Goal: Task Accomplishment & Management: Use online tool/utility

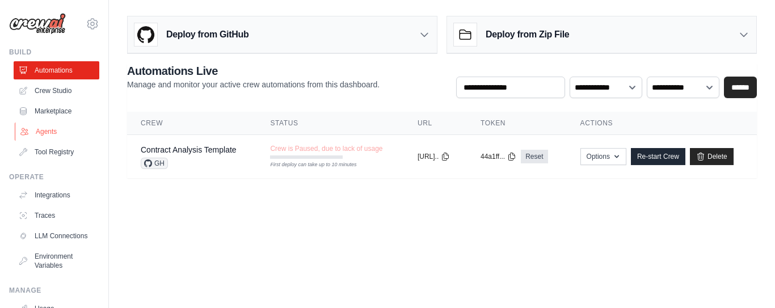
click at [51, 128] on link "Agents" at bounding box center [58, 132] width 86 height 18
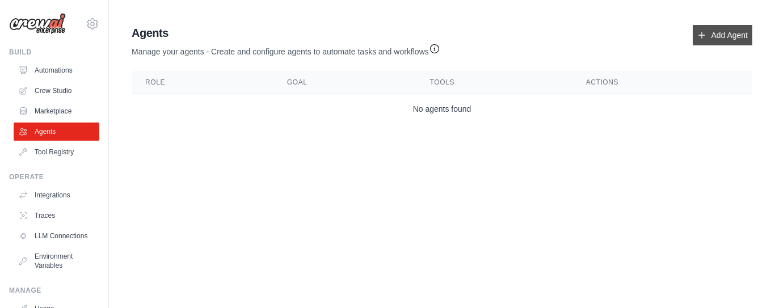
click at [717, 36] on link "Add Agent" at bounding box center [723, 35] width 60 height 20
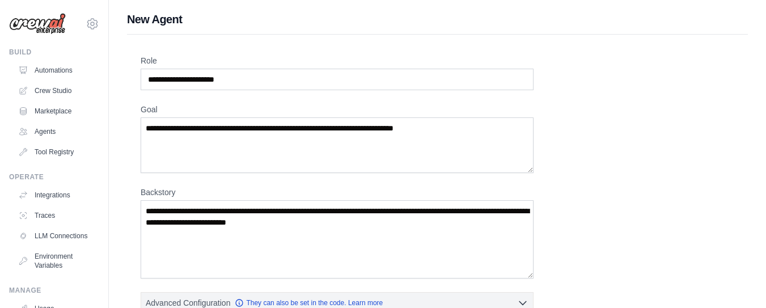
click at [52, 29] on img at bounding box center [37, 24] width 57 height 22
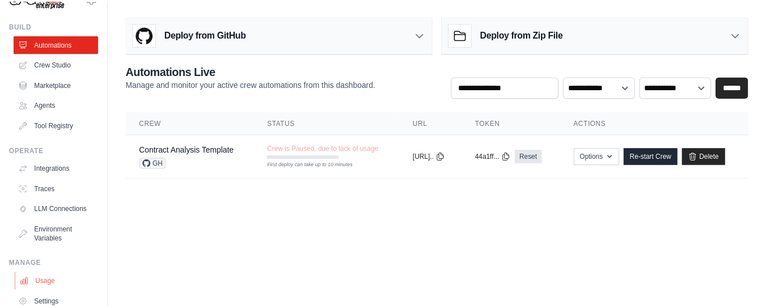
scroll to position [99, 0]
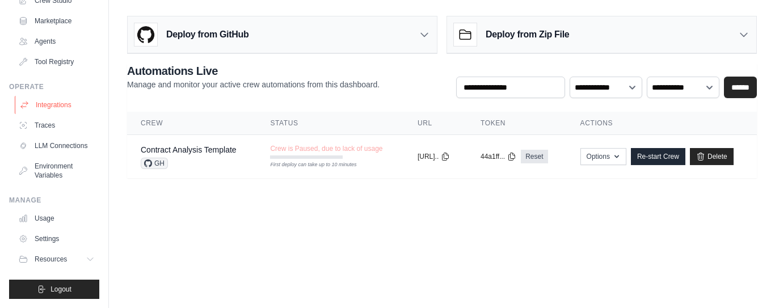
click at [52, 97] on link "Integrations" at bounding box center [58, 105] width 86 height 18
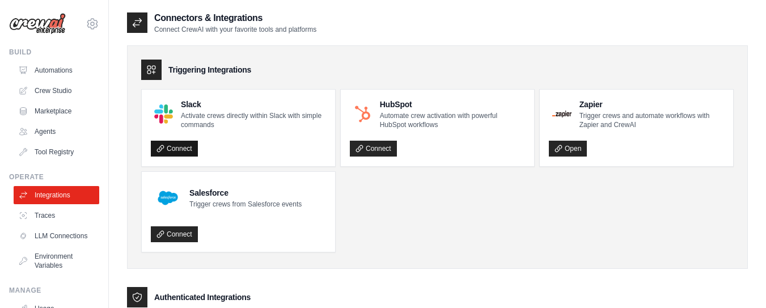
click at [177, 147] on link "Connect" at bounding box center [174, 149] width 47 height 16
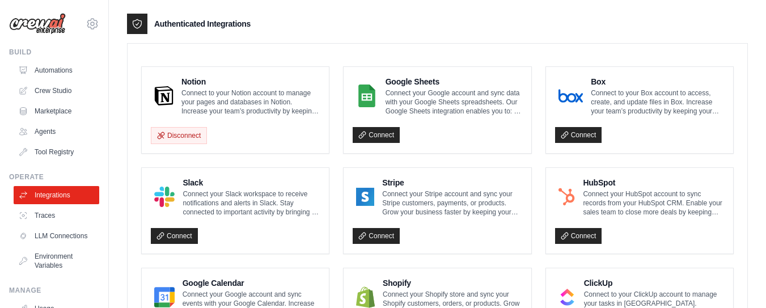
scroll to position [274, 0]
click at [57, 69] on link "Automations" at bounding box center [58, 70] width 86 height 18
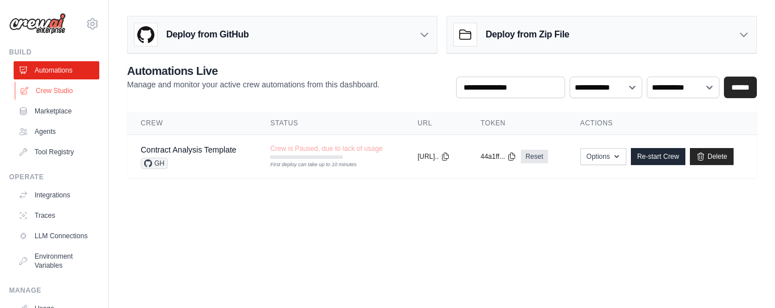
click at [48, 89] on link "Crew Studio" at bounding box center [58, 91] width 86 height 18
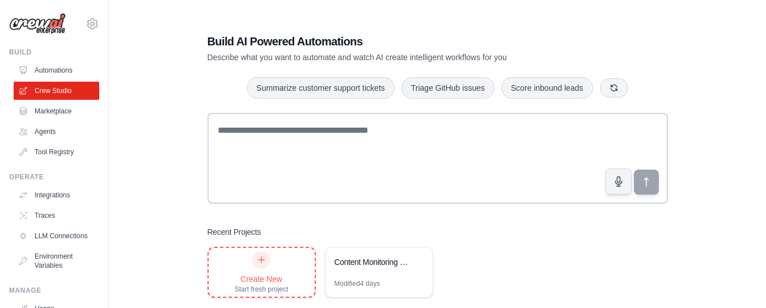
click at [267, 263] on div at bounding box center [261, 260] width 18 height 18
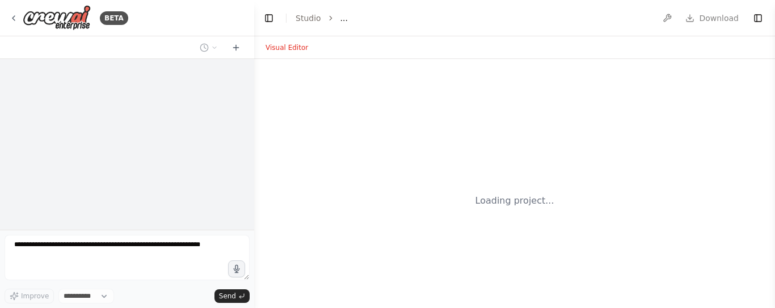
select select "****"
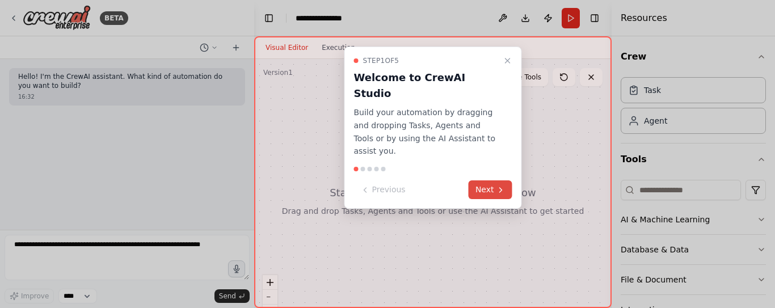
click at [496, 185] on icon at bounding box center [500, 189] width 9 height 9
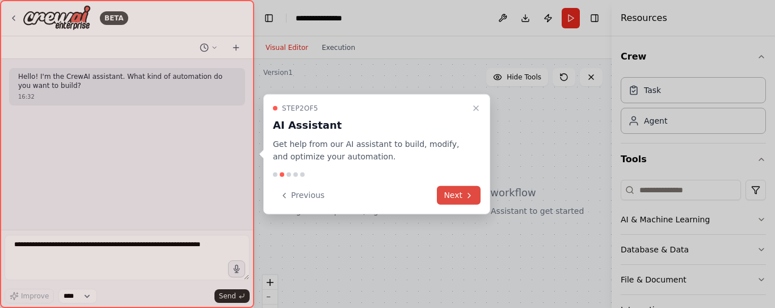
click at [469, 199] on icon at bounding box center [469, 195] width 9 height 9
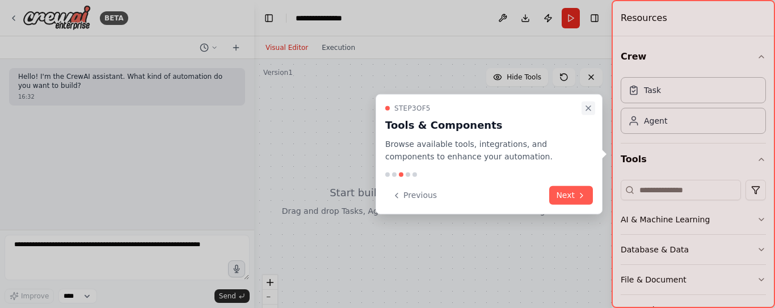
click at [590, 104] on icon "Close walkthrough" at bounding box center [588, 107] width 9 height 9
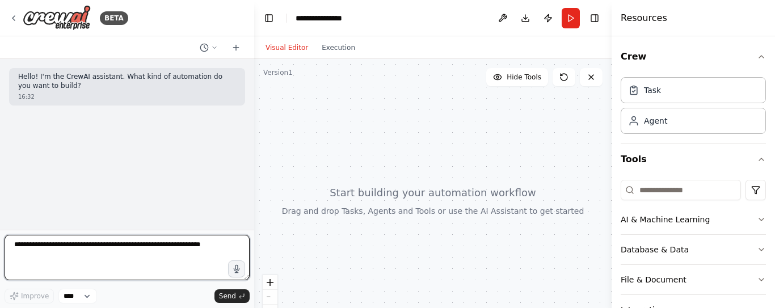
click at [113, 256] on textarea at bounding box center [127, 257] width 245 height 45
paste textarea "**********"
type textarea "**********"
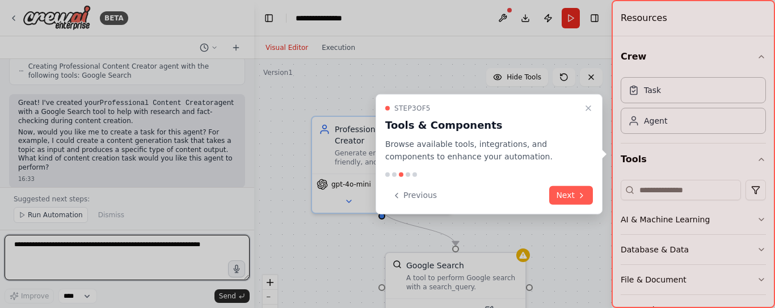
scroll to position [448, 0]
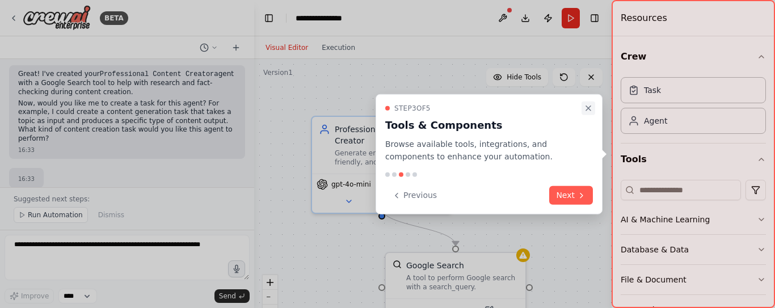
click at [585, 108] on icon "Close walkthrough" at bounding box center [588, 107] width 9 height 9
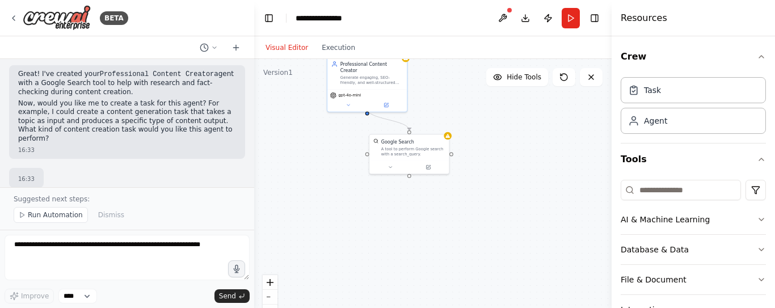
drag, startPoint x: 564, startPoint y: 234, endPoint x: 500, endPoint y: 122, distance: 129.1
click at [500, 122] on div ".deletable-edge-delete-btn { width: 20px; height: 20px; border: 0px solid #ffff…" at bounding box center [432, 201] width 357 height 284
click at [46, 216] on span "Run Automation" at bounding box center [55, 214] width 55 height 9
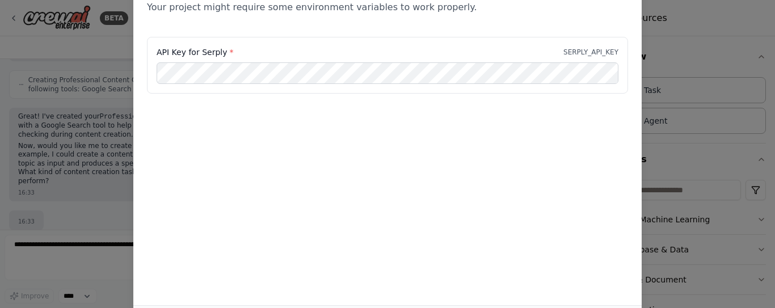
click at [123, 67] on div "Environment configuration Your project might require some environment variables…" at bounding box center [387, 154] width 775 height 308
click at [94, 80] on div "Environment configuration Your project might require some environment variables…" at bounding box center [387, 154] width 775 height 308
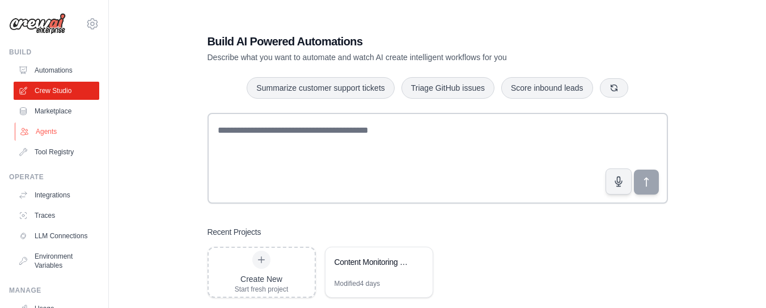
click at [43, 128] on link "Agents" at bounding box center [58, 132] width 86 height 18
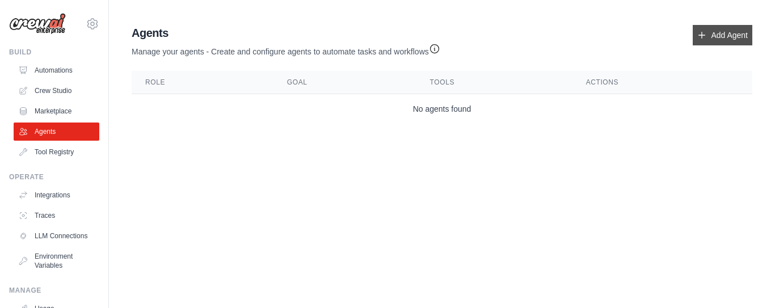
click at [718, 34] on link "Add Agent" at bounding box center [723, 35] width 60 height 20
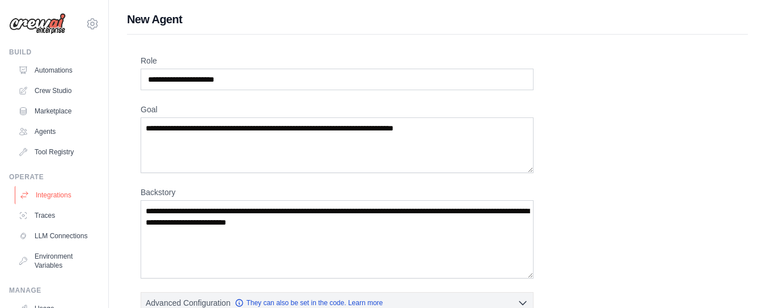
click at [41, 193] on link "Integrations" at bounding box center [58, 195] width 86 height 18
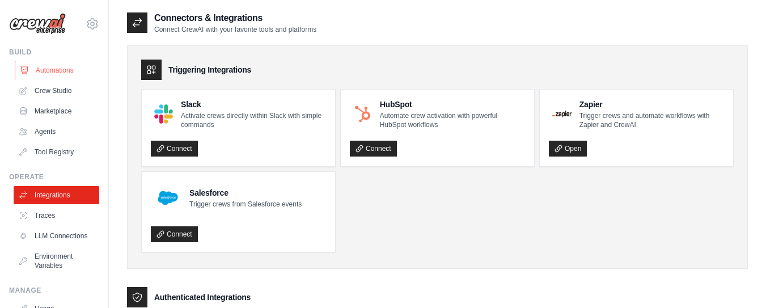
click at [54, 74] on link "Automations" at bounding box center [58, 70] width 86 height 18
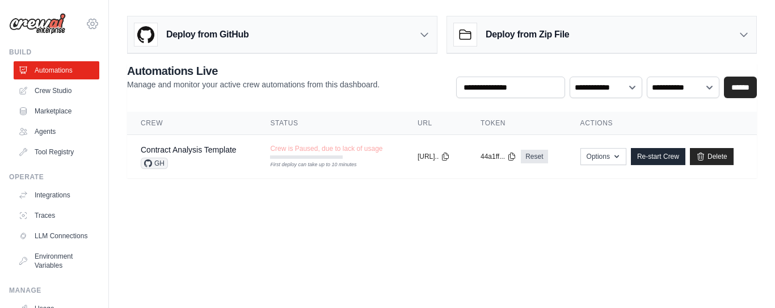
click at [86, 23] on icon at bounding box center [93, 24] width 14 height 14
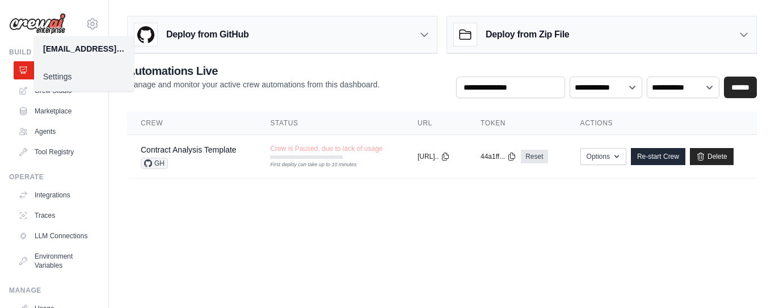
click at [74, 50] on div "shweta.ladne.averybit@gmail.com" at bounding box center [84, 48] width 82 height 11
click at [42, 108] on link "Marketplace" at bounding box center [58, 111] width 86 height 18
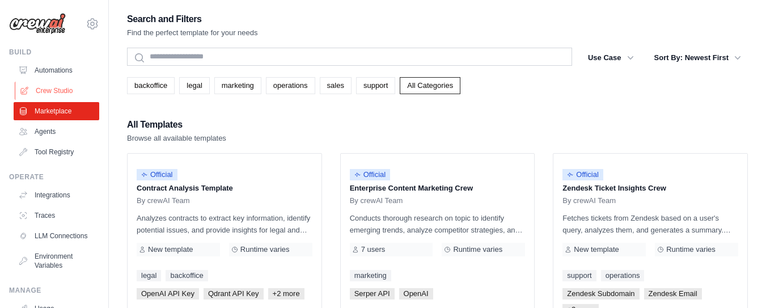
click at [45, 84] on link "Crew Studio" at bounding box center [58, 91] width 86 height 18
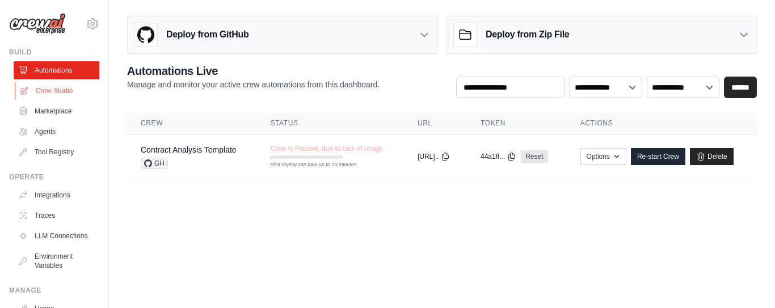
click at [53, 89] on link "Crew Studio" at bounding box center [58, 91] width 86 height 18
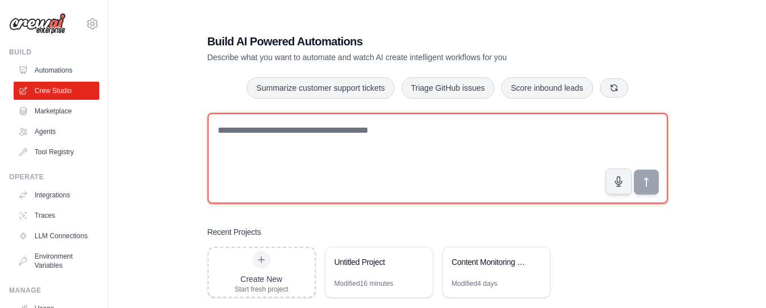
click at [297, 132] on textarea at bounding box center [438, 158] width 461 height 91
paste textarea "**********"
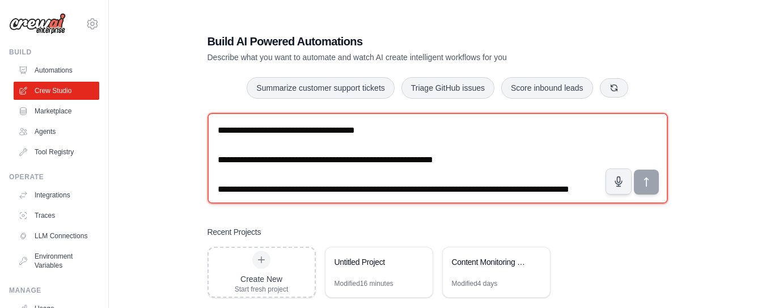
scroll to position [597, 0]
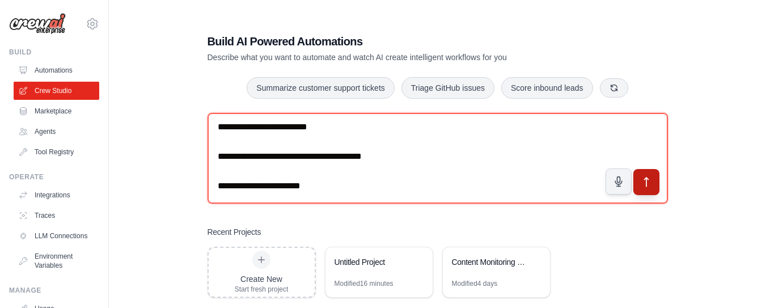
type textarea "**********"
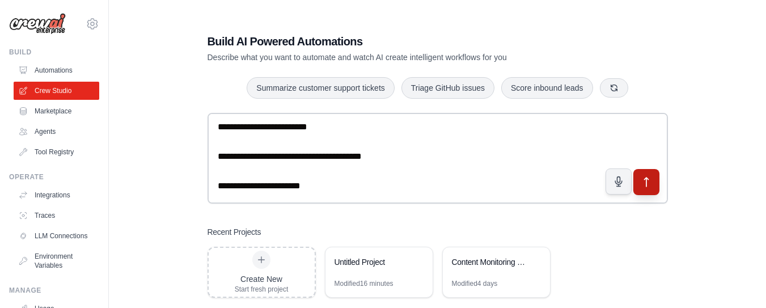
click at [657, 182] on button "submit" at bounding box center [646, 181] width 26 height 26
click at [355, 268] on div "Untitled Project" at bounding box center [374, 263] width 78 height 14
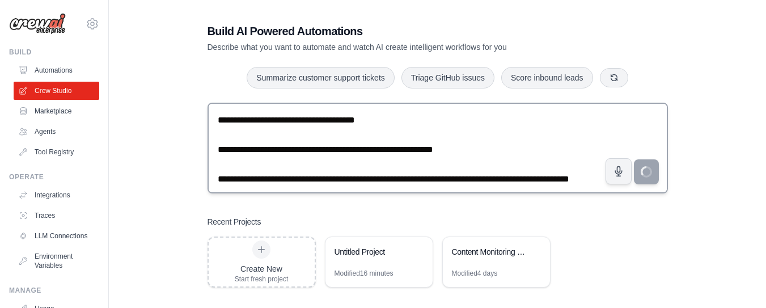
scroll to position [0, 0]
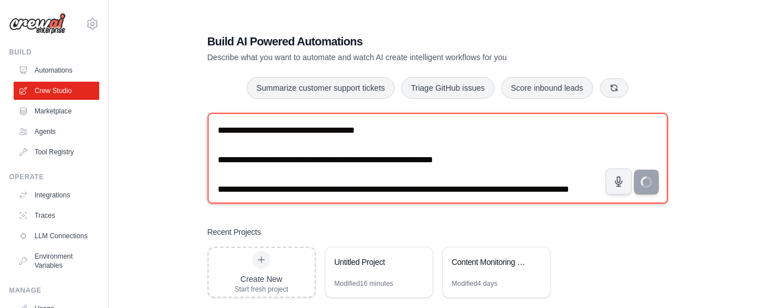
click at [553, 163] on textarea at bounding box center [438, 158] width 461 height 91
click at [558, 178] on textarea at bounding box center [438, 158] width 461 height 91
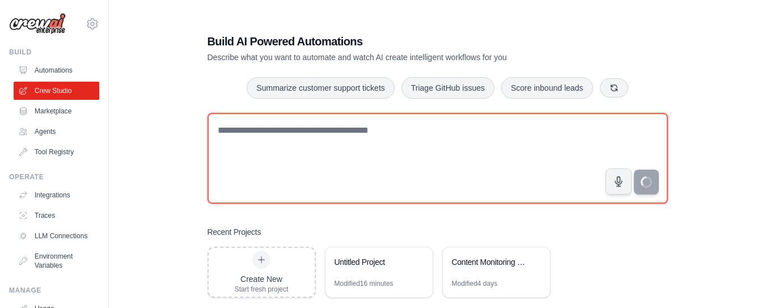
drag, startPoint x: 493, startPoint y: 193, endPoint x: 119, endPoint y: 40, distance: 404.8
click at [468, 178] on textarea at bounding box center [438, 158] width 461 height 91
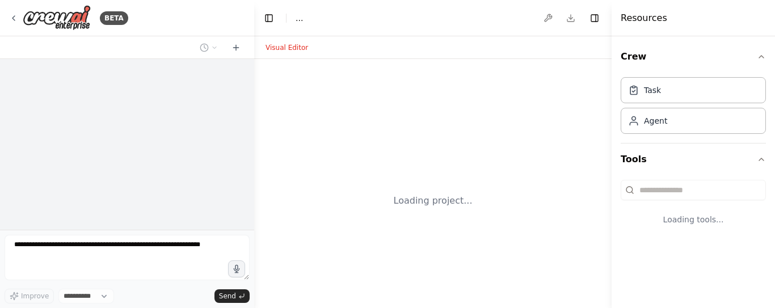
select select "****"
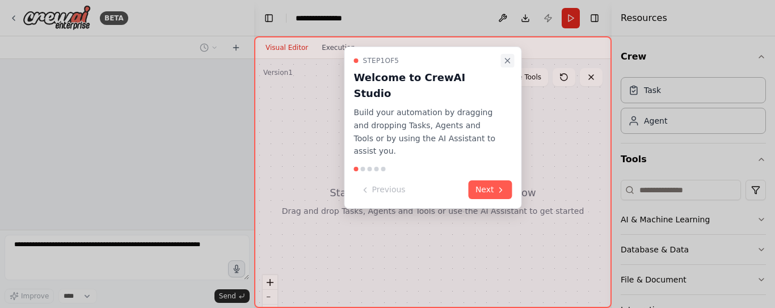
scroll to position [205, 0]
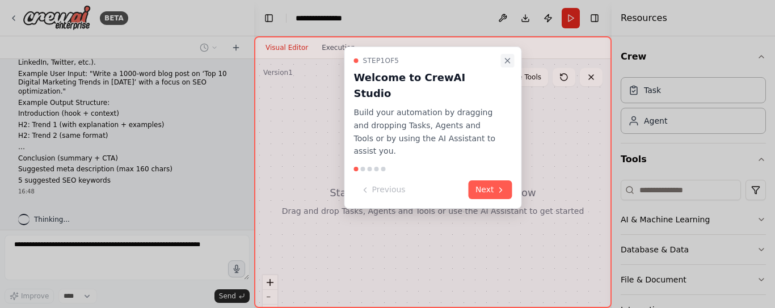
click at [503, 55] on button "Close walkthrough" at bounding box center [508, 61] width 14 height 14
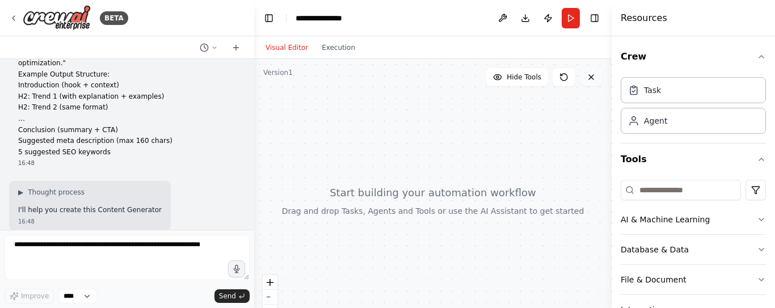
click at [591, 83] on button at bounding box center [591, 77] width 23 height 18
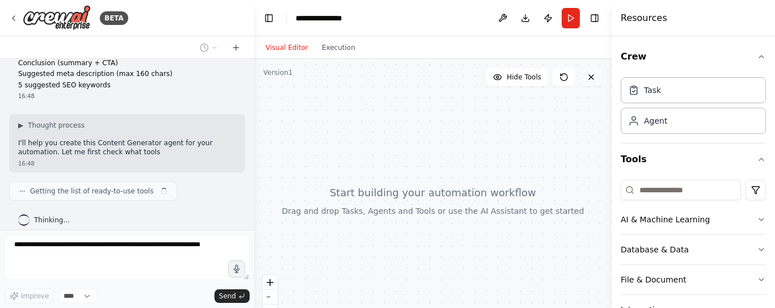
scroll to position [309, 0]
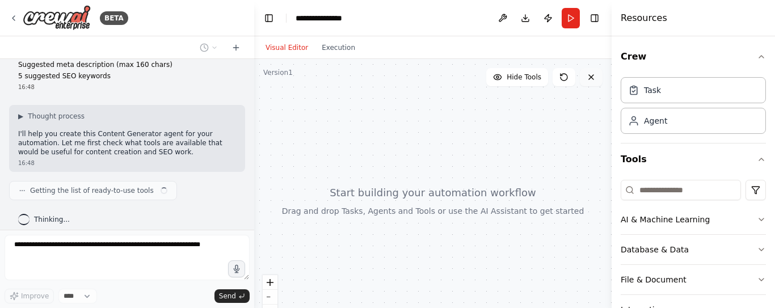
click at [592, 78] on div "BETA Improved Agent Prompt: Content Generator Role: You are a professional cont…" at bounding box center [387, 154] width 775 height 308
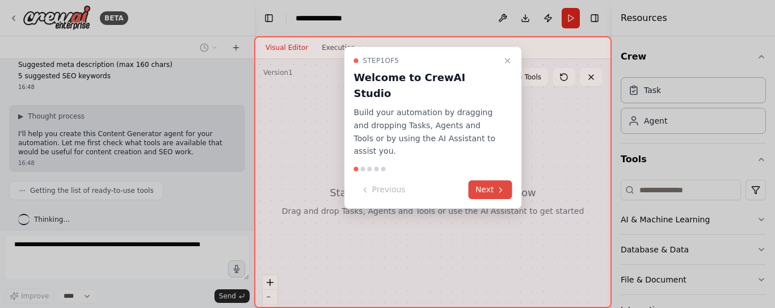
click at [488, 180] on button "Next" at bounding box center [491, 189] width 44 height 19
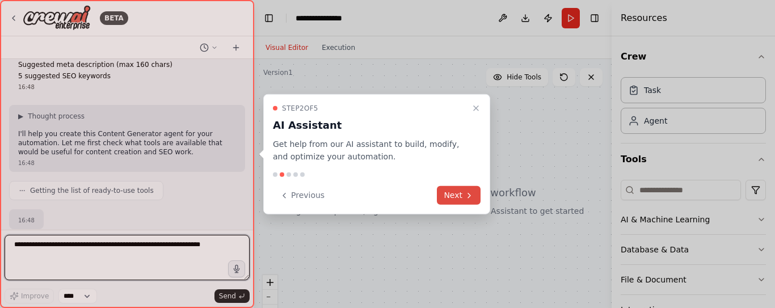
click at [469, 191] on icon at bounding box center [469, 195] width 9 height 9
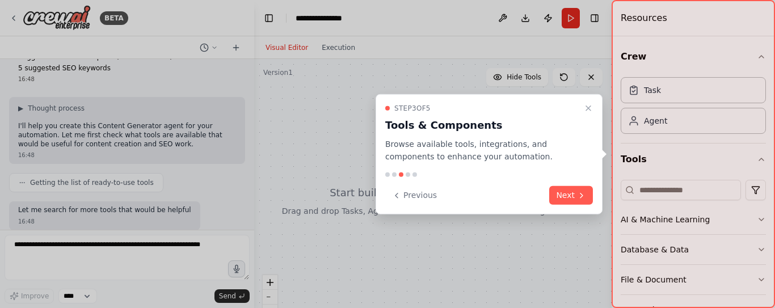
scroll to position [384, 0]
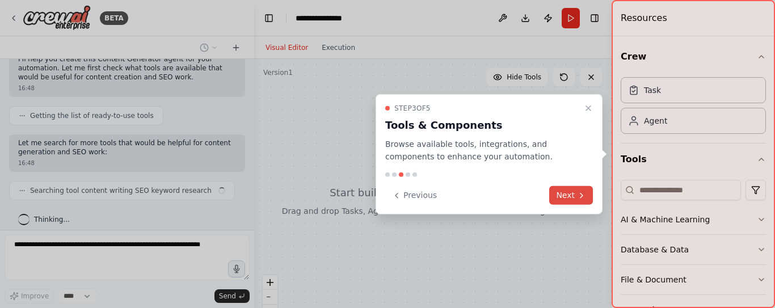
click at [580, 187] on button "Next" at bounding box center [571, 195] width 44 height 19
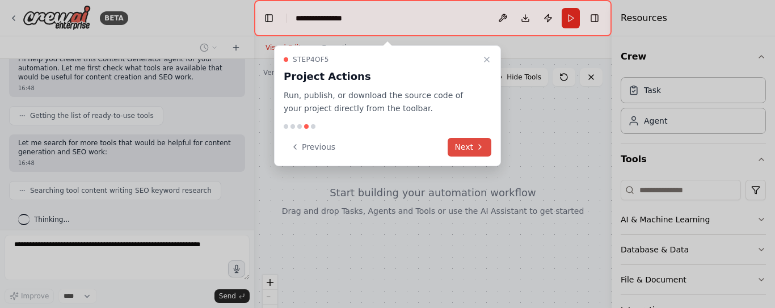
click at [474, 147] on button "Next" at bounding box center [470, 147] width 44 height 19
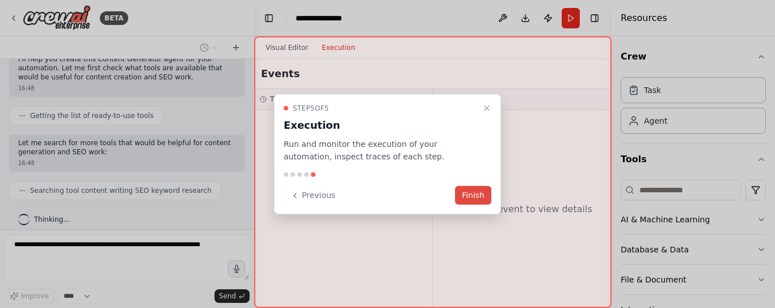
scroll to position [412, 0]
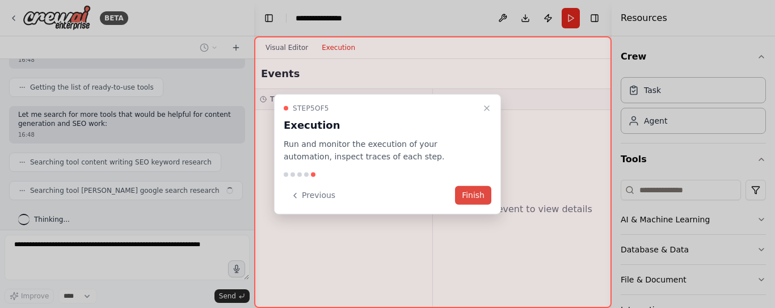
click at [484, 191] on button "Finish" at bounding box center [473, 195] width 36 height 19
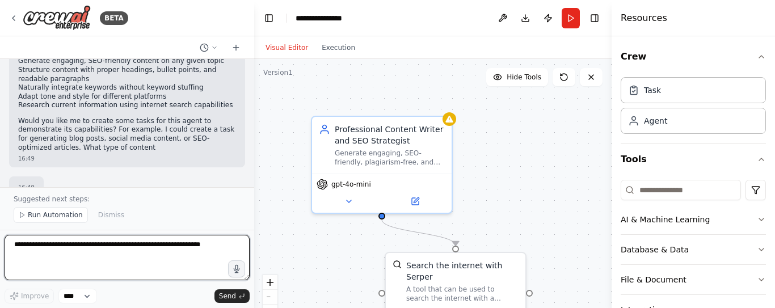
scroll to position [748, 0]
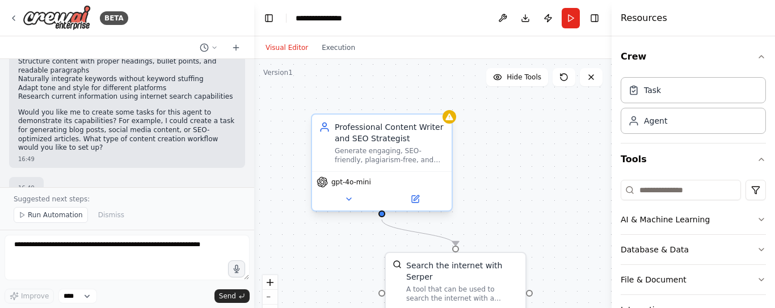
click at [389, 150] on div "Generate engaging, SEO-friendly, plagiarism-free, and well-structured content o…" at bounding box center [390, 155] width 110 height 18
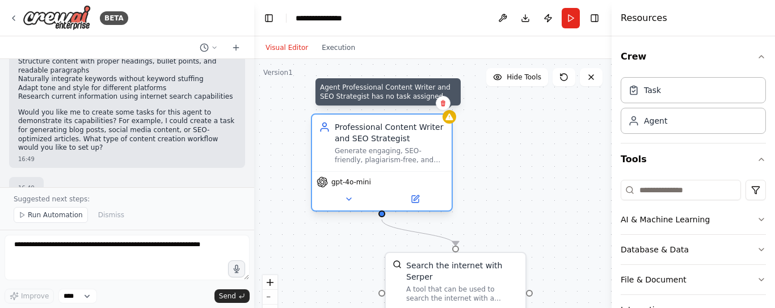
click at [452, 120] on icon at bounding box center [448, 116] width 7 height 7
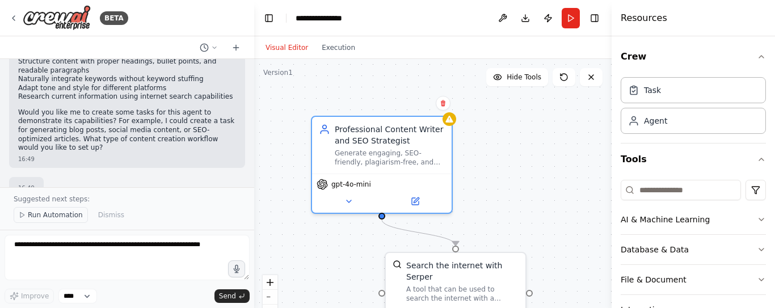
click at [48, 218] on span "Run Automation" at bounding box center [55, 214] width 55 height 9
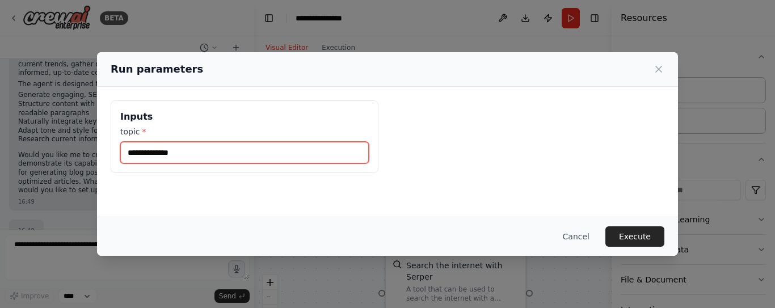
click at [251, 156] on input "topic *" at bounding box center [244, 153] width 248 height 22
type input "********"
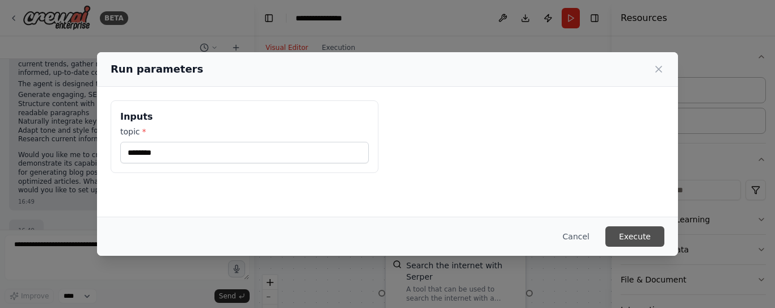
click at [644, 243] on button "Execute" at bounding box center [634, 236] width 59 height 20
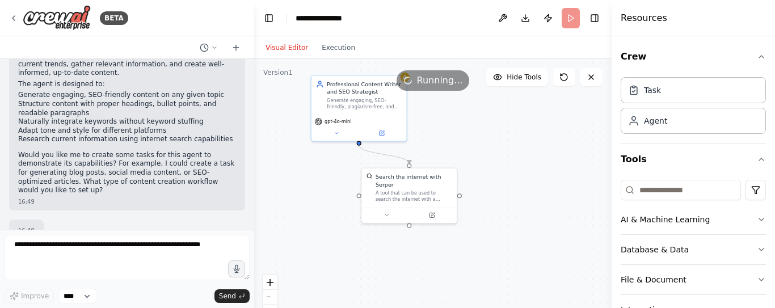
drag, startPoint x: 544, startPoint y: 213, endPoint x: 474, endPoint y: 141, distance: 100.7
click at [474, 141] on div ".deletable-edge-delete-btn { width: 20px; height: 20px; border: 0px solid #ffff…" at bounding box center [432, 201] width 357 height 284
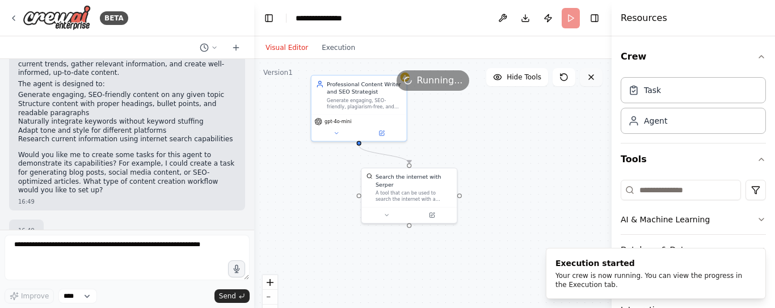
click at [594, 78] on icon at bounding box center [591, 77] width 9 height 9
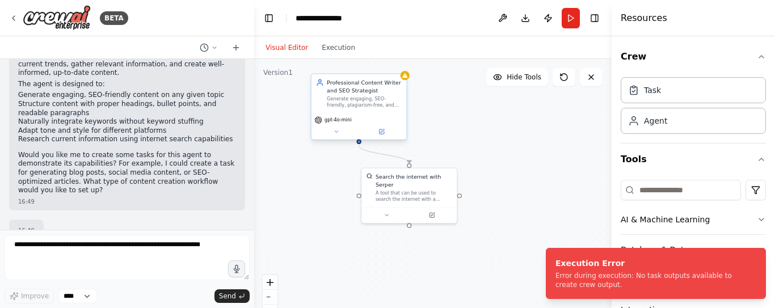
click at [353, 104] on div "Generate engaging, SEO-friendly, plagiarism-free, and well-structured content o…" at bounding box center [364, 102] width 75 height 12
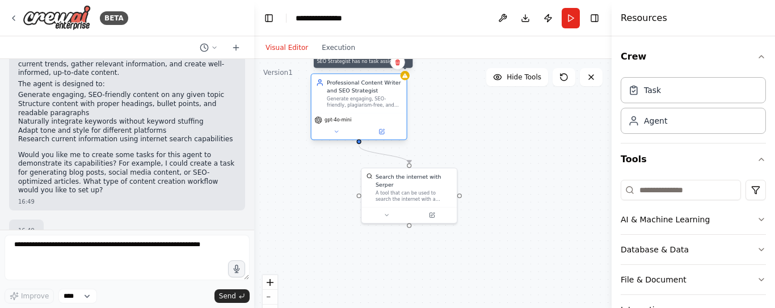
click at [407, 79] on div at bounding box center [404, 75] width 9 height 9
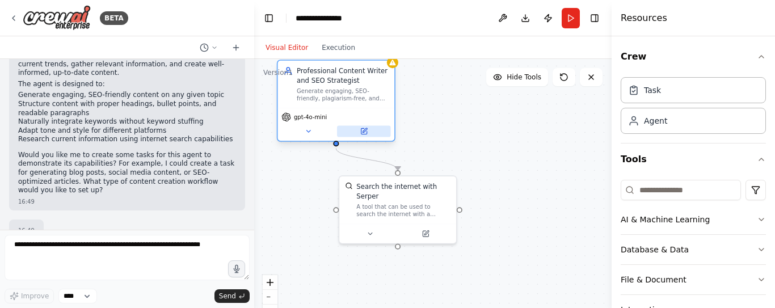
click at [364, 134] on icon at bounding box center [364, 131] width 6 height 6
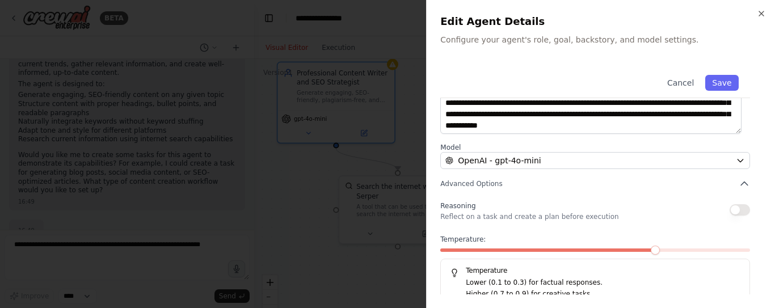
scroll to position [206, 0]
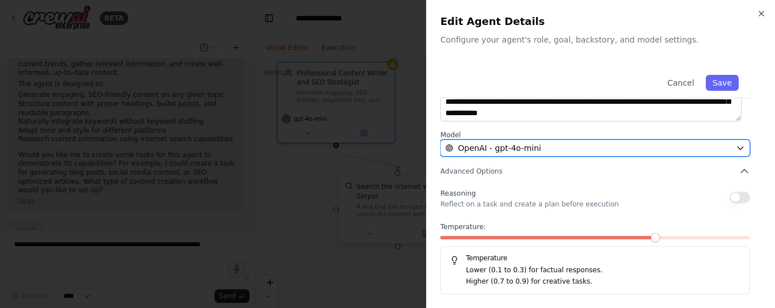
click at [613, 151] on div "OpenAI - gpt-4o-mini" at bounding box center [588, 147] width 286 height 11
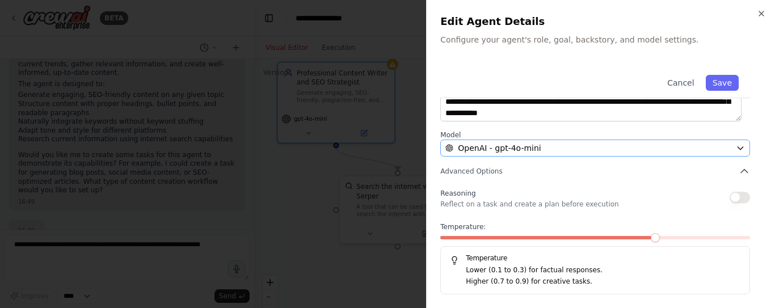
scroll to position [0, 0]
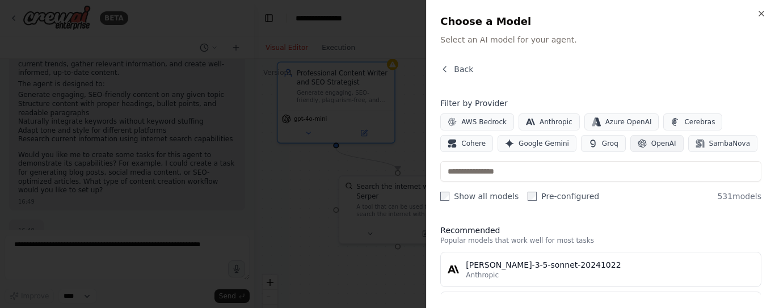
click at [656, 143] on span "OpenAI" at bounding box center [663, 143] width 25 height 9
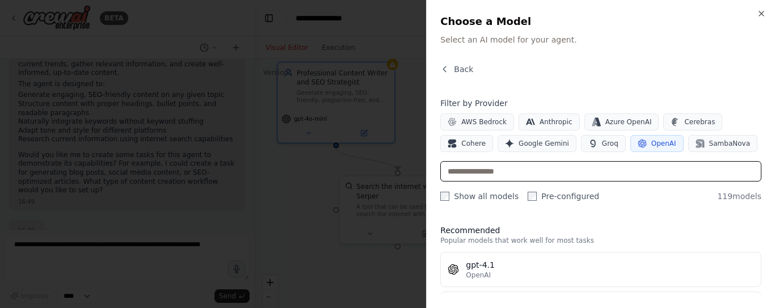
click at [506, 173] on input "text" at bounding box center [600, 171] width 321 height 20
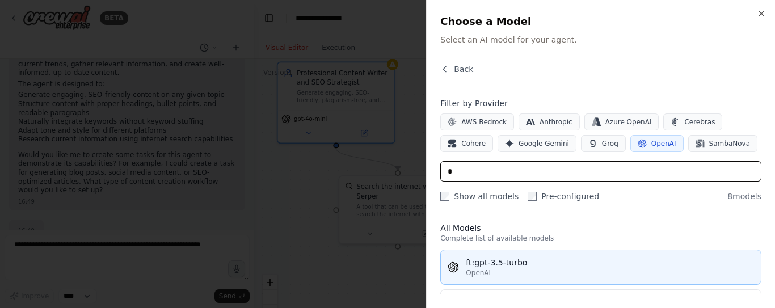
type input "*"
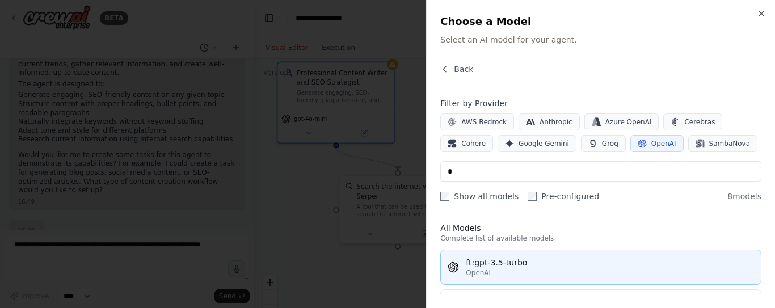
click at [506, 268] on div "OpenAI" at bounding box center [610, 272] width 288 height 9
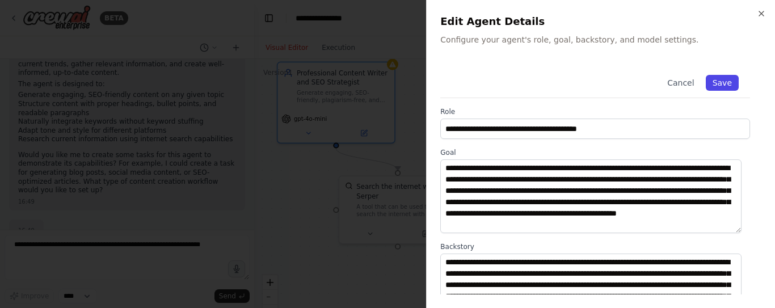
click at [719, 88] on button "Save" at bounding box center [722, 83] width 33 height 16
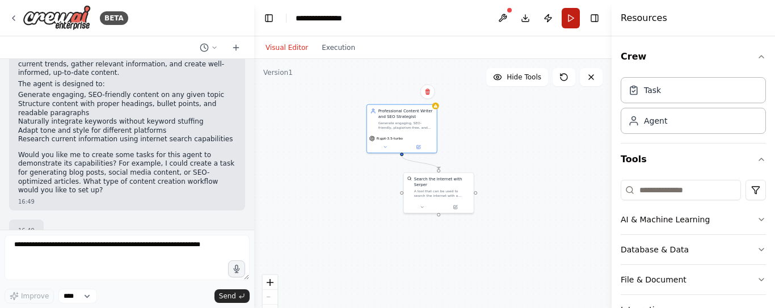
click at [573, 8] on button "Run" at bounding box center [571, 18] width 18 height 20
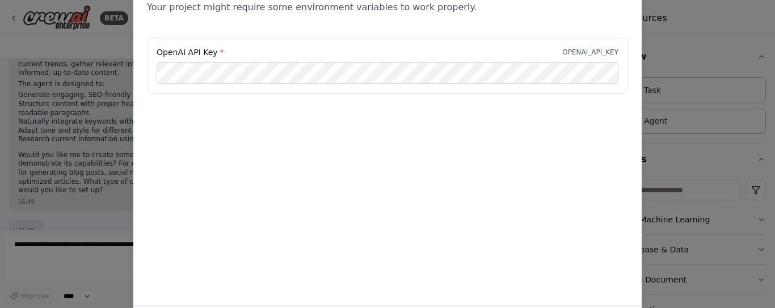
scroll to position [0, 0]
click at [655, 134] on div "Environment configuration Your project might require some environment variables…" at bounding box center [387, 154] width 775 height 308
click at [686, 171] on div "Environment configuration Your project might require some environment variables…" at bounding box center [387, 154] width 775 height 308
click at [92, 109] on div "Environment configuration Your project might require some environment variables…" at bounding box center [387, 154] width 775 height 308
click at [73, 34] on div "Environment configuration Your project might require some environment variables…" at bounding box center [387, 154] width 775 height 308
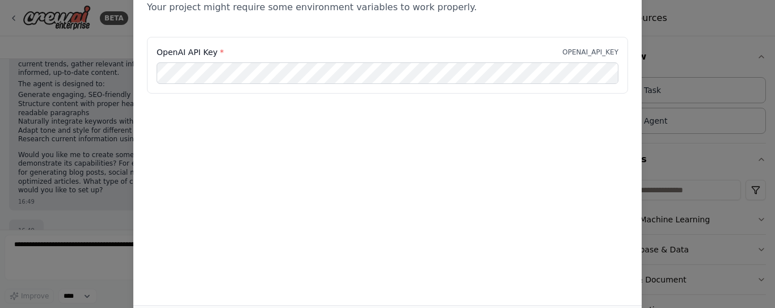
click at [2, 45] on div "Environment configuration Your project might require some environment variables…" at bounding box center [387, 154] width 775 height 308
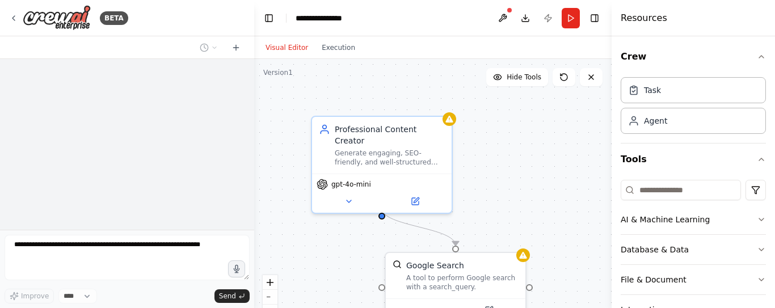
scroll to position [377, 0]
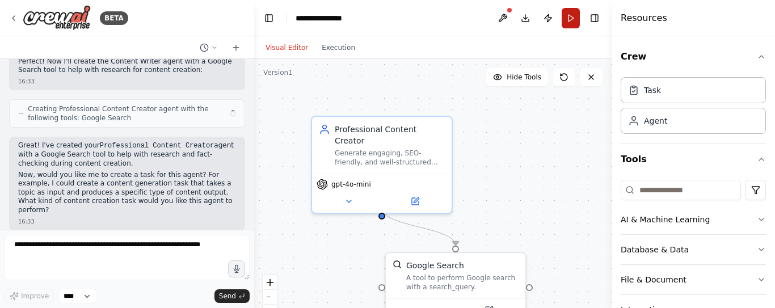
click at [572, 17] on button "Run" at bounding box center [571, 18] width 18 height 20
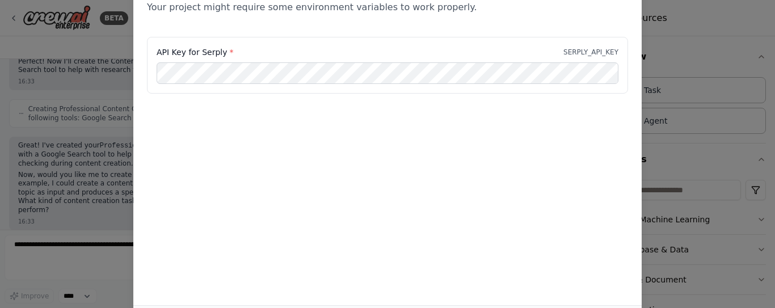
click at [50, 48] on div "Environment configuration Your project might require some environment variables…" at bounding box center [387, 154] width 775 height 308
click at [4, 18] on div "Environment configuration Your project might require some environment variables…" at bounding box center [387, 154] width 775 height 308
click at [27, 19] on div "Environment configuration Your project might require some environment variables…" at bounding box center [387, 154] width 775 height 308
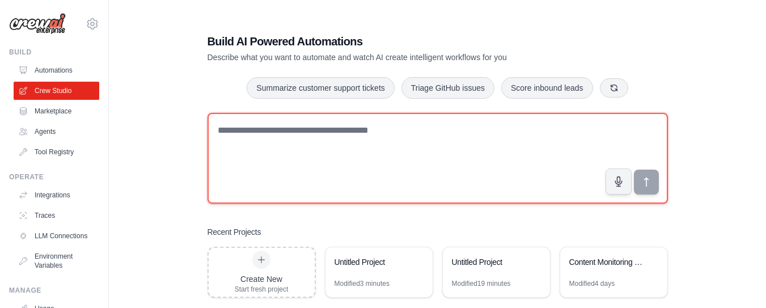
click at [324, 127] on textarea at bounding box center [438, 158] width 461 height 91
paste textarea "**********"
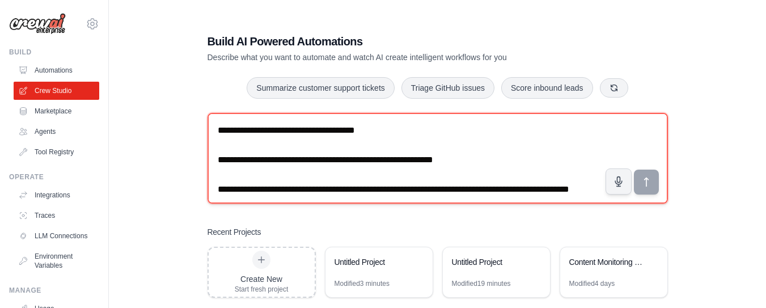
scroll to position [597, 0]
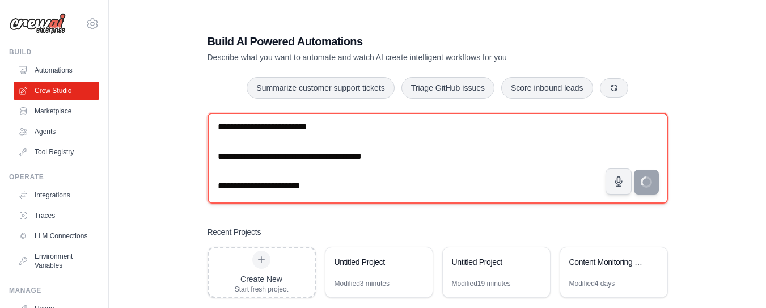
type textarea "**********"
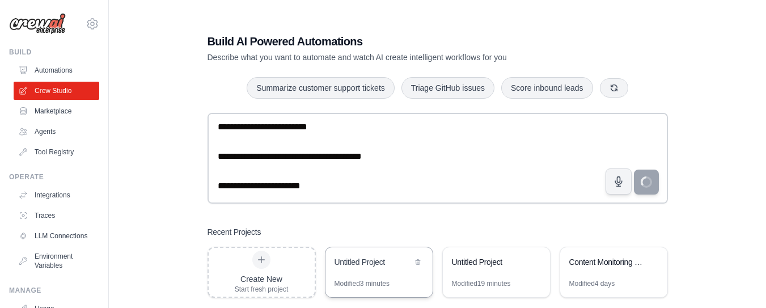
click at [362, 267] on div "Untitled Project" at bounding box center [374, 261] width 78 height 11
click at [486, 274] on div "Untitled Project" at bounding box center [496, 263] width 107 height 32
click at [631, 276] on div "Content Monitoring Email Alerts" at bounding box center [613, 263] width 107 height 32
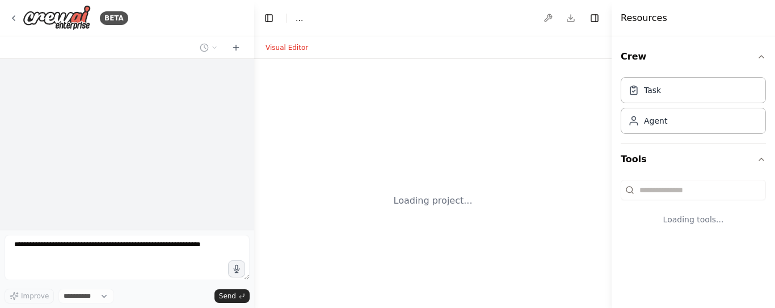
select select "****"
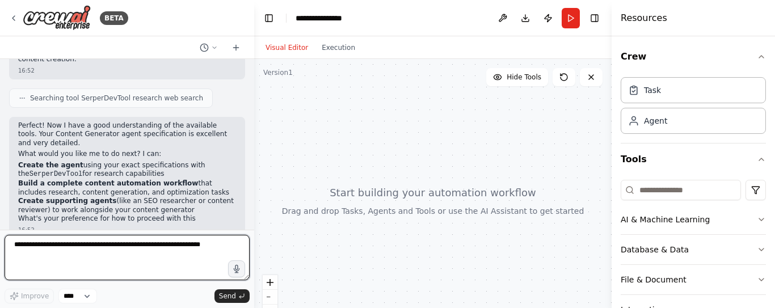
scroll to position [711, 0]
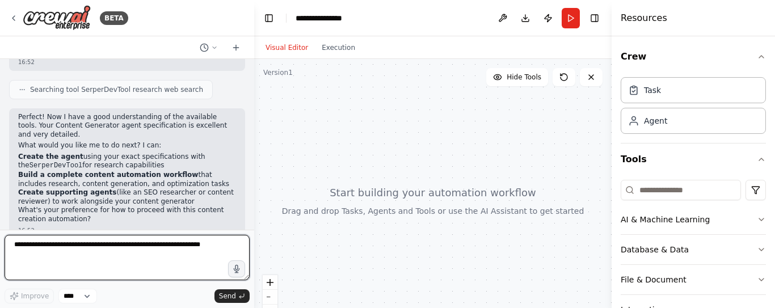
click at [85, 254] on textarea at bounding box center [127, 257] width 245 height 45
type textarea "**********"
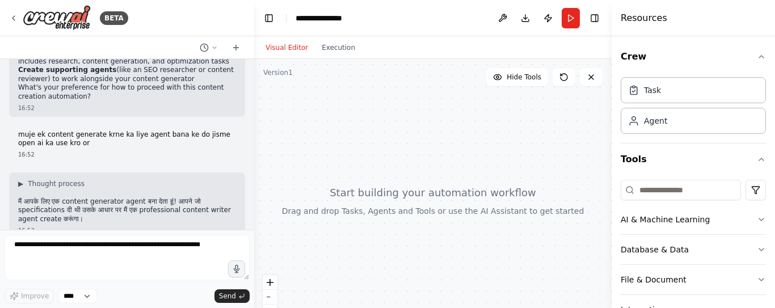
scroll to position [900, 0]
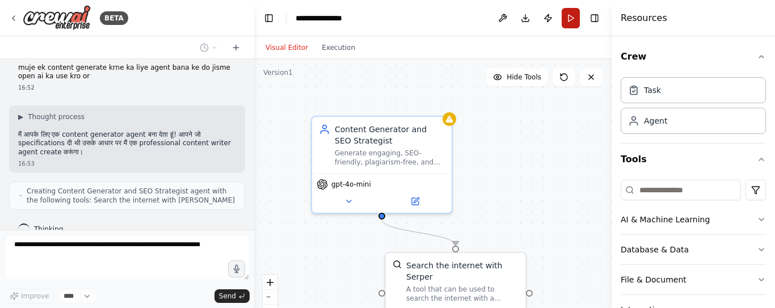
click at [569, 15] on button "Run" at bounding box center [571, 18] width 18 height 20
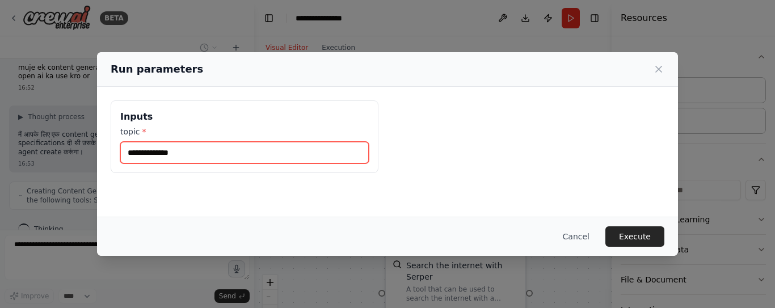
click at [227, 158] on input "topic *" at bounding box center [244, 153] width 248 height 22
type input "**"
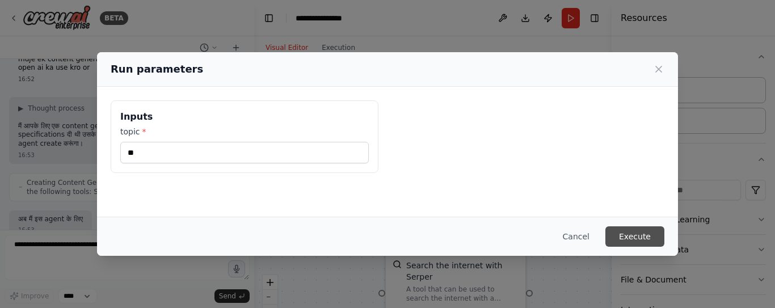
click at [630, 229] on button "Execute" at bounding box center [634, 236] width 59 height 20
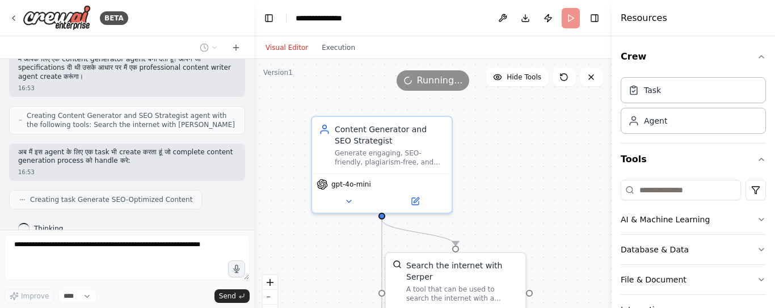
scroll to position [1041, 0]
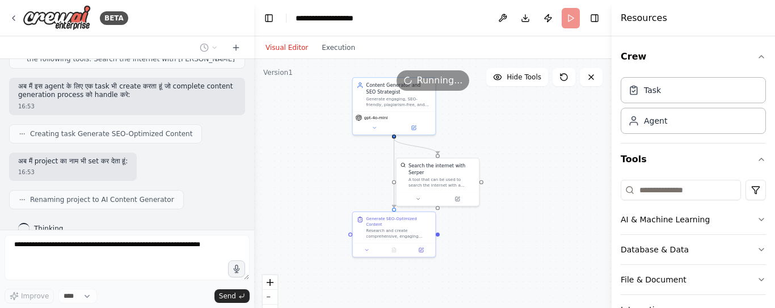
drag, startPoint x: 542, startPoint y: 225, endPoint x: 511, endPoint y: 153, distance: 77.8
click at [511, 153] on div ".deletable-edge-delete-btn { width: 20px; height: 20px; border: 0px solid #ffff…" at bounding box center [432, 201] width 357 height 284
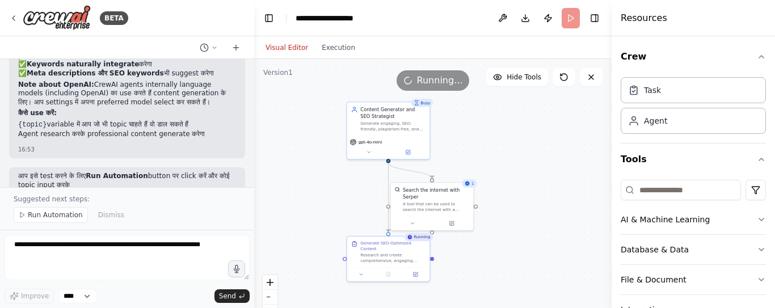
scroll to position [1259, 0]
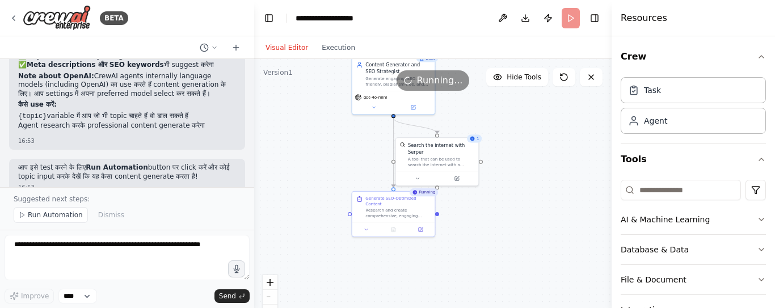
drag, startPoint x: 542, startPoint y: 202, endPoint x: 542, endPoint y: 182, distance: 20.4
click at [542, 182] on div ".deletable-edge-delete-btn { width: 20px; height: 20px; border: 0px solid #ffff…" at bounding box center [432, 201] width 357 height 284
drag, startPoint x: 410, startPoint y: 218, endPoint x: 366, endPoint y: 248, distance: 53.0
click at [366, 248] on div "Generate SEO-Optimized Content Research and create comprehensive, engaging cont…" at bounding box center [353, 240] width 84 height 46
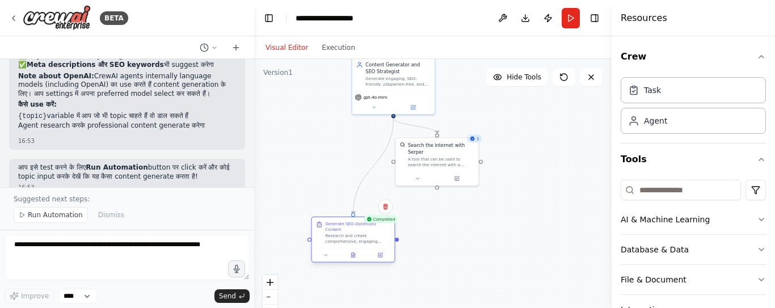
click at [347, 240] on div "Research and create comprehensive, engaging content on {topic}. Follow these st…" at bounding box center [357, 238] width 65 height 11
click at [496, 208] on div ".deletable-edge-delete-btn { width: 20px; height: 20px; border: 0px solid #ffff…" at bounding box center [432, 201] width 357 height 284
click at [496, 210] on div ".deletable-edge-delete-btn { width: 20px; height: 20px; border: 0px solid #ffff…" at bounding box center [432, 201] width 357 height 284
click at [551, 256] on div ".deletable-edge-delete-btn { width: 20px; height: 20px; border: 0px solid #ffff…" at bounding box center [432, 201] width 357 height 284
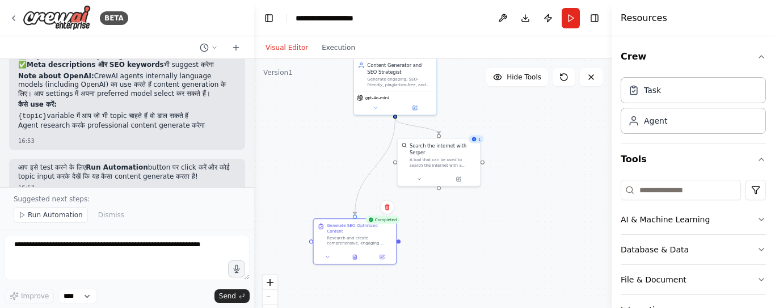
click at [581, 280] on div ".deletable-edge-delete-btn { width: 20px; height: 20px; border: 0px solid #ffff…" at bounding box center [432, 201] width 357 height 284
click at [548, 132] on div ".deletable-edge-delete-btn { width: 20px; height: 20px; border: 0px solid #ffff…" at bounding box center [432, 201] width 357 height 284
click at [593, 79] on icon at bounding box center [591, 77] width 5 height 5
click at [577, 146] on div ".deletable-edge-delete-btn { width: 20px; height: 20px; border: 0px solid #ffff…" at bounding box center [432, 201] width 357 height 284
click at [358, 236] on div "Research and create comprehensive, engaging content on {topic}. Follow these st…" at bounding box center [359, 239] width 65 height 11
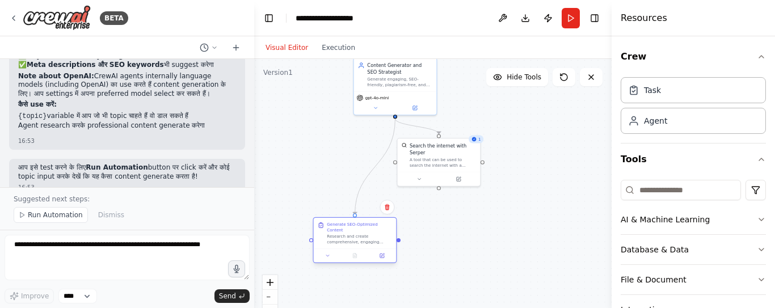
click at [358, 236] on div "Research and create comprehensive, engaging content on {topic}. Follow these st…" at bounding box center [359, 239] width 65 height 11
click at [597, 17] on button "Toggle Right Sidebar" at bounding box center [595, 18] width 16 height 16
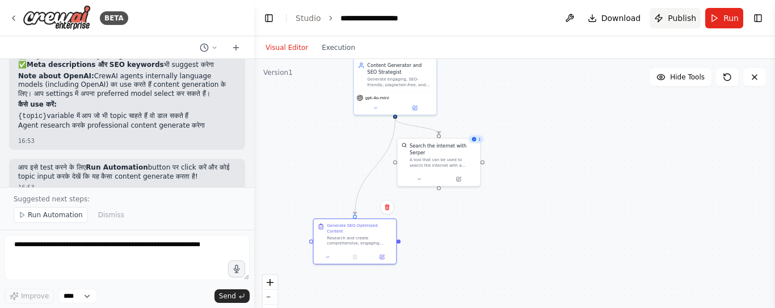
click at [677, 19] on span "Publish" at bounding box center [682, 17] width 28 height 11
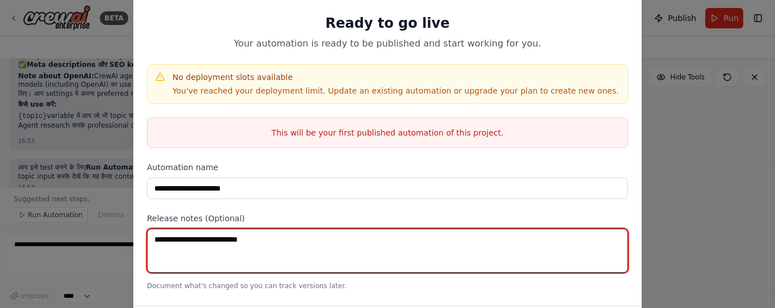
click at [290, 248] on textarea at bounding box center [387, 251] width 481 height 44
type textarea "*"
type textarea "**********"
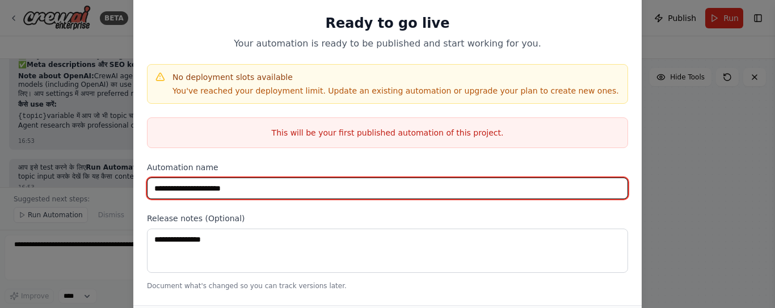
click at [260, 186] on input "**********" at bounding box center [387, 189] width 481 height 22
type input "**********"
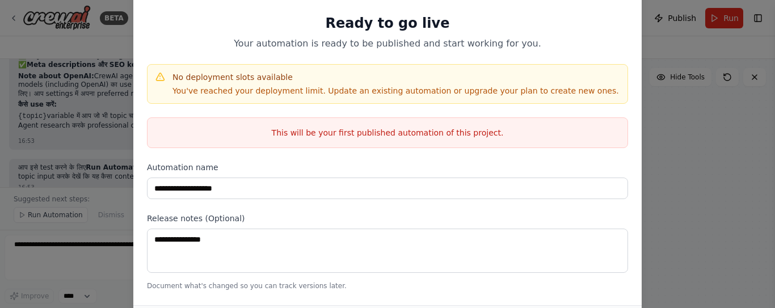
click at [693, 207] on div "**********" at bounding box center [387, 154] width 775 height 308
click at [643, 83] on div "**********" at bounding box center [387, 154] width 775 height 308
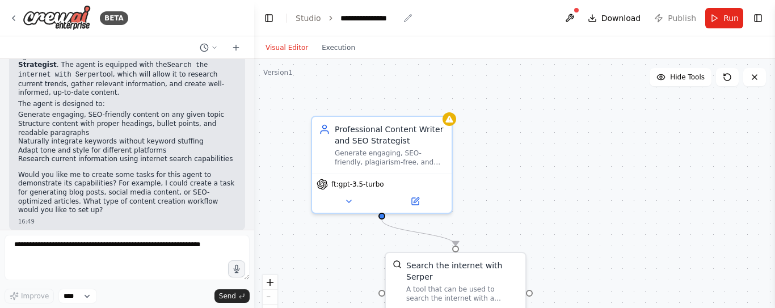
scroll to position [676, 0]
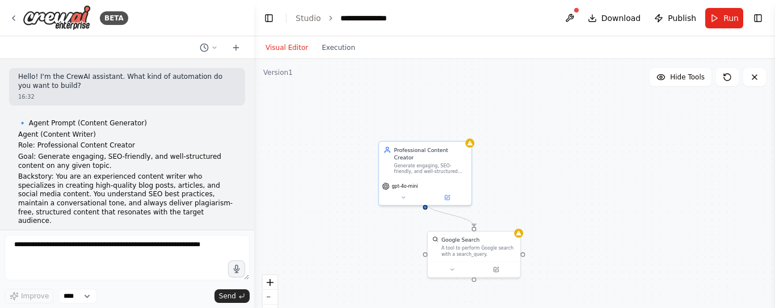
scroll to position [377, 0]
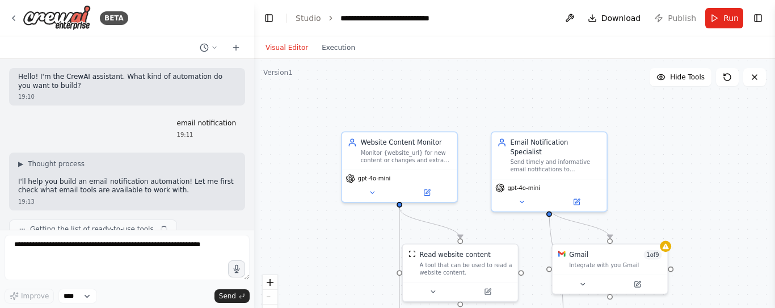
scroll to position [1176, 0]
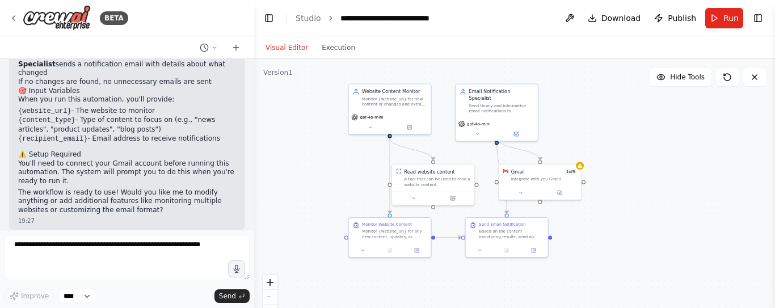
drag, startPoint x: 358, startPoint y: 230, endPoint x: 333, endPoint y: 171, distance: 64.1
click at [333, 171] on div ".deletable-edge-delete-btn { width: 20px; height: 20px; border: 0px solid #ffff…" at bounding box center [514, 201] width 521 height 284
click at [547, 186] on div at bounding box center [540, 191] width 82 height 14
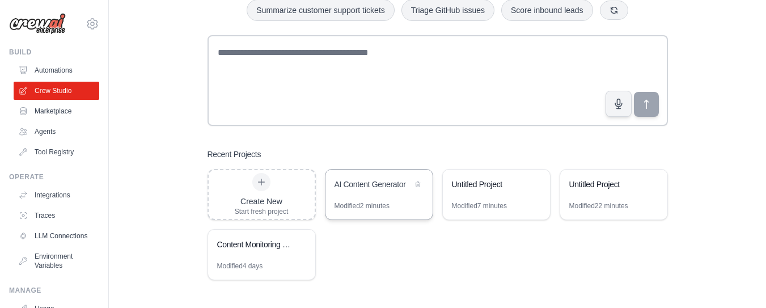
scroll to position [75, 0]
click at [378, 179] on div "AI Content Generator" at bounding box center [374, 183] width 78 height 11
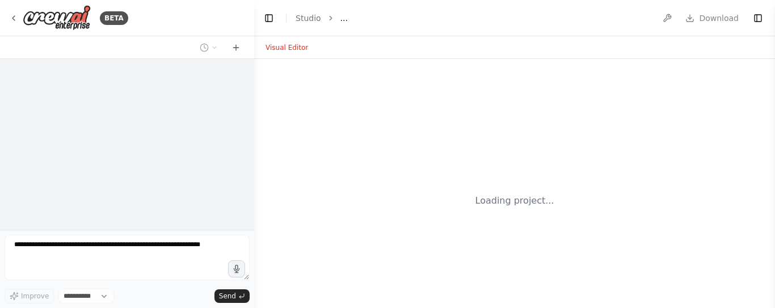
select select "****"
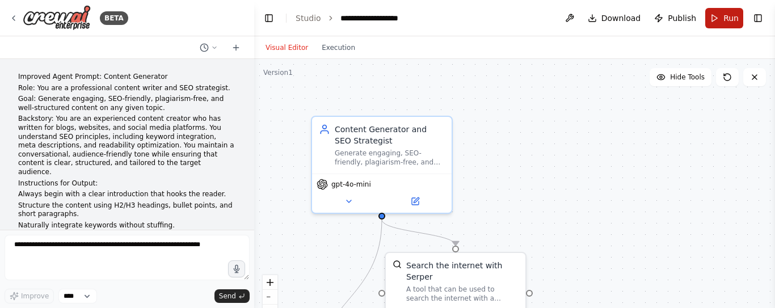
scroll to position [1217, 0]
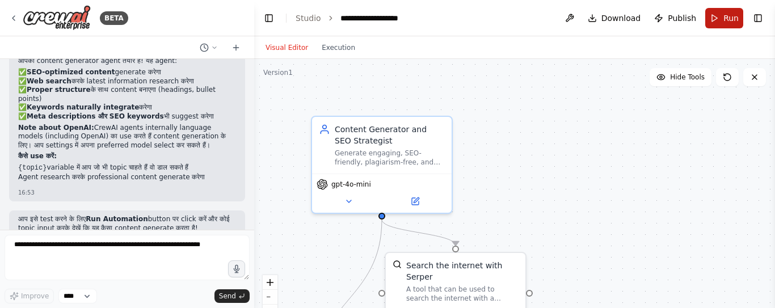
click at [717, 19] on button "Run" at bounding box center [724, 18] width 38 height 20
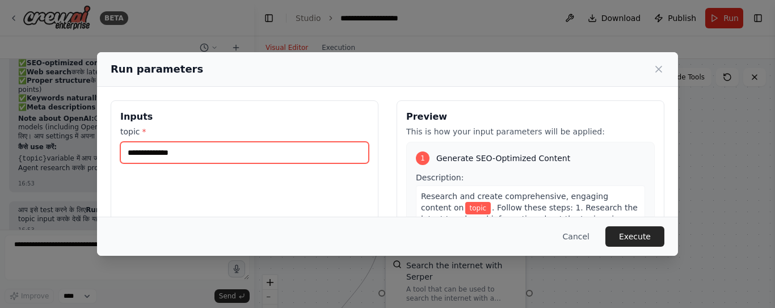
click at [242, 157] on input "topic *" at bounding box center [244, 153] width 248 height 22
type input "********"
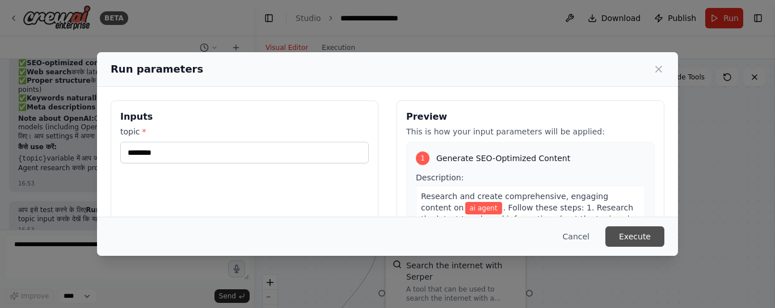
click at [617, 244] on button "Execute" at bounding box center [634, 236] width 59 height 20
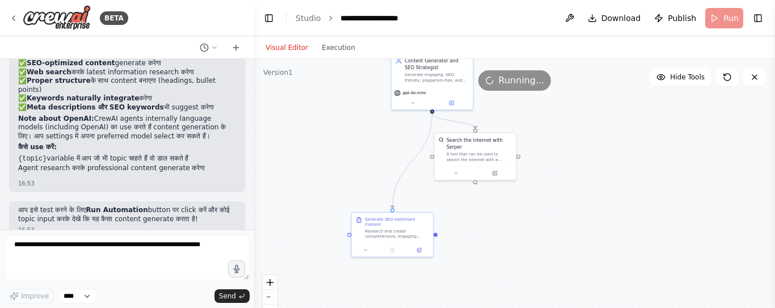
drag, startPoint x: 587, startPoint y: 237, endPoint x: 551, endPoint y: 104, distance: 136.9
click at [551, 104] on div ".deletable-edge-delete-btn { width: 20px; height: 20px; border: 0px solid #ffff…" at bounding box center [514, 201] width 521 height 284
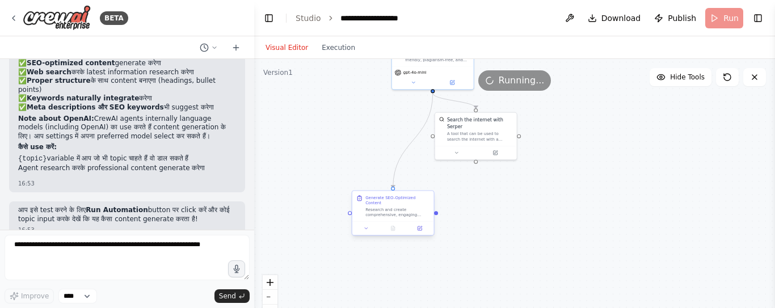
click at [387, 215] on div "Research and create comprehensive, engaging content on {topic}. Follow these st…" at bounding box center [397, 212] width 64 height 11
click at [517, 116] on div "1" at bounding box center [512, 113] width 14 height 8
click at [515, 117] on div "Search the internet with Serper A tool that can be used to search the internet …" at bounding box center [476, 127] width 82 height 33
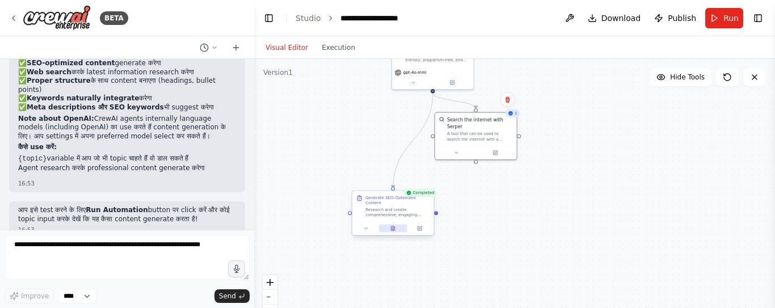
click at [395, 230] on icon at bounding box center [392, 228] width 5 height 5
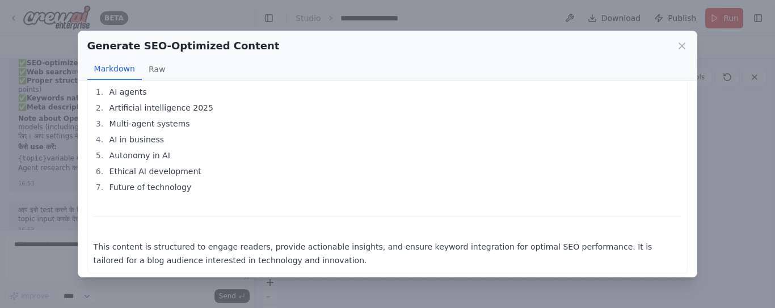
scroll to position [1111, 0]
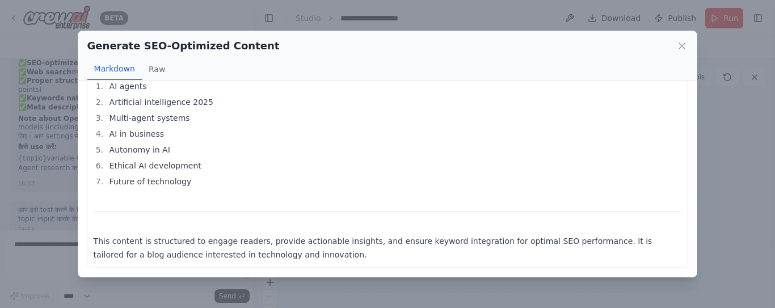
click at [756, 113] on div "Generate SEO-Optimized Content Markdown Raw Thought: I have gathered sufficient…" at bounding box center [387, 154] width 775 height 308
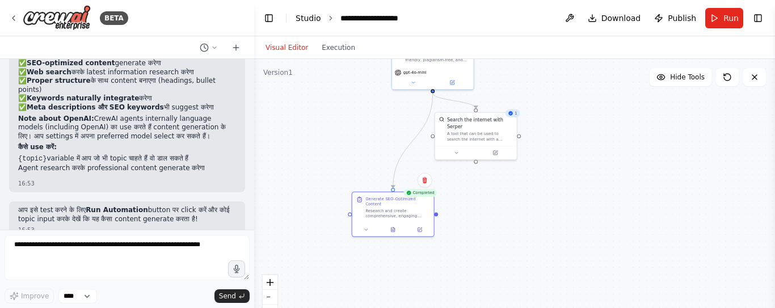
click at [314, 20] on link "Studio" at bounding box center [309, 18] width 26 height 9
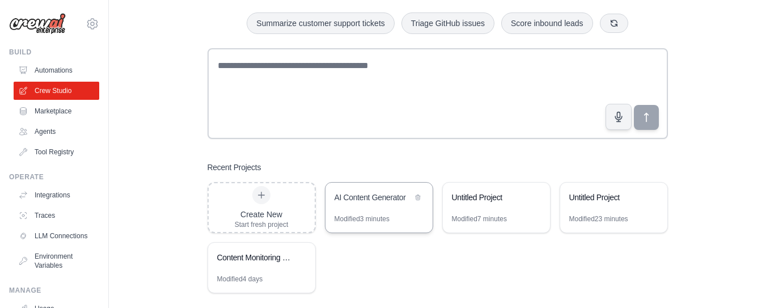
scroll to position [62, 0]
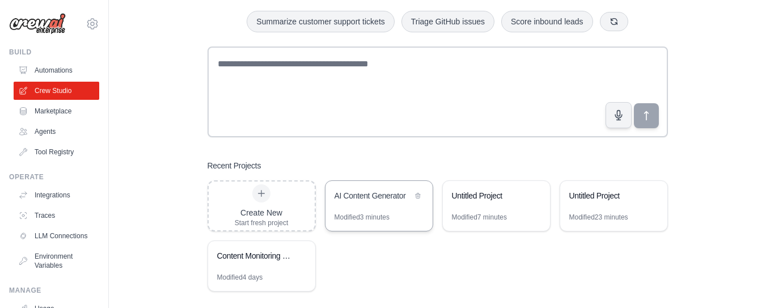
click at [372, 194] on div "AI Content Generator" at bounding box center [374, 195] width 78 height 11
click at [352, 193] on div "AI Content Generator" at bounding box center [374, 195] width 78 height 11
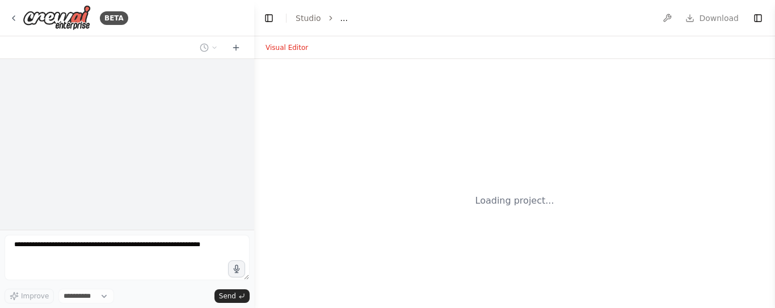
select select "****"
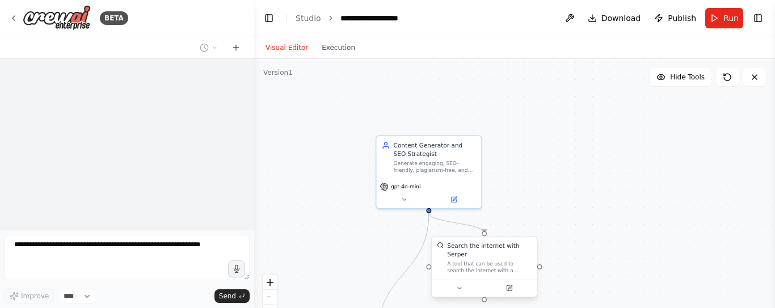
scroll to position [1217, 0]
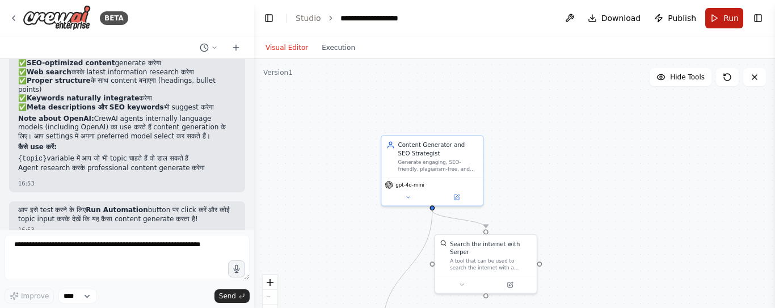
click at [731, 18] on span "Run" at bounding box center [730, 17] width 15 height 11
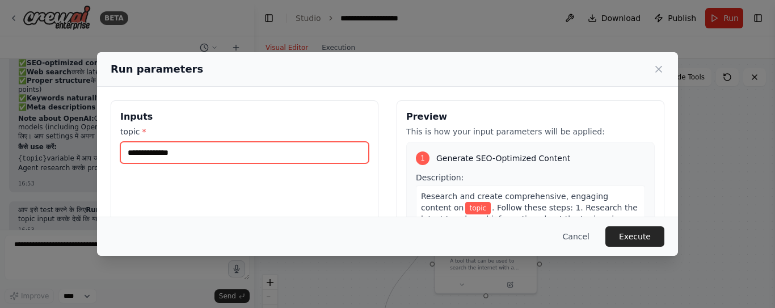
click at [202, 157] on input "topic *" at bounding box center [244, 153] width 248 height 22
type input "********"
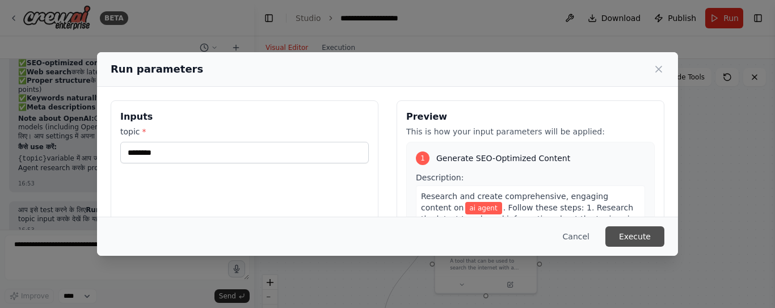
click at [647, 243] on button "Execute" at bounding box center [634, 236] width 59 height 20
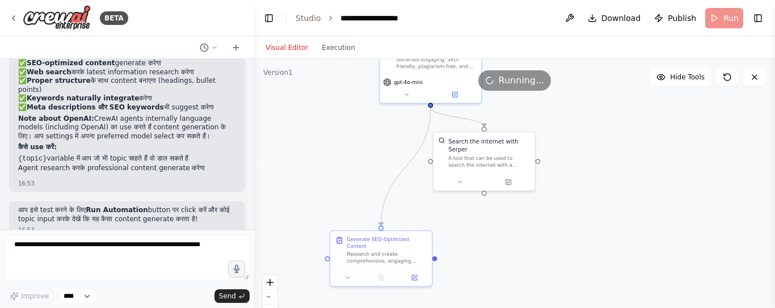
drag, startPoint x: 587, startPoint y: 192, endPoint x: 589, endPoint y: 88, distance: 103.8
click at [589, 88] on div "Version 1 Hide Tools .deletable-edge-delete-btn { width: 20px; height: 20px; bo…" at bounding box center [514, 201] width 521 height 284
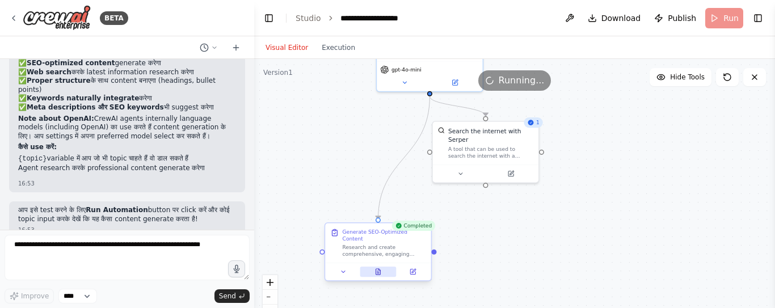
click at [379, 272] on icon at bounding box center [378, 272] width 5 height 6
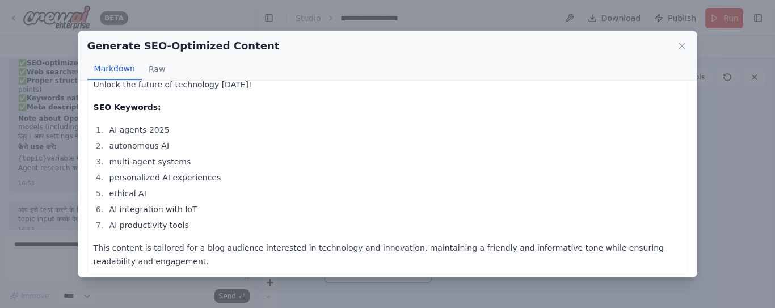
scroll to position [838, 0]
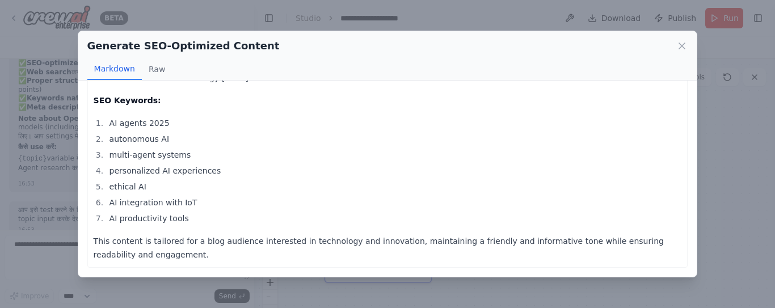
click at [743, 125] on div "Generate SEO-Optimized Content Markdown Raw Thought: I have gathered sufficient…" at bounding box center [387, 154] width 775 height 308
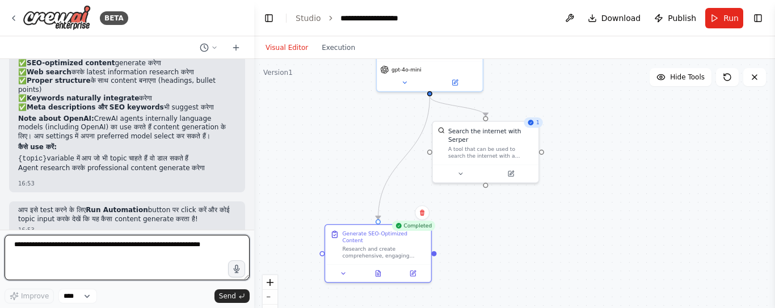
click at [127, 244] on textarea at bounding box center [127, 257] width 245 height 45
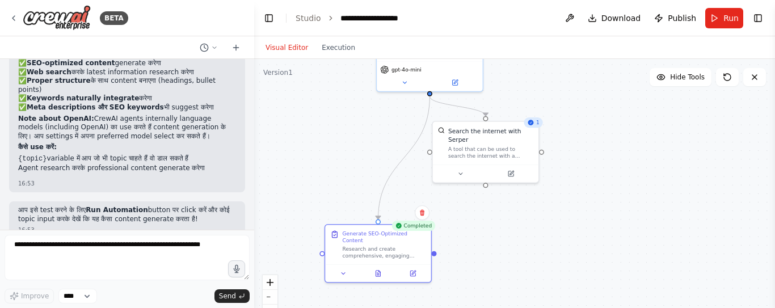
click at [433, 256] on div ".deletable-edge-delete-btn { width: 20px; height: 20px; border: 0px solid #ffff…" at bounding box center [514, 201] width 521 height 284
click at [273, 285] on icon "zoom in" at bounding box center [270, 282] width 7 height 7
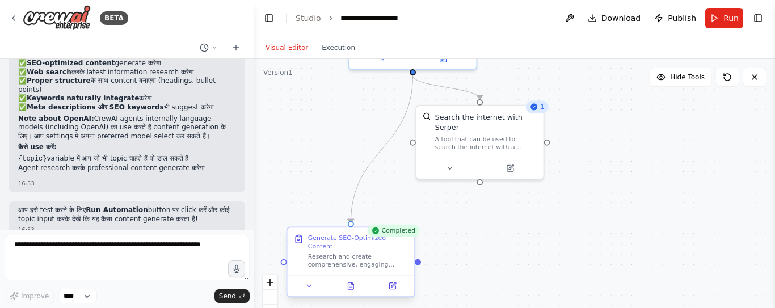
click at [282, 264] on div at bounding box center [284, 262] width 6 height 6
click at [310, 287] on icon at bounding box center [309, 286] width 9 height 9
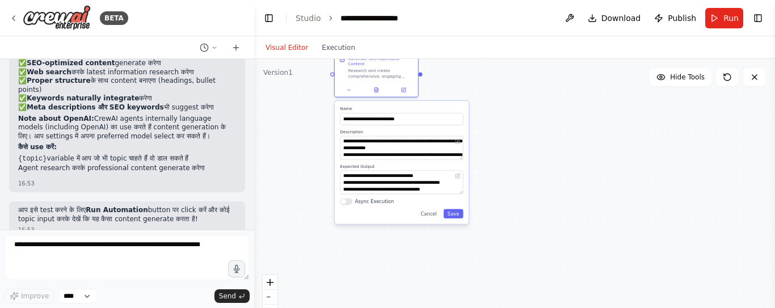
drag, startPoint x: 516, startPoint y: 260, endPoint x: 490, endPoint y: 83, distance: 179.0
click at [490, 83] on div ".deletable-edge-delete-btn { width: 20px; height: 20px; border: 0px solid #ffff…" at bounding box center [514, 201] width 521 height 284
click at [347, 203] on button "Async Execution" at bounding box center [346, 201] width 12 height 7
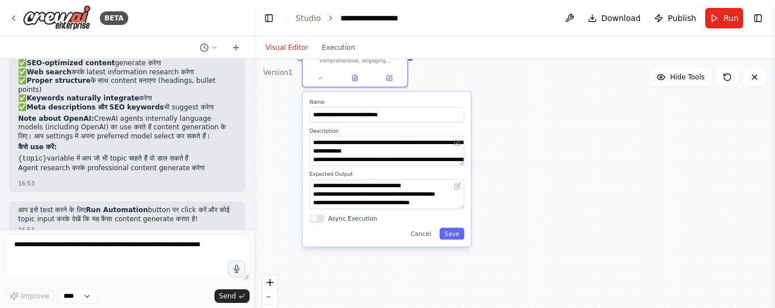
drag, startPoint x: 530, startPoint y: 182, endPoint x: 550, endPoint y: 195, distance: 23.4
click at [550, 195] on div ".deletable-edge-delete-btn { width: 20px; height: 20px; border: 0px solid #ffff…" at bounding box center [514, 201] width 521 height 284
click at [424, 238] on button "Cancel" at bounding box center [421, 234] width 31 height 12
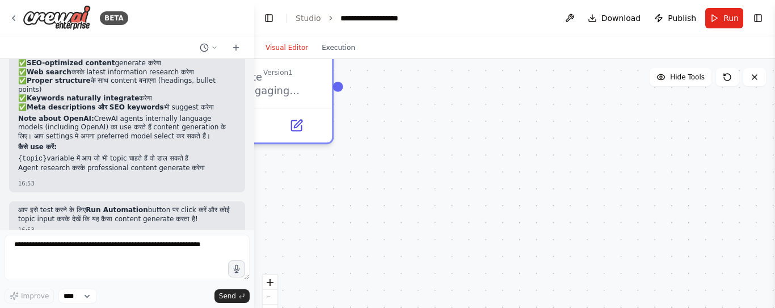
drag, startPoint x: 474, startPoint y: 174, endPoint x: 507, endPoint y: 352, distance: 181.1
click at [507, 307] on html "BETA Improved Agent Prompt: Content Generator Role: You are a professional cont…" at bounding box center [387, 154] width 775 height 308
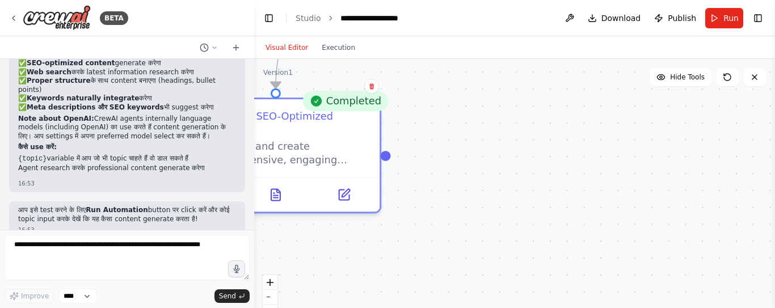
drag, startPoint x: 425, startPoint y: 162, endPoint x: 469, endPoint y: 255, distance: 102.5
click at [478, 242] on div ".deletable-edge-delete-btn { width: 20px; height: 20px; border: 0px solid #ffff…" at bounding box center [514, 201] width 521 height 284
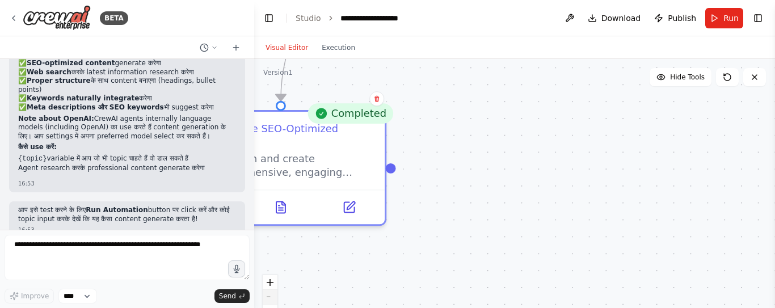
click at [270, 297] on icon "zoom out" at bounding box center [270, 297] width 7 height 1
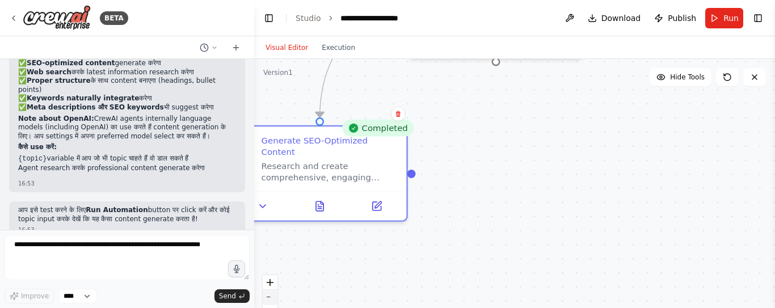
click at [270, 297] on icon "zoom out" at bounding box center [270, 297] width 7 height 1
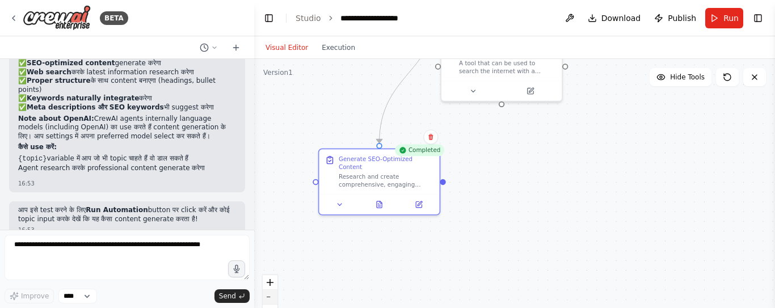
click at [270, 297] on icon "zoom out" at bounding box center [270, 297] width 7 height 1
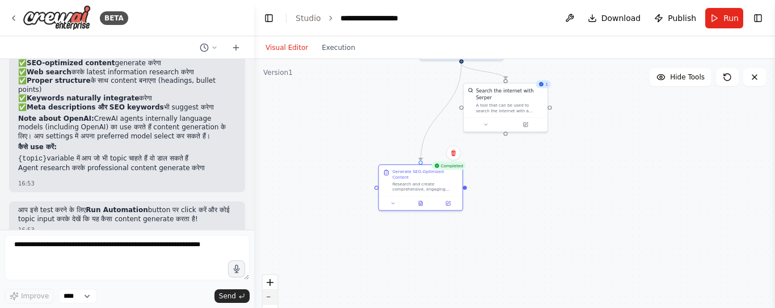
click at [270, 297] on icon "zoom out" at bounding box center [270, 297] width 7 height 1
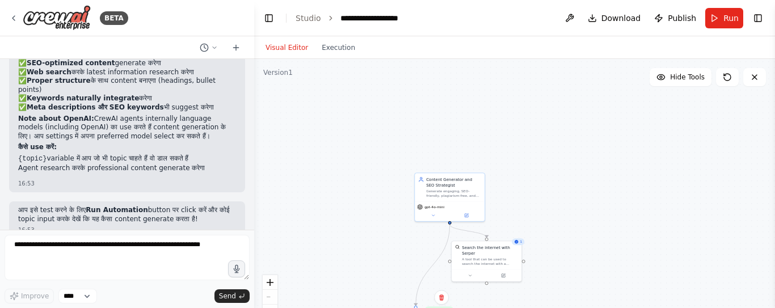
drag, startPoint x: 548, startPoint y: 169, endPoint x: 528, endPoint y: 307, distance: 139.9
click at [528, 307] on div ".deletable-edge-delete-btn { width: 20px; height: 20px; border: 0px solid #ffff…" at bounding box center [514, 201] width 521 height 284
click at [576, 16] on button at bounding box center [569, 18] width 18 height 20
click at [576, 16] on div at bounding box center [569, 18] width 18 height 20
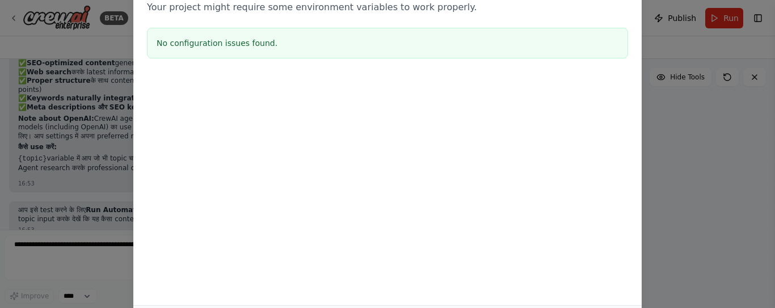
click at [719, 112] on div "Environment configuration Your project might require some environment variables…" at bounding box center [387, 154] width 775 height 308
click at [681, 158] on div "Environment configuration Your project might require some environment variables…" at bounding box center [387, 154] width 775 height 308
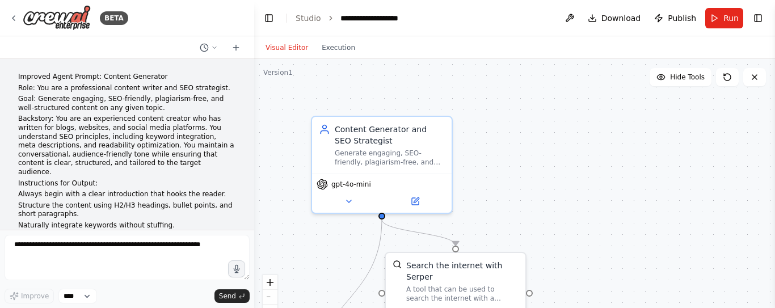
scroll to position [1217, 0]
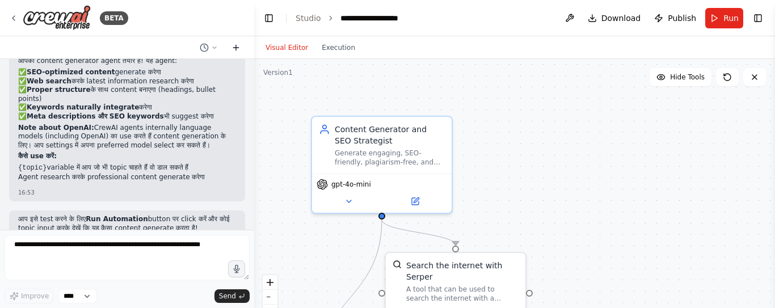
click at [235, 45] on icon at bounding box center [235, 47] width 9 height 9
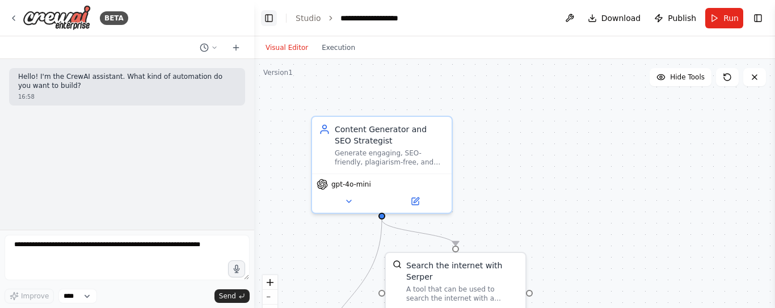
click at [264, 17] on button "Toggle Left Sidebar" at bounding box center [269, 18] width 16 height 16
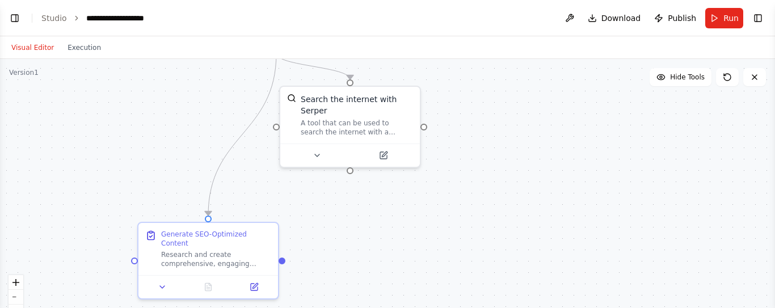
drag, startPoint x: 257, startPoint y: 220, endPoint x: 406, endPoint y: 53, distance: 223.8
click at [406, 53] on div "Visual Editor Execution Version 1 Hide Tools .deletable-edge-delete-btn { width…" at bounding box center [387, 172] width 775 height 272
click at [256, 285] on icon at bounding box center [254, 284] width 7 height 7
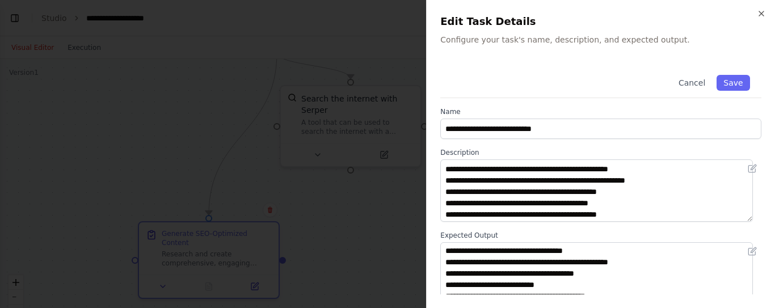
scroll to position [68, 0]
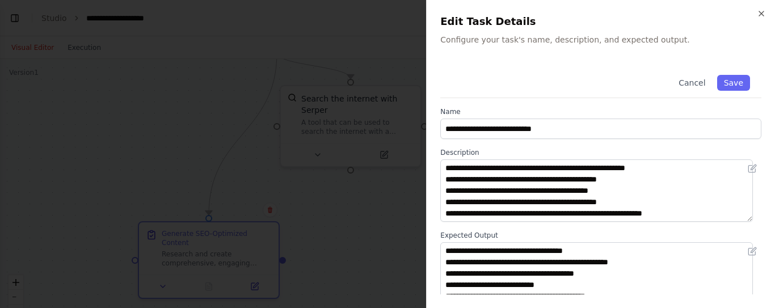
click at [316, 227] on div at bounding box center [387, 154] width 775 height 308
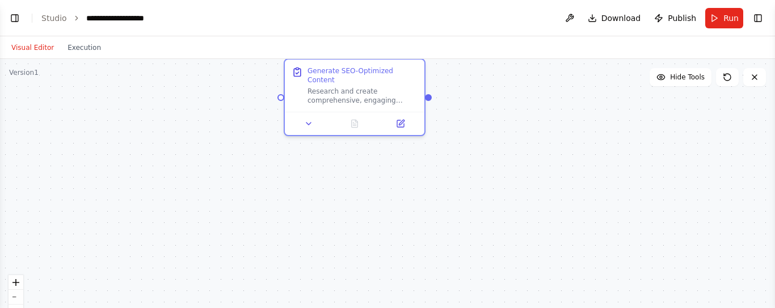
drag, startPoint x: 330, startPoint y: 213, endPoint x: 475, endPoint y: 50, distance: 218.5
click at [475, 50] on div "Visual Editor Execution Version 1 Hide Tools .deletable-edge-delete-btn { width…" at bounding box center [387, 172] width 775 height 272
click at [398, 120] on icon at bounding box center [400, 121] width 7 height 7
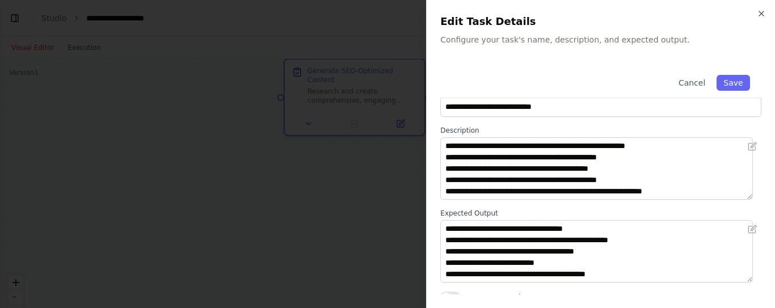
scroll to position [31, 0]
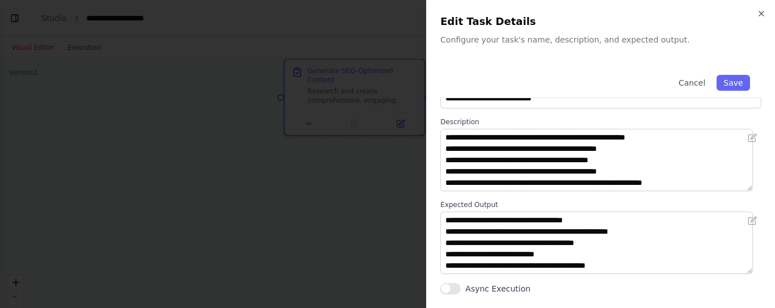
click at [271, 236] on div at bounding box center [387, 154] width 775 height 308
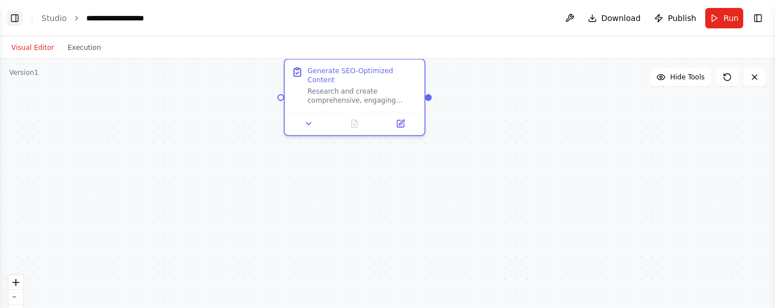
click at [9, 16] on button "Toggle Left Sidebar" at bounding box center [15, 18] width 16 height 16
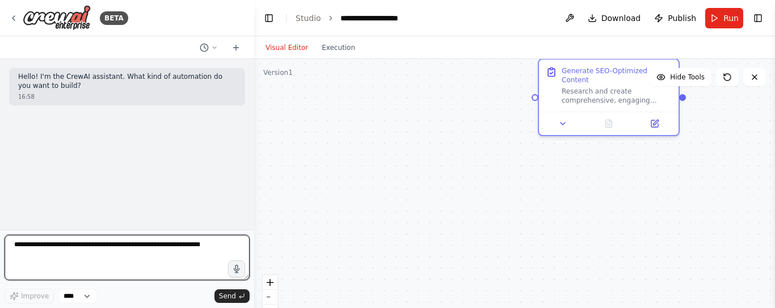
click at [141, 246] on textarea at bounding box center [127, 257] width 245 height 45
type textarea "**********"
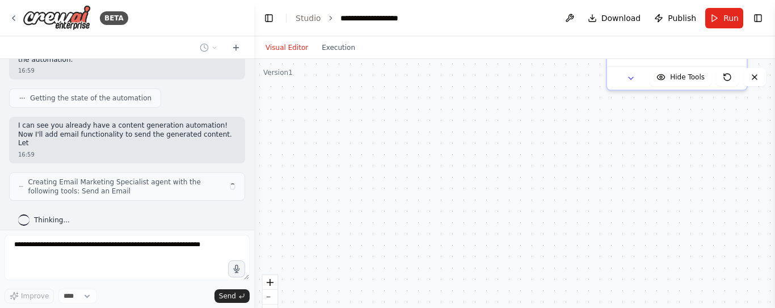
scroll to position [431, 0]
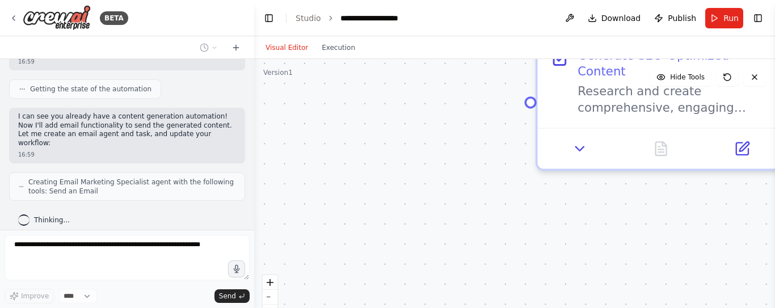
drag, startPoint x: 535, startPoint y: 199, endPoint x: 506, endPoint y: 352, distance: 155.9
click at [506, 307] on html "**********" at bounding box center [387, 154] width 775 height 308
click at [274, 298] on button "zoom out" at bounding box center [270, 297] width 15 height 15
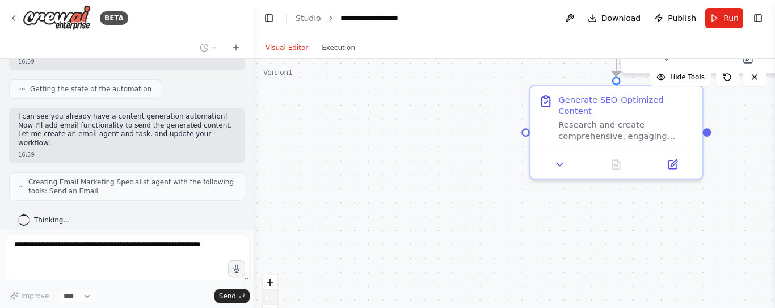
click at [274, 298] on button "zoom out" at bounding box center [270, 297] width 15 height 15
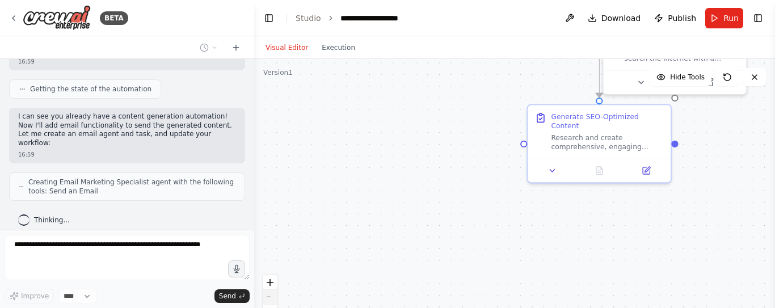
click at [274, 298] on button "zoom out" at bounding box center [270, 297] width 15 height 15
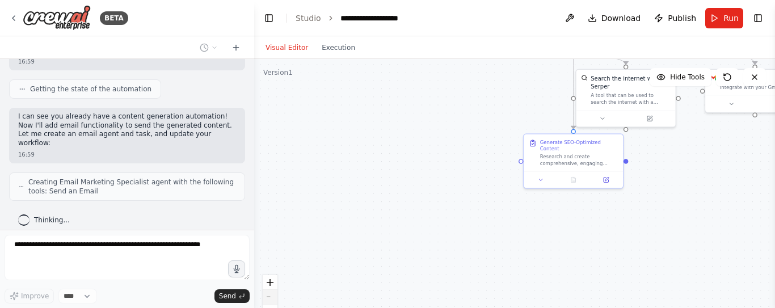
click at [274, 298] on button "zoom out" at bounding box center [270, 297] width 15 height 15
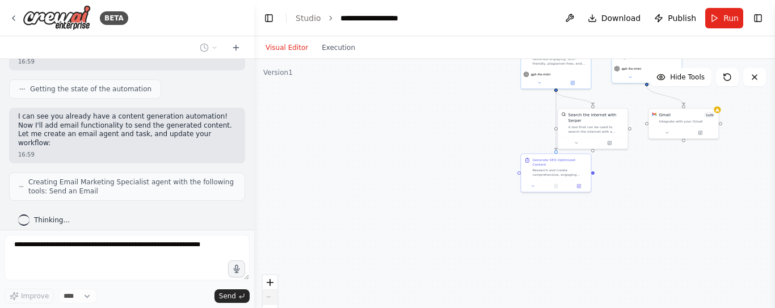
click at [274, 298] on div "React Flow controls" at bounding box center [270, 304] width 15 height 59
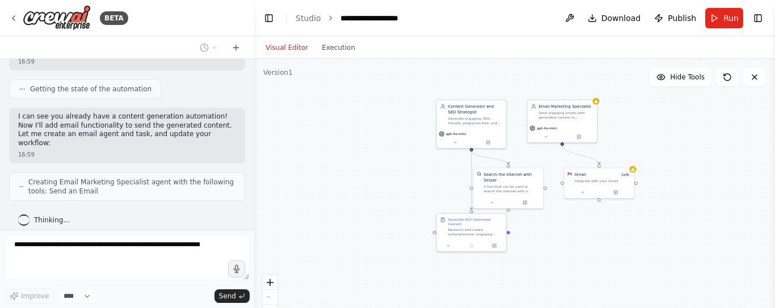
drag, startPoint x: 633, startPoint y: 235, endPoint x: 547, endPoint y: 290, distance: 101.5
click at [549, 294] on div ".deletable-edge-delete-btn { width: 20px; height: 20px; border: 0px solid #ffff…" at bounding box center [514, 201] width 521 height 284
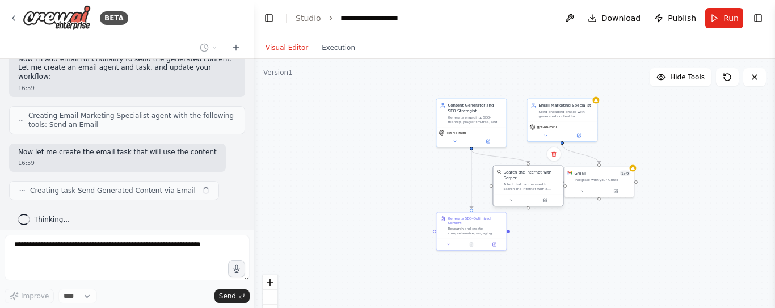
scroll to position [506, 0]
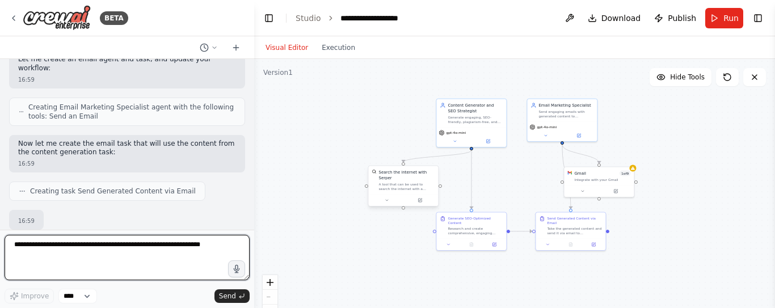
drag, startPoint x: 507, startPoint y: 185, endPoint x: 403, endPoint y: 183, distance: 104.4
click at [403, 183] on div "A tool that can be used to search the internet with a search_query. Supports di…" at bounding box center [406, 186] width 56 height 9
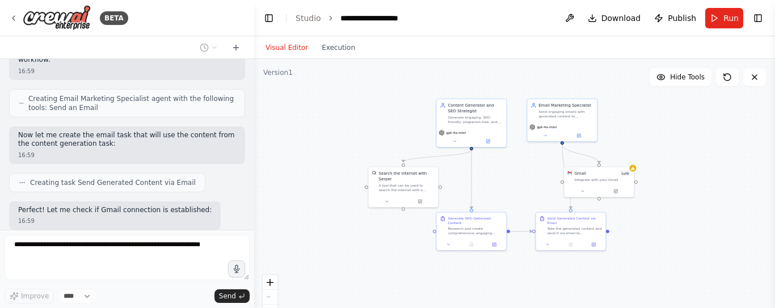
scroll to position [572, 0]
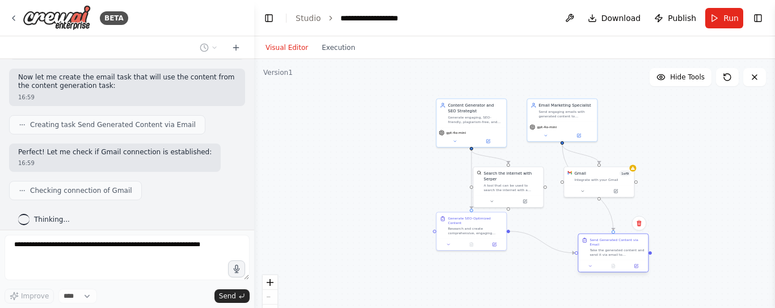
drag, startPoint x: 568, startPoint y: 231, endPoint x: 611, endPoint y: 254, distance: 48.2
click at [611, 254] on div "Take the generated content and send it via email to {recipient_email}. Format t…" at bounding box center [616, 252] width 55 height 9
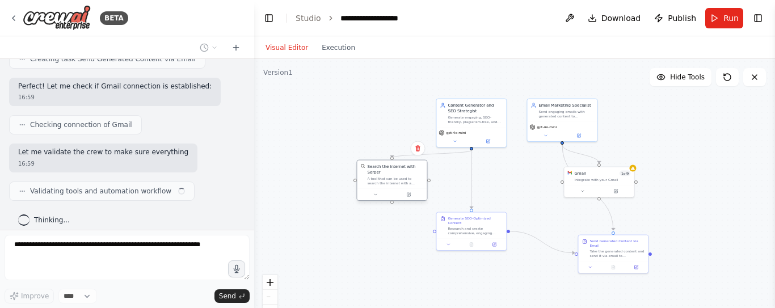
drag, startPoint x: 508, startPoint y: 188, endPoint x: 389, endPoint y: 180, distance: 119.3
click at [389, 180] on div "A tool that can be used to search the internet with a search_query. Supports di…" at bounding box center [395, 180] width 56 height 9
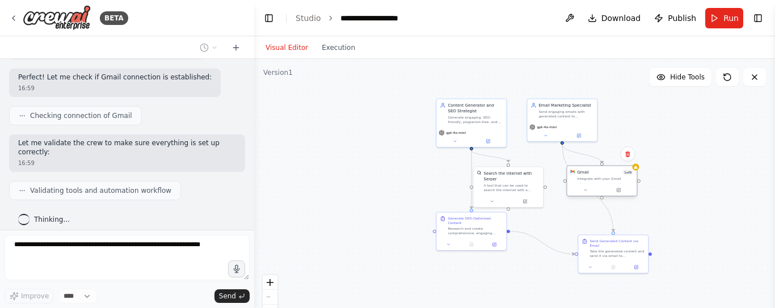
click at [590, 182] on div "Gmail 1 of 9 Integrate with your Gmail" at bounding box center [602, 175] width 70 height 18
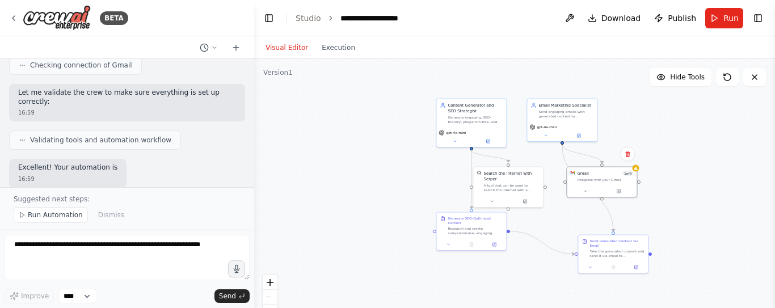
click at [694, 200] on div ".deletable-edge-delete-btn { width: 20px; height: 20px; border: 0px solid #ffff…" at bounding box center [514, 201] width 521 height 284
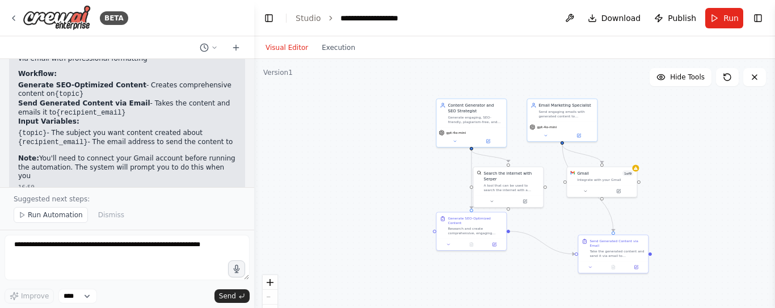
scroll to position [882, 0]
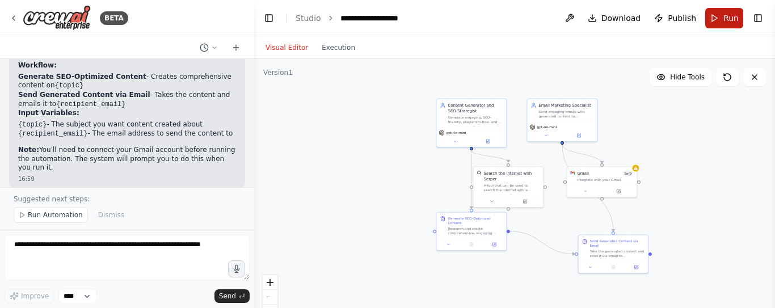
click at [725, 11] on button "Run" at bounding box center [724, 18] width 38 height 20
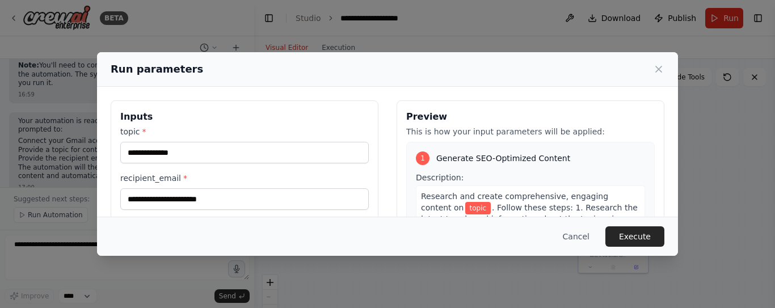
scroll to position [975, 0]
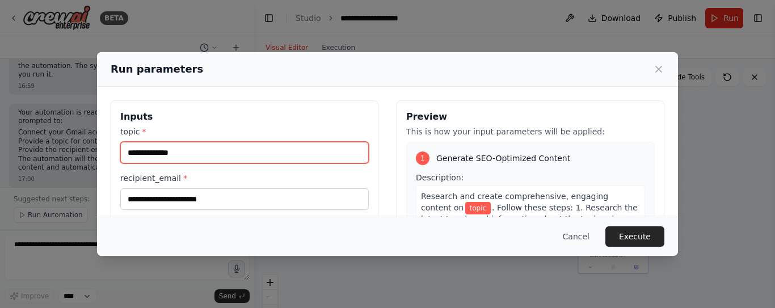
click at [200, 152] on input "topic *" at bounding box center [244, 153] width 248 height 22
type input "********"
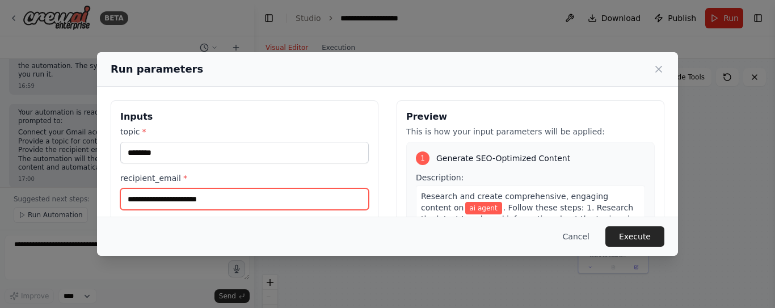
click at [177, 205] on input "recipient_email *" at bounding box center [244, 199] width 248 height 22
type input "**********"
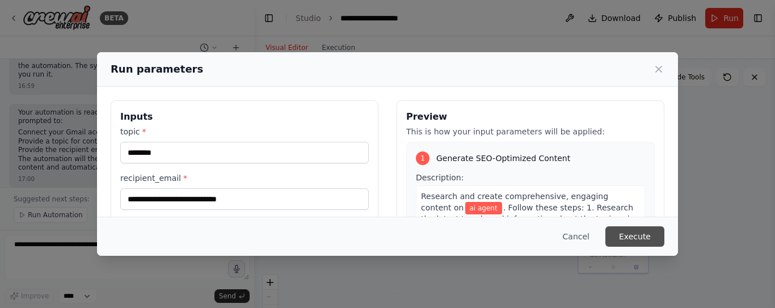
click at [643, 235] on button "Execute" at bounding box center [634, 236] width 59 height 20
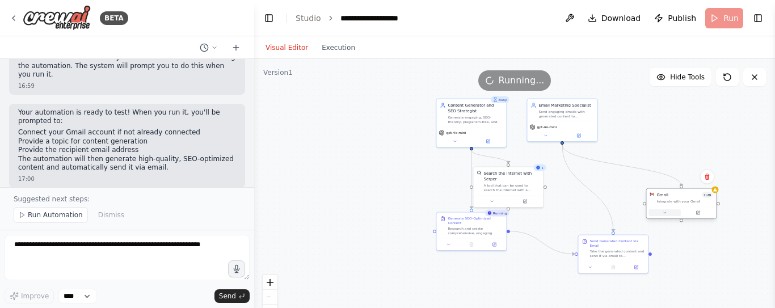
drag, startPoint x: 589, startPoint y: 185, endPoint x: 667, endPoint y: 210, distance: 82.2
click at [667, 210] on div at bounding box center [681, 213] width 70 height 12
drag, startPoint x: 471, startPoint y: 149, endPoint x: 682, endPoint y: 189, distance: 215.4
click at [668, 189] on div "Busy Content Generator and SEO Strategist Generate engaging, SEO-friendly, plag…" at bounding box center [537, 141] width 260 height 142
click at [614, 162] on icon "Edge from ee1f4290-c203-4ff1-b6e2-c7cd736822d4 to 99b2a9ed-cd53-49f7-8cb9-da8e7…" at bounding box center [621, 165] width 119 height 41
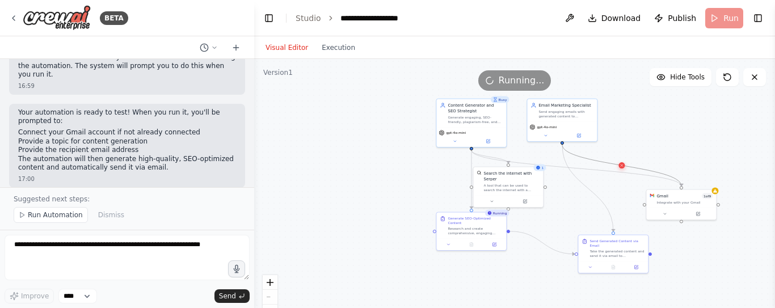
click at [622, 164] on icon at bounding box center [621, 165] width 5 height 5
click at [590, 168] on icon "Edge from 03b66b6f-6d70-4d04-a536-dd589557f74b to 99b2a9ed-cd53-49f7-8cb9-da8e7…" at bounding box center [576, 168] width 210 height 36
click at [577, 167] on icon at bounding box center [576, 168] width 5 height 5
drag, startPoint x: 674, startPoint y: 206, endPoint x: 495, endPoint y: 291, distance: 198.4
click at [495, 291] on div "Gmail 1 of 9 Integrate with your Gmail" at bounding box center [505, 288] width 71 height 31
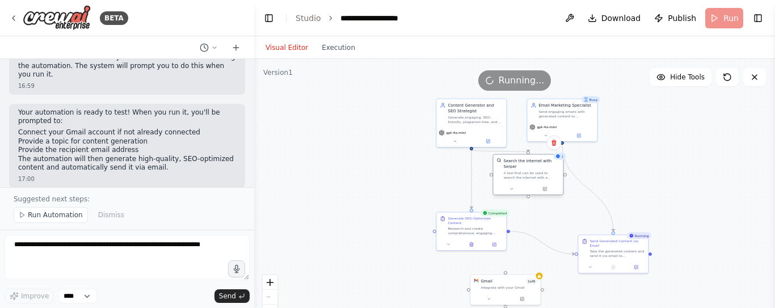
drag, startPoint x: 494, startPoint y: 183, endPoint x: 520, endPoint y: 171, distance: 28.9
click at [520, 171] on div "A tool that can be used to search the internet with a search_query. Supports di…" at bounding box center [531, 175] width 56 height 9
click at [506, 276] on div "Gmail 1 of 9 Integrate with your Gmail" at bounding box center [505, 283] width 70 height 18
drag, startPoint x: 510, startPoint y: 234, endPoint x: 506, endPoint y: 275, distance: 41.0
click at [506, 212] on div ".deletable-edge-delete-btn { width: 20px; height: 20px; border: 0px solid #ffff…" at bounding box center [537, 141] width 260 height 142
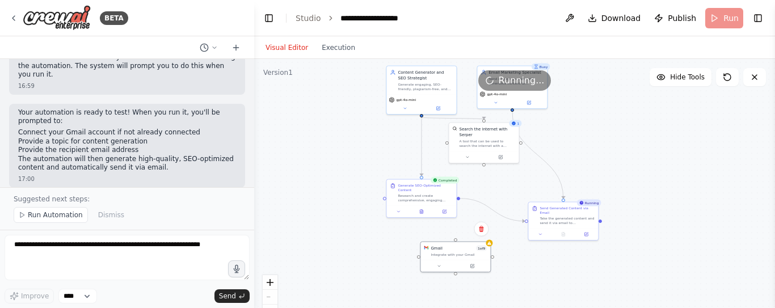
drag, startPoint x: 509, startPoint y: 233, endPoint x: 448, endPoint y: 179, distance: 80.8
click at [448, 179] on div ".deletable-edge-delete-btn { width: 20px; height: 20px; border: 0px solid #ffff…" at bounding box center [514, 201] width 521 height 284
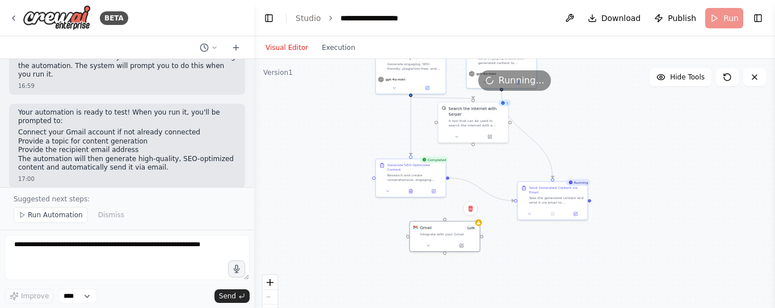
click at [544, 244] on div ".deletable-edge-delete-btn { width: 20px; height: 20px; border: 0px solid #ffff…" at bounding box center [514, 201] width 521 height 284
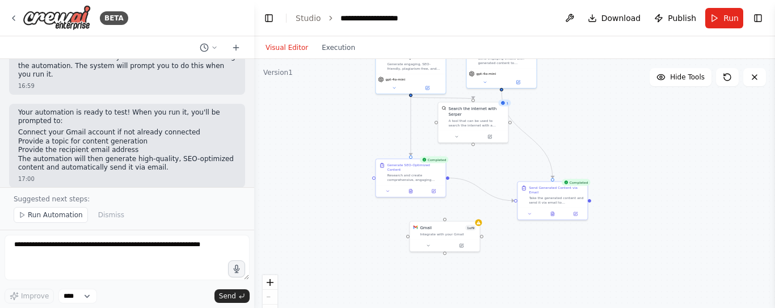
click at [557, 229] on div ".deletable-edge-delete-btn { width: 20px; height: 20px; border: 0px solid #ffff…" at bounding box center [514, 201] width 521 height 284
click at [533, 245] on div ".deletable-edge-delete-btn { width: 20px; height: 20px; border: 0px solid #ffff…" at bounding box center [514, 201] width 521 height 284
drag, startPoint x: 373, startPoint y: 179, endPoint x: 443, endPoint y: 220, distance: 80.8
click at [443, 159] on div "Content Generator and SEO Strategist Generate engaging, SEO-friendly, plagiaris…" at bounding box center [476, 88] width 260 height 142
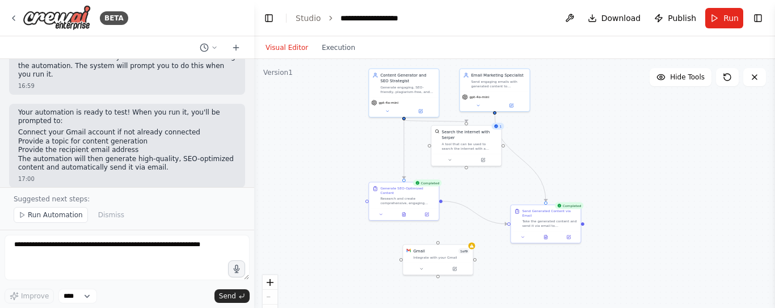
drag, startPoint x: 372, startPoint y: 180, endPoint x: 365, endPoint y: 203, distance: 23.7
click at [365, 203] on div ".deletable-edge-delete-btn { width: 20px; height: 20px; border: 0px solid #ffff…" at bounding box center [514, 201] width 521 height 284
drag, startPoint x: 370, startPoint y: 202, endPoint x: 340, endPoint y: 201, distance: 29.5
click at [340, 201] on div "Generate SEO-Optimized Content Research and create comprehensive, engaging cont…" at bounding box center [375, 194] width 70 height 26
drag, startPoint x: 414, startPoint y: 201, endPoint x: 406, endPoint y: 201, distance: 8.0
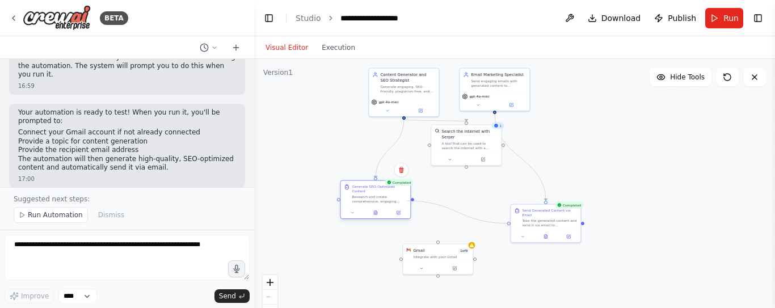
click at [406, 182] on div ".deletable-edge-delete-btn { width: 20px; height: 20px; border: 0px solid #ffff…" at bounding box center [470, 111] width 260 height 142
click at [418, 206] on div ".deletable-edge-delete-btn { width: 20px; height: 20px; border: 0px solid #ffff…" at bounding box center [514, 201] width 521 height 284
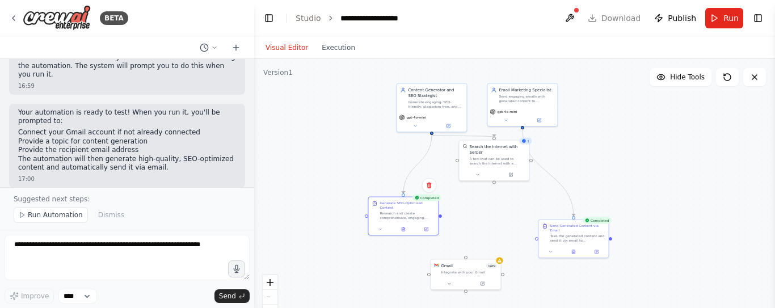
drag, startPoint x: 419, startPoint y: 204, endPoint x: 443, endPoint y: 217, distance: 27.2
click at [443, 217] on div ".deletable-edge-delete-btn { width: 20px; height: 20px; border: 0px solid #ffff…" at bounding box center [514, 201] width 521 height 284
click at [637, 188] on div ".deletable-edge-delete-btn { width: 20px; height: 20px; border: 0px solid #ffff…" at bounding box center [514, 201] width 521 height 284
drag, startPoint x: 499, startPoint y: 169, endPoint x: 486, endPoint y: 180, distance: 16.9
click at [486, 180] on div at bounding box center [483, 185] width 70 height 12
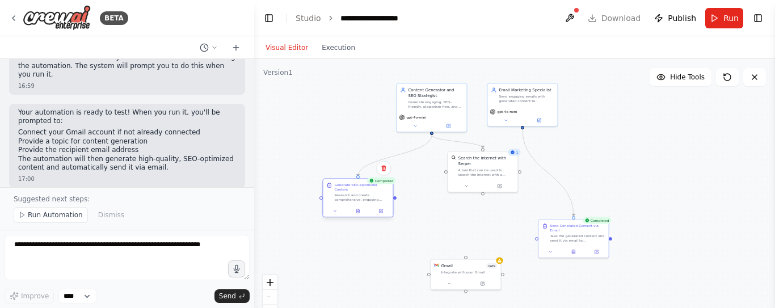
drag, startPoint x: 406, startPoint y: 196, endPoint x: 358, endPoint y: 179, distance: 50.1
click at [358, 179] on div "Generate SEO-Optimized Content Research and create comprehensive, engaging cont…" at bounding box center [358, 192] width 70 height 26
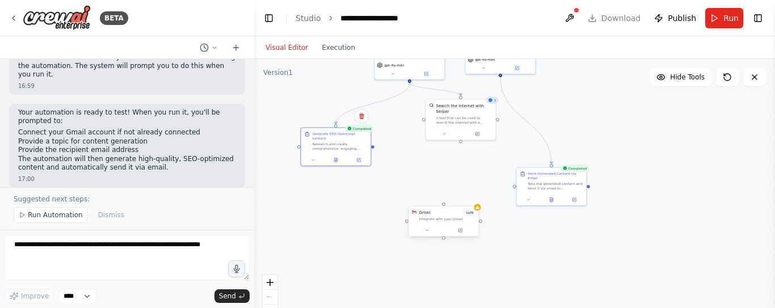
drag, startPoint x: 429, startPoint y: 276, endPoint x: 407, endPoint y: 224, distance: 56.7
click at [407, 224] on div ".deletable-edge-delete-btn { width: 20px; height: 20px; border: 0px solid #ffff…" at bounding box center [514, 201] width 521 height 284
click at [361, 239] on div ".deletable-edge-delete-btn { width: 20px; height: 20px; border: 0px solid #ffff…" at bounding box center [514, 201] width 521 height 284
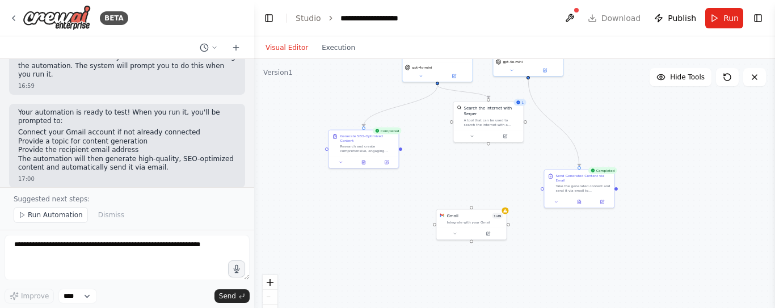
drag, startPoint x: 375, startPoint y: 150, endPoint x: 403, endPoint y: 152, distance: 27.9
click at [403, 152] on div ".deletable-edge-delete-btn { width: 20px; height: 20px; border: 0px solid #ffff…" at bounding box center [514, 201] width 521 height 284
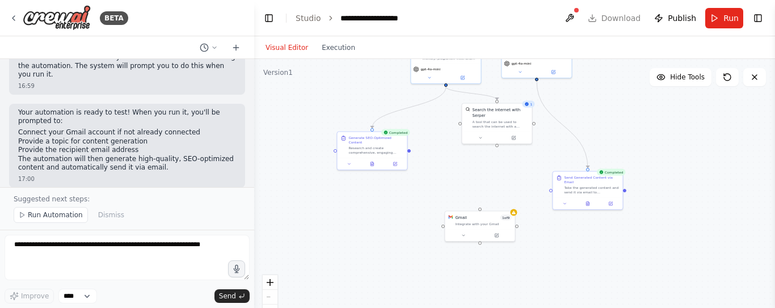
drag, startPoint x: 403, startPoint y: 150, endPoint x: 411, endPoint y: 152, distance: 8.7
click at [411, 152] on div ".deletable-edge-delete-btn { width: 20px; height: 20px; border: 0px solid #ffff…" at bounding box center [514, 201] width 521 height 284
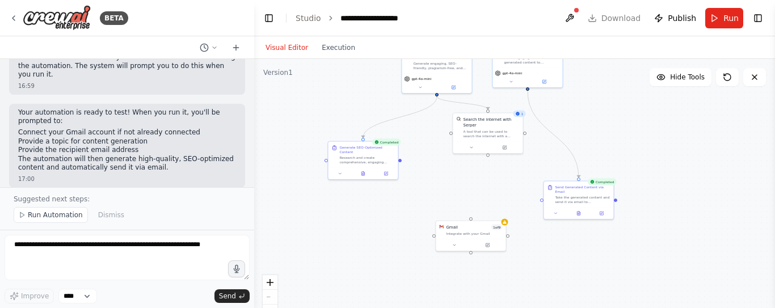
drag, startPoint x: 410, startPoint y: 154, endPoint x: 400, endPoint y: 163, distance: 13.2
click at [400, 163] on div ".deletable-edge-delete-btn { width: 20px; height: 20px; border: 0px solid #ffff…" at bounding box center [514, 201] width 521 height 284
click at [351, 224] on div ".deletable-edge-delete-btn { width: 20px; height: 20px; border: 0px solid #ffff…" at bounding box center [514, 201] width 521 height 284
click at [589, 203] on div "Take the generated content and send it via email to {recipient_email}. Format t…" at bounding box center [582, 198] width 55 height 9
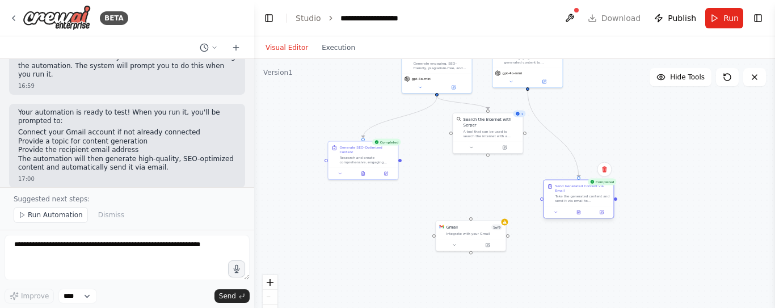
click at [589, 203] on div "Take the generated content and send it via email to {recipient_email}. Format t…" at bounding box center [582, 198] width 55 height 9
click at [579, 213] on icon at bounding box center [578, 212] width 3 height 4
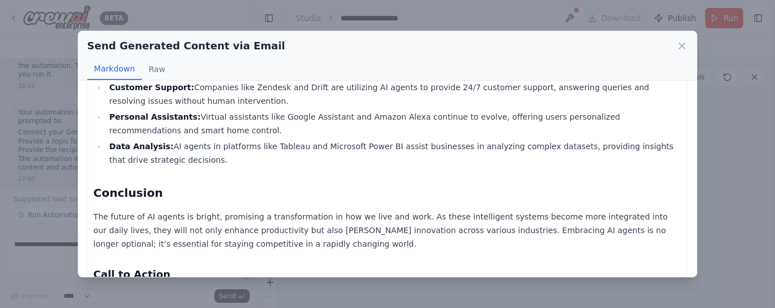
scroll to position [1256, 0]
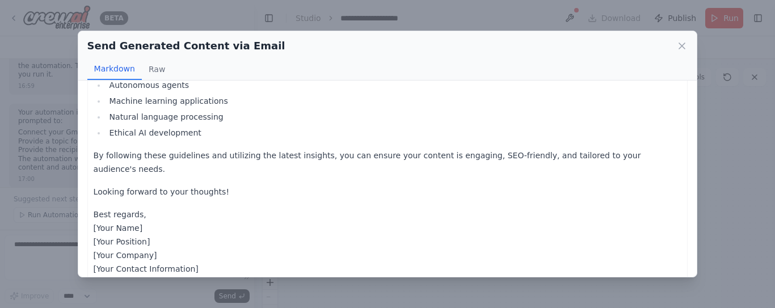
click at [426, 24] on div "Send Generated Content via Email Markdown Raw Subject: Unleashing the Future: T…" at bounding box center [387, 154] width 775 height 308
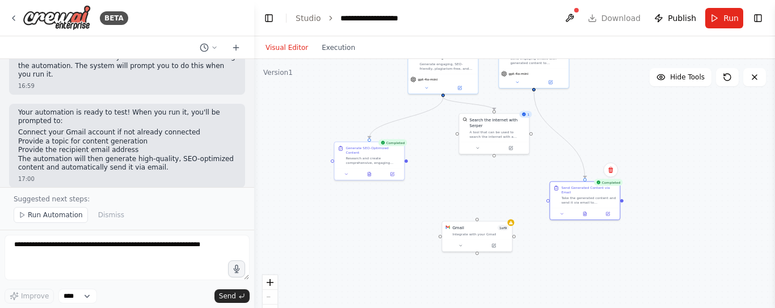
drag, startPoint x: 402, startPoint y: 163, endPoint x: 408, endPoint y: 164, distance: 6.3
click at [408, 164] on div ".deletable-edge-delete-btn { width: 20px; height: 20px; border: 0px solid #ffff…" at bounding box center [514, 201] width 521 height 284
drag, startPoint x: 497, startPoint y: 113, endPoint x: 494, endPoint y: 138, distance: 24.6
click at [494, 138] on div "Search the internet with Serper A tool that can be used to search the internet …" at bounding box center [494, 150] width 70 height 28
drag, startPoint x: 458, startPoint y: 159, endPoint x: 453, endPoint y: 170, distance: 12.4
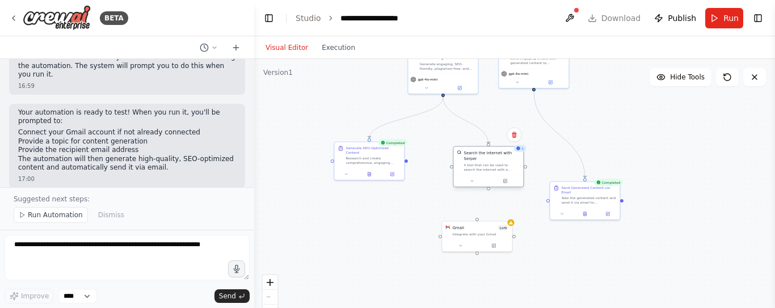
click at [453, 170] on div "Search the internet with Serper A tool that can be used to search the internet …" at bounding box center [488, 166] width 71 height 41
click at [446, 98] on div ".deletable-edge-delete-btn { width: 20px; height: 20px; border: 0px solid #ffff…" at bounding box center [514, 201] width 521 height 284
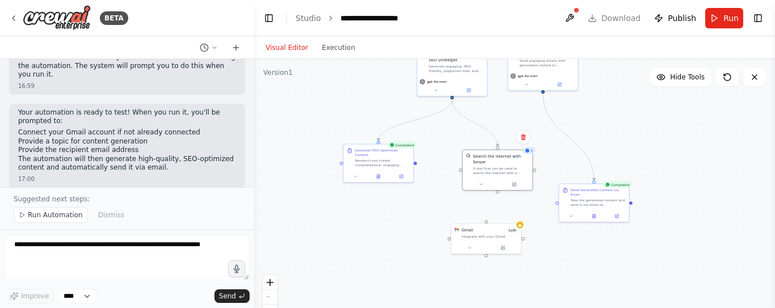
drag, startPoint x: 411, startPoint y: 167, endPoint x: 416, endPoint y: 167, distance: 5.7
click at [416, 167] on div ".deletable-edge-delete-btn { width: 20px; height: 20px; border: 0px solid #ffff…" at bounding box center [514, 201] width 521 height 284
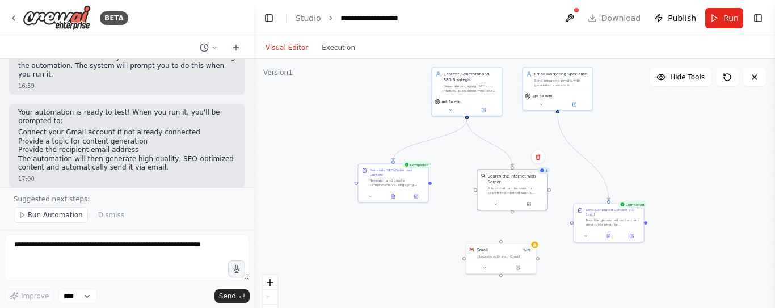
drag, startPoint x: 418, startPoint y: 164, endPoint x: 432, endPoint y: 184, distance: 24.4
click at [432, 184] on div ".deletable-edge-delete-btn { width: 20px; height: 20px; border: 0px solid #ffff…" at bounding box center [514, 201] width 521 height 284
click at [433, 187] on div ".deletable-edge-delete-btn { width: 20px; height: 20px; border: 0px solid #ffff…" at bounding box center [514, 201] width 521 height 284
drag, startPoint x: 431, startPoint y: 187, endPoint x: 500, endPoint y: 246, distance: 90.9
click at [500, 184] on div "Content Generator and SEO Strategist Generate engaging, SEO-friendly, plagiaris…" at bounding box center [534, 114] width 260 height 142
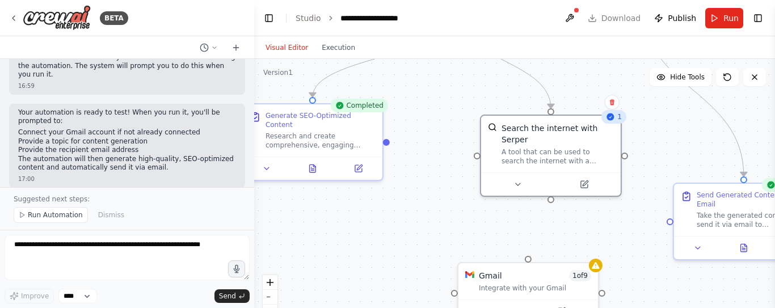
drag, startPoint x: 365, startPoint y: 129, endPoint x: 389, endPoint y: 144, distance: 28.0
click at [389, 144] on div ".deletable-edge-delete-btn { width: 20px; height: 20px; border: 0px solid #ffff…" at bounding box center [514, 201] width 521 height 284
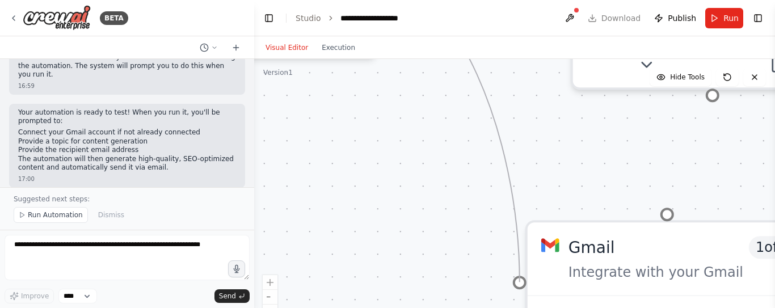
drag, startPoint x: 385, startPoint y: 138, endPoint x: 522, endPoint y: 287, distance: 202.3
click at [276, 297] on button "zoom out" at bounding box center [270, 297] width 15 height 15
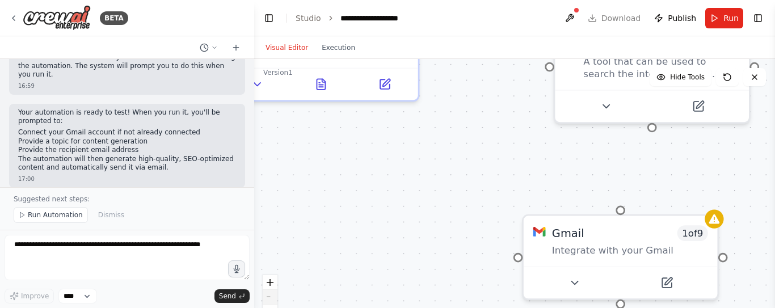
click at [276, 297] on button "zoom out" at bounding box center [270, 297] width 15 height 15
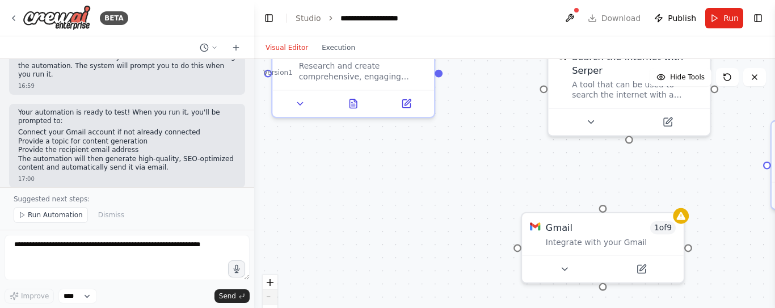
click at [276, 297] on button "zoom out" at bounding box center [270, 297] width 15 height 15
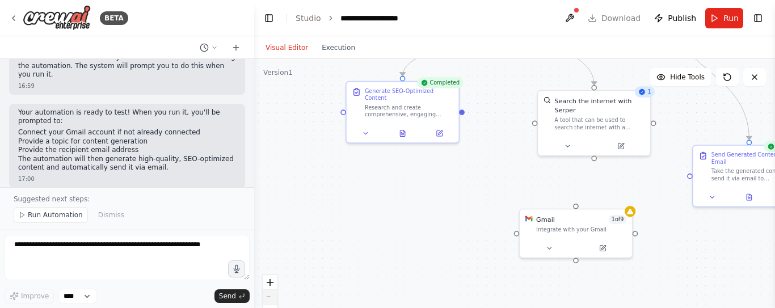
click at [276, 297] on button "zoom out" at bounding box center [270, 297] width 15 height 15
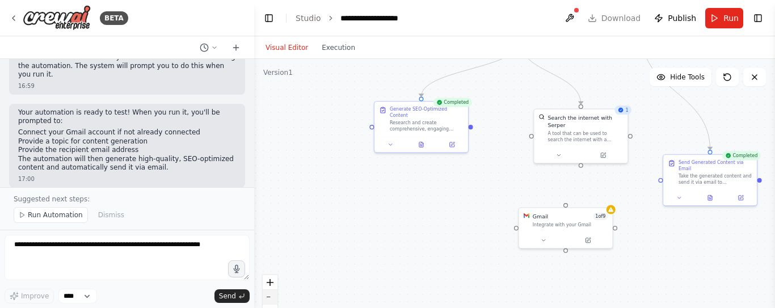
click at [275, 297] on button "zoom out" at bounding box center [270, 297] width 15 height 15
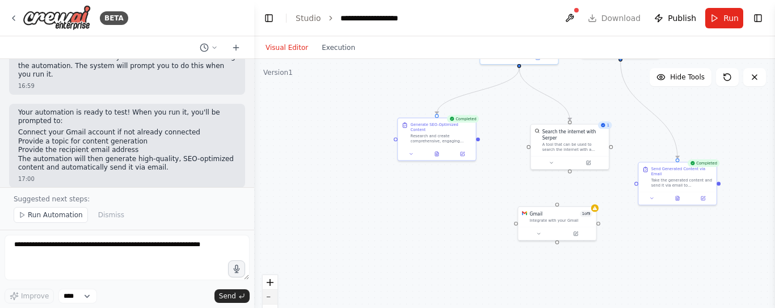
click at [274, 296] on button "zoom out" at bounding box center [270, 297] width 15 height 15
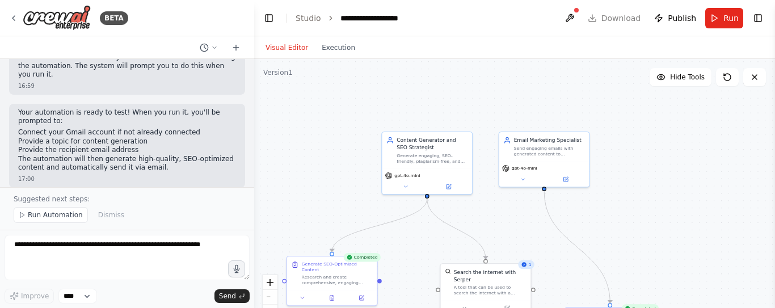
drag, startPoint x: 357, startPoint y: 198, endPoint x: 250, endPoint y: 352, distance: 187.6
click at [250, 307] on html "BETA Hello! I'm the CrewAI assistant. What kind of automation do you want to bu…" at bounding box center [387, 154] width 775 height 308
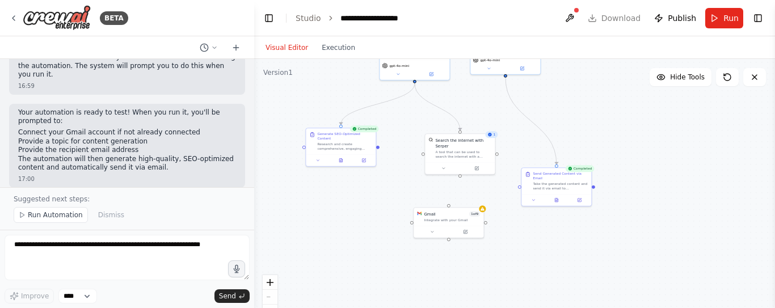
drag, startPoint x: 571, startPoint y: 198, endPoint x: 584, endPoint y: 101, distance: 97.8
click at [584, 101] on div ".deletable-edge-delete-btn { width: 20px; height: 20px; border: 0px solid #ffff…" at bounding box center [514, 201] width 521 height 284
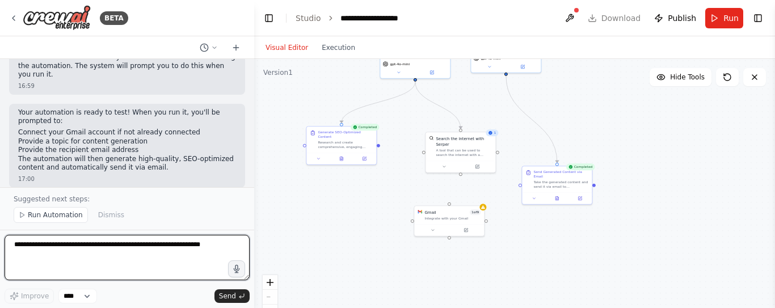
click at [126, 248] on textarea at bounding box center [127, 257] width 245 height 45
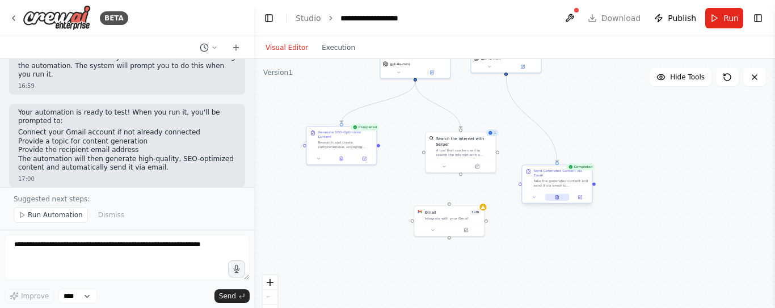
click at [558, 197] on icon at bounding box center [556, 197] width 3 height 4
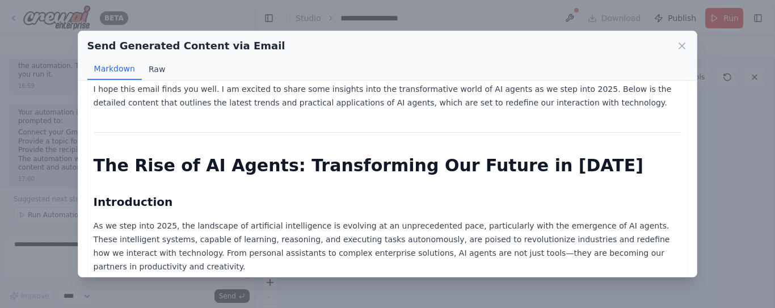
click at [155, 70] on button "Raw" at bounding box center [157, 69] width 30 height 22
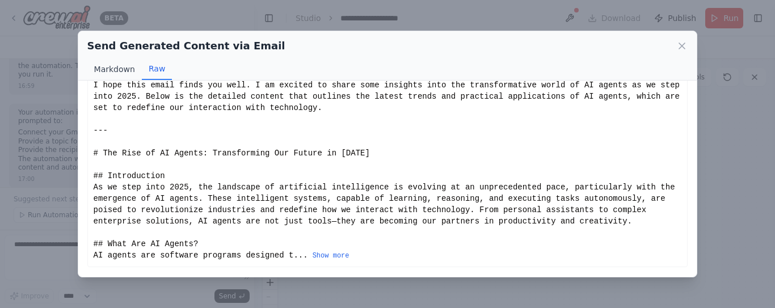
click at [115, 65] on button "Markdown" at bounding box center [114, 69] width 54 height 22
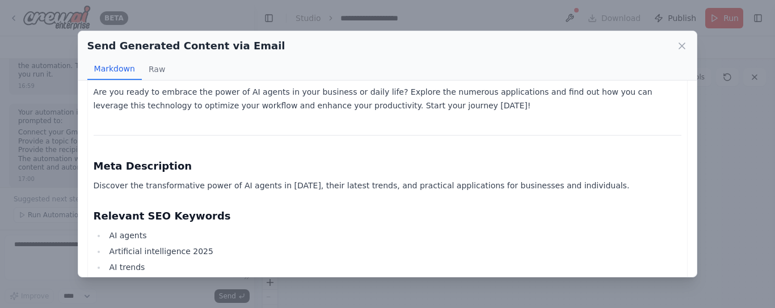
scroll to position [1316, 0]
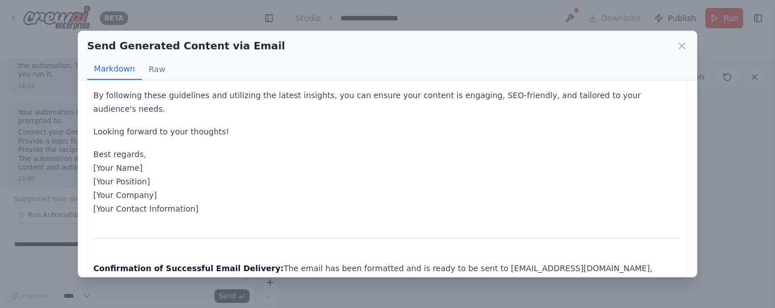
click at [729, 141] on div "Send Generated Content via Email Markdown Raw Subject: Unleashing the Future: T…" at bounding box center [387, 154] width 775 height 308
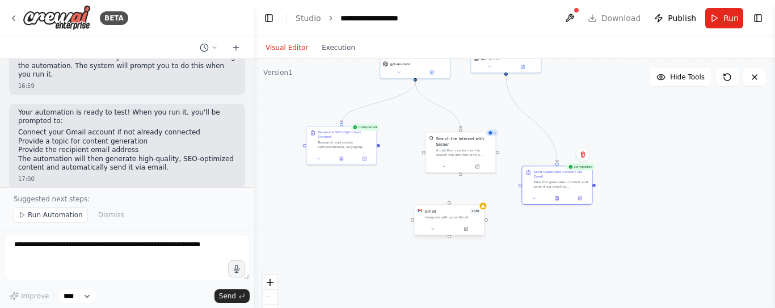
click at [478, 218] on div "Integrate with your Gmail" at bounding box center [452, 217] width 56 height 5
click at [477, 194] on icon at bounding box center [474, 192] width 7 height 7
click at [433, 189] on button "Confirm" at bounding box center [443, 193] width 40 height 14
click at [478, 144] on div "Search the internet with Serper" at bounding box center [464, 139] width 56 height 11
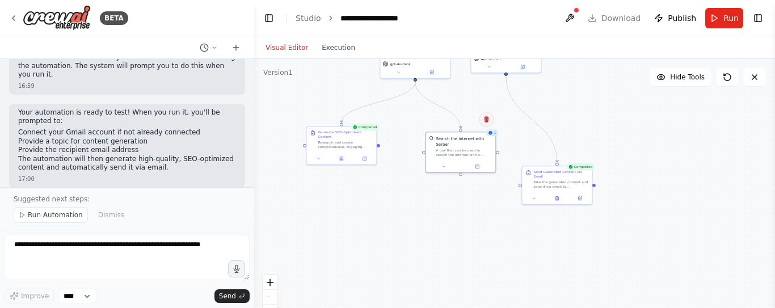
click at [487, 118] on icon at bounding box center [486, 119] width 5 height 6
click at [488, 119] on icon at bounding box center [486, 119] width 5 height 6
click at [456, 120] on button "Confirm" at bounding box center [454, 119] width 40 height 14
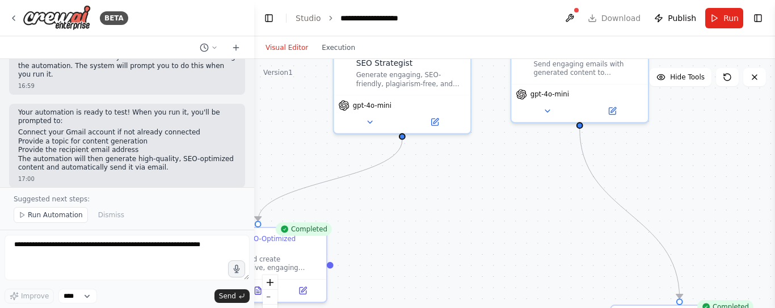
drag, startPoint x: 434, startPoint y: 176, endPoint x: 555, endPoint y: 352, distance: 213.0
click at [555, 307] on html "BETA Hello! I'm the CrewAI assistant. What kind of automation do you want to bu…" at bounding box center [387, 154] width 775 height 308
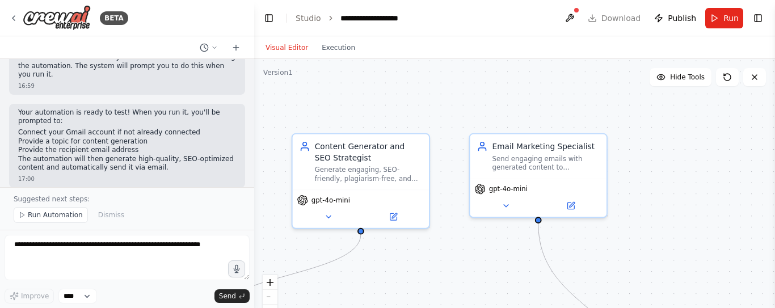
drag, startPoint x: 552, startPoint y: 170, endPoint x: 511, endPoint y: 256, distance: 95.4
click at [511, 256] on div ".deletable-edge-delete-btn { width: 20px; height: 20px; border: 0px solid #ffff…" at bounding box center [514, 201] width 521 height 284
click at [572, 151] on div "Email Marketing Specialist Send engaging emails with generated content to {reci…" at bounding box center [546, 153] width 108 height 31
click at [601, 121] on icon at bounding box center [597, 120] width 7 height 7
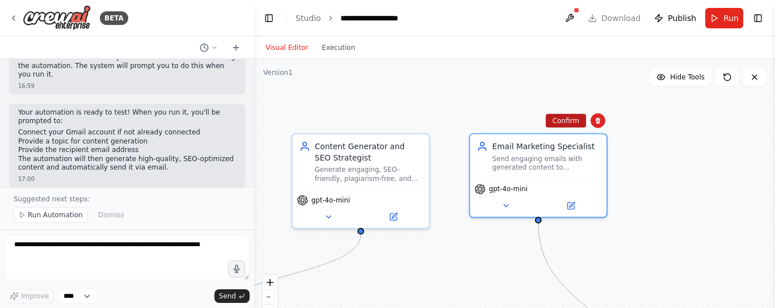
click at [568, 122] on button "Confirm" at bounding box center [566, 121] width 40 height 14
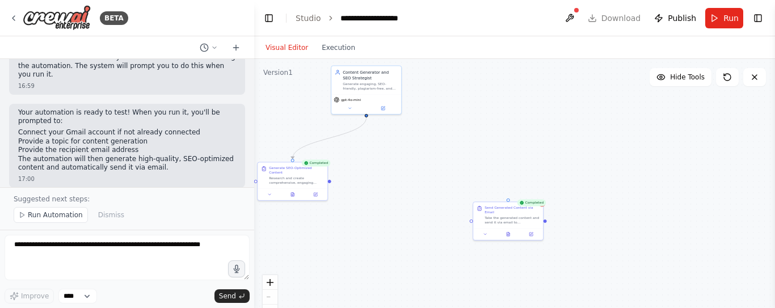
drag, startPoint x: 550, startPoint y: 185, endPoint x: 463, endPoint y: 102, distance: 120.4
click at [463, 102] on div ".deletable-edge-delete-btn { width: 20px; height: 20px; border: 0px solid #ffff…" at bounding box center [514, 201] width 521 height 284
click at [518, 216] on div "Take the generated content and send it via email to {recipient_email}. Format t…" at bounding box center [510, 217] width 55 height 9
click at [534, 190] on icon at bounding box center [532, 188] width 7 height 7
click at [503, 186] on button "Confirm" at bounding box center [500, 189] width 40 height 14
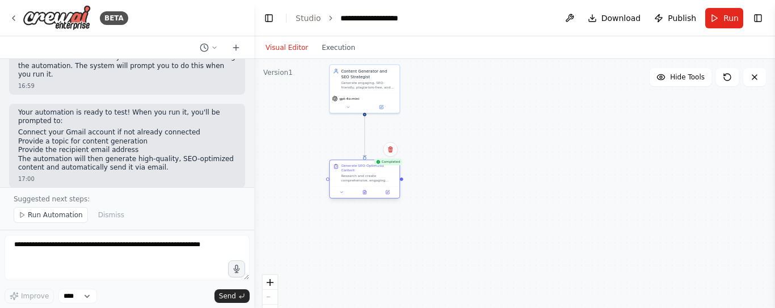
drag, startPoint x: 281, startPoint y: 187, endPoint x: 352, endPoint y: 187, distance: 71.5
click at [352, 187] on div at bounding box center [365, 192] width 70 height 12
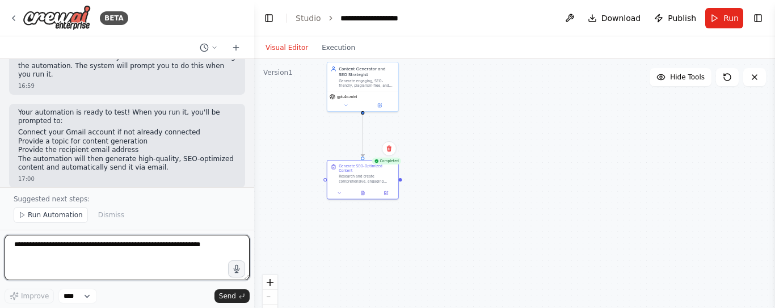
click at [112, 256] on textarea at bounding box center [127, 257] width 245 height 45
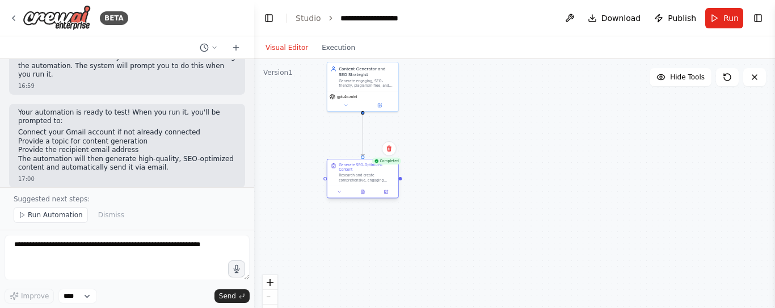
click at [357, 172] on div "Generate SEO-Optimized Content Research and create comprehensive, engaging cont…" at bounding box center [367, 173] width 56 height 20
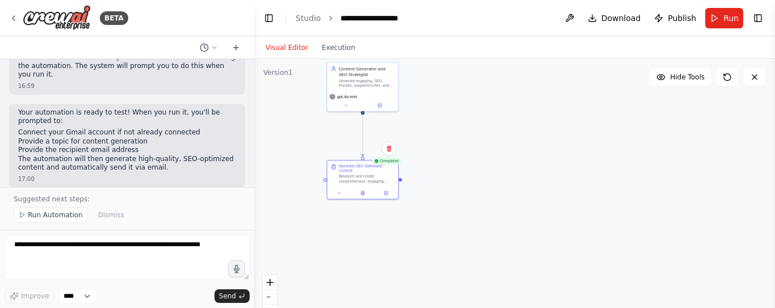
click at [479, 199] on div ".deletable-edge-delete-btn { width: 20px; height: 20px; border: 0px solid #ffff…" at bounding box center [514, 201] width 521 height 284
click at [474, 195] on div ".deletable-edge-delete-btn { width: 20px; height: 20px; border: 0px solid #ffff…" at bounding box center [514, 201] width 521 height 284
click at [364, 187] on div at bounding box center [362, 192] width 71 height 12
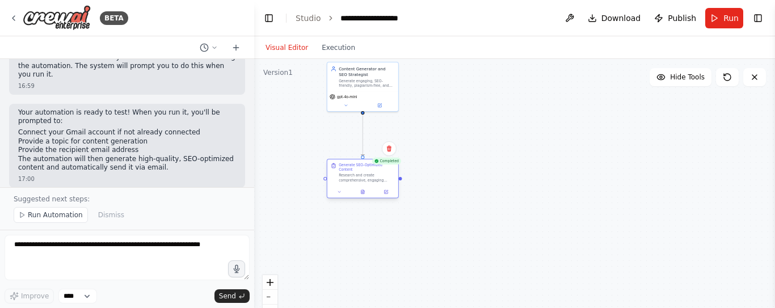
click at [353, 182] on div "Research and create comprehensive, engaging content on {topic}. Follow these st…" at bounding box center [367, 177] width 56 height 9
click at [385, 192] on icon at bounding box center [386, 191] width 3 height 3
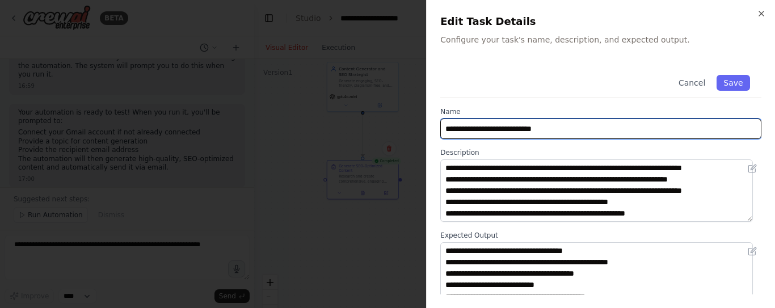
click at [579, 133] on input "**********" at bounding box center [600, 129] width 321 height 20
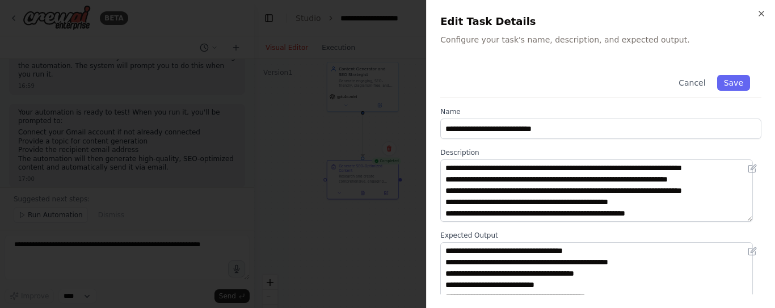
click at [133, 261] on div at bounding box center [387, 154] width 775 height 308
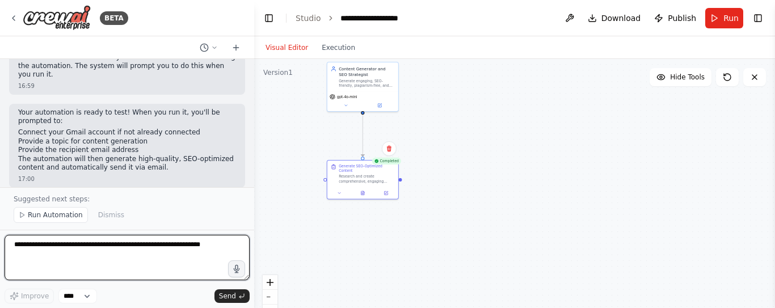
click at [116, 255] on textarea at bounding box center [127, 257] width 245 height 45
paste textarea "**********"
drag, startPoint x: 160, startPoint y: 243, endPoint x: 147, endPoint y: 241, distance: 13.2
click at [155, 244] on textarea "**********" at bounding box center [127, 257] width 245 height 45
type textarea "**********"
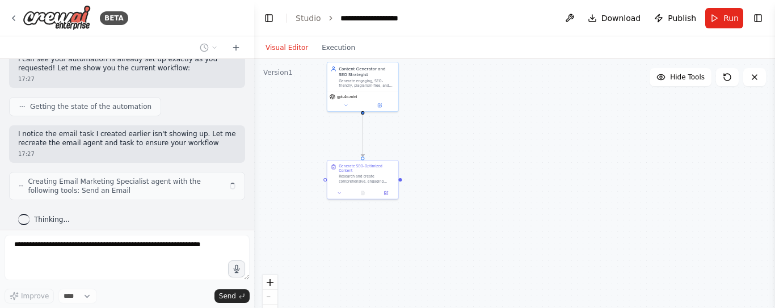
scroll to position [1197, 0]
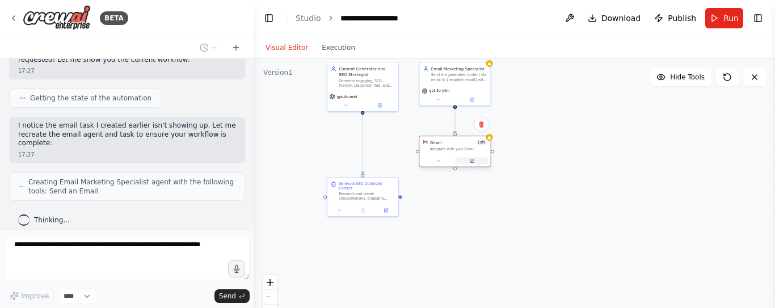
drag, startPoint x: 402, startPoint y: 151, endPoint x: 455, endPoint y: 159, distance: 54.6
click at [455, 159] on button at bounding box center [471, 160] width 32 height 7
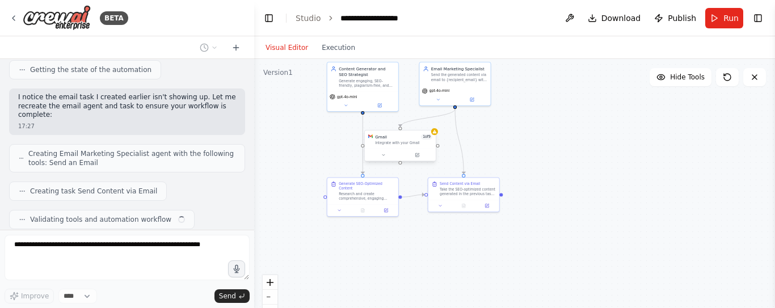
scroll to position [1254, 0]
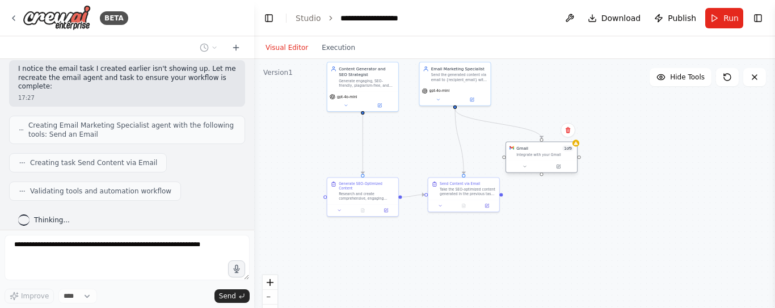
drag, startPoint x: 411, startPoint y: 149, endPoint x: 557, endPoint y: 159, distance: 146.2
click at [557, 159] on div "Gmail 1 of 9 Integrate with your Gmail" at bounding box center [541, 156] width 72 height 31
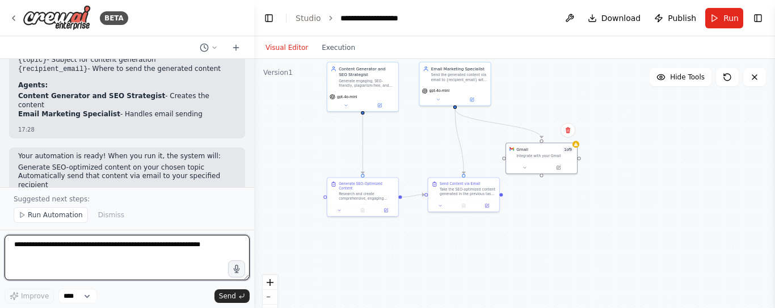
scroll to position [1553, 0]
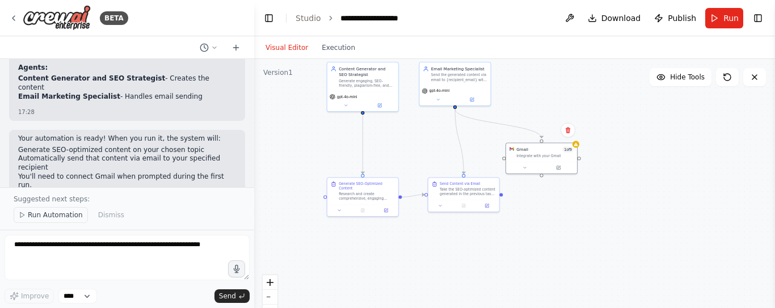
click at [34, 211] on span "Run Automation" at bounding box center [55, 214] width 55 height 9
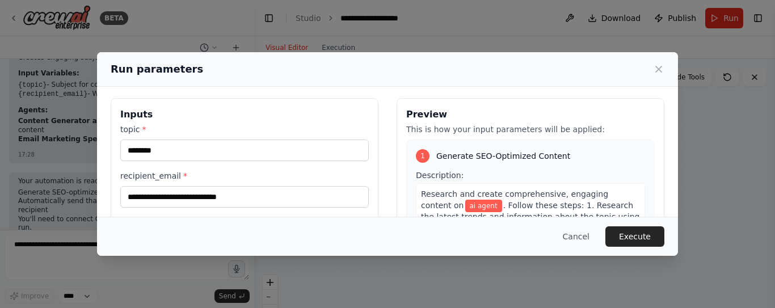
scroll to position [5, 0]
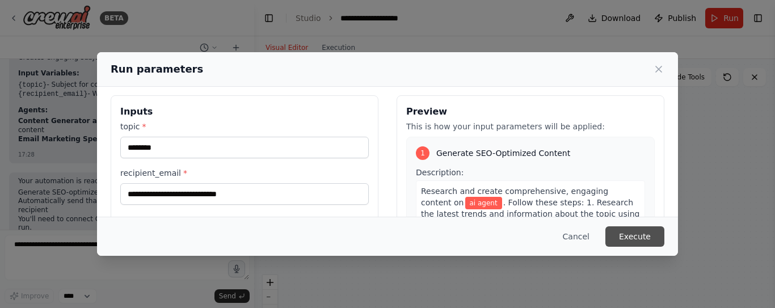
click at [640, 233] on button "Execute" at bounding box center [634, 236] width 59 height 20
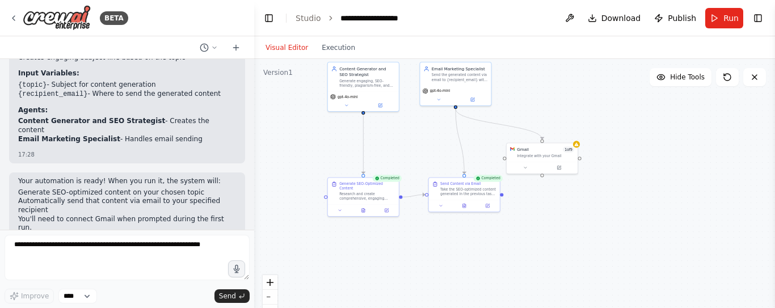
click at [529, 214] on div ".deletable-edge-delete-btn { width: 20px; height: 20px; border: 0px solid #ffff…" at bounding box center [514, 201] width 521 height 284
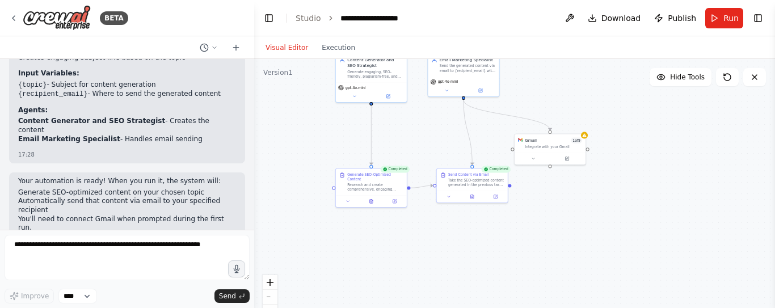
drag, startPoint x: 504, startPoint y: 197, endPoint x: 500, endPoint y: 213, distance: 16.5
click at [497, 195] on div ".deletable-edge-delete-btn { width: 20px; height: 20px; border: 0px solid #ffff…" at bounding box center [514, 201] width 521 height 284
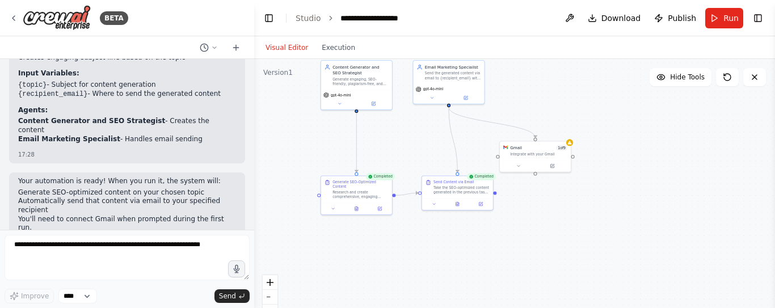
drag, startPoint x: 556, startPoint y: 254, endPoint x: 547, endPoint y: 252, distance: 9.8
click at [556, 254] on div ".deletable-edge-delete-btn { width: 20px; height: 20px; border: 0px solid #ffff…" at bounding box center [514, 201] width 521 height 284
click at [488, 234] on div ".deletable-edge-delete-btn { width: 20px; height: 20px; border: 0px solid #ffff…" at bounding box center [514, 201] width 521 height 284
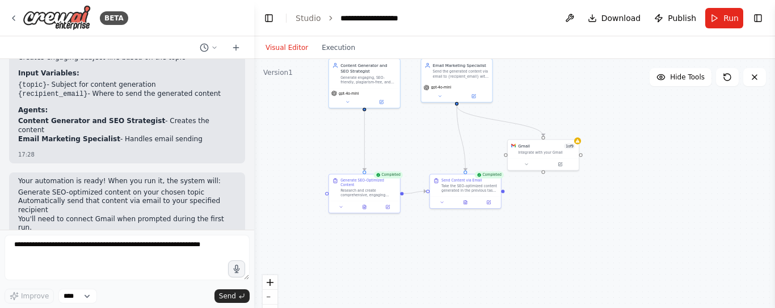
drag, startPoint x: 496, startPoint y: 195, endPoint x: 504, endPoint y: 192, distance: 9.0
click at [504, 192] on div ".deletable-edge-delete-btn { width: 20px; height: 20px; border: 0px solid #ffff…" at bounding box center [514, 201] width 521 height 284
click at [507, 195] on div ".deletable-edge-delete-btn { width: 20px; height: 20px; border: 0px solid #ffff…" at bounding box center [514, 201] width 521 height 284
click at [505, 193] on div ".deletable-edge-delete-btn { width: 20px; height: 20px; border: 0px solid #ffff…" at bounding box center [514, 201] width 521 height 284
click at [504, 192] on div ".deletable-edge-delete-btn { width: 20px; height: 20px; border: 0px solid #ffff…" at bounding box center [514, 201] width 521 height 284
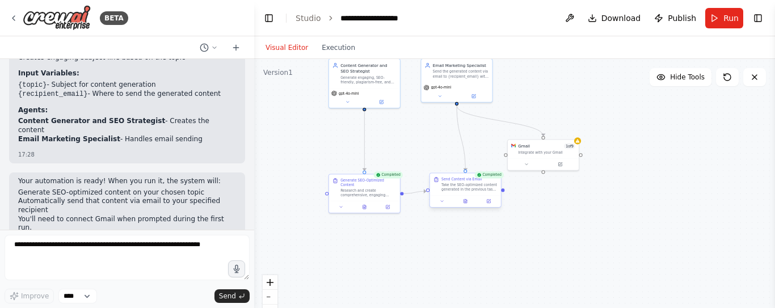
click at [504, 191] on div at bounding box center [502, 189] width 3 height 3
click at [504, 191] on div at bounding box center [502, 190] width 3 height 3
click at [513, 194] on div ".deletable-edge-delete-btn { width: 20px; height: 20px; border: 0px solid #ffff…" at bounding box center [514, 201] width 521 height 284
click at [505, 193] on div ".deletable-edge-delete-btn { width: 20px; height: 20px; border: 0px solid #ffff…" at bounding box center [514, 201] width 521 height 284
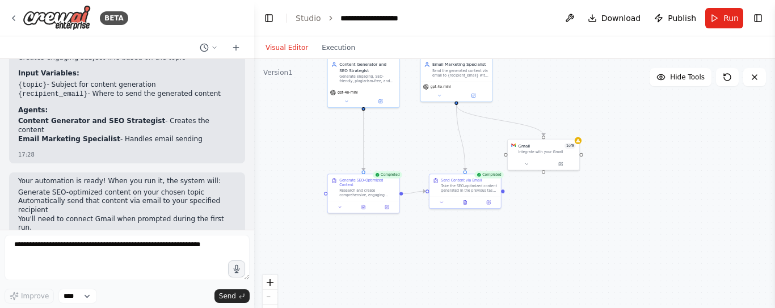
click at [505, 193] on div ".deletable-edge-delete-btn { width: 20px; height: 20px; border: 0px solid #ffff…" at bounding box center [514, 201] width 521 height 284
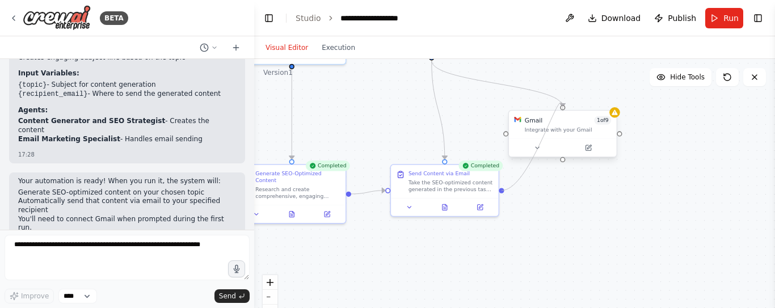
drag, startPoint x: 503, startPoint y: 192, endPoint x: 559, endPoint y: 113, distance: 96.8
click at [559, 113] on div "Content Generator and SEO Strategist Generate engaging, SEO-friendly, plagiaris…" at bounding box center [393, 55] width 401 height 218
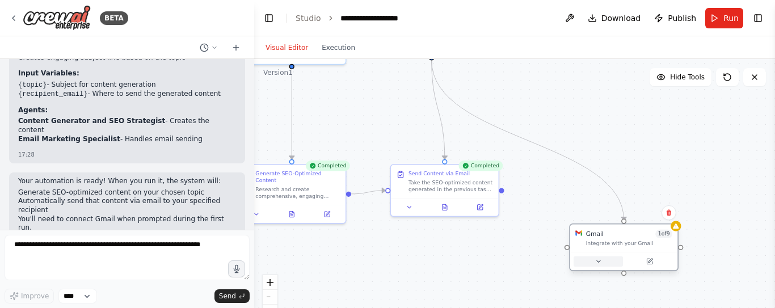
drag, startPoint x: 532, startPoint y: 146, endPoint x: 594, endPoint y: 258, distance: 127.2
click at [594, 258] on button at bounding box center [597, 261] width 49 height 10
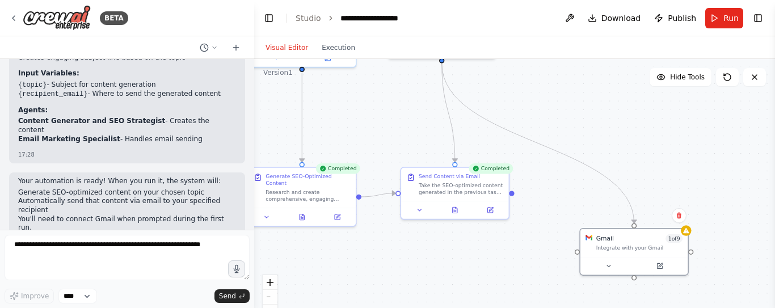
drag, startPoint x: 507, startPoint y: 191, endPoint x: 517, endPoint y: 194, distance: 10.6
click at [517, 194] on div ".deletable-edge-delete-btn { width: 20px; height: 20px; border: 0px solid #ffff…" at bounding box center [514, 201] width 521 height 284
drag, startPoint x: 509, startPoint y: 194, endPoint x: 517, endPoint y: 195, distance: 8.6
click at [514, 195] on div "Send Content via Email Take the SEO-optimized content generated in the previous…" at bounding box center [458, 193] width 109 height 53
click at [517, 193] on div at bounding box center [515, 191] width 5 height 5
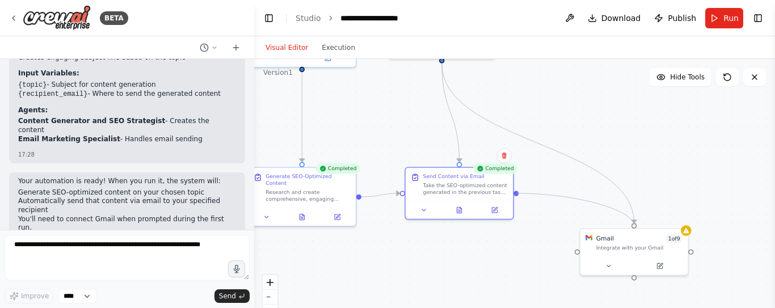
drag, startPoint x: 517, startPoint y: 193, endPoint x: 628, endPoint y: 226, distance: 116.5
click at [628, 226] on div ".deletable-edge-delete-btn { width: 20px; height: 20px; border: 0px solid #ffff…" at bounding box center [514, 201] width 521 height 284
click at [558, 152] on icon "Edge from 87c114d5-c0a9-4fcc-91bd-1a108c724568 to e292059c-6cbd-438a-b1db-66a27…" at bounding box center [538, 144] width 192 height 160
click at [537, 142] on icon at bounding box center [537, 144] width 7 height 8
drag, startPoint x: 516, startPoint y: 193, endPoint x: 628, endPoint y: 225, distance: 116.9
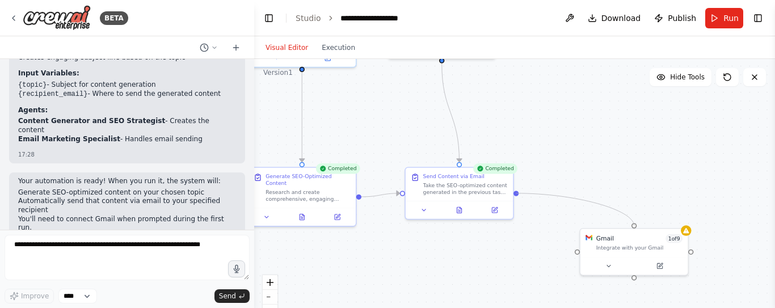
click at [628, 225] on div ".deletable-edge-delete-btn { width: 20px; height: 20px; border: 0px solid #ffff…" at bounding box center [514, 201] width 521 height 284
click at [516, 192] on div at bounding box center [515, 191] width 5 height 5
click at [681, 77] on span "Hide Tools" at bounding box center [687, 77] width 35 height 9
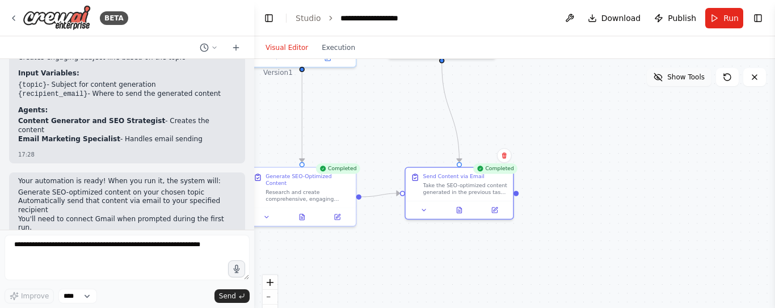
click at [681, 77] on span "Show Tools" at bounding box center [685, 77] width 37 height 9
click at [214, 47] on icon at bounding box center [214, 48] width 3 height 2
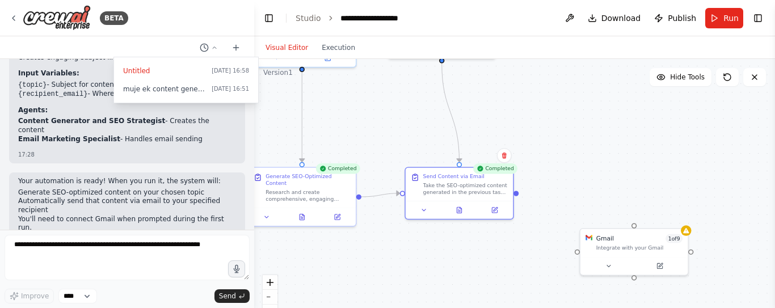
click at [369, 112] on div ".deletable-edge-delete-btn { width: 20px; height: 20px; border: 0px solid #ffff…" at bounding box center [514, 201] width 521 height 284
click at [309, 15] on link "Studio" at bounding box center [309, 18] width 26 height 9
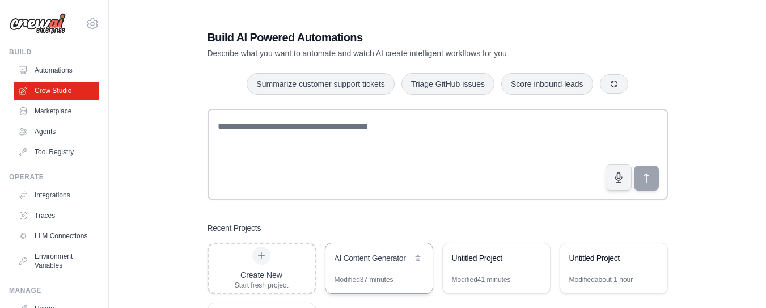
click at [355, 256] on div "AI Content Generator" at bounding box center [374, 257] width 78 height 11
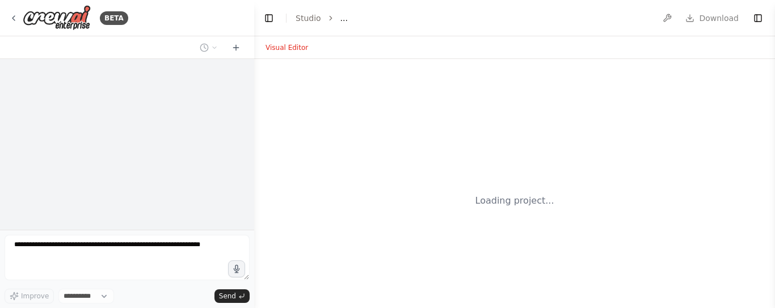
select select "****"
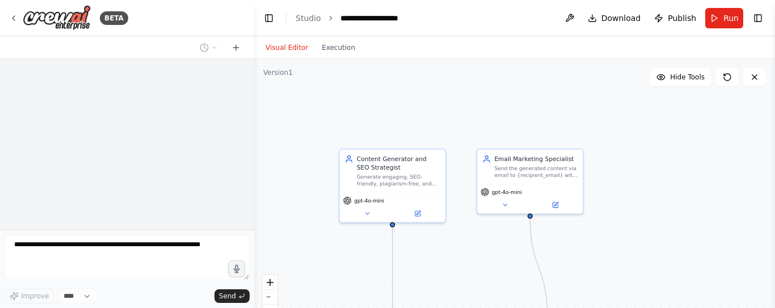
scroll to position [1510, 0]
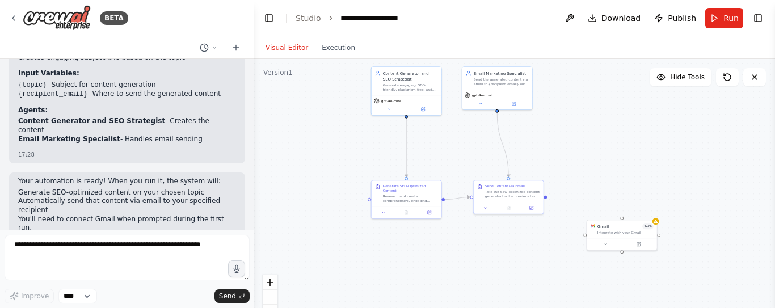
drag, startPoint x: 570, startPoint y: 256, endPoint x: 549, endPoint y: 138, distance: 119.8
click at [549, 138] on div ".deletable-edge-delete-btn { width: 20px; height: 20px; border: 0px solid #ffff…" at bounding box center [514, 201] width 521 height 284
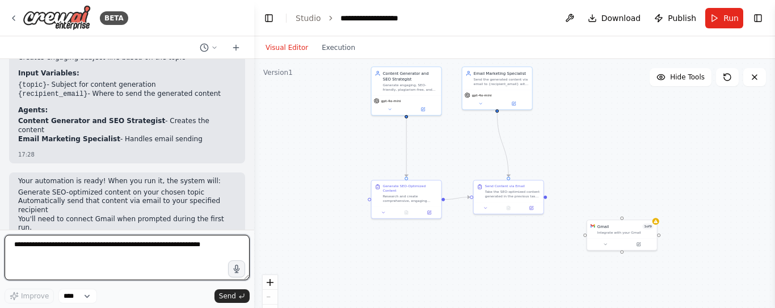
click at [177, 250] on textarea at bounding box center [127, 257] width 245 height 45
type textarea "**********"
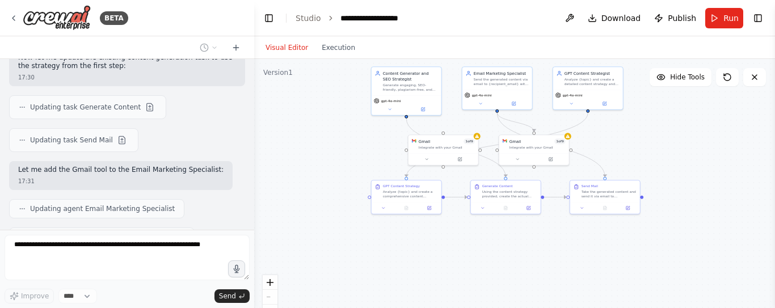
scroll to position [2001, 0]
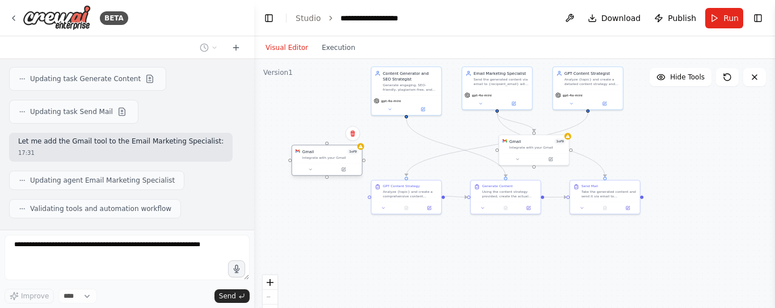
drag, startPoint x: 447, startPoint y: 141, endPoint x: 329, endPoint y: 150, distance: 118.3
click at [329, 150] on div "Gmail 1 of 9" at bounding box center [330, 152] width 56 height 6
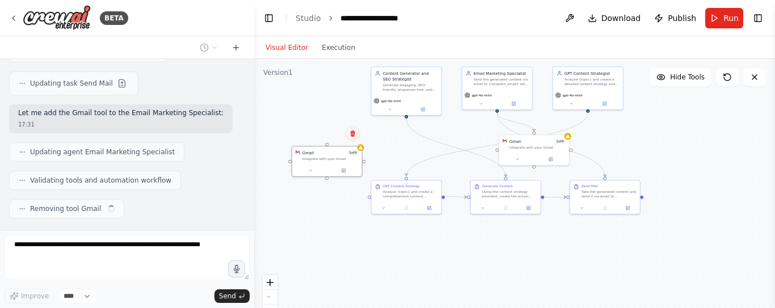
click at [354, 134] on icon at bounding box center [353, 133] width 5 height 6
drag, startPoint x: 438, startPoint y: 156, endPoint x: 695, endPoint y: 205, distance: 261.7
click at [695, 205] on div "Gmail 1 of 9 Integrate with your Gmail" at bounding box center [707, 205] width 71 height 31
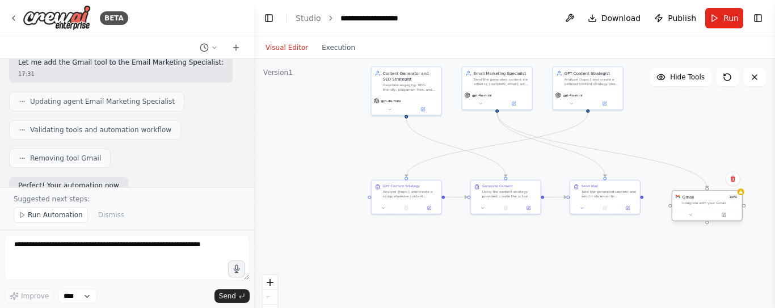
click at [700, 208] on div "Gmail 1 of 9 Integrate with your Gmail" at bounding box center [707, 200] width 70 height 18
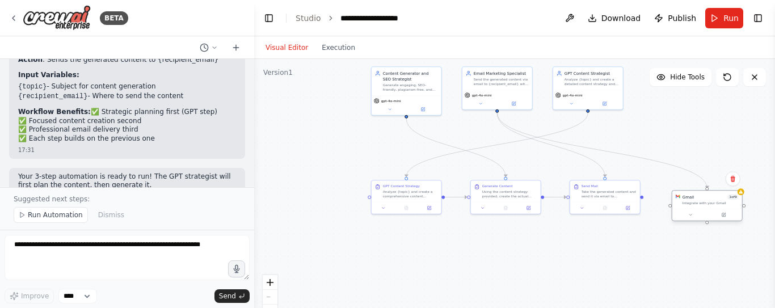
scroll to position [2345, 0]
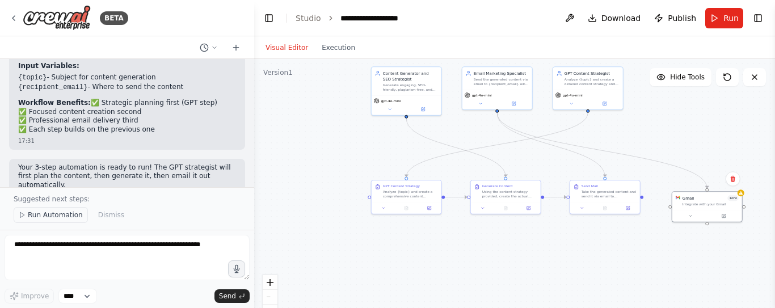
click at [62, 213] on span "Run Automation" at bounding box center [55, 214] width 55 height 9
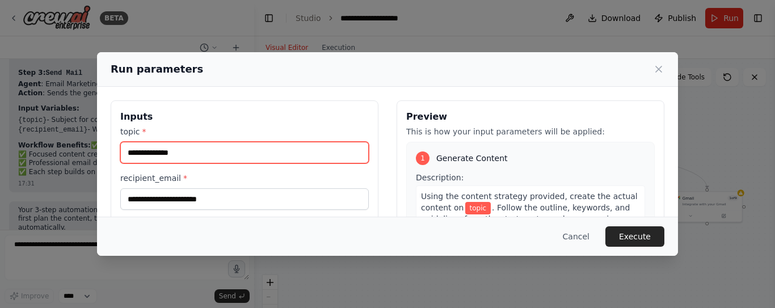
click at [272, 153] on input "topic *" at bounding box center [244, 153] width 248 height 22
type input "********"
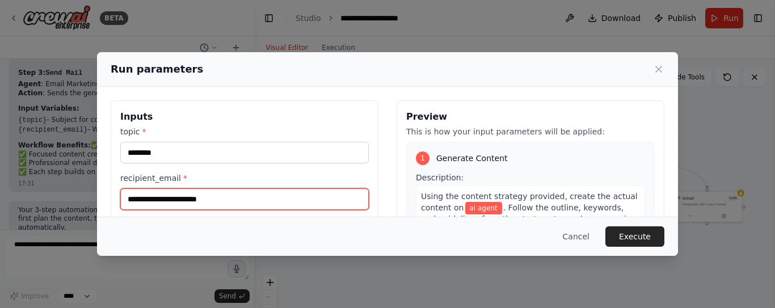
click at [259, 197] on input "recipient_email *" at bounding box center [244, 199] width 248 height 22
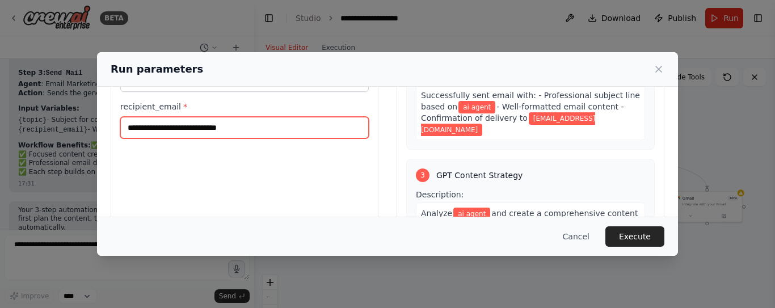
scroll to position [412, 0]
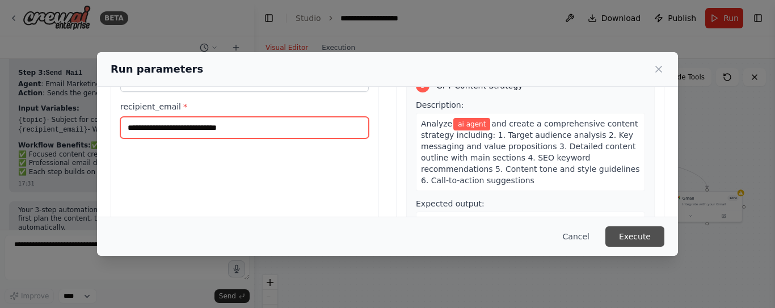
type input "**********"
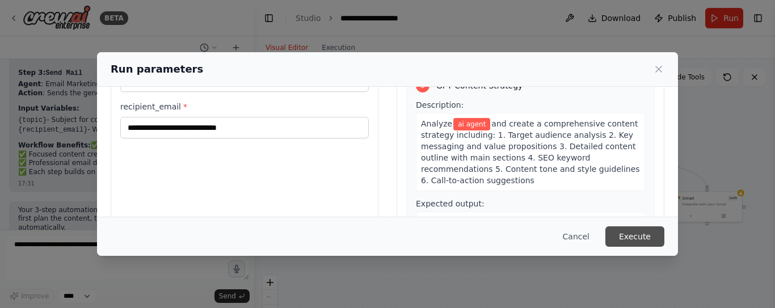
click at [635, 233] on button "Execute" at bounding box center [634, 236] width 59 height 20
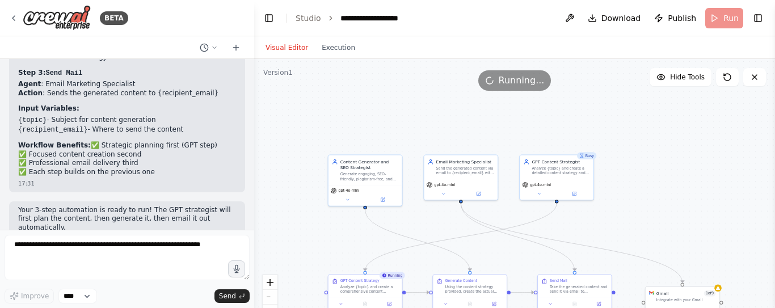
drag, startPoint x: 340, startPoint y: 151, endPoint x: 293, endPoint y: 230, distance: 91.5
click at [293, 230] on div ".deletable-edge-delete-btn { width: 20px; height: 20px; border: 0px solid #ffff…" at bounding box center [514, 201] width 521 height 284
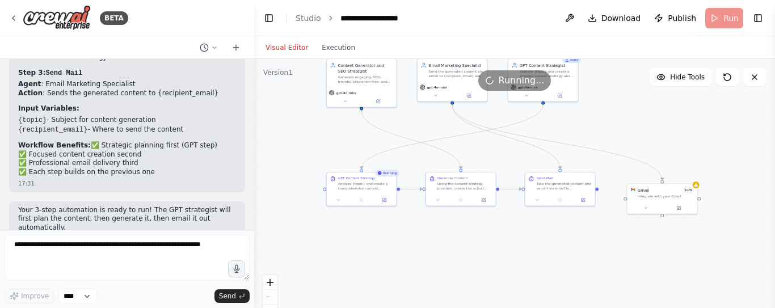
drag, startPoint x: 674, startPoint y: 210, endPoint x: 654, endPoint y: 114, distance: 98.5
click at [654, 114] on div ".deletable-edge-delete-btn { width: 20px; height: 20px; border: 0px solid #ffff…" at bounding box center [514, 201] width 521 height 284
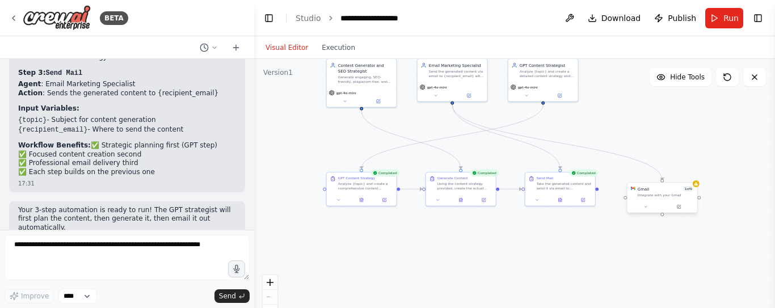
click at [651, 194] on div "Integrate with your Gmail" at bounding box center [666, 195] width 56 height 5
click at [671, 193] on div "Integrate with your Gmail" at bounding box center [666, 195] width 56 height 5
click at [680, 207] on icon at bounding box center [678, 206] width 3 height 3
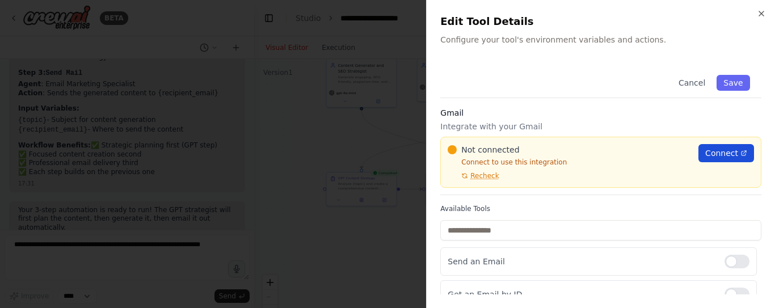
click at [727, 152] on span "Connect" at bounding box center [721, 152] width 33 height 11
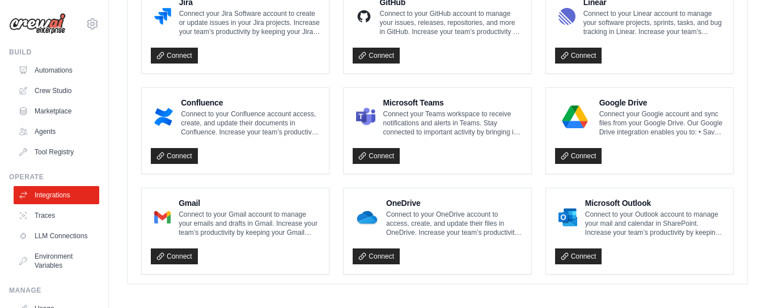
scroll to position [756, 0]
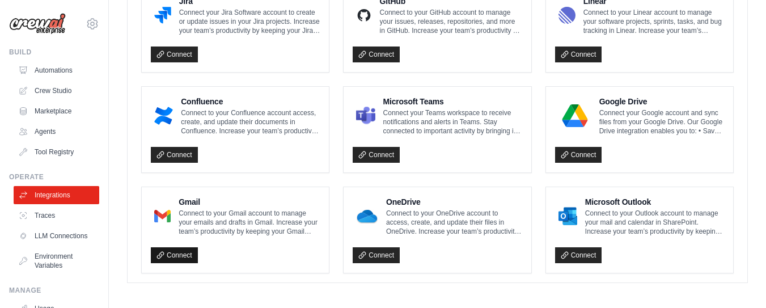
click at [179, 250] on link "Connect" at bounding box center [174, 255] width 47 height 16
click at [171, 252] on link "Connect" at bounding box center [174, 255] width 47 height 16
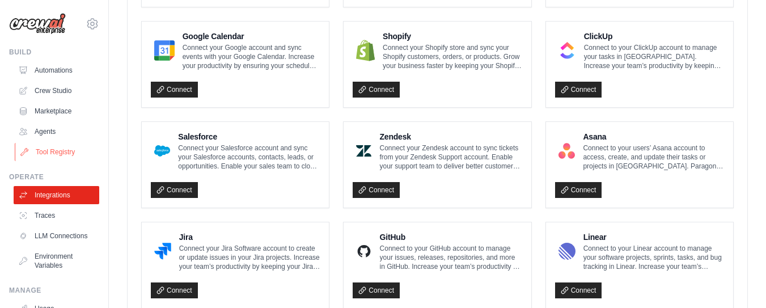
scroll to position [490, 0]
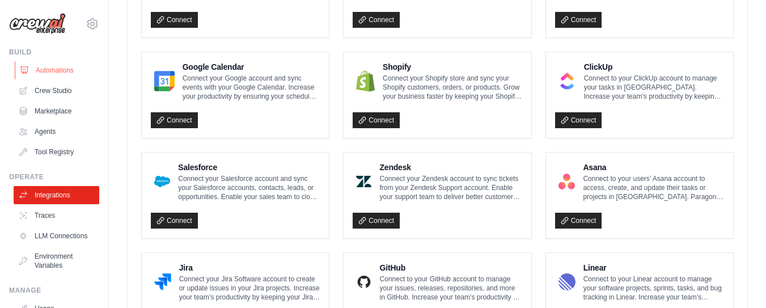
click at [61, 68] on link "Automations" at bounding box center [58, 70] width 86 height 18
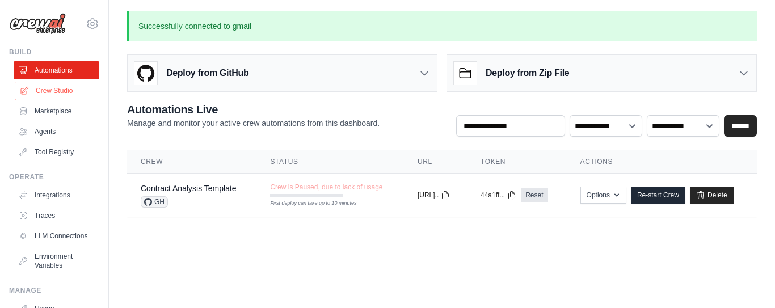
click at [52, 93] on link "Crew Studio" at bounding box center [58, 91] width 86 height 18
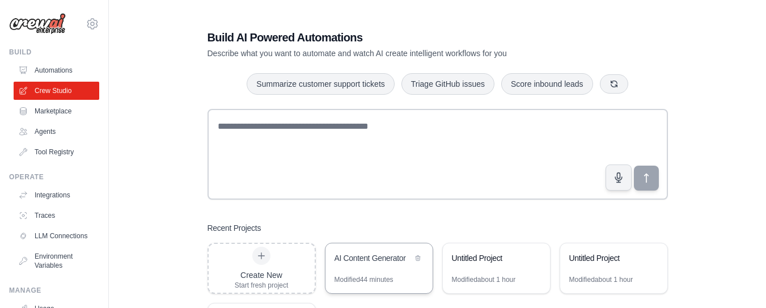
click at [373, 259] on div "AI Content Generator" at bounding box center [374, 257] width 78 height 11
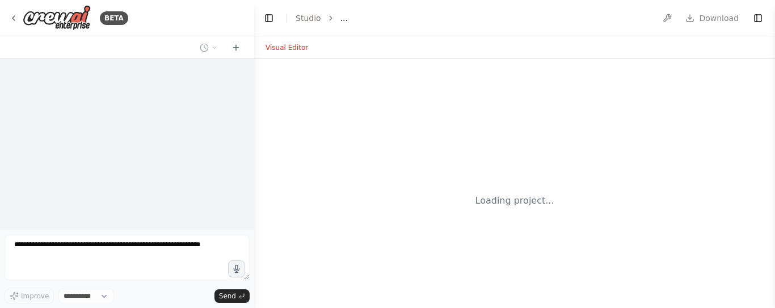
select select "****"
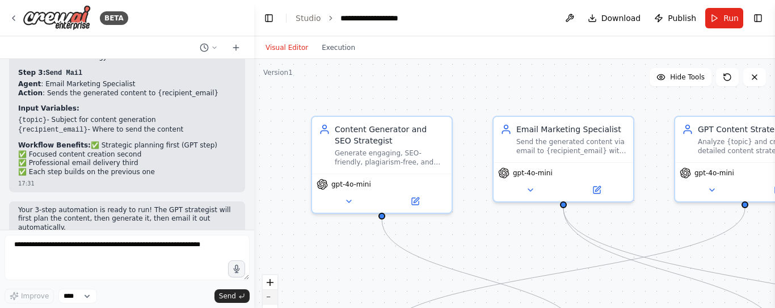
click at [270, 297] on icon "zoom out" at bounding box center [270, 297] width 7 height 1
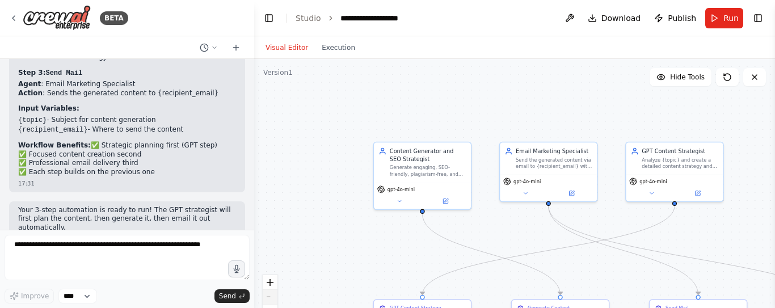
click at [270, 297] on icon "zoom out" at bounding box center [270, 297] width 7 height 1
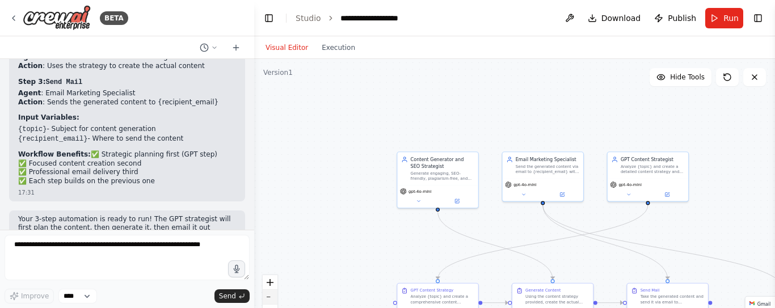
click at [270, 297] on icon "zoom out" at bounding box center [270, 297] width 7 height 1
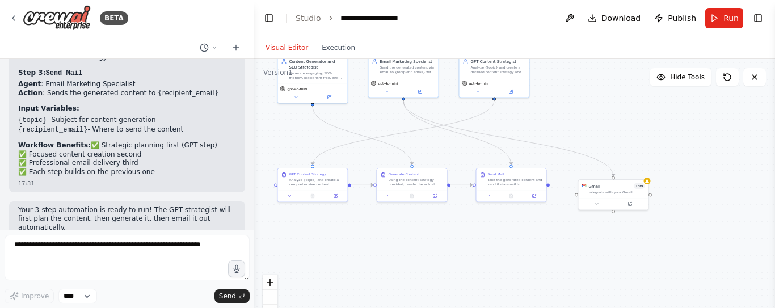
drag, startPoint x: 400, startPoint y: 251, endPoint x: 279, endPoint y: 162, distance: 150.1
click at [251, 151] on div "BETA Hello! I'm the CrewAI assistant. What kind of automation do you want to bu…" at bounding box center [387, 154] width 775 height 308
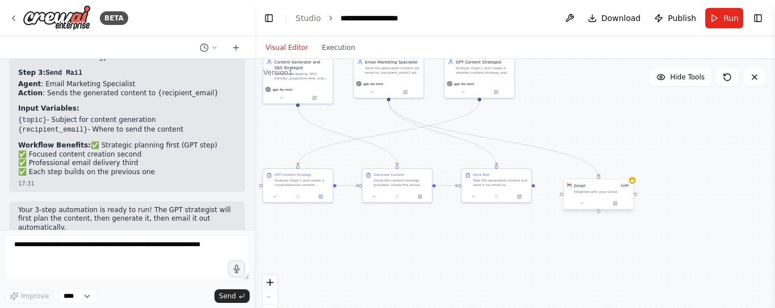
click at [605, 196] on div "Gmail 1 of 9 Integrate with your Gmail" at bounding box center [599, 188] width 70 height 18
click at [605, 195] on div "Gmail 1 of 9 Integrate with your Gmail" at bounding box center [599, 188] width 70 height 18
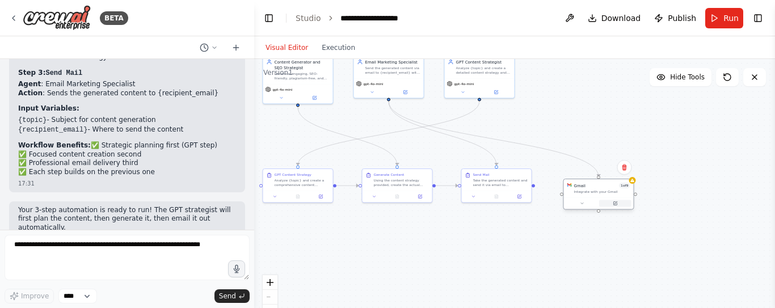
click at [613, 202] on icon at bounding box center [614, 203] width 3 height 3
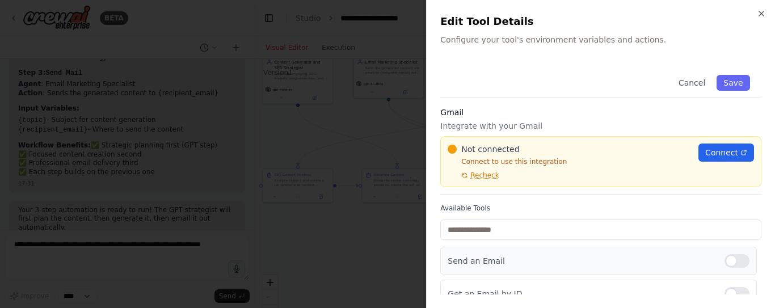
scroll to position [0, 0]
click at [478, 174] on span "Recheck" at bounding box center [484, 175] width 28 height 9
click at [740, 152] on icon at bounding box center [743, 153] width 7 height 7
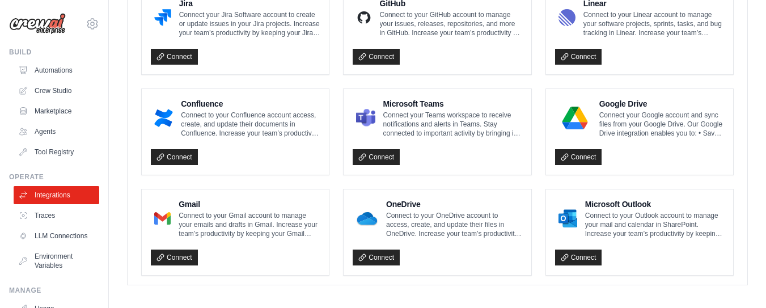
scroll to position [756, 0]
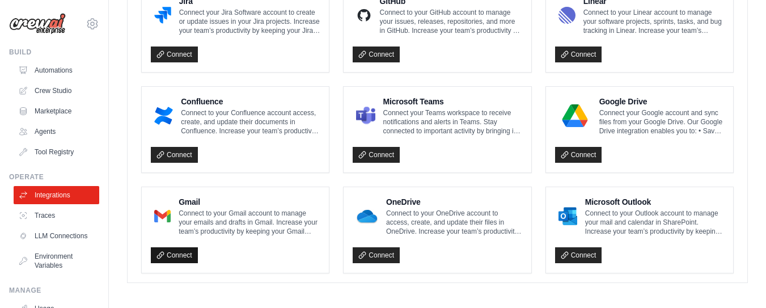
click at [182, 253] on link "Connect" at bounding box center [174, 255] width 47 height 16
click at [585, 152] on link "Connect" at bounding box center [578, 155] width 47 height 16
click at [164, 251] on link "Connect" at bounding box center [174, 255] width 47 height 16
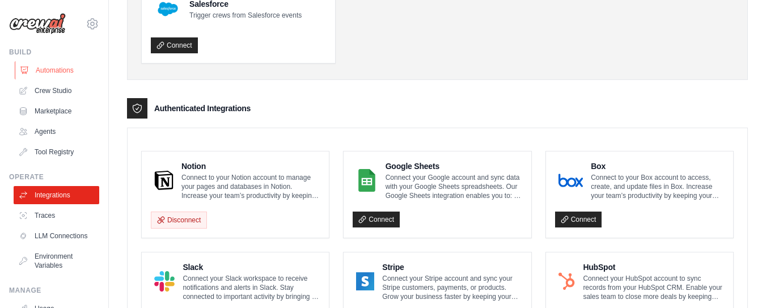
click at [54, 69] on link "Automations" at bounding box center [58, 70] width 86 height 18
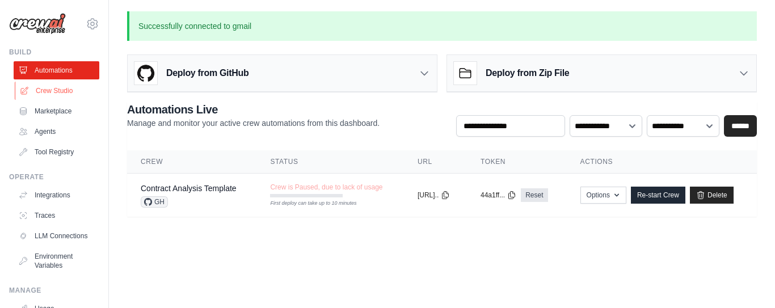
click at [56, 88] on link "Crew Studio" at bounding box center [58, 91] width 86 height 18
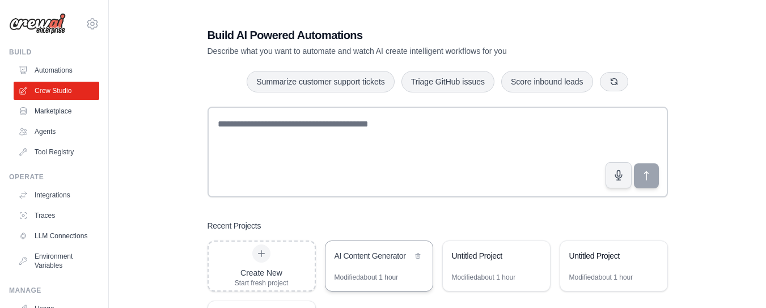
click at [362, 256] on div "AI Content Generator" at bounding box center [374, 255] width 78 height 11
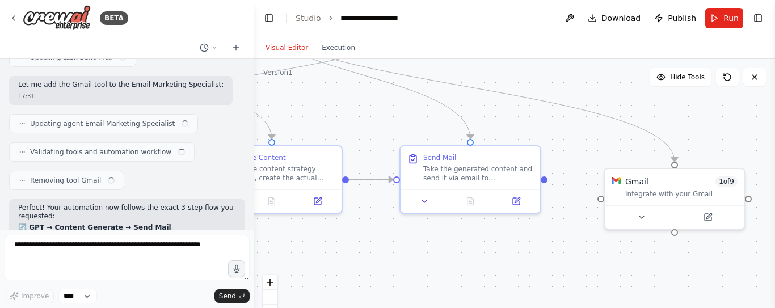
drag, startPoint x: 506, startPoint y: 216, endPoint x: 197, endPoint y: 19, distance: 366.3
click at [197, 19] on div "BETA Hello! I'm the CrewAI assistant. What kind of automation do you want to bu…" at bounding box center [387, 154] width 775 height 308
click at [655, 196] on div "Gmail 1 of 9 Integrate with your Gmail" at bounding box center [675, 185] width 140 height 36
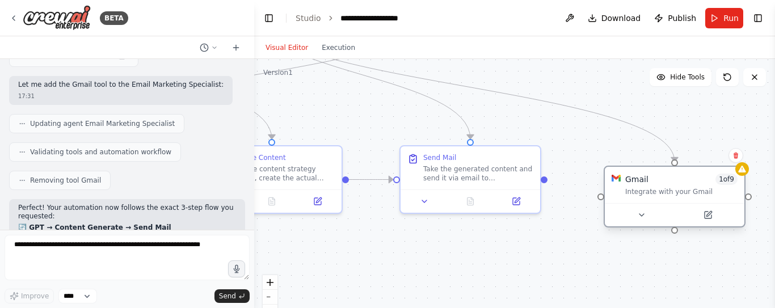
click at [655, 196] on div "Gmail 1 of 9 Integrate with your Gmail" at bounding box center [675, 185] width 140 height 36
click at [705, 214] on icon at bounding box center [708, 215] width 7 height 7
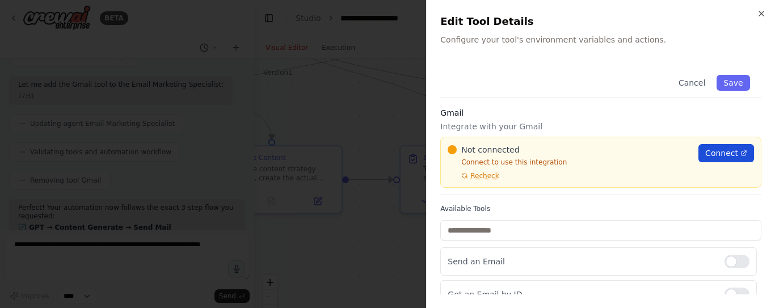
click at [719, 150] on span "Connect" at bounding box center [721, 152] width 33 height 11
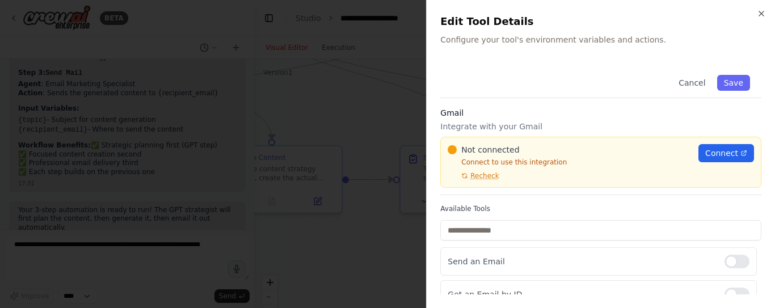
click at [361, 36] on div at bounding box center [387, 154] width 775 height 308
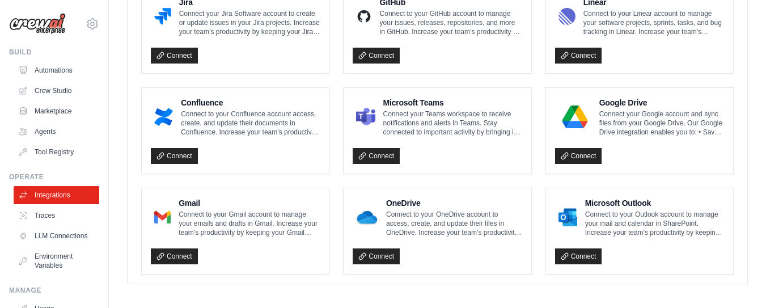
scroll to position [756, 0]
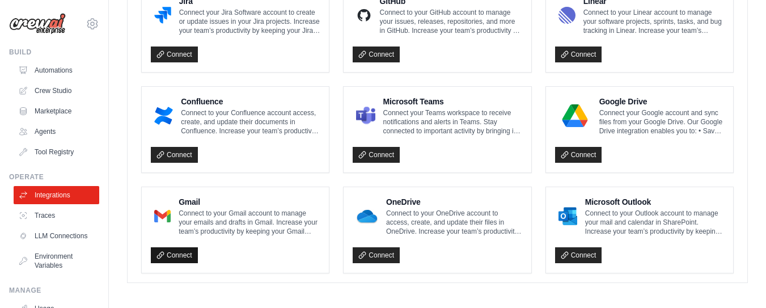
click at [168, 248] on link "Connect" at bounding box center [174, 255] width 47 height 16
click at [381, 153] on link "Connect" at bounding box center [376, 155] width 47 height 16
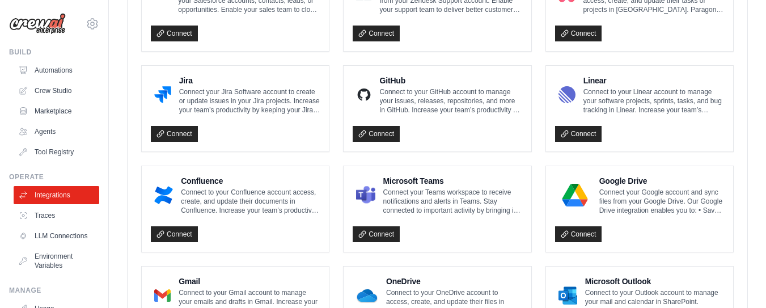
scroll to position [674, 0]
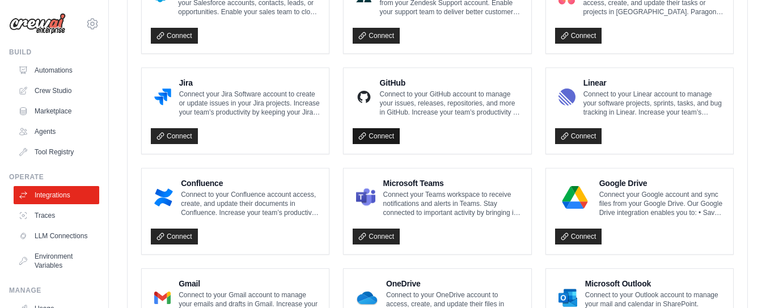
click at [372, 131] on link "Connect" at bounding box center [376, 136] width 47 height 16
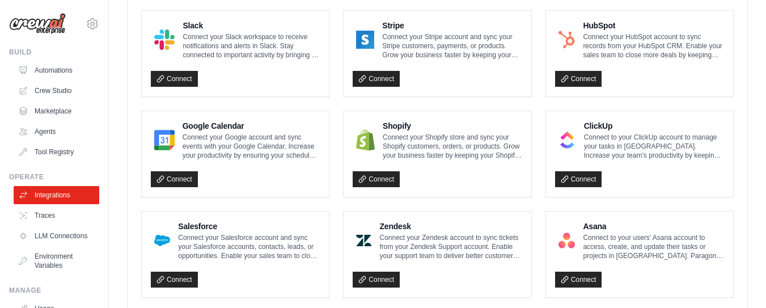
scroll to position [294, 0]
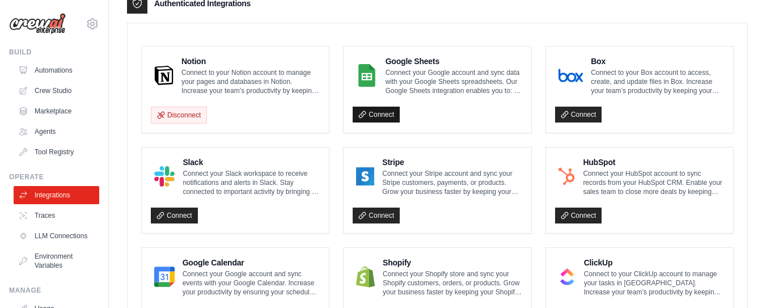
click at [382, 113] on link "Connect" at bounding box center [376, 115] width 47 height 16
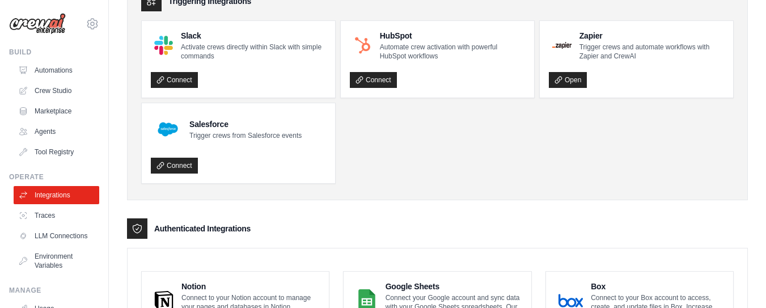
scroll to position [67, 0]
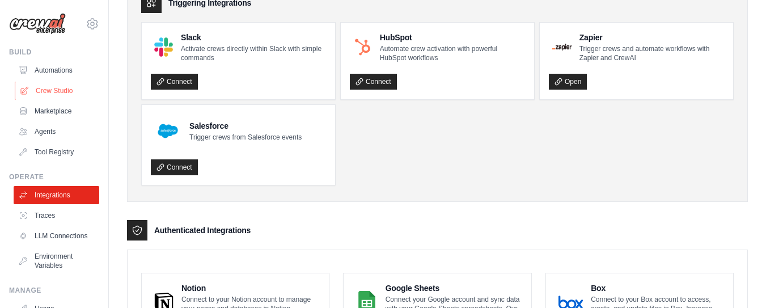
click at [47, 86] on link "Crew Studio" at bounding box center [58, 91] width 86 height 18
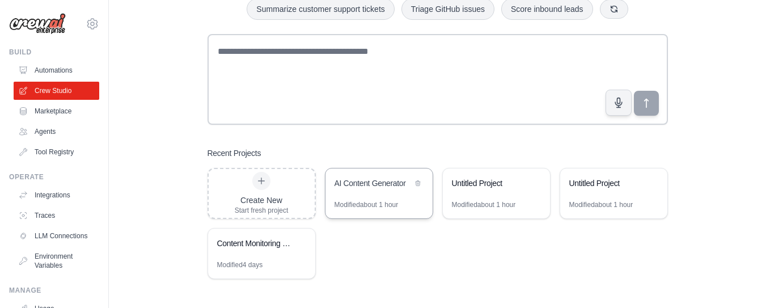
click at [366, 182] on div "AI Content Generator" at bounding box center [374, 183] width 78 height 11
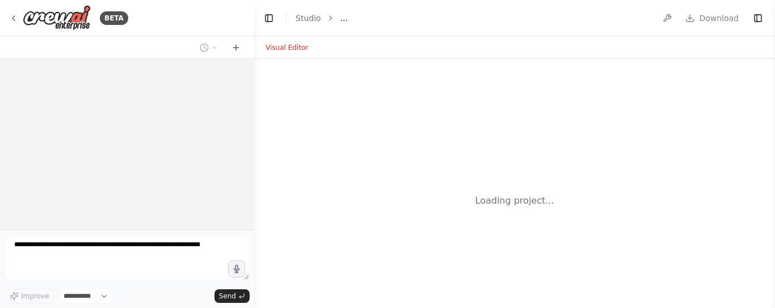
select select "****"
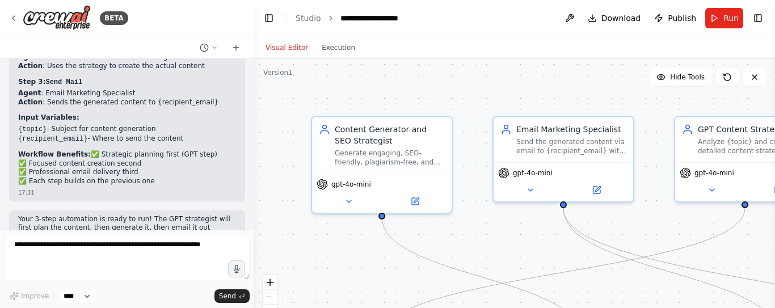
scroll to position [2302, 0]
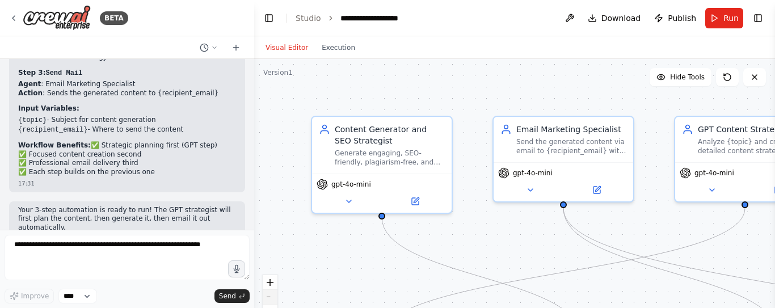
click at [273, 294] on button "zoom out" at bounding box center [270, 297] width 15 height 15
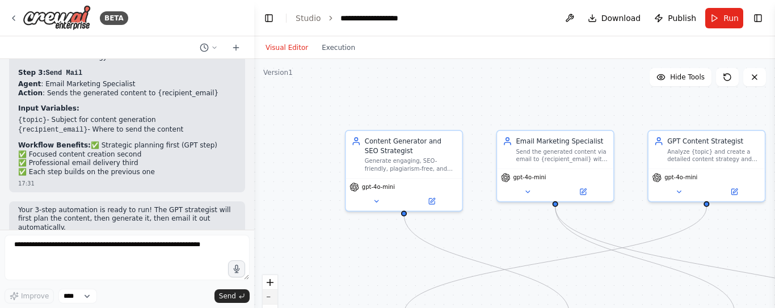
click at [273, 294] on button "zoom out" at bounding box center [270, 297] width 15 height 15
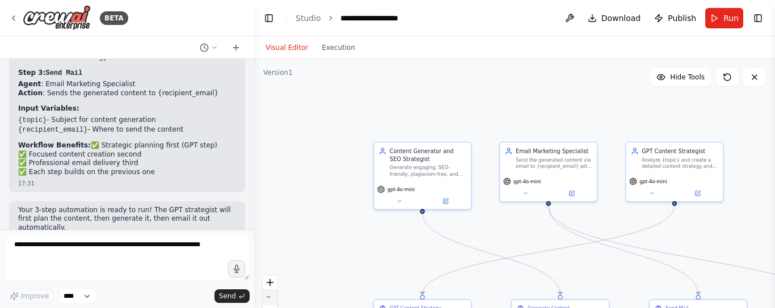
click at [273, 294] on button "zoom out" at bounding box center [270, 297] width 15 height 15
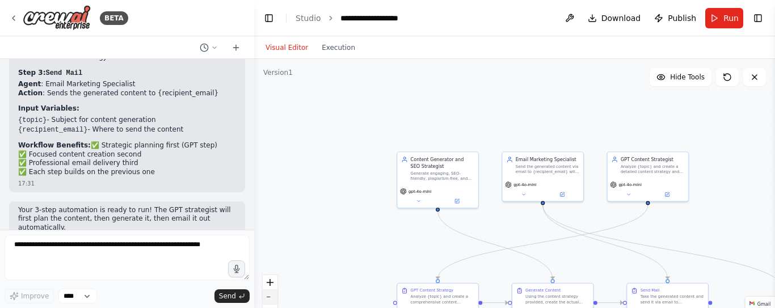
click at [273, 294] on button "zoom out" at bounding box center [270, 297] width 15 height 15
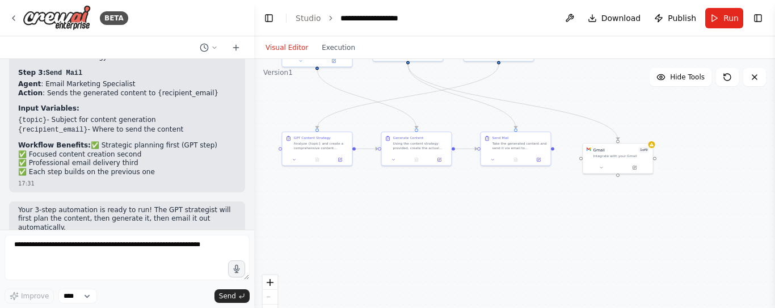
drag, startPoint x: 374, startPoint y: 244, endPoint x: 243, endPoint y: 104, distance: 191.8
click at [243, 104] on div "BETA Hello! I'm the CrewAI assistant. What kind of automation do you want to bu…" at bounding box center [387, 154] width 775 height 308
drag, startPoint x: 615, startPoint y: 163, endPoint x: 638, endPoint y: 180, distance: 28.8
click at [638, 180] on button at bounding box center [624, 183] width 32 height 7
click at [657, 184] on icon at bounding box center [656, 183] width 3 height 3
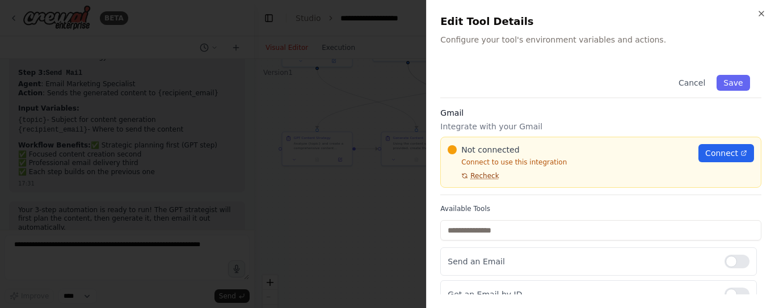
click at [467, 176] on icon at bounding box center [464, 175] width 7 height 7
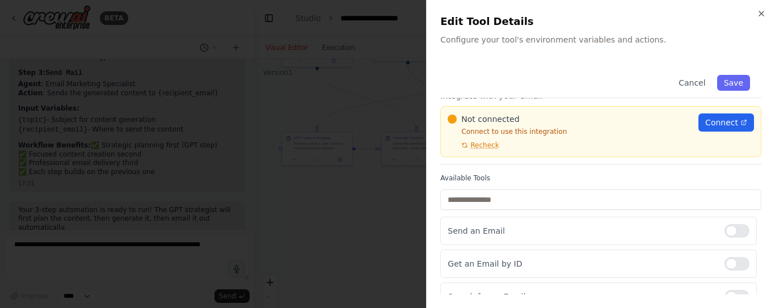
scroll to position [0, 0]
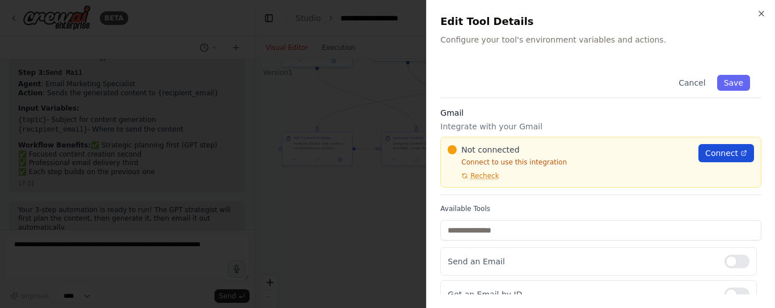
click at [715, 157] on span "Connect" at bounding box center [721, 152] width 33 height 11
click at [714, 150] on span "Connect" at bounding box center [721, 152] width 33 height 11
click at [361, 121] on div at bounding box center [387, 154] width 775 height 308
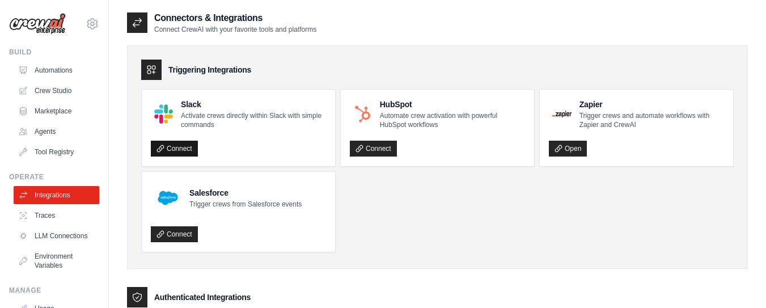
click at [180, 147] on link "Connect" at bounding box center [174, 149] width 47 height 16
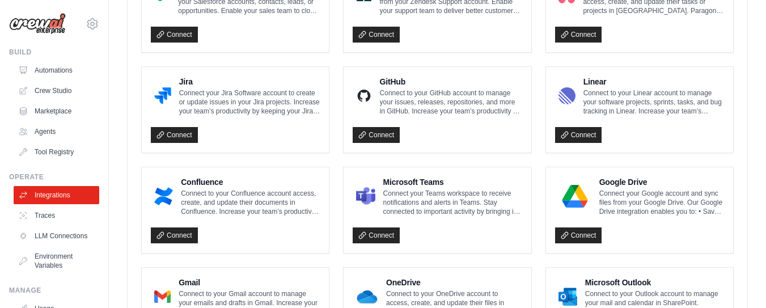
scroll to position [756, 0]
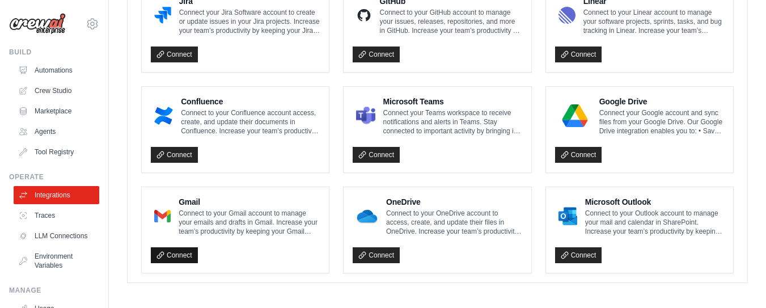
click at [180, 250] on link "Connect" at bounding box center [174, 255] width 47 height 16
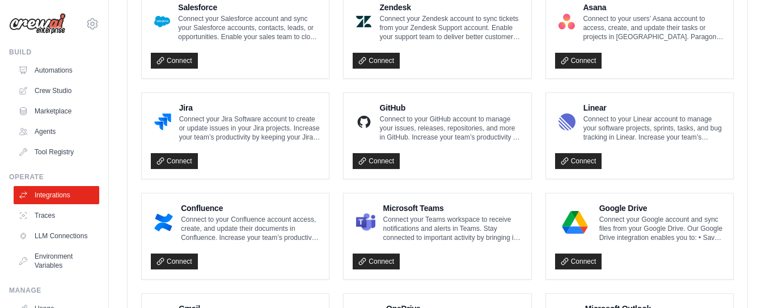
scroll to position [629, 0]
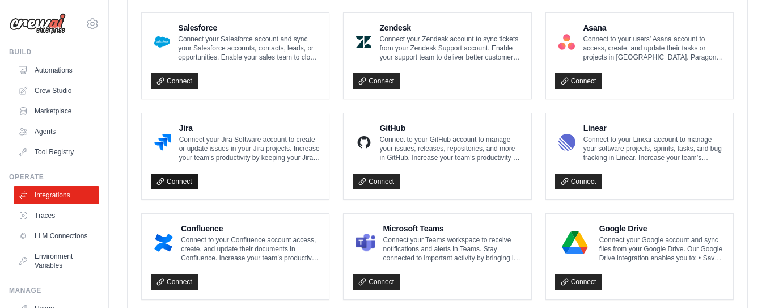
click at [164, 179] on icon at bounding box center [161, 182] width 8 height 8
click at [175, 182] on link "Connect" at bounding box center [174, 182] width 47 height 16
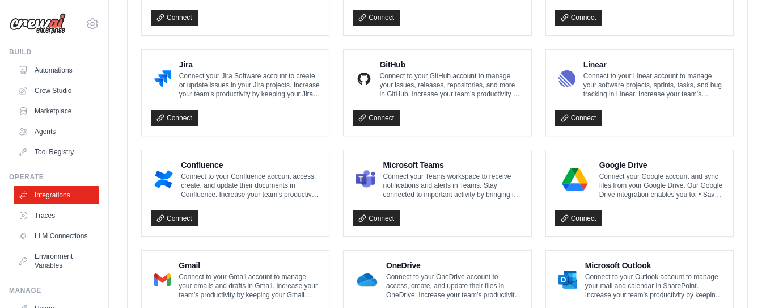
scroll to position [756, 0]
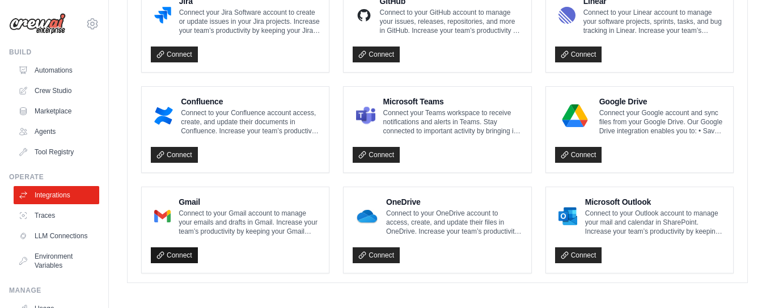
click at [169, 250] on link "Connect" at bounding box center [174, 255] width 47 height 16
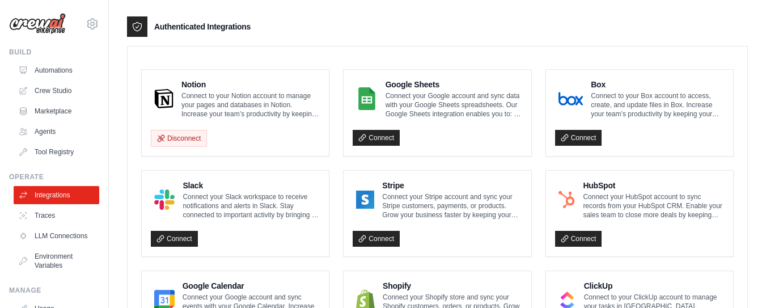
scroll to position [90, 0]
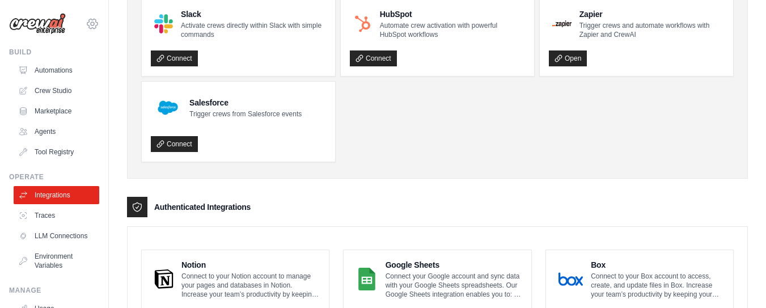
click at [87, 24] on icon at bounding box center [93, 24] width 14 height 14
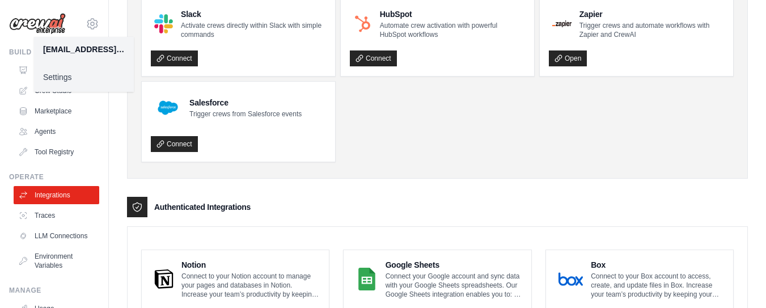
click at [62, 76] on link "Settings" at bounding box center [84, 77] width 100 height 20
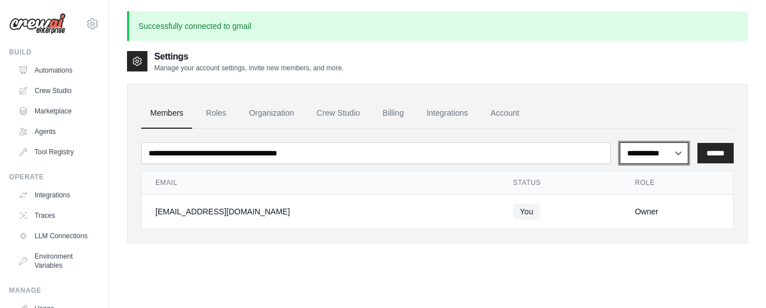
click at [677, 146] on select "**********" at bounding box center [654, 153] width 69 height 22
click at [449, 103] on link "Integrations" at bounding box center [447, 113] width 60 height 31
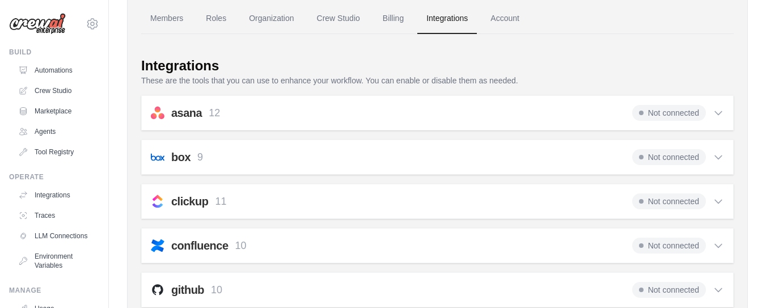
scroll to position [129, 0]
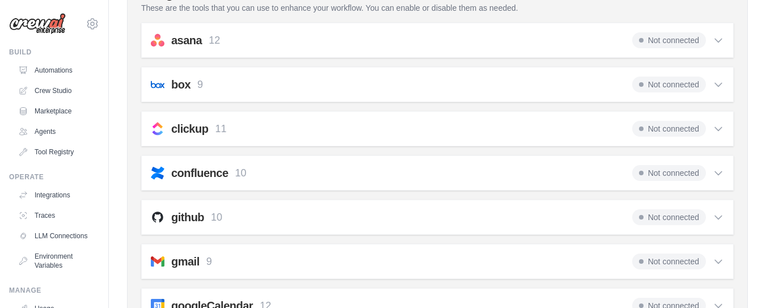
click at [681, 263] on span "Not connected" at bounding box center [669, 262] width 74 height 16
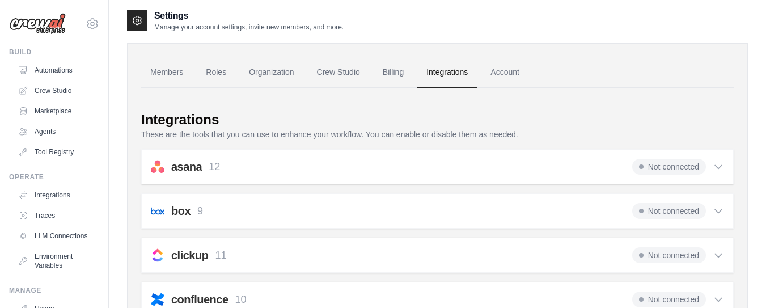
scroll to position [0, 0]
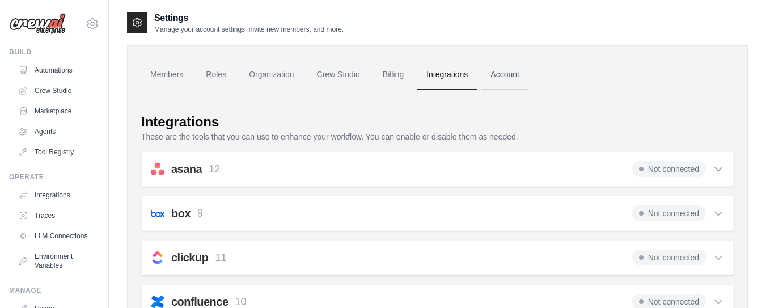
click at [514, 75] on link "Account" at bounding box center [505, 75] width 47 height 31
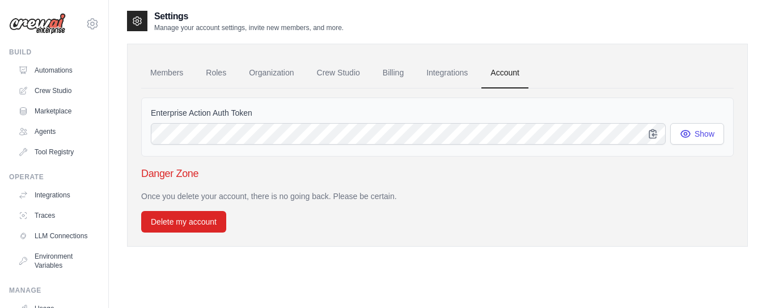
scroll to position [2, 0]
click at [276, 75] on link "Organization" at bounding box center [271, 72] width 63 height 31
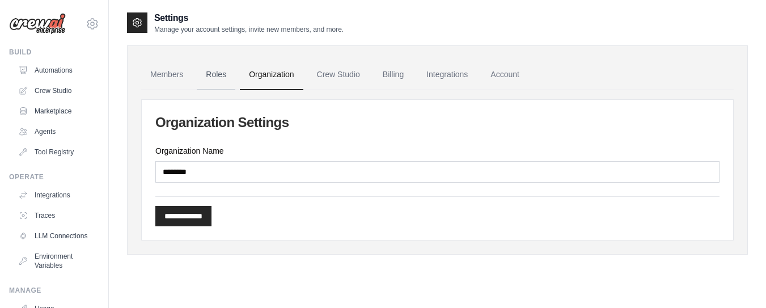
click at [228, 75] on link "Roles" at bounding box center [216, 75] width 39 height 31
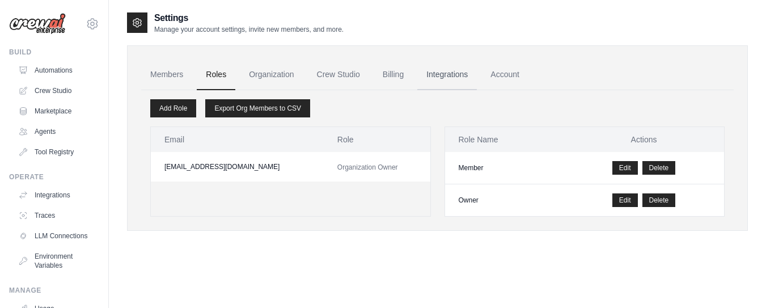
click at [452, 77] on link "Integrations" at bounding box center [447, 75] width 60 height 31
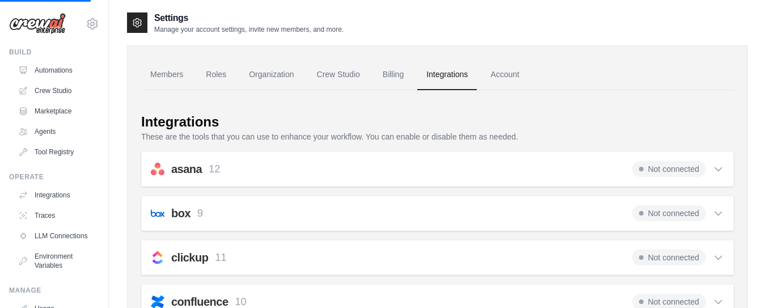
click at [657, 171] on span "Not connected" at bounding box center [669, 169] width 74 height 16
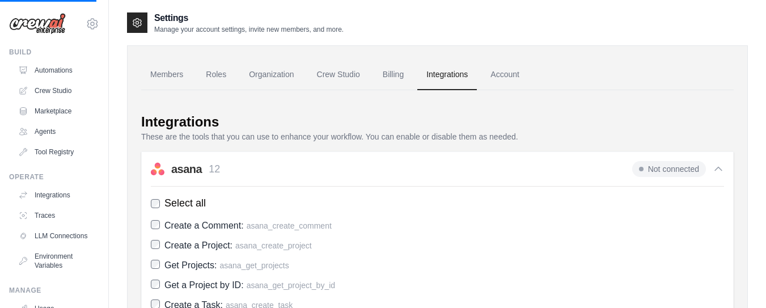
click at [657, 171] on span "Not connected" at bounding box center [669, 169] width 74 height 16
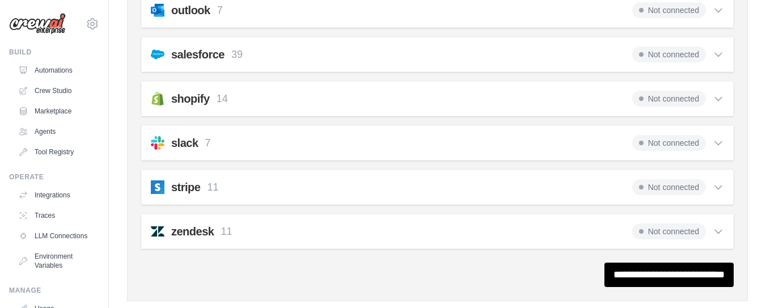
scroll to position [845, 0]
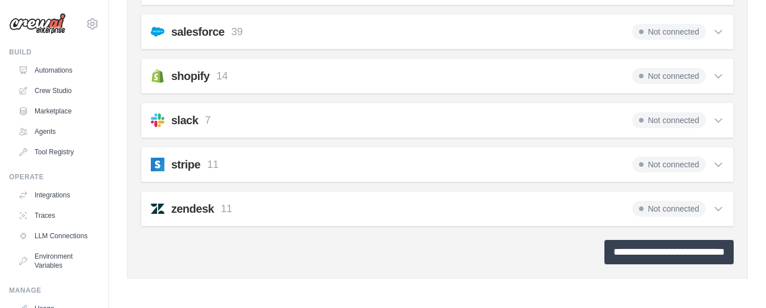
click at [609, 255] on input "**********" at bounding box center [669, 252] width 129 height 24
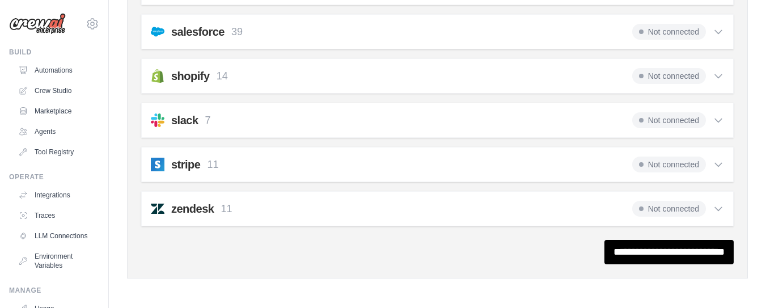
click at [698, 163] on span "Not connected" at bounding box center [669, 165] width 74 height 16
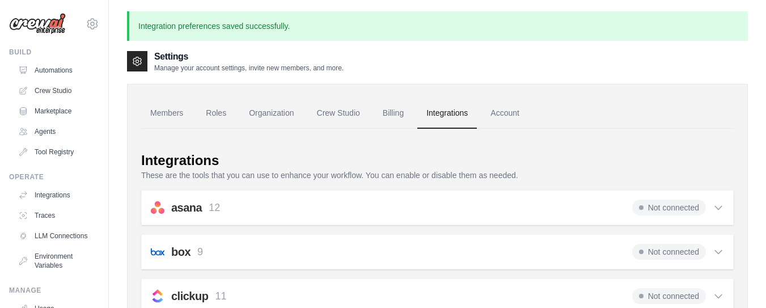
click at [168, 107] on link "Members" at bounding box center [166, 113] width 51 height 31
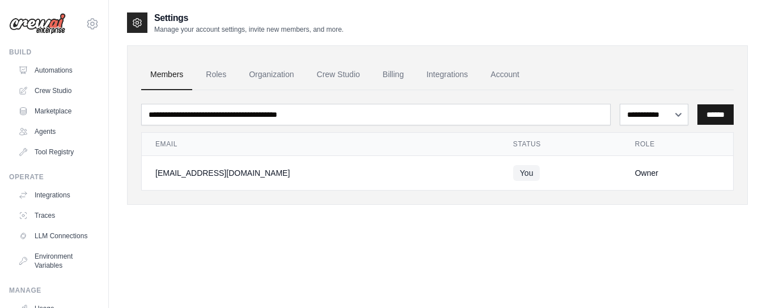
click at [715, 111] on input "******" at bounding box center [716, 114] width 36 height 20
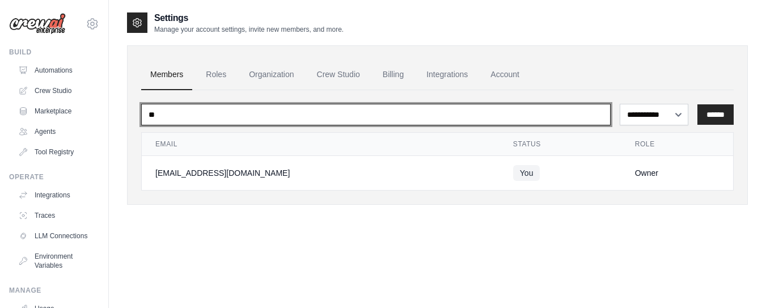
type input "*"
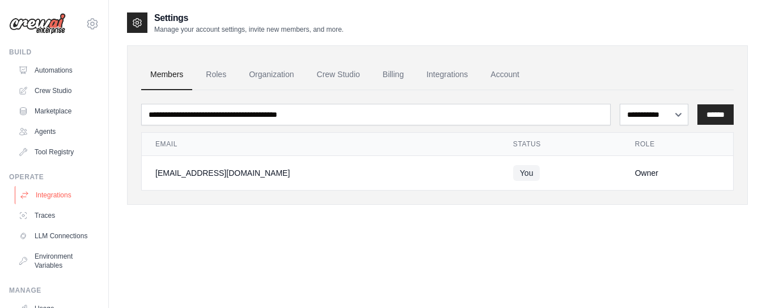
click at [61, 196] on link "Integrations" at bounding box center [58, 195] width 86 height 18
click at [47, 239] on link "LLM Connections" at bounding box center [58, 236] width 86 height 18
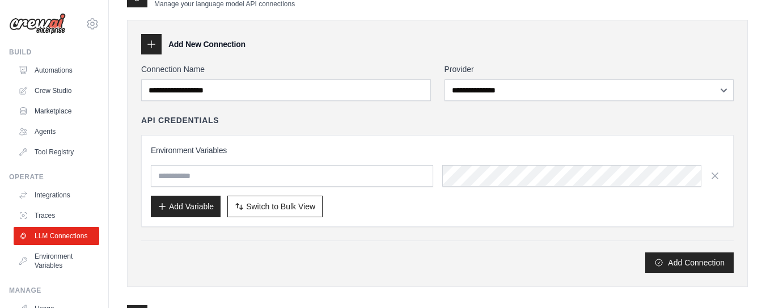
scroll to position [136, 0]
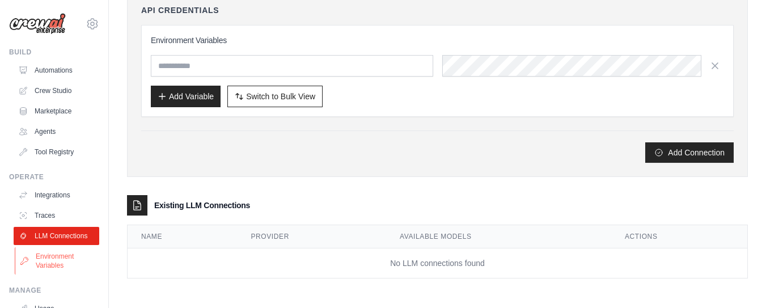
click at [55, 267] on link "Environment Variables" at bounding box center [58, 260] width 86 height 27
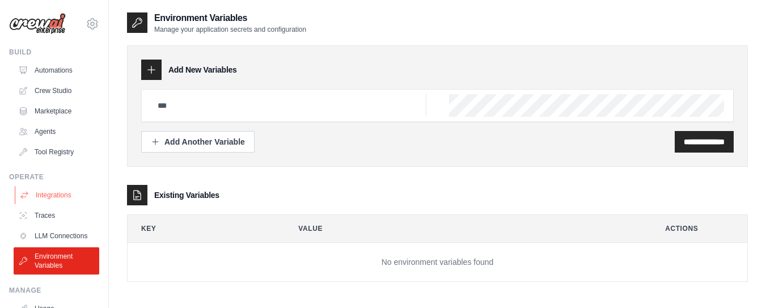
click at [51, 196] on link "Integrations" at bounding box center [58, 195] width 86 height 18
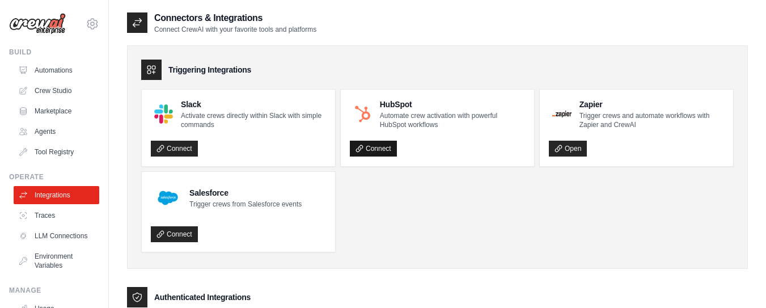
click at [372, 147] on link "Connect" at bounding box center [373, 149] width 47 height 16
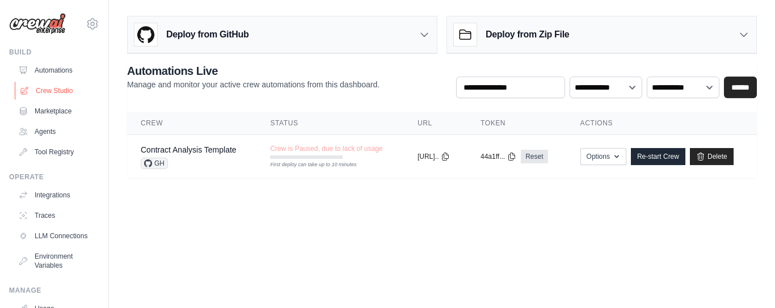
click at [56, 89] on link "Crew Studio" at bounding box center [58, 91] width 86 height 18
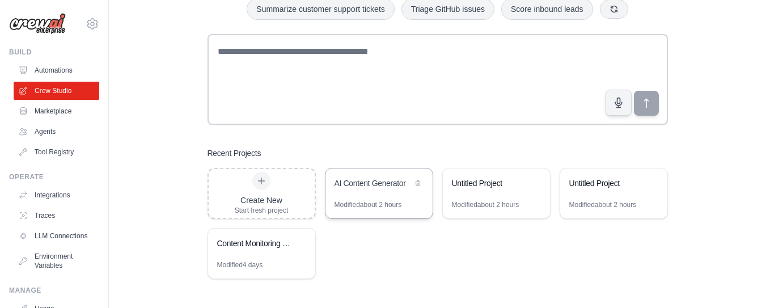
click at [358, 182] on div "AI Content Generator" at bounding box center [374, 183] width 78 height 11
click at [537, 179] on icon at bounding box center [535, 182] width 7 height 7
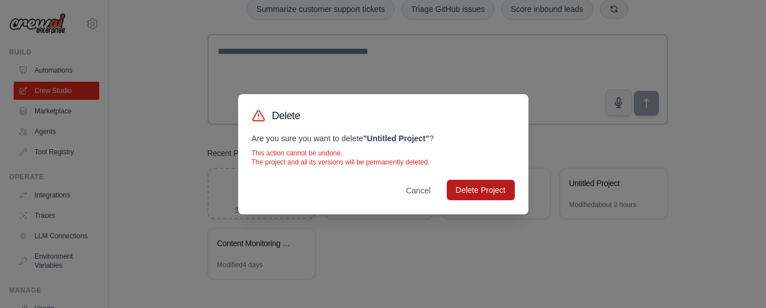
click at [501, 194] on button "Delete Project" at bounding box center [481, 190] width 68 height 20
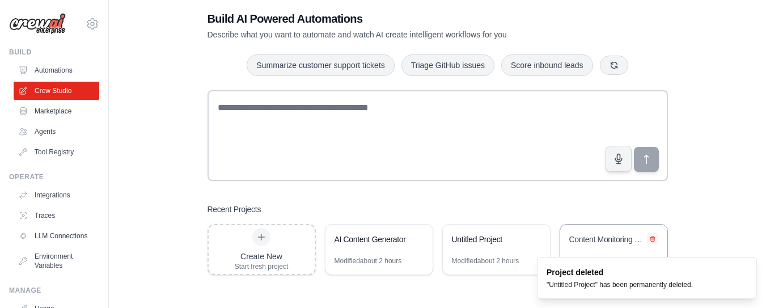
click at [651, 237] on icon at bounding box center [653, 238] width 5 height 5
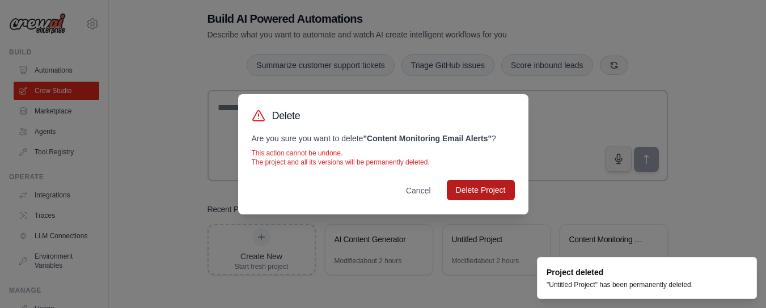
click at [495, 195] on button "Delete Project" at bounding box center [481, 190] width 68 height 20
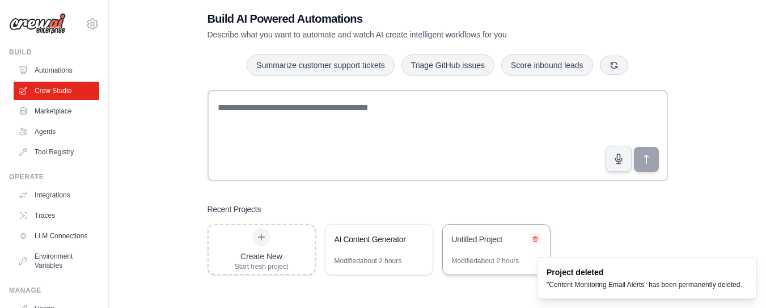
click at [533, 238] on icon at bounding box center [535, 238] width 5 height 5
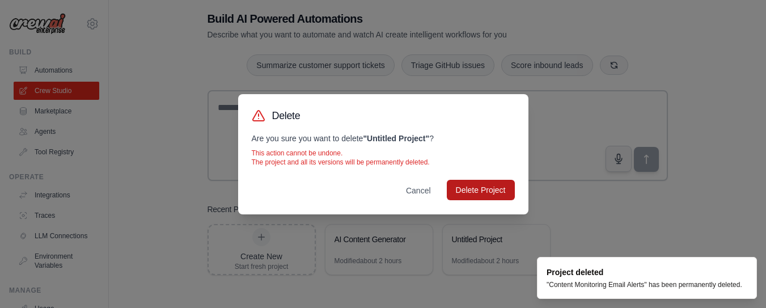
click at [478, 193] on button "Delete Project" at bounding box center [481, 190] width 68 height 20
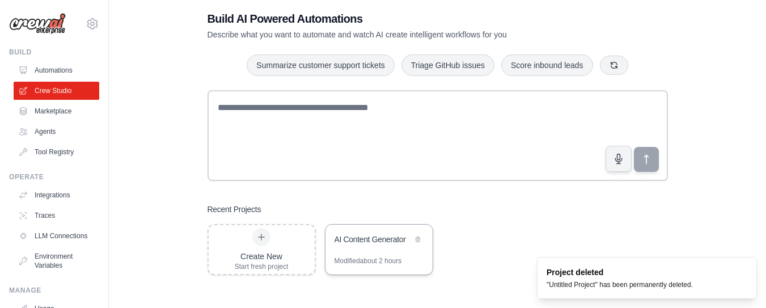
click at [374, 238] on div "AI Content Generator" at bounding box center [374, 239] width 78 height 11
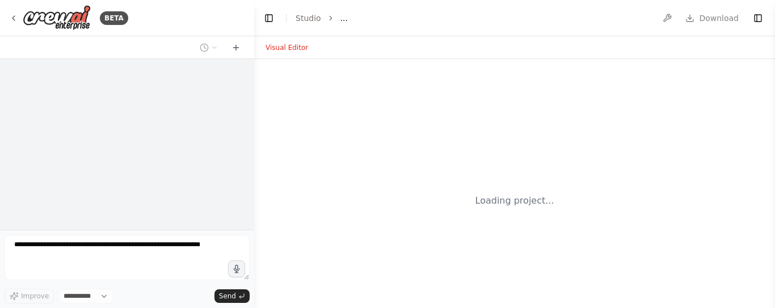
select select "****"
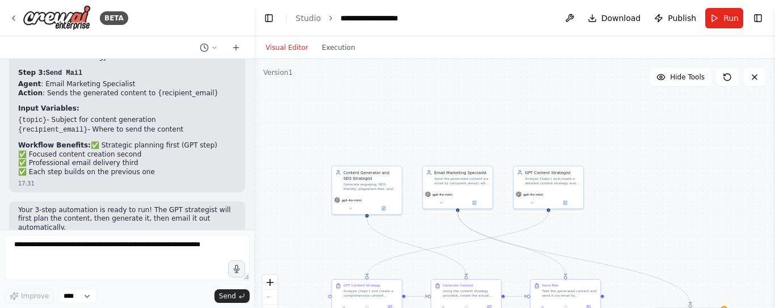
scroll to position [2302, 0]
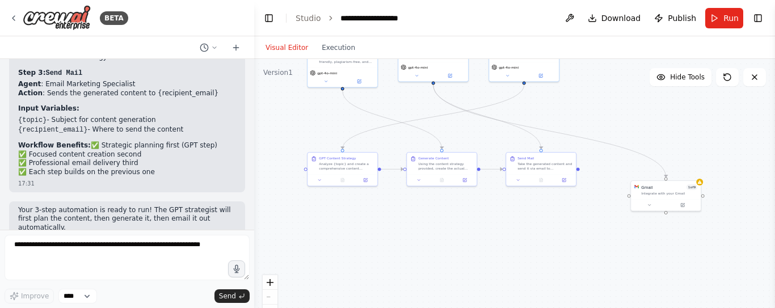
drag, startPoint x: 626, startPoint y: 220, endPoint x: 601, endPoint y: 92, distance: 129.4
click at [601, 92] on div ".deletable-edge-delete-btn { width: 20px; height: 20px; border: 0px solid #ffff…" at bounding box center [514, 201] width 521 height 284
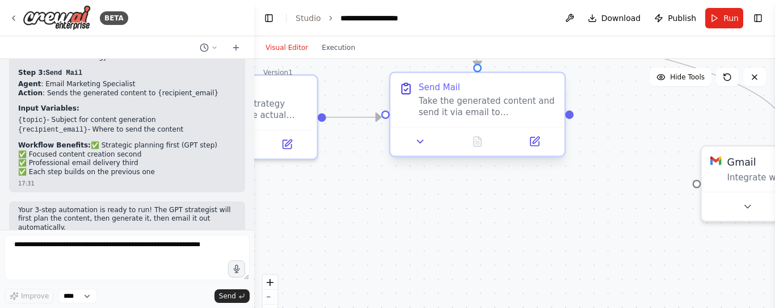
click at [482, 104] on div "Take the generated content and send it via email to {recipient_email}. Create a…" at bounding box center [487, 107] width 137 height 23
click at [571, 117] on div at bounding box center [569, 114] width 9 height 9
click at [571, 116] on div at bounding box center [569, 114] width 9 height 9
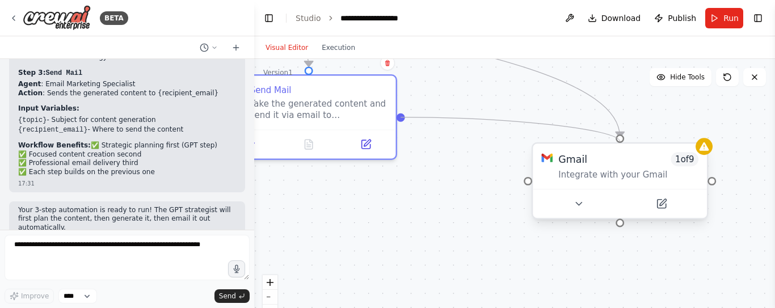
drag, startPoint x: 571, startPoint y: 116, endPoint x: 622, endPoint y: 141, distance: 56.8
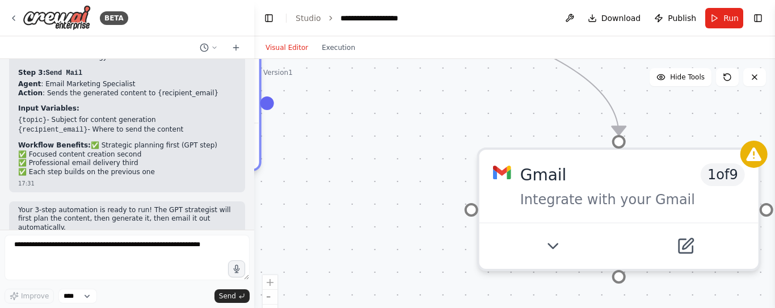
click at [347, 107] on div ".deletable-edge-delete-btn { width: 20px; height: 20px; border: 0px solid #ffff…" at bounding box center [514, 201] width 521 height 284
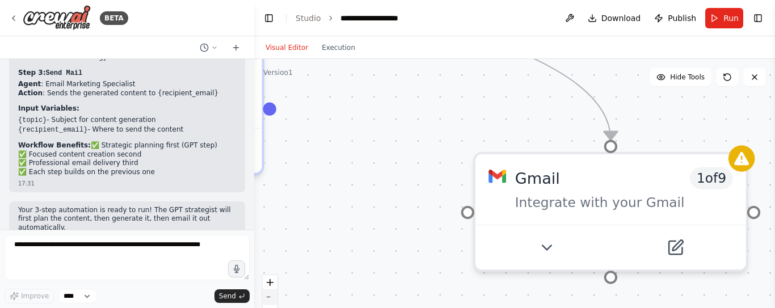
click at [270, 292] on button "zoom out" at bounding box center [270, 297] width 15 height 15
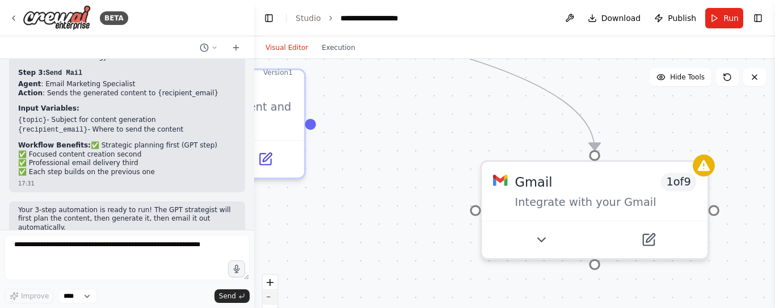
click at [270, 292] on button "zoom out" at bounding box center [270, 297] width 15 height 15
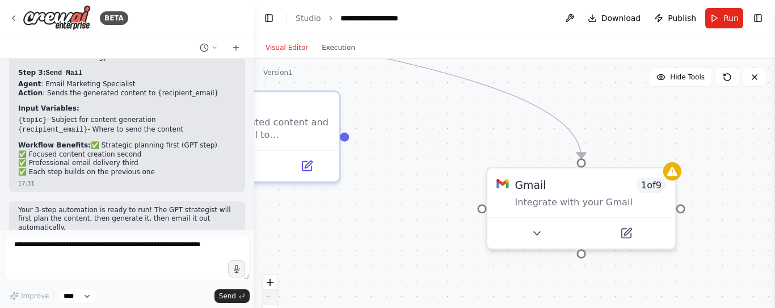
click at [270, 292] on button "zoom out" at bounding box center [270, 297] width 15 height 15
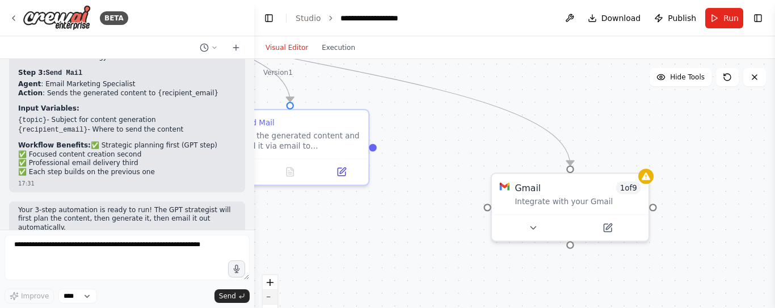
click at [270, 292] on button "zoom out" at bounding box center [270, 297] width 15 height 15
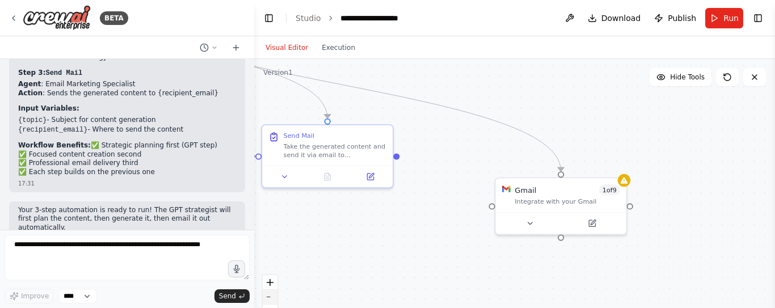
click at [270, 292] on button "zoom out" at bounding box center [270, 297] width 15 height 15
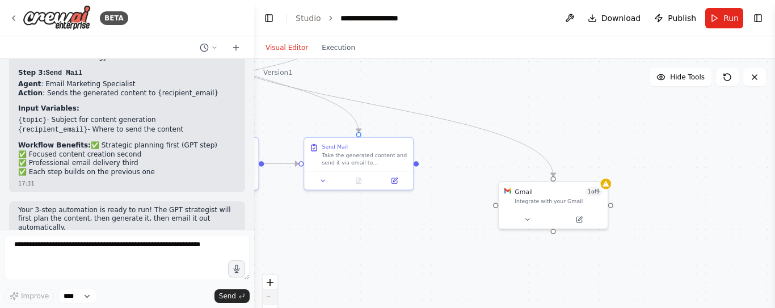
click at [270, 292] on button "zoom out" at bounding box center [270, 297] width 15 height 15
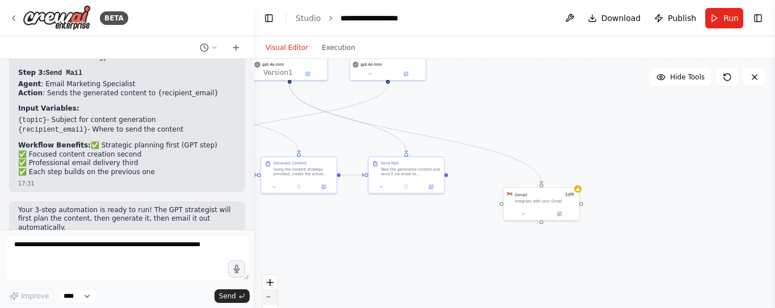
click at [270, 292] on button "zoom out" at bounding box center [270, 297] width 15 height 15
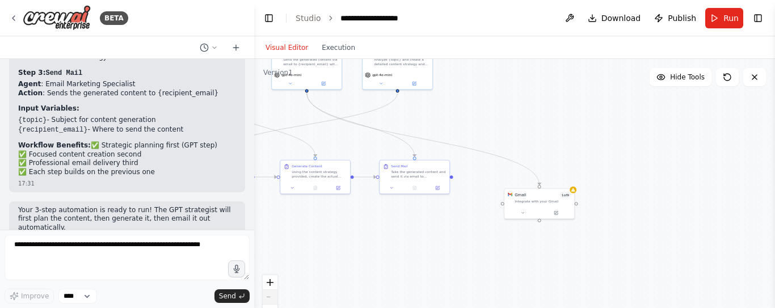
click at [270, 292] on div "React Flow controls" at bounding box center [270, 304] width 15 height 59
click at [677, 77] on span "Hide Tools" at bounding box center [687, 77] width 35 height 9
click at [677, 77] on span "Show Tools" at bounding box center [685, 77] width 37 height 9
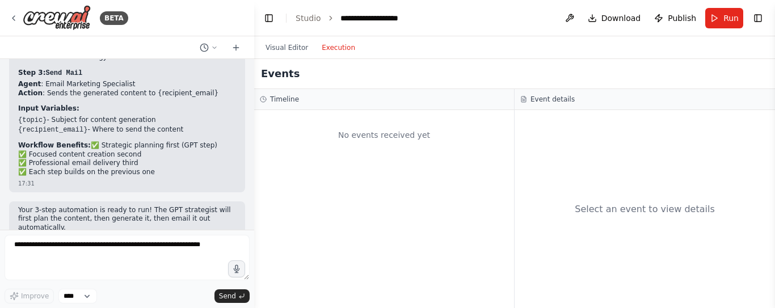
click at [332, 41] on button "Execution" at bounding box center [338, 48] width 47 height 14
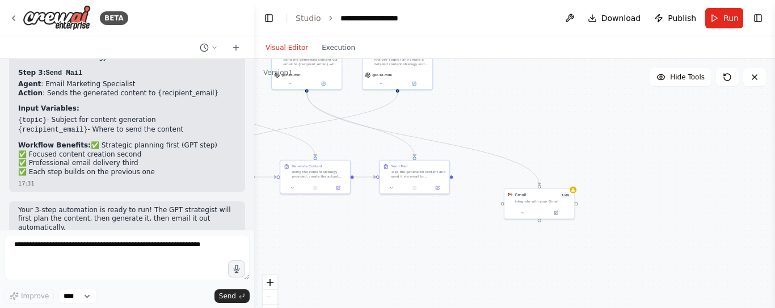
click at [286, 49] on button "Visual Editor" at bounding box center [287, 48] width 56 height 14
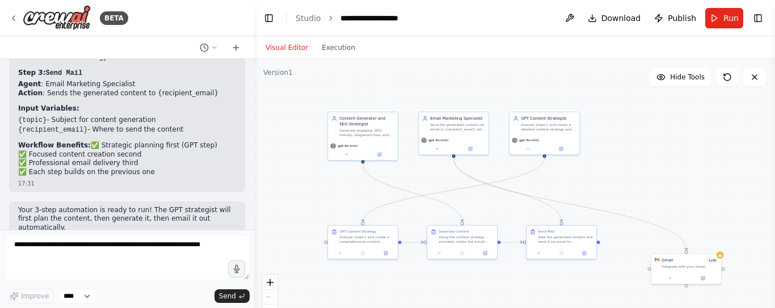
drag, startPoint x: 356, startPoint y: 227, endPoint x: 503, endPoint y: 293, distance: 160.7
click at [503, 293] on div ".deletable-edge-delete-btn { width: 20px; height: 20px; border: 0px solid #ffff…" at bounding box center [514, 201] width 521 height 284
click at [701, 270] on div "Gmail 1 of 9 Integrate with your Gmail" at bounding box center [686, 262] width 70 height 18
click at [694, 269] on div "Gmail 1 of 9 Integrate with your Gmail" at bounding box center [686, 262] width 70 height 18
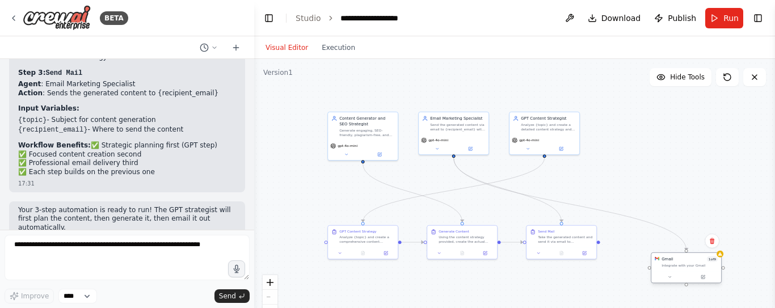
click at [694, 269] on div "Gmail 1 of 9 Integrate with your Gmail" at bounding box center [686, 262] width 70 height 18
click at [706, 276] on button at bounding box center [703, 276] width 32 height 7
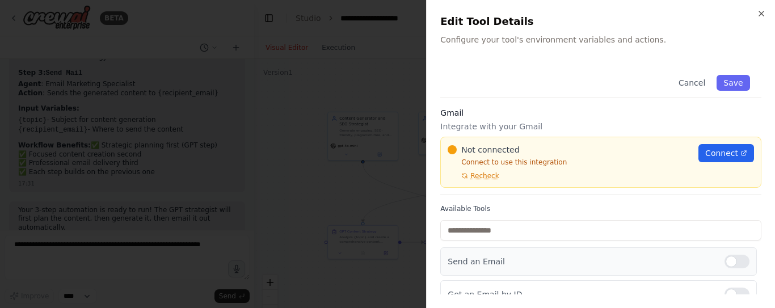
click at [727, 263] on div at bounding box center [736, 262] width 25 height 14
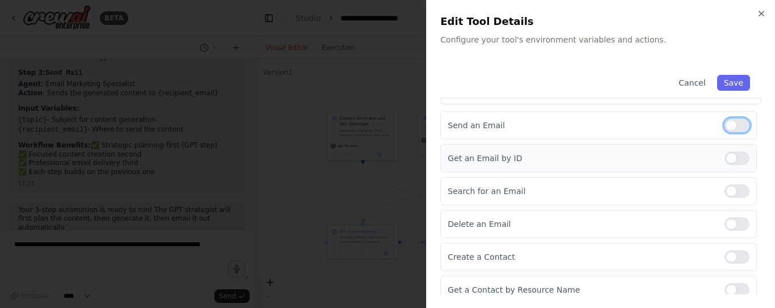
scroll to position [134, 0]
click at [736, 125] on div at bounding box center [736, 128] width 25 height 14
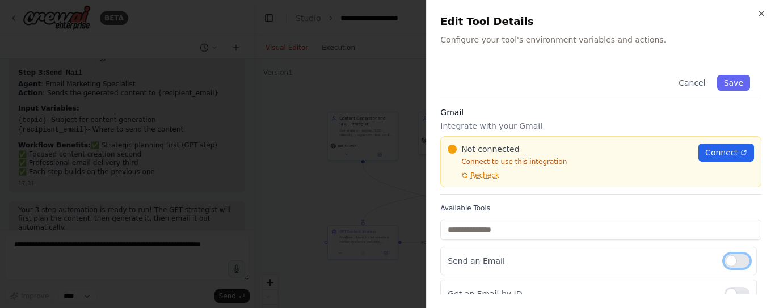
scroll to position [0, 0]
click at [307, 230] on div at bounding box center [387, 154] width 775 height 308
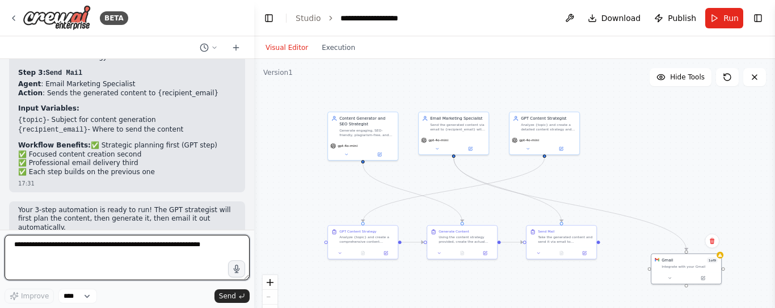
click at [171, 245] on textarea at bounding box center [127, 257] width 245 height 45
type textarea "*"
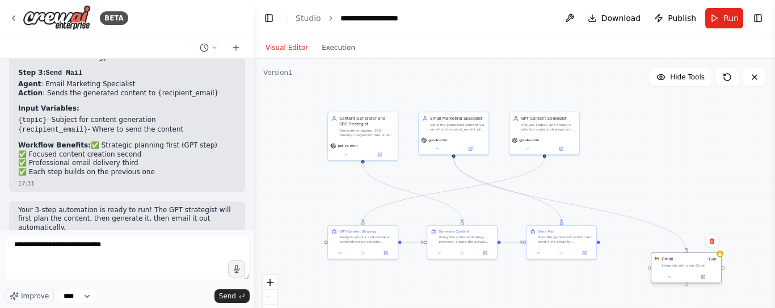
click at [695, 264] on div "Integrate with your Gmail" at bounding box center [689, 265] width 56 height 5
click at [707, 279] on button at bounding box center [703, 276] width 32 height 7
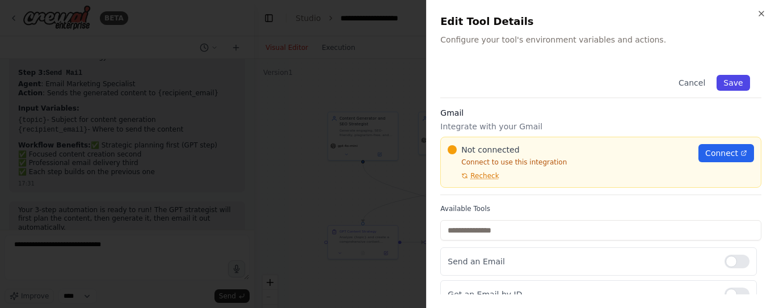
click at [722, 82] on button "Save" at bounding box center [733, 83] width 33 height 16
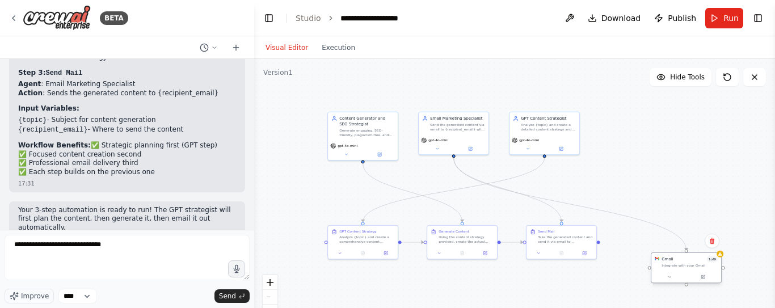
click at [701, 267] on div "Integrate with your Gmail" at bounding box center [689, 265] width 56 height 5
click at [703, 277] on icon at bounding box center [702, 276] width 3 height 3
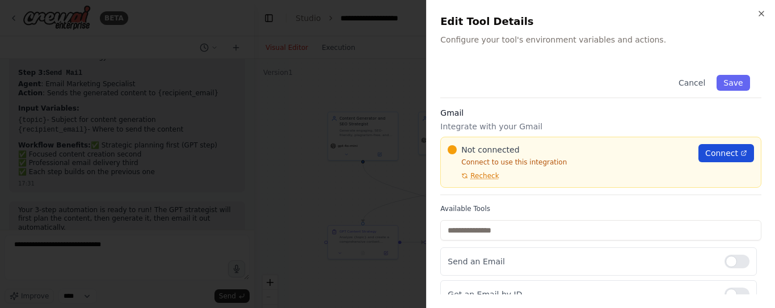
click at [740, 154] on icon at bounding box center [743, 153] width 7 height 7
click at [274, 191] on div at bounding box center [387, 154] width 775 height 308
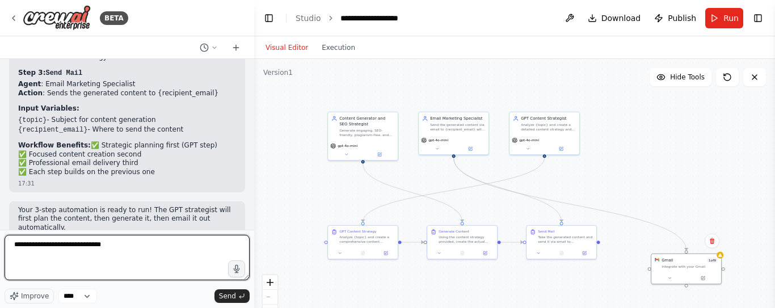
click at [126, 248] on textarea "**********" at bounding box center [127, 257] width 245 height 45
paste textarea "**********"
type textarea "**********"
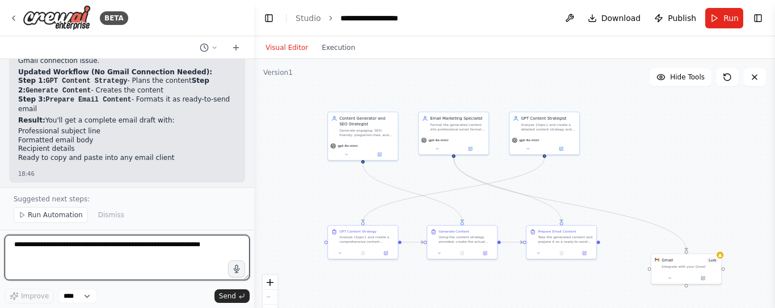
scroll to position [2942, 0]
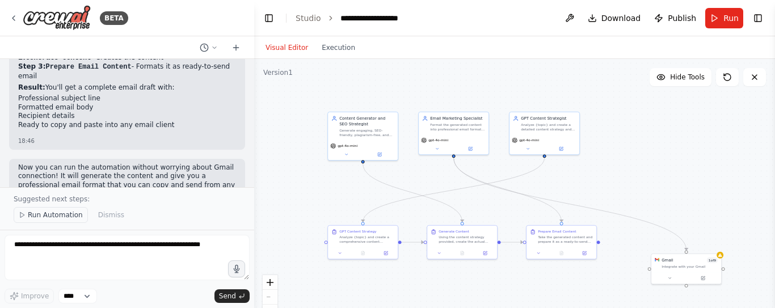
click at [52, 217] on span "Run Automation" at bounding box center [55, 214] width 55 height 9
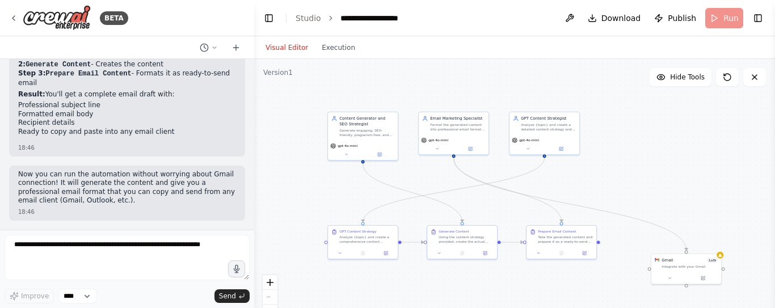
scroll to position [2900, 0]
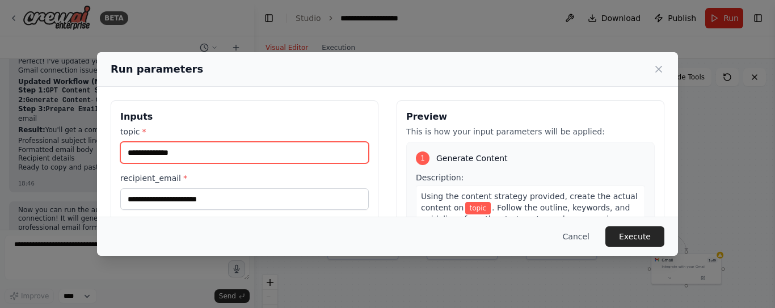
click at [232, 156] on input "topic *" at bounding box center [244, 153] width 248 height 22
type input "********"
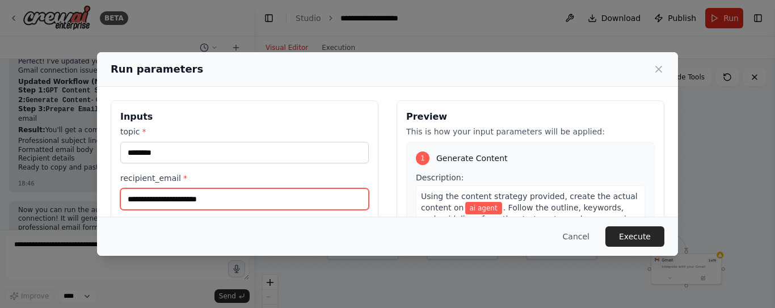
click at [253, 194] on input "recipient_email *" at bounding box center [244, 199] width 248 height 22
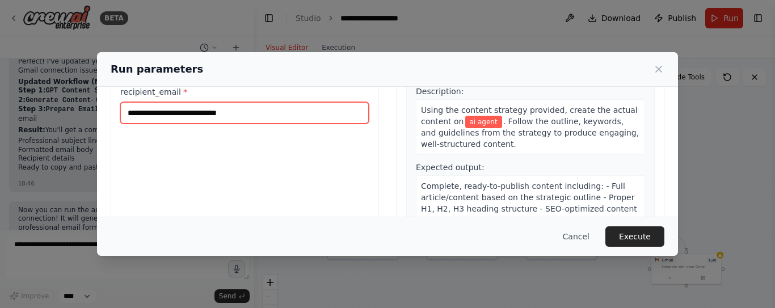
scroll to position [166, 0]
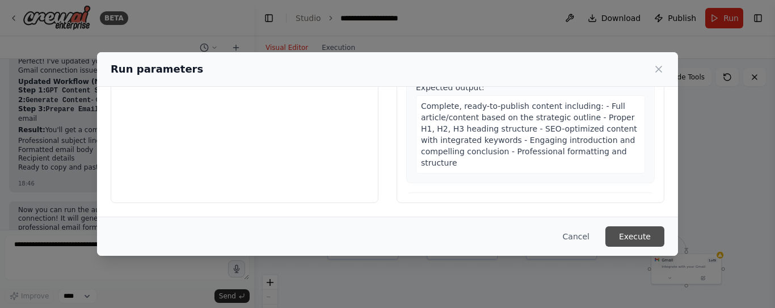
type input "**********"
click at [651, 237] on button "Execute" at bounding box center [634, 236] width 59 height 20
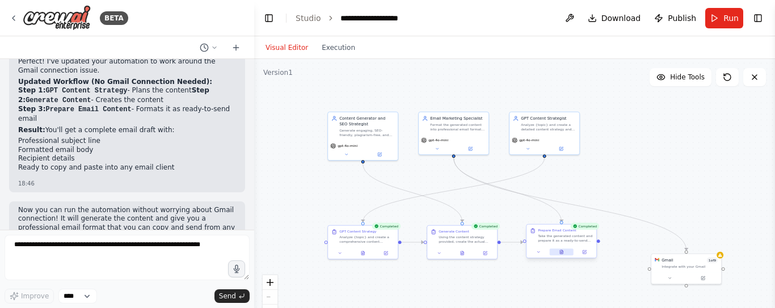
click at [562, 253] on icon at bounding box center [561, 252] width 3 height 4
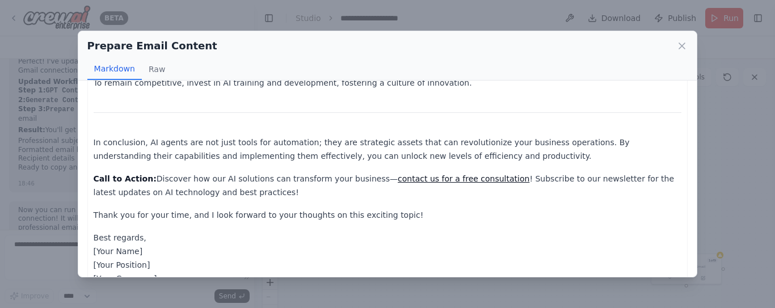
scroll to position [1389, 0]
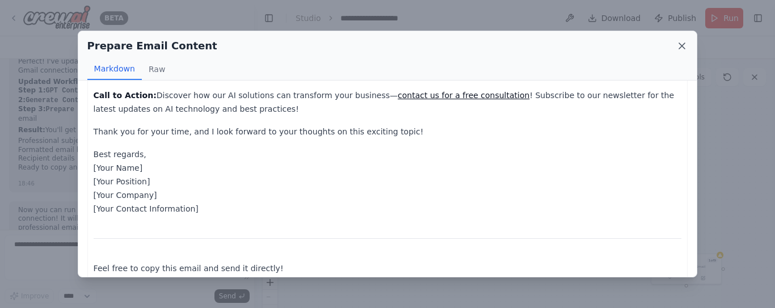
click at [681, 44] on icon at bounding box center [681, 45] width 11 height 11
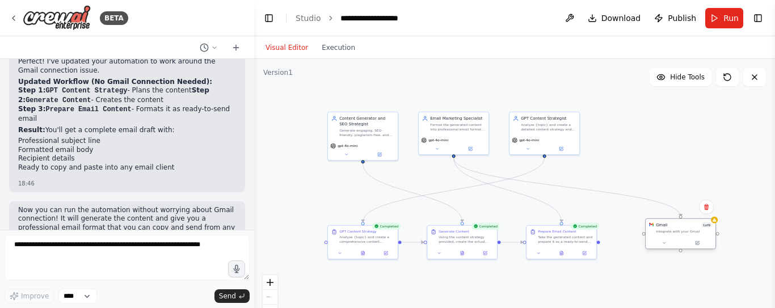
drag, startPoint x: 701, startPoint y: 268, endPoint x: 695, endPoint y: 234, distance: 35.1
click at [695, 234] on div "Gmail 1 of 9 Integrate with your Gmail" at bounding box center [681, 228] width 70 height 18
click at [665, 243] on icon at bounding box center [663, 243] width 5 height 5
click at [631, 161] on div ".deletable-edge-delete-btn { width: 20px; height: 20px; border: 0px solid #ffff…" at bounding box center [514, 201] width 521 height 284
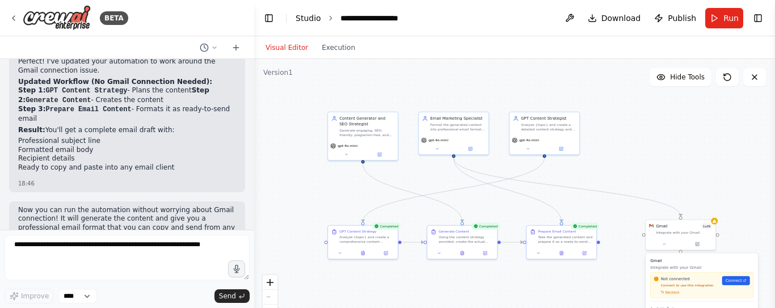
click at [306, 18] on link "Studio" at bounding box center [309, 18] width 26 height 9
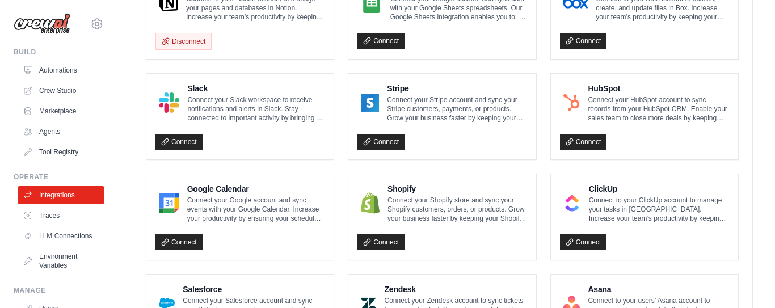
scroll to position [756, 0]
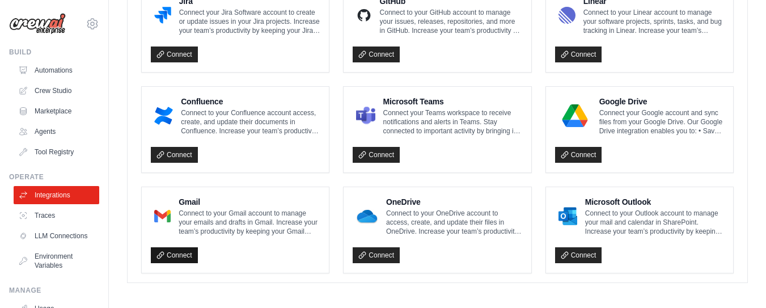
click at [178, 251] on link "Connect" at bounding box center [174, 255] width 47 height 16
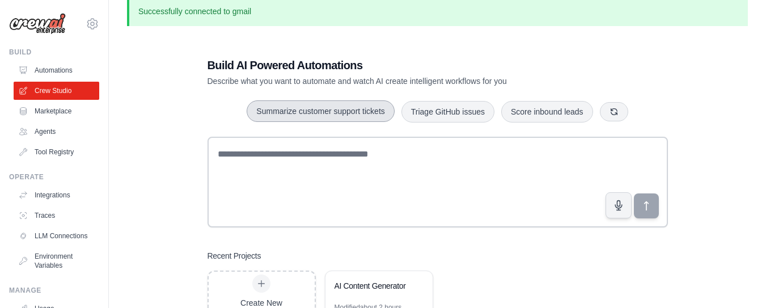
scroll to position [61, 0]
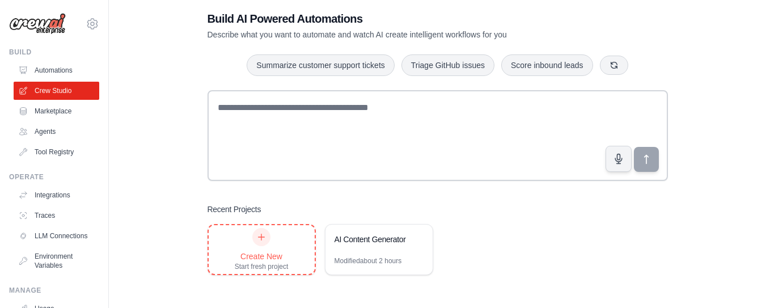
click at [264, 241] on div at bounding box center [261, 237] width 18 height 18
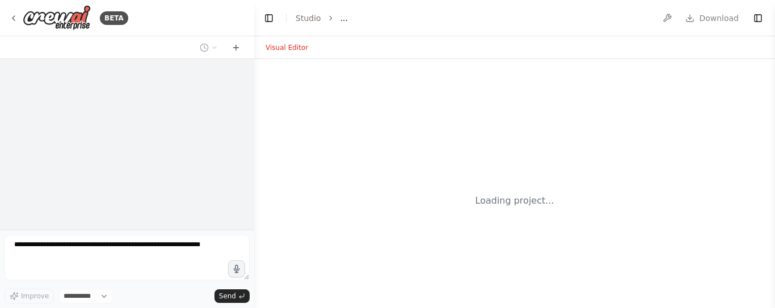
select select "****"
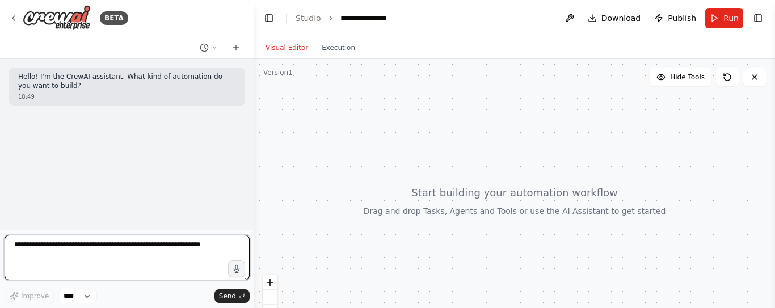
click at [87, 251] on textarea at bounding box center [127, 257] width 245 height 45
paste textarea "**********"
type textarea "**********"
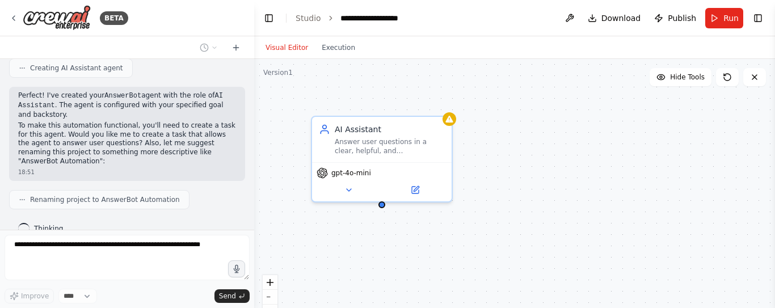
scroll to position [376, 0]
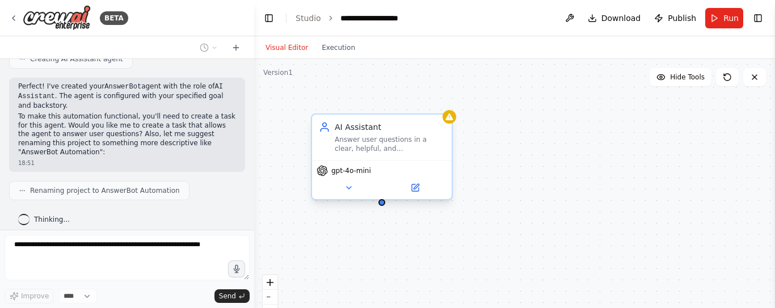
click at [342, 147] on div "Answer user questions in a clear, helpful, and conversational way. Always under…" at bounding box center [390, 144] width 110 height 18
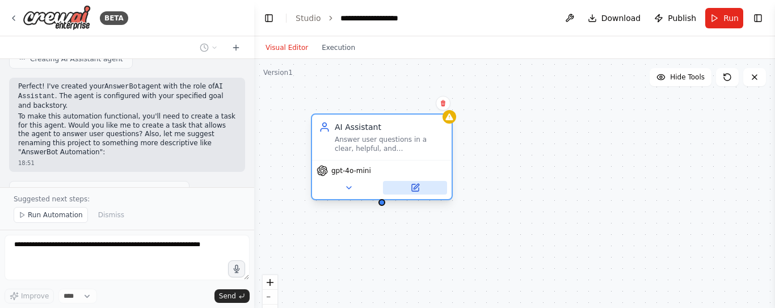
click at [411, 191] on icon at bounding box center [415, 187] width 9 height 9
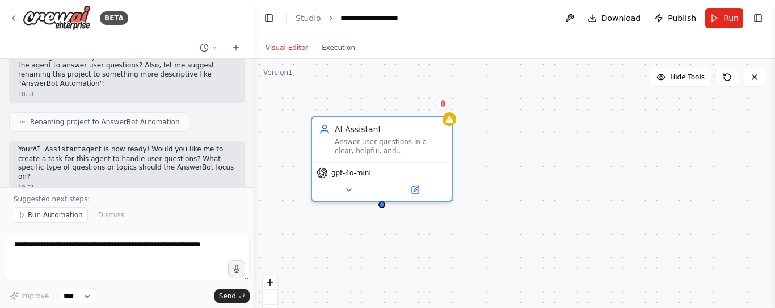
scroll to position [454, 0]
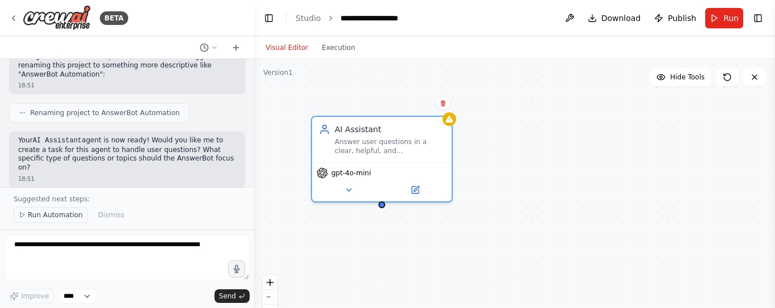
click at [48, 216] on span "Run Automation" at bounding box center [55, 214] width 55 height 9
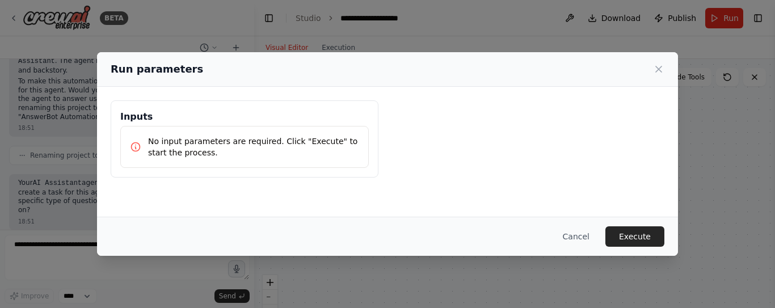
click at [184, 191] on div "Inputs No input parameters are required. Click "Execute" to start the process." at bounding box center [387, 139] width 581 height 104
click at [202, 155] on p "No input parameters are required. Click "Execute" to start the process." at bounding box center [253, 147] width 211 height 23
click at [645, 240] on button "Execute" at bounding box center [634, 236] width 59 height 20
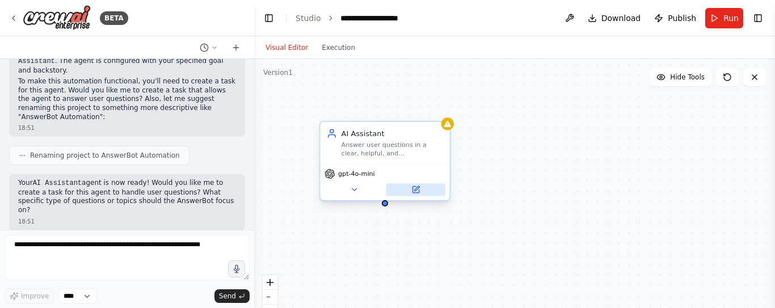
click at [419, 191] on icon at bounding box center [415, 189] width 9 height 9
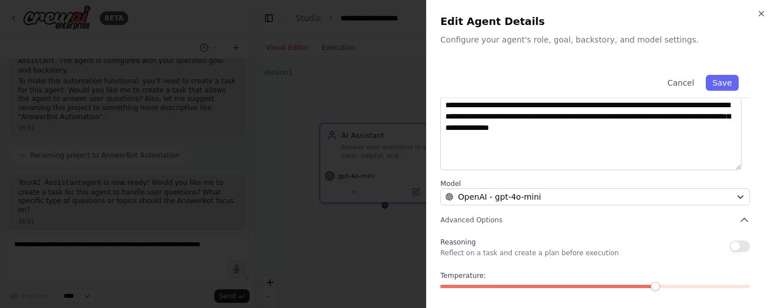
scroll to position [206, 0]
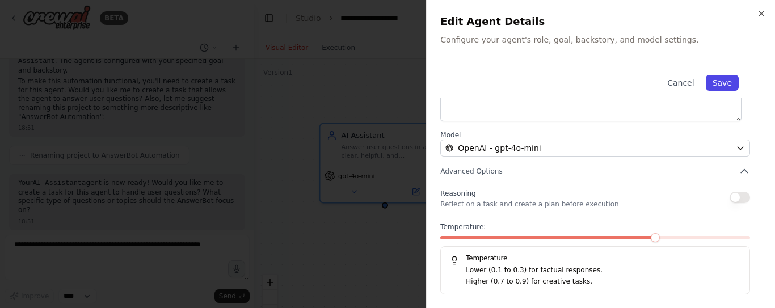
click at [714, 86] on button "Save" at bounding box center [722, 83] width 33 height 16
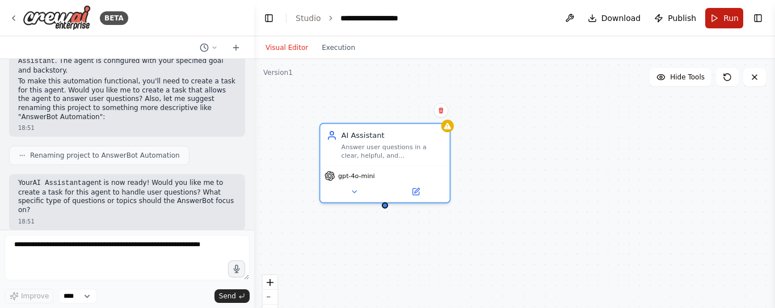
click at [722, 18] on button "Run" at bounding box center [724, 18] width 38 height 20
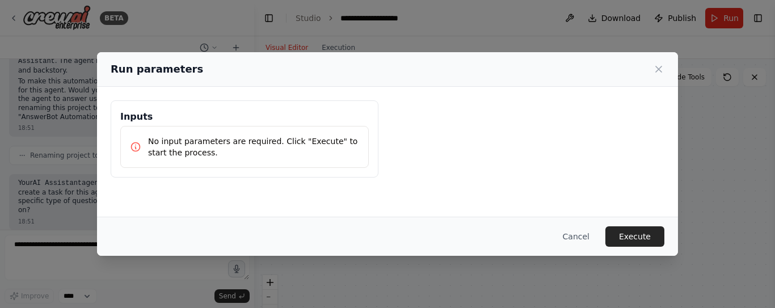
click at [259, 147] on p "No input parameters are required. Click "Execute" to start the process." at bounding box center [253, 147] width 211 height 23
click at [576, 233] on button "Cancel" at bounding box center [576, 236] width 45 height 20
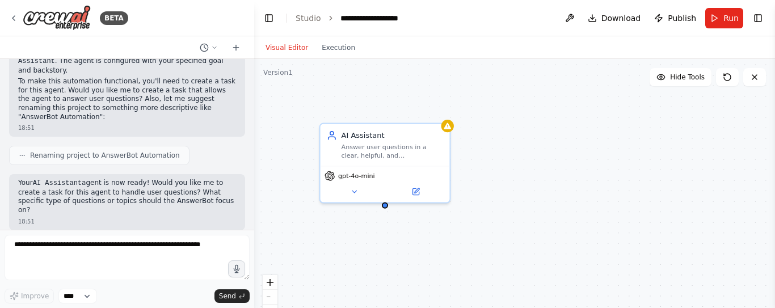
scroll to position [409, 0]
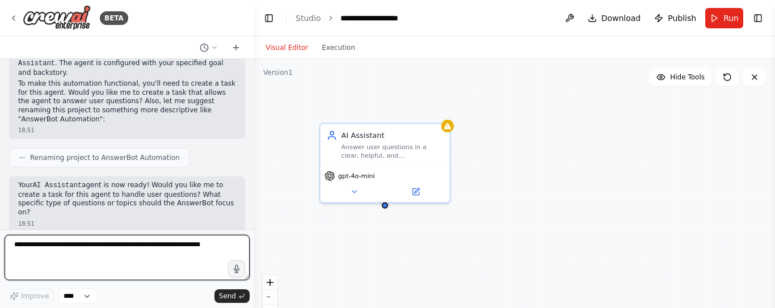
click at [154, 246] on textarea at bounding box center [127, 257] width 245 height 45
click at [190, 259] on textarea at bounding box center [127, 257] width 245 height 45
type textarea "**********"
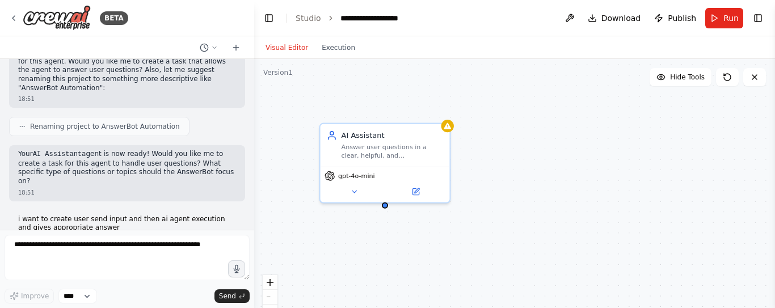
scroll to position [487, 0]
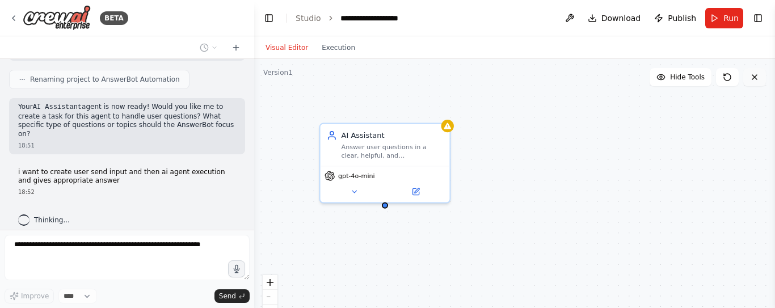
click at [752, 77] on icon at bounding box center [754, 77] width 9 height 9
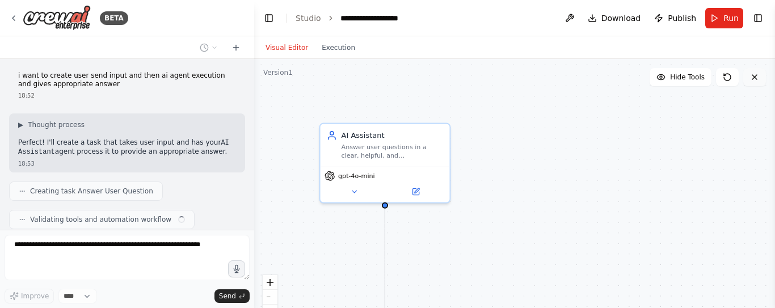
scroll to position [612, 0]
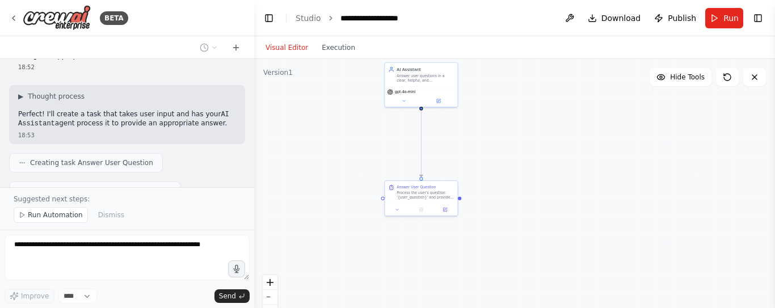
drag, startPoint x: 495, startPoint y: 250, endPoint x: 492, endPoint y: 147, distance: 102.1
click at [492, 147] on div ".deletable-edge-delete-btn { width: 20px; height: 20px; border: 0px solid #ffff…" at bounding box center [514, 201] width 521 height 284
click at [48, 216] on span "Run Automation" at bounding box center [55, 214] width 55 height 9
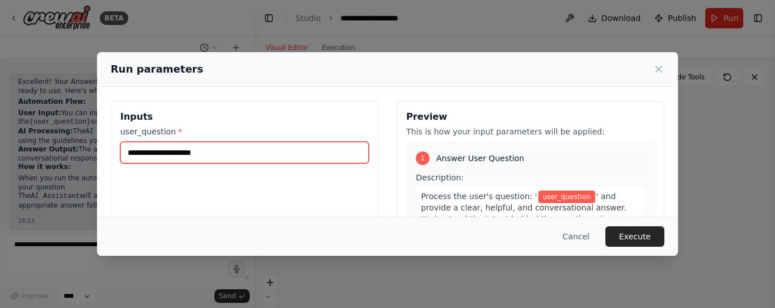
click at [218, 152] on input "user_question *" at bounding box center [244, 153] width 248 height 22
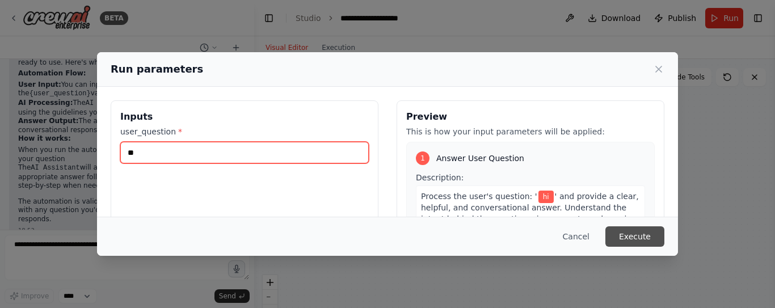
type input "**"
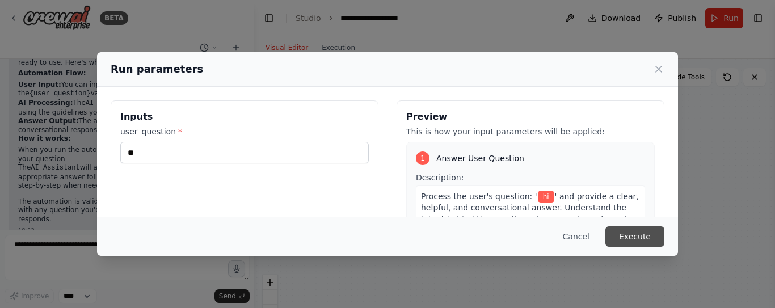
click at [635, 237] on button "Execute" at bounding box center [634, 236] width 59 height 20
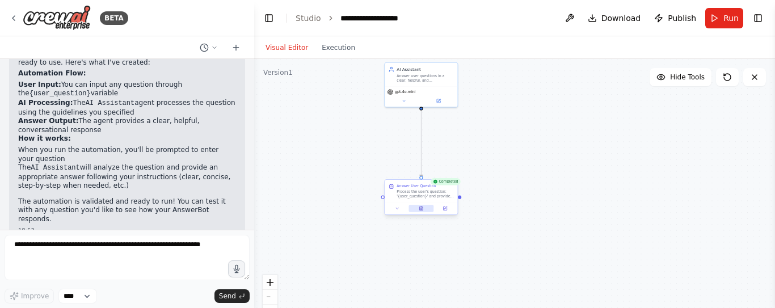
click at [421, 209] on icon at bounding box center [421, 209] width 2 height 0
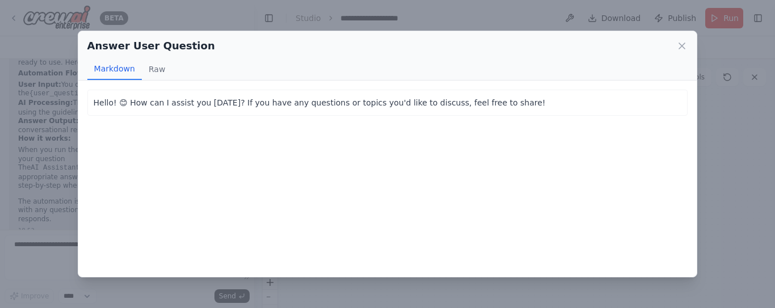
click at [728, 137] on div "Answer User Question Markdown Raw Hello! 😊 How can I assist you today? If you h…" at bounding box center [387, 154] width 775 height 308
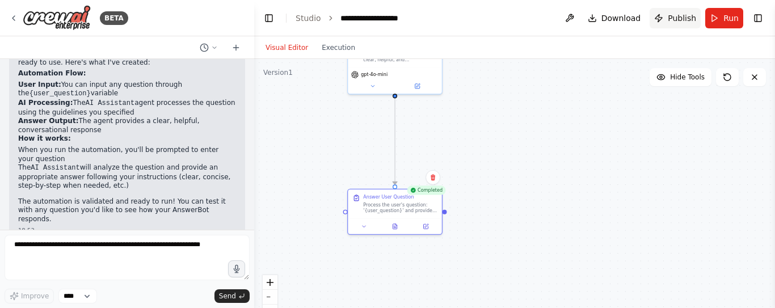
click at [679, 16] on span "Publish" at bounding box center [682, 17] width 28 height 11
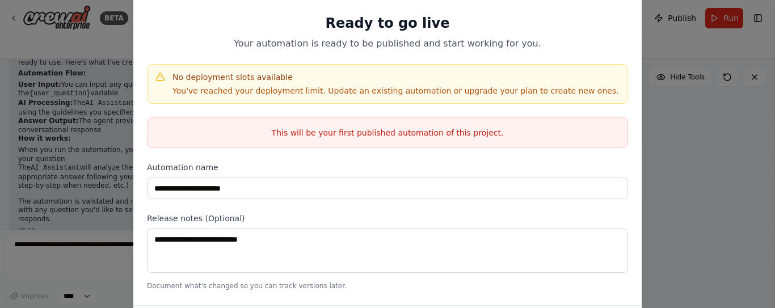
click at [676, 205] on div "**********" at bounding box center [387, 154] width 775 height 308
click at [678, 78] on div "**********" at bounding box center [387, 154] width 775 height 308
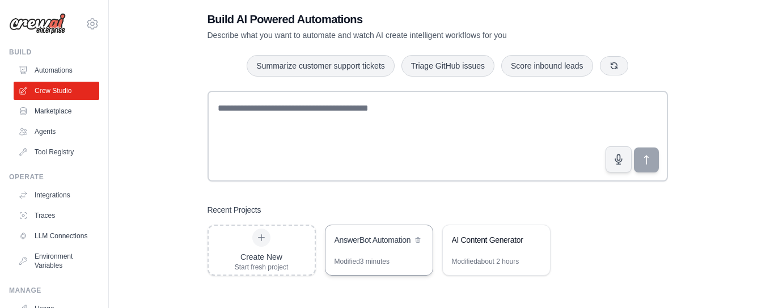
click at [382, 239] on div "AnswerBot Automation" at bounding box center [374, 239] width 78 height 11
click at [368, 234] on div "AnswerBot Automation" at bounding box center [374, 239] width 78 height 11
click at [366, 236] on div "AnswerBot Automation" at bounding box center [374, 239] width 78 height 11
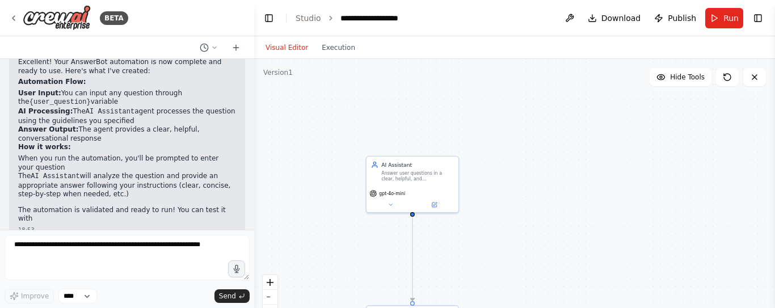
scroll to position [777, 0]
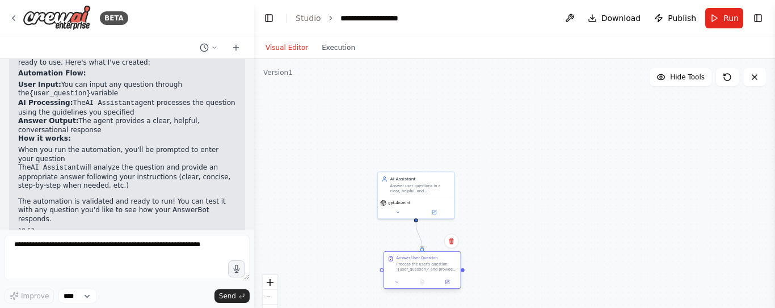
drag, startPoint x: 401, startPoint y: 305, endPoint x: 406, endPoint y: 257, distance: 47.9
click at [406, 257] on div "Answer User Question Process the user's question: '{user_question}' and provide…" at bounding box center [426, 264] width 60 height 16
click at [727, 20] on span "Run" at bounding box center [730, 17] width 15 height 11
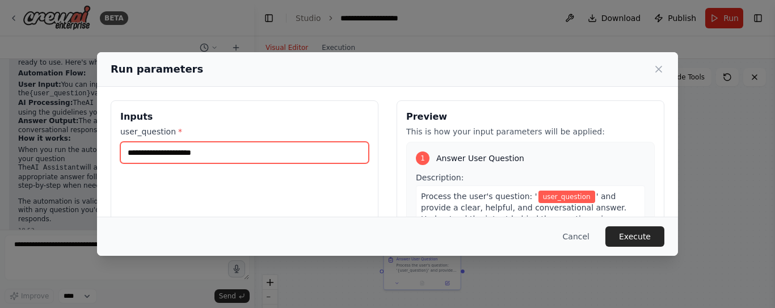
click at [227, 148] on input "user_question *" at bounding box center [244, 153] width 248 height 22
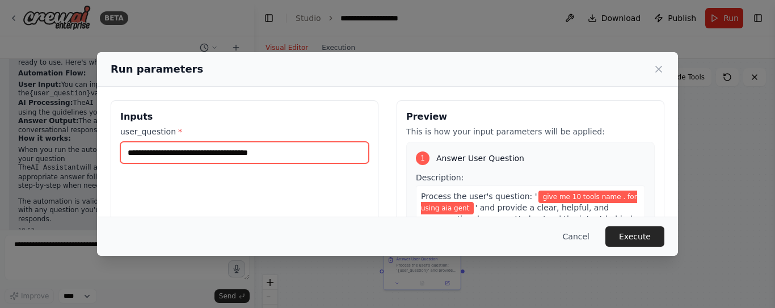
drag, startPoint x: 258, startPoint y: 151, endPoint x: 271, endPoint y: 184, distance: 35.6
click at [259, 156] on input "**********" at bounding box center [244, 153] width 248 height 22
type input "**********"
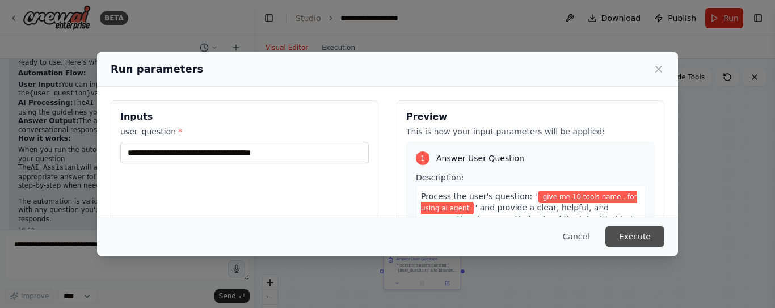
click at [640, 231] on button "Execute" at bounding box center [634, 236] width 59 height 20
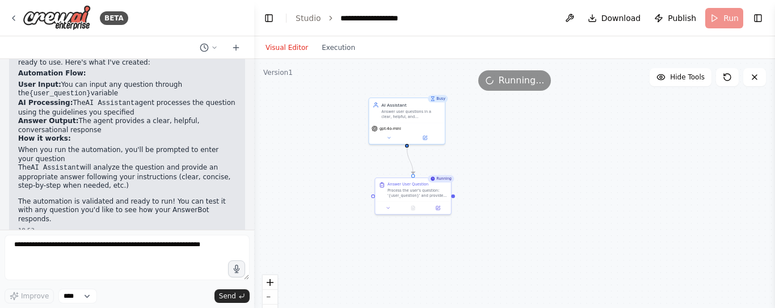
drag, startPoint x: 486, startPoint y: 179, endPoint x: 496, endPoint y: 149, distance: 31.2
click at [496, 149] on div ".deletable-edge-delete-btn { width: 20px; height: 20px; border: 0px solid #ffff…" at bounding box center [514, 201] width 521 height 284
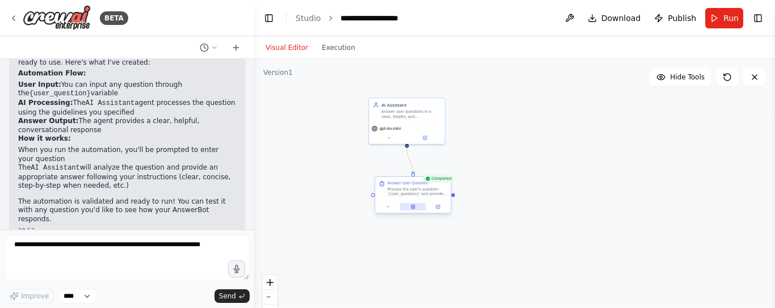
click at [408, 208] on button at bounding box center [413, 206] width 26 height 7
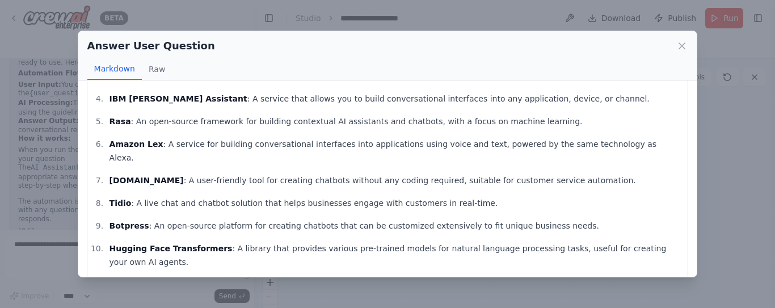
scroll to position [111, 0]
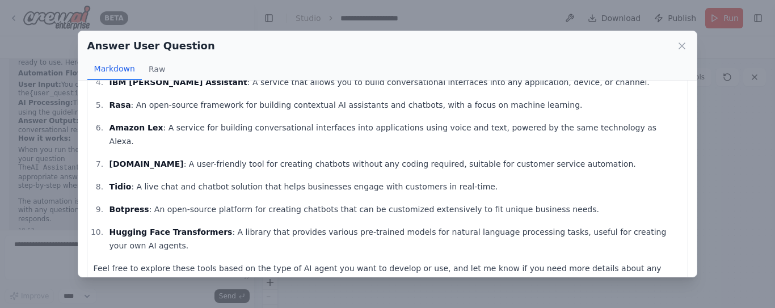
click at [744, 136] on div "Answer User Question Markdown Raw Here are 10 tools that you can use to work wi…" at bounding box center [387, 154] width 775 height 308
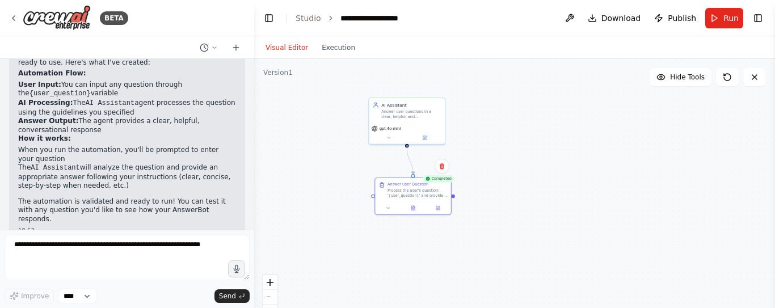
click at [455, 198] on div ".deletable-edge-delete-btn { width: 20px; height: 20px; border: 0px solid #ffff…" at bounding box center [514, 201] width 521 height 284
click at [454, 199] on div ".deletable-edge-delete-btn { width: 20px; height: 20px; border: 0px solid #ffff…" at bounding box center [514, 201] width 521 height 284
click at [456, 199] on div ".deletable-edge-delete-btn { width: 20px; height: 20px; border: 0px solid #ffff…" at bounding box center [514, 201] width 521 height 284
click at [453, 197] on div ".deletable-edge-delete-btn { width: 20px; height: 20px; border: 0px solid #ffff…" at bounding box center [514, 201] width 521 height 284
drag, startPoint x: 453, startPoint y: 197, endPoint x: 514, endPoint y: 222, distance: 65.9
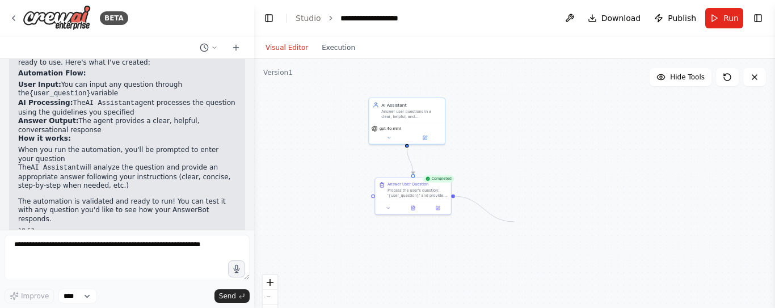
click at [514, 222] on div ".deletable-edge-delete-btn { width: 20px; height: 20px; border: 0px solid #ffff…" at bounding box center [514, 201] width 521 height 284
click at [239, 46] on icon at bounding box center [235, 47] width 9 height 9
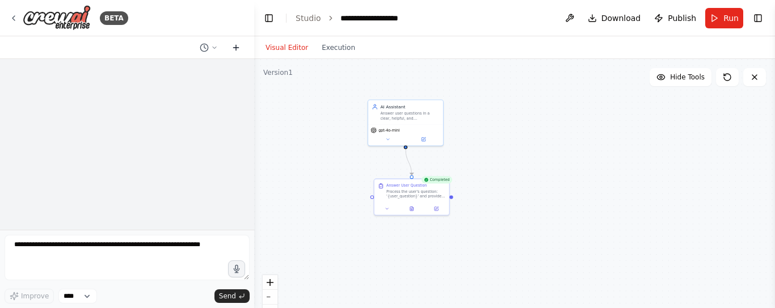
scroll to position [0, 0]
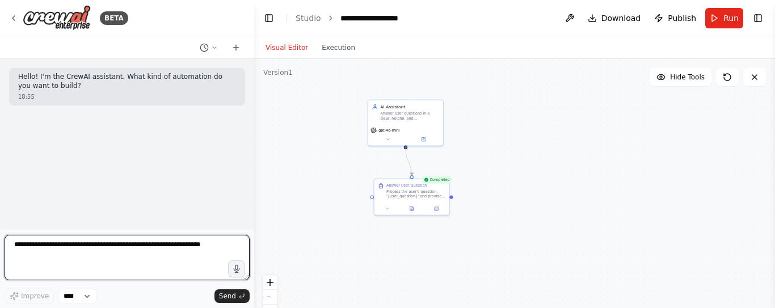
click at [109, 246] on textarea at bounding box center [127, 257] width 245 height 45
type textarea "**********"
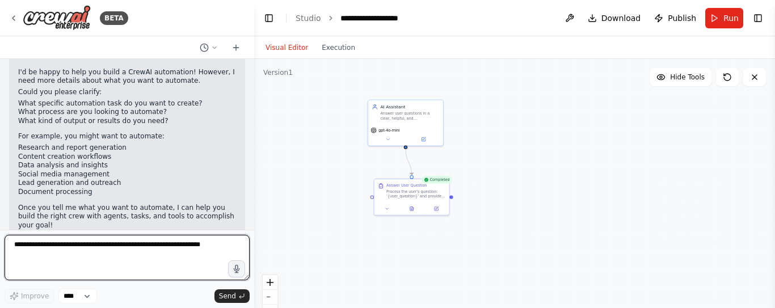
scroll to position [133, 0]
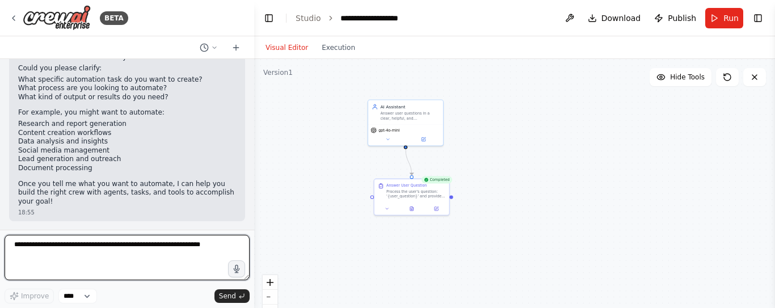
click at [201, 249] on textarea at bounding box center [127, 257] width 245 height 45
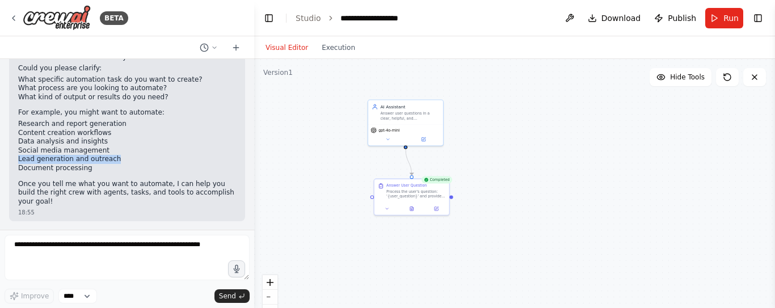
drag, startPoint x: 115, startPoint y: 156, endPoint x: 18, endPoint y: 160, distance: 96.5
click at [18, 160] on li "Lead generation and outreach" at bounding box center [127, 159] width 218 height 9
copy li "Lead generation and outreach"
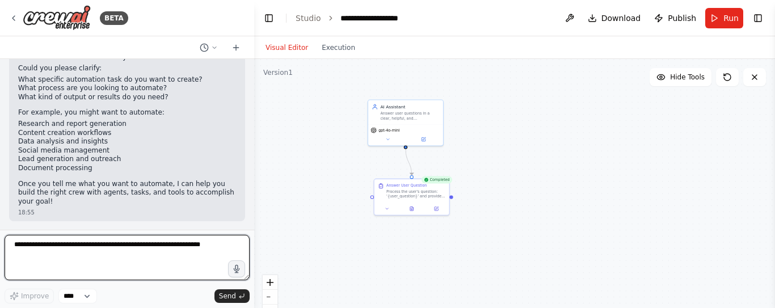
click at [102, 244] on textarea at bounding box center [127, 257] width 245 height 45
paste textarea "**********"
type textarea "**********"
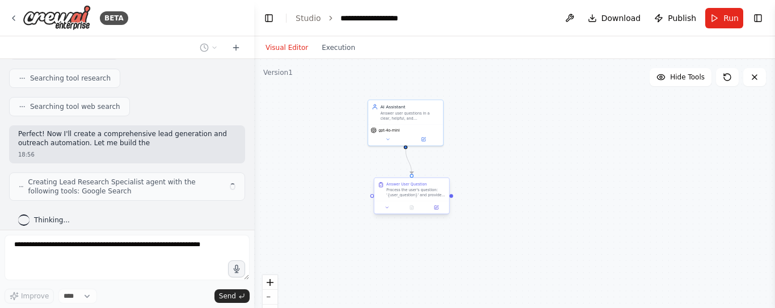
scroll to position [587, 0]
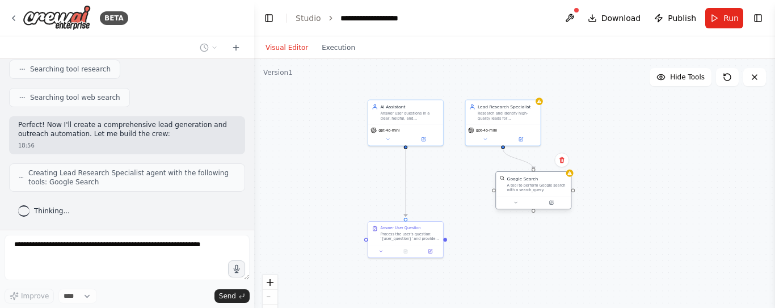
drag, startPoint x: 444, startPoint y: 183, endPoint x: 535, endPoint y: 187, distance: 91.4
click at [535, 187] on div "A tool to perform Google search with a search_query." at bounding box center [537, 188] width 60 height 10
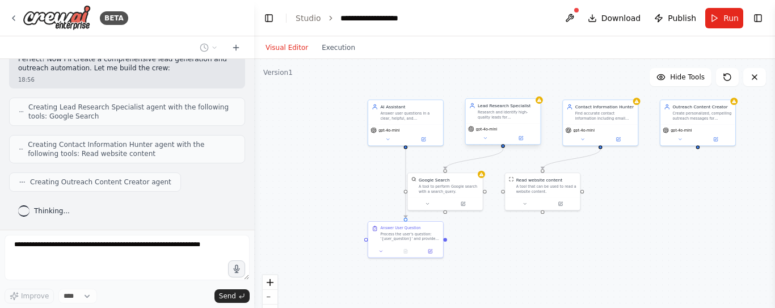
scroll to position [690, 0]
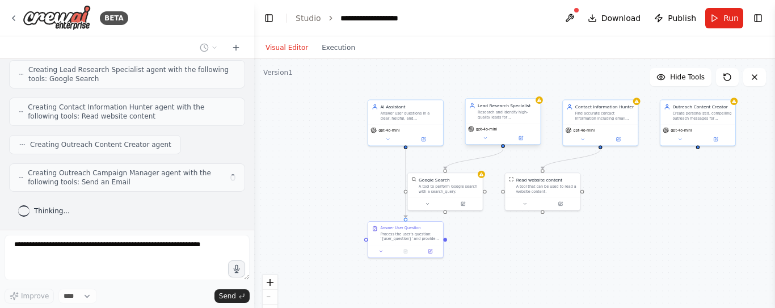
click at [495, 119] on div "Lead Research Specialist Research and identify high-quality leads for {target_i…" at bounding box center [503, 111] width 75 height 24
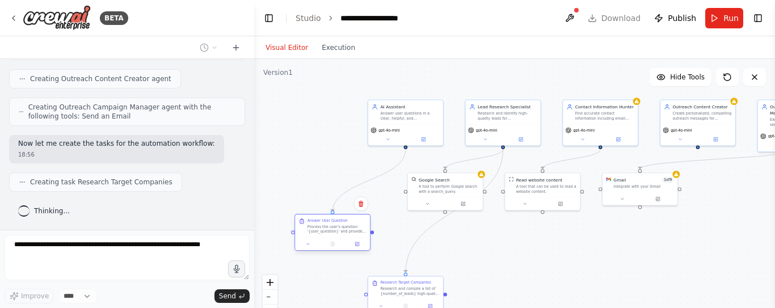
drag, startPoint x: 427, startPoint y: 241, endPoint x: 354, endPoint y: 237, distance: 72.7
click at [354, 237] on div "Answer User Question Process the user's question: '{user_question}' and provide…" at bounding box center [332, 232] width 76 height 37
drag, startPoint x: 381, startPoint y: 131, endPoint x: 297, endPoint y: 132, distance: 84.0
click at [297, 132] on div "gpt-4o-mini" at bounding box center [306, 129] width 29 height 6
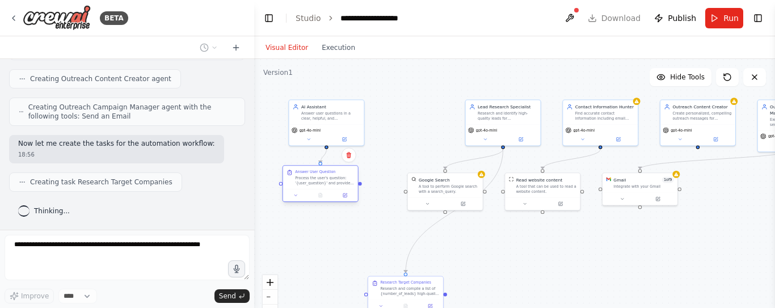
scroll to position [784, 0]
drag, startPoint x: 333, startPoint y: 229, endPoint x: 320, endPoint y: 176, distance: 54.3
click at [320, 176] on div "Process the user's question: '{user_question}' and provide a clear, helpful, an…" at bounding box center [324, 181] width 59 height 10
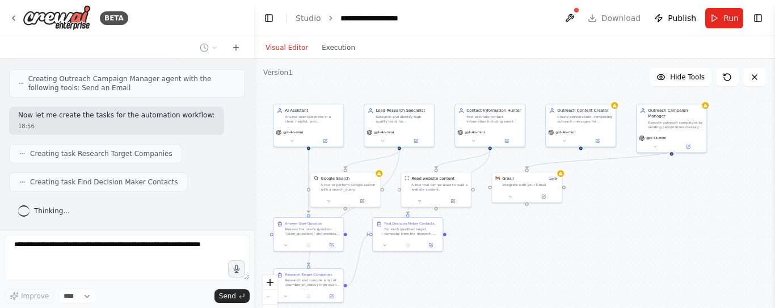
drag, startPoint x: 613, startPoint y: 246, endPoint x: 502, endPoint y: 240, distance: 111.3
click at [502, 240] on div ".deletable-edge-delete-btn { width: 20px; height: 20px; border: 0px solid #ffff…" at bounding box center [514, 201] width 521 height 284
drag, startPoint x: 538, startPoint y: 191, endPoint x: 694, endPoint y: 207, distance: 157.4
click at [694, 207] on div "Gmail 1 of 9 Integrate with your Gmail" at bounding box center [688, 203] width 71 height 31
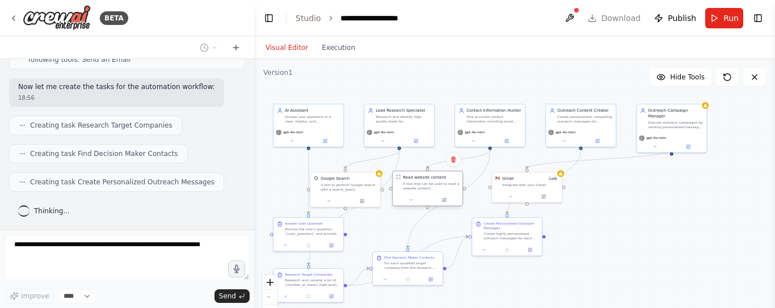
drag, startPoint x: 446, startPoint y: 192, endPoint x: 436, endPoint y: 190, distance: 10.4
click at [436, 190] on div "Read website content A tool that can be used to read a website content." at bounding box center [428, 182] width 70 height 23
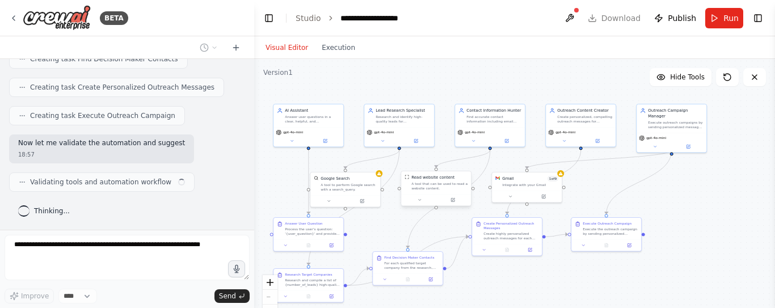
scroll to position [907, 0]
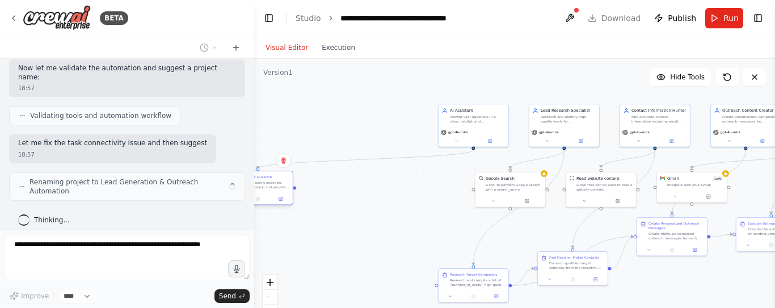
drag, startPoint x: 317, startPoint y: 230, endPoint x: 273, endPoint y: 187, distance: 62.2
click at [273, 187] on div "Answer User Question Process the user's question: '{user_question}' and provide…" at bounding box center [258, 182] width 70 height 22
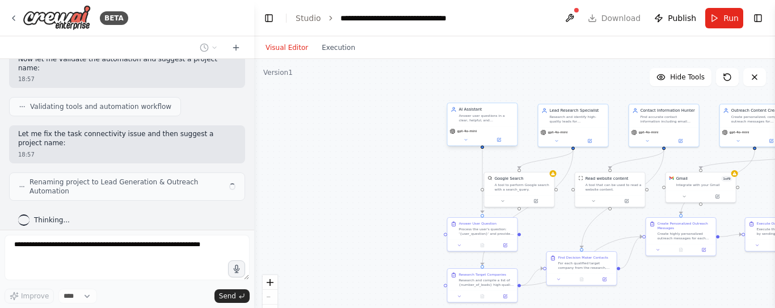
scroll to position [982, 0]
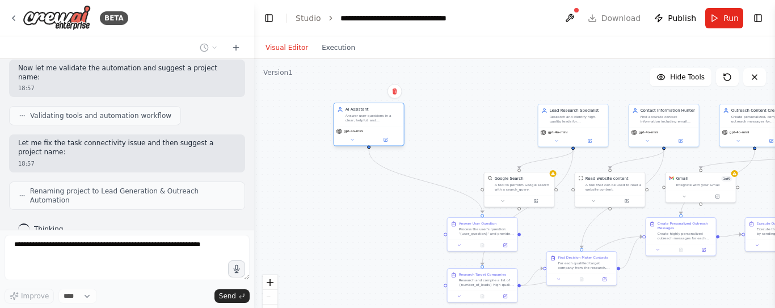
drag, startPoint x: 491, startPoint y: 125, endPoint x: 304, endPoint y: 116, distance: 187.4
click at [334, 116] on div "AI Assistant Answer user questions in a clear, helpful, and conversational way.…" at bounding box center [369, 114] width 70 height 23
drag, startPoint x: 447, startPoint y: 229, endPoint x: 334, endPoint y: 209, distance: 114.6
click at [281, 205] on div "Answer User Question Process the user's question: '{user_question}' and provide…" at bounding box center [306, 200] width 63 height 15
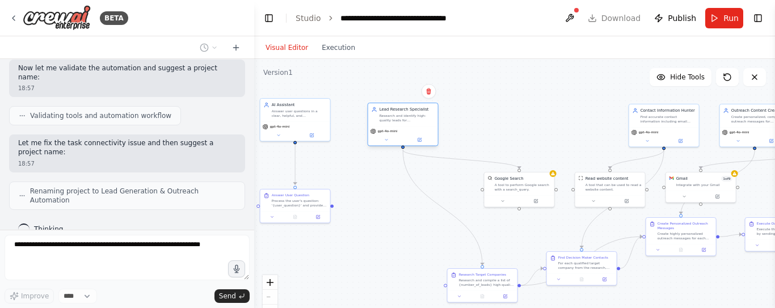
drag, startPoint x: 570, startPoint y: 128, endPoint x: 398, endPoint y: 130, distance: 171.3
click at [398, 130] on div "gpt-4o-mini" at bounding box center [402, 131] width 65 height 6
drag, startPoint x: 511, startPoint y: 184, endPoint x: 408, endPoint y: 195, distance: 103.2
click at [408, 195] on div "A tool to perform Google search with a search_query." at bounding box center [418, 197] width 56 height 9
click at [411, 200] on div "A tool to perform Google search with a search_query." at bounding box center [418, 197] width 56 height 9
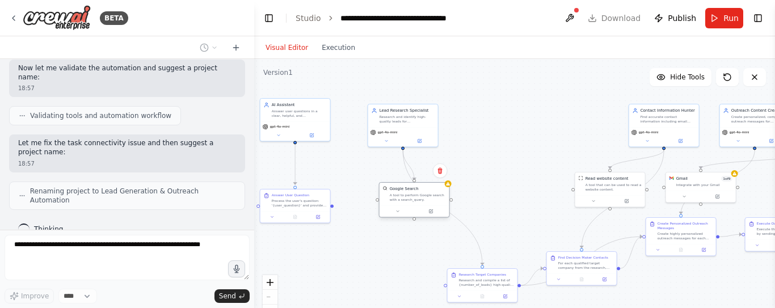
click at [411, 200] on div "A tool to perform Google search with a search_query." at bounding box center [418, 197] width 56 height 9
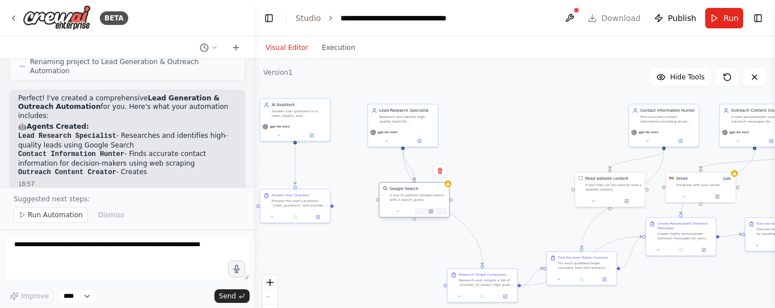
click at [430, 211] on icon at bounding box center [431, 210] width 3 height 3
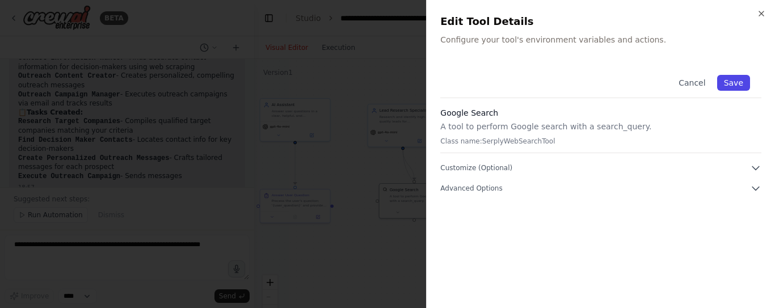
click at [728, 80] on button "Save" at bounding box center [733, 83] width 33 height 16
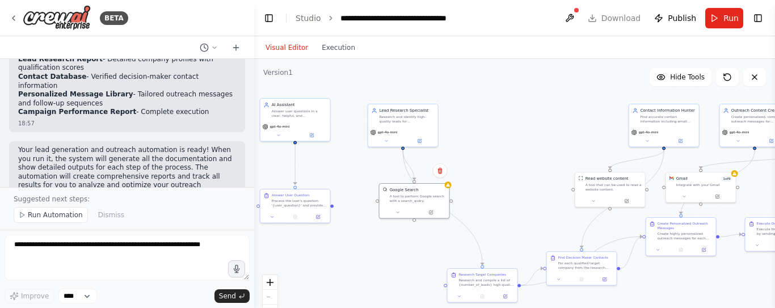
scroll to position [1527, 0]
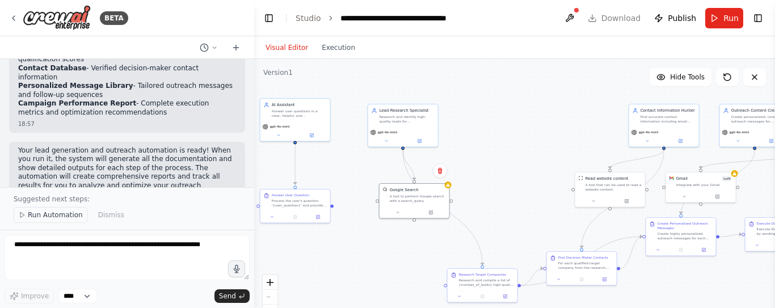
click at [43, 216] on span "Run Automation" at bounding box center [55, 214] width 55 height 9
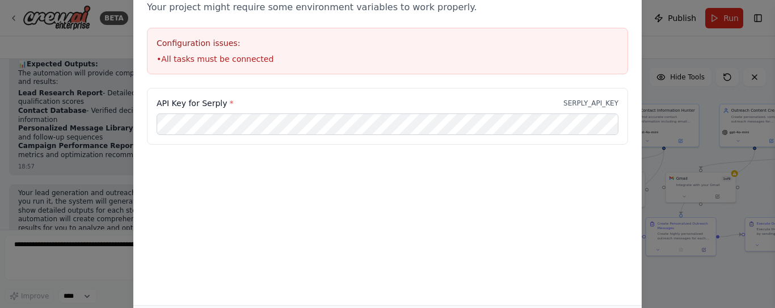
click at [126, 94] on div "Environment configuration Your project might require some environment variables…" at bounding box center [387, 154] width 775 height 308
click at [128, 101] on div "Environment configuration Your project might require some environment variables…" at bounding box center [387, 154] width 775 height 308
click at [112, 100] on div "Environment configuration Your project might require some environment variables…" at bounding box center [387, 154] width 775 height 308
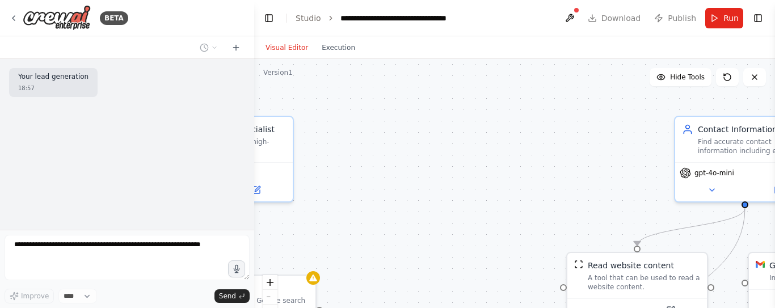
click at [381, 217] on div ".deletable-edge-delete-btn { width: 20px; height: 20px; border: 0px solid #ffff…" at bounding box center [514, 201] width 521 height 284
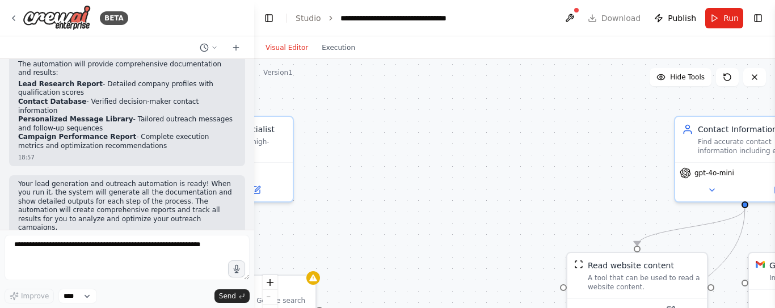
scroll to position [1484, 0]
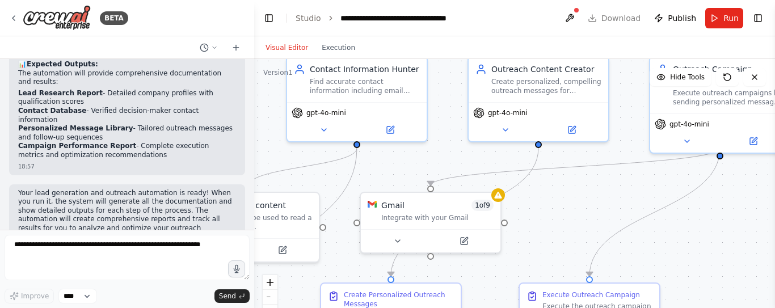
drag, startPoint x: 462, startPoint y: 218, endPoint x: 72, endPoint y: 158, distance: 394.3
click at [72, 158] on div "BETA Hello! I'm the CrewAI assistant. What kind of automation do you want to bu…" at bounding box center [387, 154] width 775 height 308
click at [269, 298] on button "zoom out" at bounding box center [270, 297] width 15 height 15
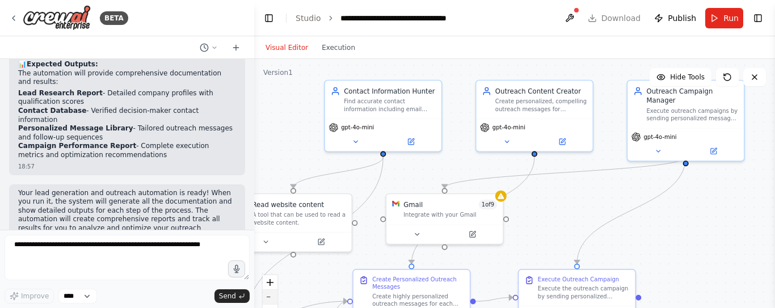
click at [269, 298] on button "zoom out" at bounding box center [270, 297] width 15 height 15
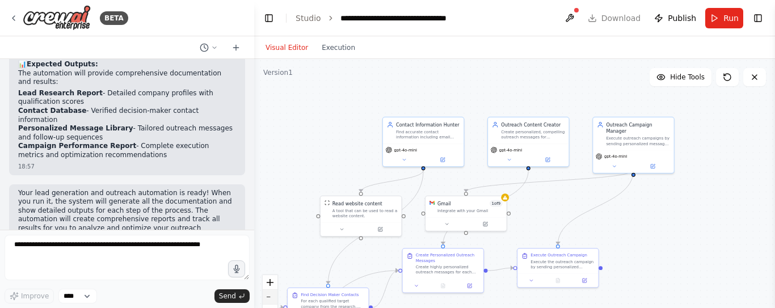
click at [269, 298] on button "zoom out" at bounding box center [270, 297] width 15 height 15
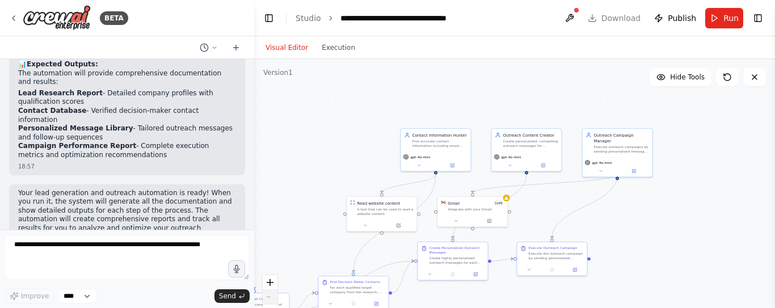
click at [269, 298] on div "React Flow controls" at bounding box center [270, 304] width 15 height 59
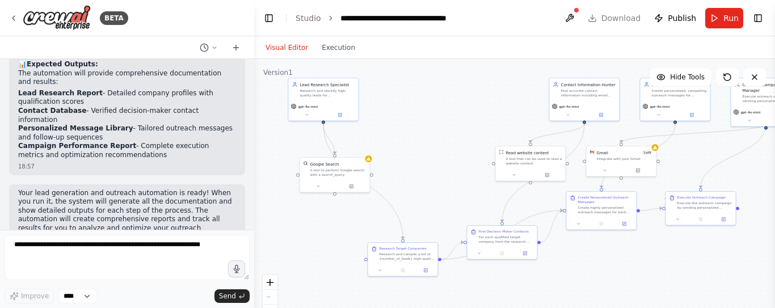
drag, startPoint x: 341, startPoint y: 175, endPoint x: 488, endPoint y: 125, distance: 155.0
click at [488, 125] on div ".deletable-edge-delete-btn { width: 20px; height: 20px; border: 0px solid #ffff…" at bounding box center [514, 201] width 521 height 284
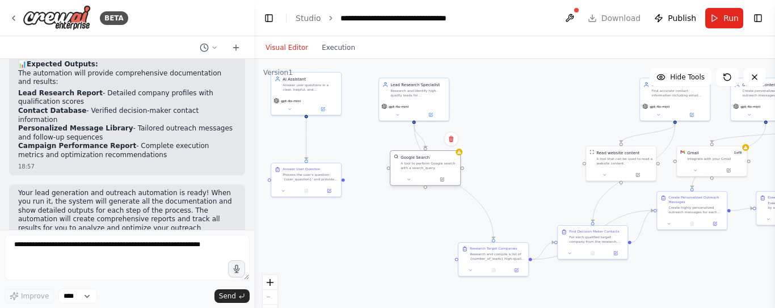
drag, startPoint x: 335, startPoint y: 170, endPoint x: 427, endPoint y: 165, distance: 92.0
click at [427, 165] on div "A tool to perform Google search with a search_query." at bounding box center [428, 165] width 56 height 9
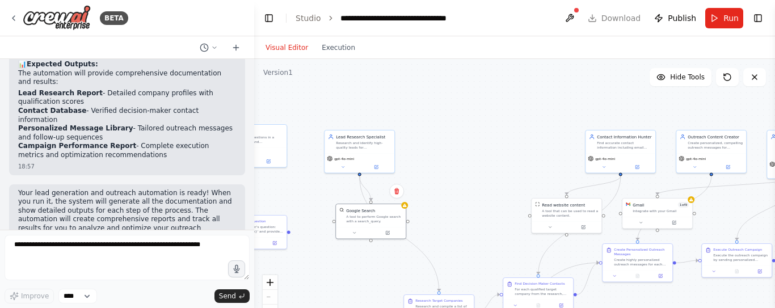
drag, startPoint x: 509, startPoint y: 154, endPoint x: 454, endPoint y: 203, distance: 73.5
click at [454, 205] on div ".deletable-edge-delete-btn { width: 20px; height: 20px; border: 0px solid #ffff…" at bounding box center [514, 201] width 521 height 284
drag, startPoint x: 611, startPoint y: 151, endPoint x: 492, endPoint y: 141, distance: 120.1
click at [492, 141] on div "gpt-4o-mini" at bounding box center [501, 150] width 70 height 20
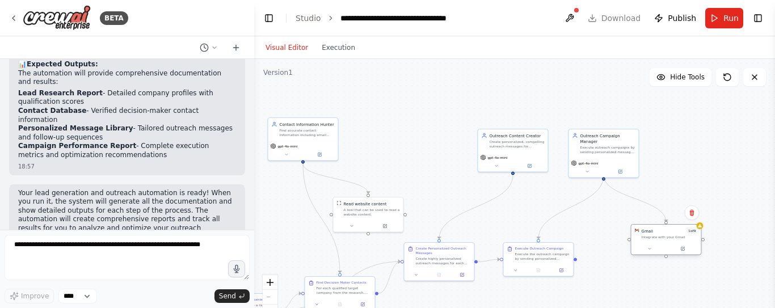
drag, startPoint x: 655, startPoint y: 208, endPoint x: 665, endPoint y: 236, distance: 30.3
click at [665, 236] on div "Integrate with your Gmail" at bounding box center [670, 237] width 56 height 5
click at [641, 198] on icon "Edge from 51a0e89b-7934-4f30-a183-fc914f4c6b7f to 93b267c5-c036-4e76-8ec2-7124a…" at bounding box center [635, 198] width 62 height 47
click at [634, 196] on button at bounding box center [635, 199] width 6 height 6
click at [727, 21] on span "Run" at bounding box center [730, 17] width 15 height 11
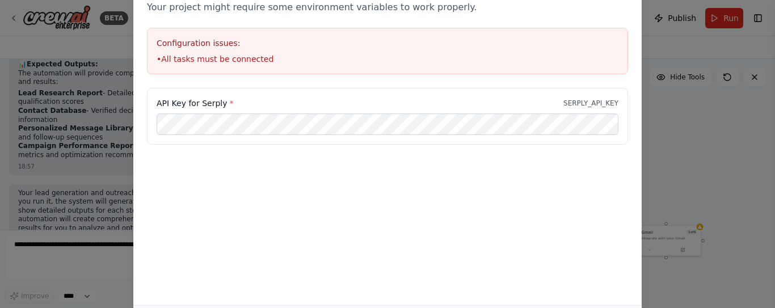
click at [97, 89] on div "Environment configuration Your project might require some environment variables…" at bounding box center [387, 154] width 775 height 308
drag, startPoint x: 656, startPoint y: 114, endPoint x: 383, endPoint y: 61, distance: 277.3
click at [649, 112] on div "Environment configuration Your project might require some environment variables…" at bounding box center [387, 154] width 775 height 308
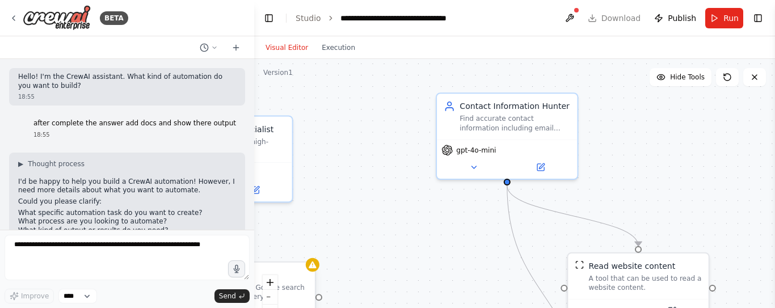
scroll to position [1494, 0]
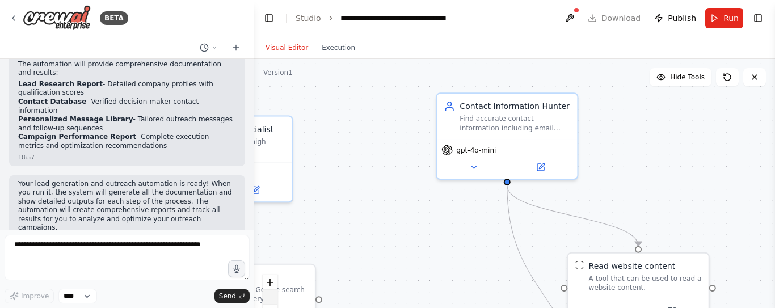
click at [269, 297] on icon "zoom out" at bounding box center [270, 297] width 7 height 1
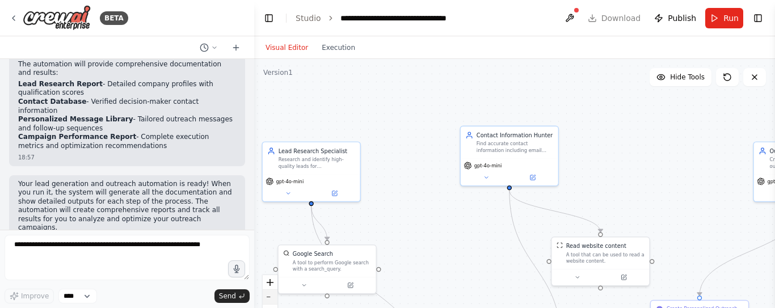
click at [269, 297] on icon "zoom out" at bounding box center [270, 297] width 7 height 1
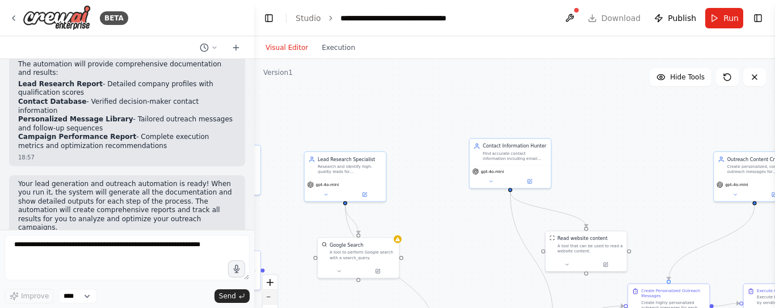
click at [269, 297] on icon "zoom out" at bounding box center [270, 297] width 7 height 1
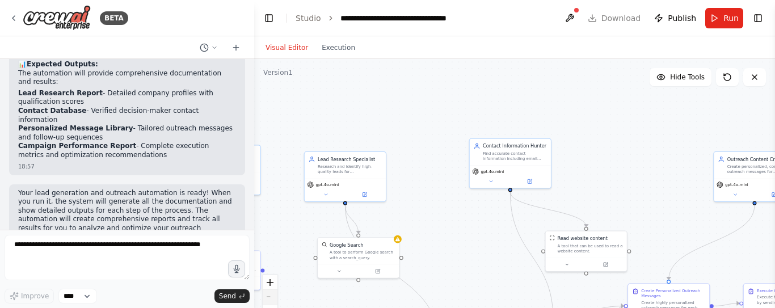
click at [269, 297] on div "React Flow controls" at bounding box center [270, 304] width 15 height 59
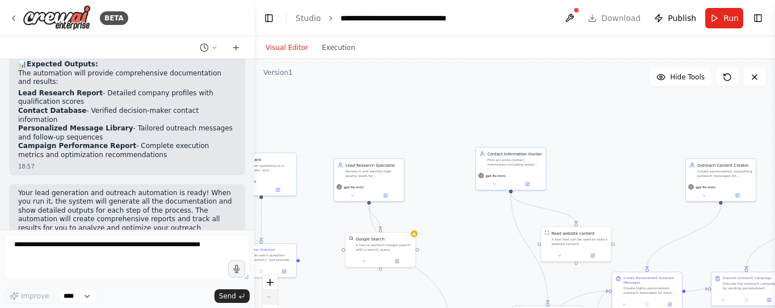
click at [269, 297] on div "React Flow controls" at bounding box center [270, 304] width 15 height 59
click at [269, 295] on div "React Flow controls" at bounding box center [270, 304] width 15 height 59
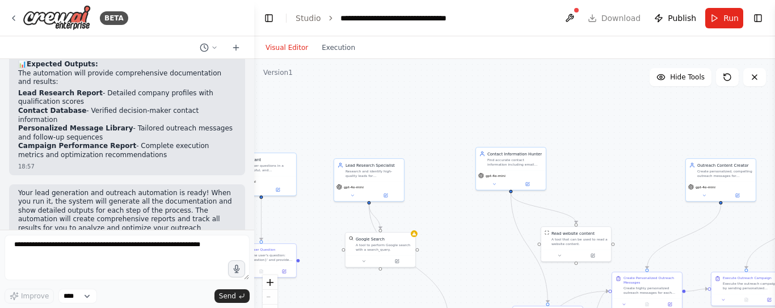
drag, startPoint x: 272, startPoint y: 294, endPoint x: 318, endPoint y: 238, distance: 73.0
click at [273, 294] on div "React Flow controls" at bounding box center [270, 304] width 15 height 59
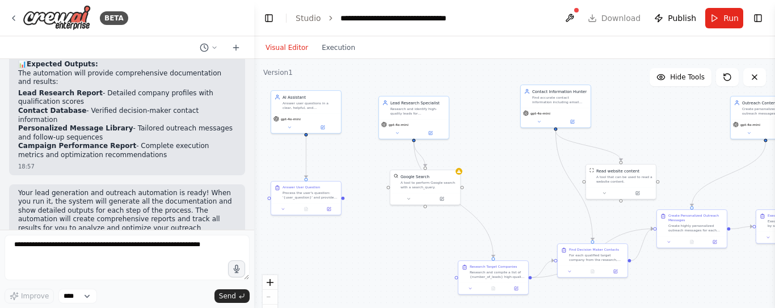
drag, startPoint x: 395, startPoint y: 130, endPoint x: 379, endPoint y: 80, distance: 52.4
click at [379, 80] on div ".deletable-edge-delete-btn { width: 20px; height: 20px; border: 0px solid #ffff…" at bounding box center [514, 201] width 521 height 284
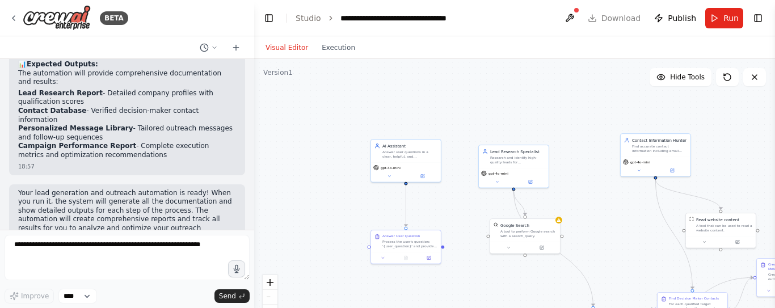
drag, startPoint x: 370, startPoint y: 79, endPoint x: 376, endPoint y: 96, distance: 18.5
click at [389, 100] on div ".deletable-edge-delete-btn { width: 20px; height: 20px; border: 0px solid #ffff…" at bounding box center [514, 201] width 521 height 284
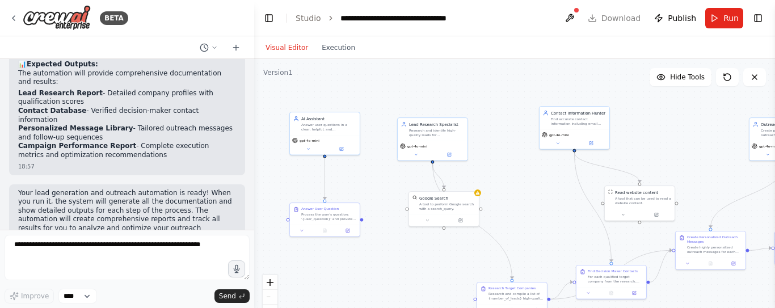
click at [394, 93] on div ".deletable-edge-delete-btn { width: 20px; height: 20px; border: 0px solid #ffff…" at bounding box center [514, 201] width 521 height 284
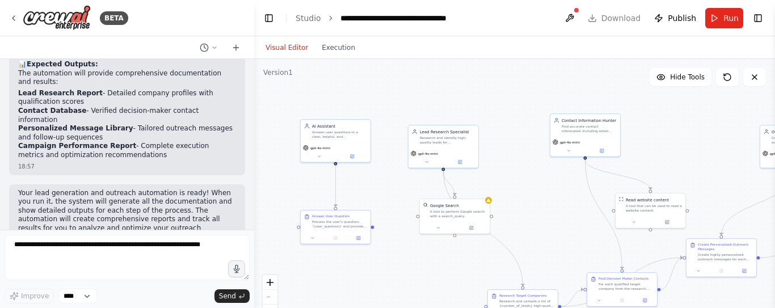
drag, startPoint x: 395, startPoint y: 103, endPoint x: 406, endPoint y: 111, distance: 13.1
click at [406, 111] on div ".deletable-edge-delete-btn { width: 20px; height: 20px; border: 0px solid #ffff…" at bounding box center [514, 201] width 521 height 284
drag, startPoint x: 410, startPoint y: 126, endPoint x: 433, endPoint y: 164, distance: 44.6
click at [433, 164] on div "Lead Research Specialist Research and identify high-quality leads for {target_i…" at bounding box center [466, 175] width 70 height 23
click at [495, 153] on icon at bounding box center [491, 152] width 7 height 7
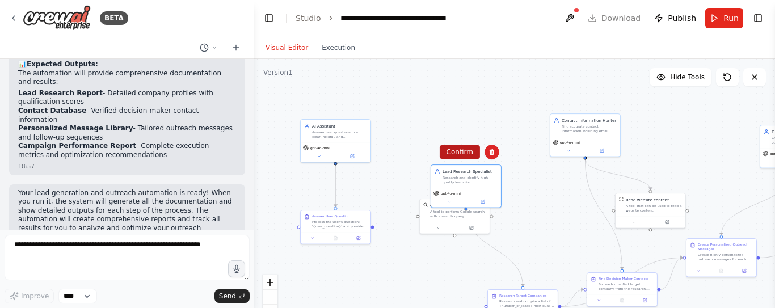
click at [466, 151] on button "Confirm" at bounding box center [460, 152] width 40 height 14
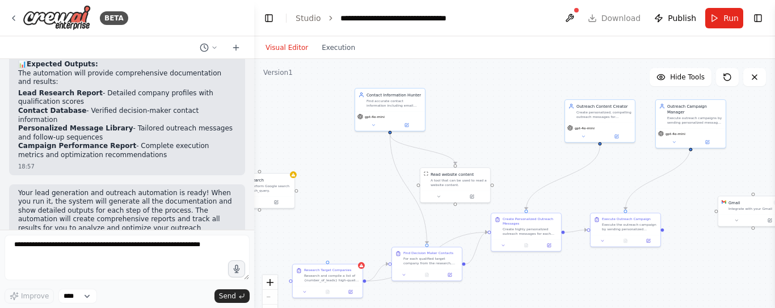
drag, startPoint x: 452, startPoint y: 115, endPoint x: 257, endPoint y: 89, distance: 196.8
click at [257, 89] on div ".deletable-edge-delete-btn { width: 20px; height: 20px; border: 0px solid #ffff…" at bounding box center [514, 201] width 521 height 284
drag, startPoint x: 425, startPoint y: 86, endPoint x: 484, endPoint y: 89, distance: 59.1
click at [484, 89] on div ".deletable-edge-delete-btn { width: 20px; height: 20px; border: 0px solid #ffff…" at bounding box center [514, 201] width 521 height 284
click at [412, 84] on div ".deletable-edge-delete-btn { width: 20px; height: 20px; border: 0px solid #ffff…" at bounding box center [514, 201] width 521 height 284
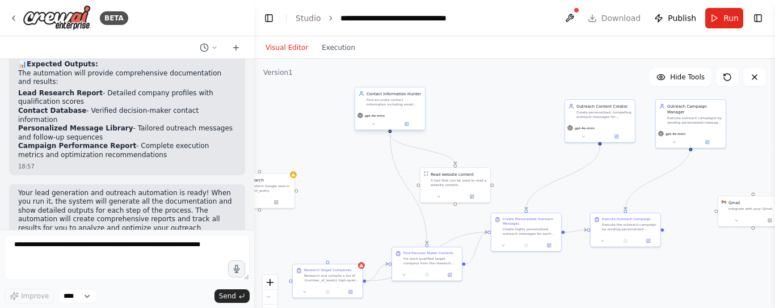
click at [410, 93] on div "Contact Information Hunter" at bounding box center [393, 94] width 55 height 6
click at [417, 70] on button at bounding box center [415, 75] width 15 height 15
click at [395, 77] on button "Confirm" at bounding box center [384, 76] width 40 height 14
click at [484, 168] on div "Read website content A tool that can be used to read a website content." at bounding box center [458, 178] width 70 height 23
click at [484, 153] on icon at bounding box center [483, 154] width 7 height 7
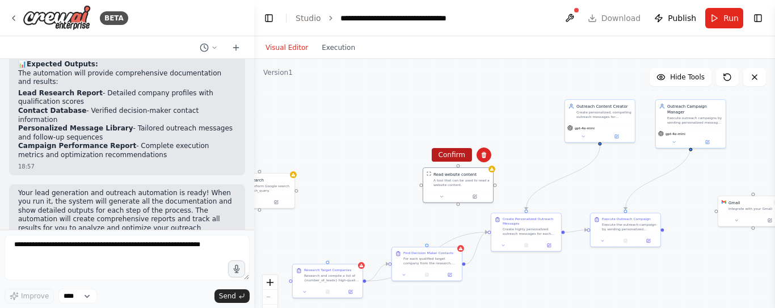
click at [459, 154] on button "Confirm" at bounding box center [452, 155] width 40 height 14
click at [447, 254] on div "Find Decision Maker Contacts" at bounding box center [428, 252] width 50 height 5
drag, startPoint x: 455, startPoint y: 236, endPoint x: 428, endPoint y: 242, distance: 27.9
click at [453, 238] on icon at bounding box center [455, 236] width 5 height 6
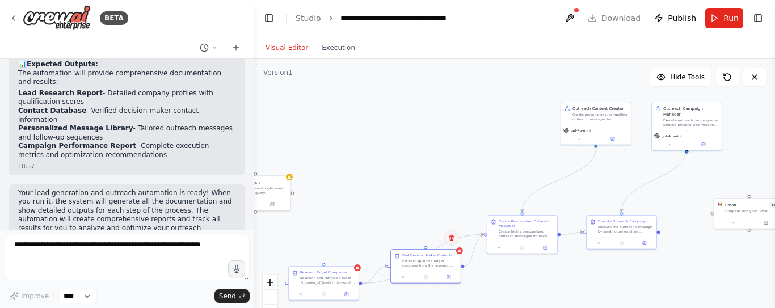
click at [452, 241] on button at bounding box center [451, 237] width 15 height 15
click at [419, 240] on button "Confirm" at bounding box center [419, 238] width 40 height 14
click at [323, 276] on div "Research and compile a list of {number_of_leads} high-quality target companies …" at bounding box center [327, 279] width 55 height 9
click at [349, 254] on icon at bounding box center [349, 255] width 5 height 6
click at [358, 255] on div "Confirm" at bounding box center [349, 253] width 19 height 19
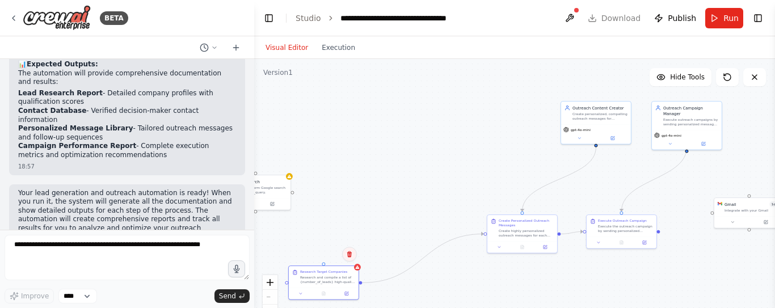
click at [344, 253] on button at bounding box center [349, 254] width 15 height 15
click at [316, 251] on button "Confirm" at bounding box center [317, 254] width 40 height 14
click at [542, 229] on div "Create highly personalized outreach messages for each prospect based on their c…" at bounding box center [526, 231] width 55 height 9
click at [549, 204] on icon at bounding box center [548, 203] width 5 height 6
click at [522, 204] on button "Confirm" at bounding box center [516, 203] width 40 height 14
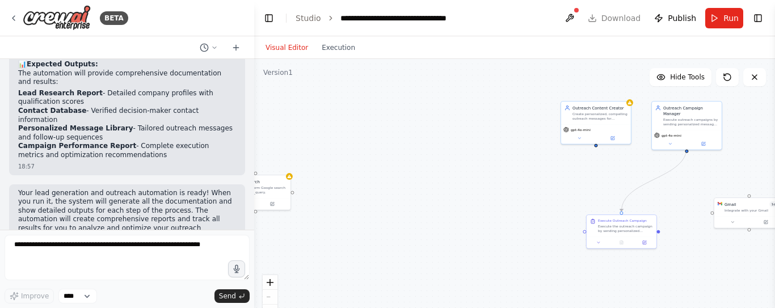
click at [647, 210] on div ".deletable-edge-delete-btn { width: 20px; height: 20px; border: 0px solid #ffff…" at bounding box center [514, 201] width 521 height 284
click at [647, 225] on div "Execute the outreach campaign by sending personalized messages to all qualified…" at bounding box center [625, 227] width 55 height 9
click at [649, 204] on icon at bounding box center [647, 203] width 7 height 7
click at [619, 203] on button "Confirm" at bounding box center [615, 203] width 40 height 14
drag, startPoint x: 723, startPoint y: 220, endPoint x: 528, endPoint y: 215, distance: 195.8
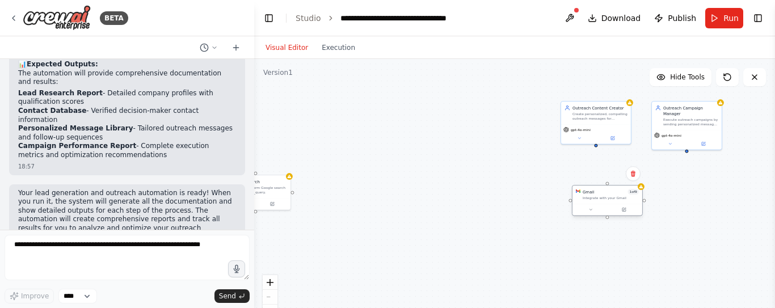
click at [572, 215] on div "Gmail 1 of 9 Integrate with your Gmail" at bounding box center [607, 200] width 71 height 31
click at [560, 171] on icon at bounding box center [559, 173] width 7 height 7
drag, startPoint x: 526, startPoint y: 168, endPoint x: 561, endPoint y: 127, distance: 54.0
click at [527, 167] on button "Confirm" at bounding box center [527, 174] width 40 height 14
drag, startPoint x: 536, startPoint y: 170, endPoint x: 540, endPoint y: 125, distance: 45.0
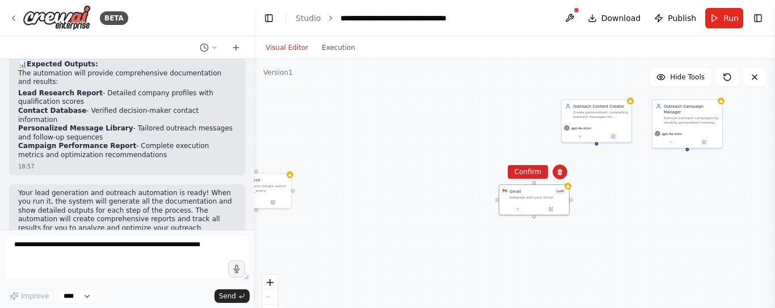
click at [536, 170] on button "Confirm" at bounding box center [528, 172] width 40 height 14
click at [621, 111] on div "Create personalized, compelling outreach messages for {outreach_channel} that r…" at bounding box center [600, 113] width 55 height 9
click at [626, 86] on button at bounding box center [622, 86] width 15 height 15
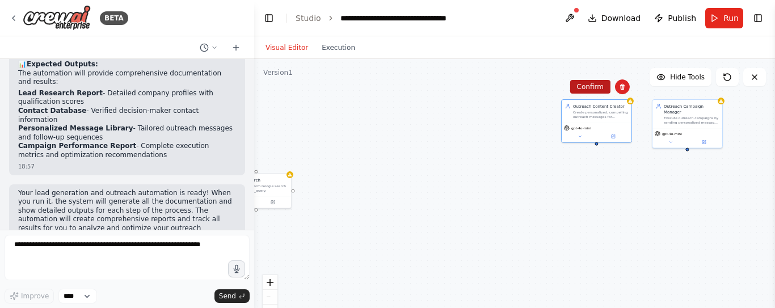
click at [584, 87] on button "Confirm" at bounding box center [590, 87] width 40 height 14
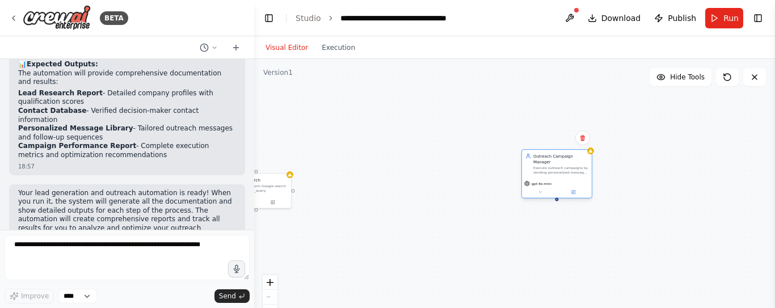
drag, startPoint x: 691, startPoint y: 119, endPoint x: 560, endPoint y: 172, distance: 141.3
click at [560, 172] on div "Outreach Campaign Manager Execute outreach campaigns by sending personalized me…" at bounding box center [556, 173] width 71 height 49
click at [587, 140] on button at bounding box center [582, 137] width 15 height 15
click at [566, 140] on button "Confirm" at bounding box center [550, 138] width 40 height 14
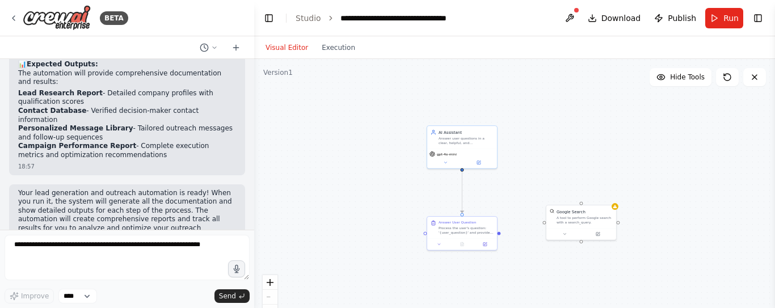
drag, startPoint x: 362, startPoint y: 191, endPoint x: 686, endPoint y: 222, distance: 324.8
click at [686, 222] on div ".deletable-edge-delete-btn { width: 20px; height: 20px; border: 0px solid #ffff…" at bounding box center [514, 201] width 521 height 284
click at [597, 216] on div "A tool to perform Google search with a search_query." at bounding box center [584, 218] width 56 height 9
click at [608, 192] on icon at bounding box center [607, 192] width 5 height 6
click at [575, 189] on button "Confirm" at bounding box center [575, 192] width 40 height 14
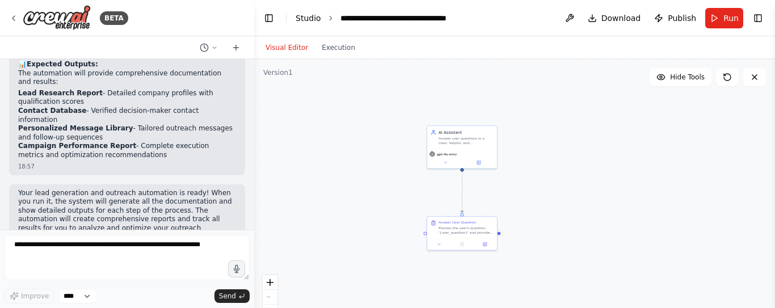
click at [310, 19] on link "Studio" at bounding box center [309, 18] width 26 height 9
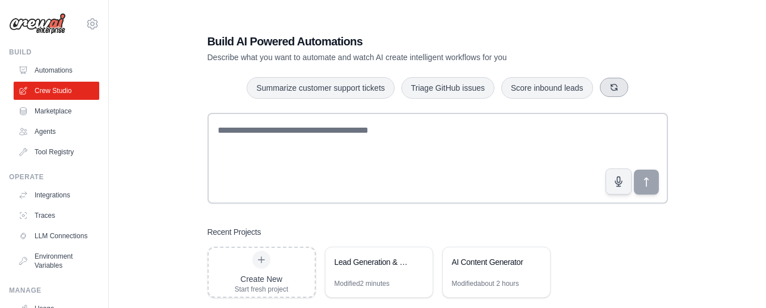
click at [615, 84] on icon "button" at bounding box center [614, 87] width 9 height 9
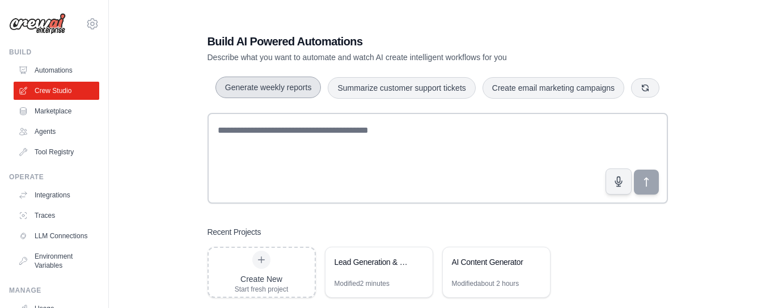
click at [289, 83] on button "Generate weekly reports" at bounding box center [269, 88] width 106 height 22
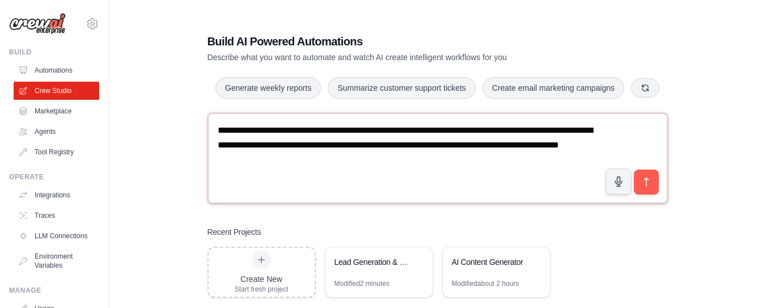
click at [416, 165] on textarea "**********" at bounding box center [438, 158] width 461 height 91
click at [649, 182] on icon "submit" at bounding box center [646, 182] width 12 height 12
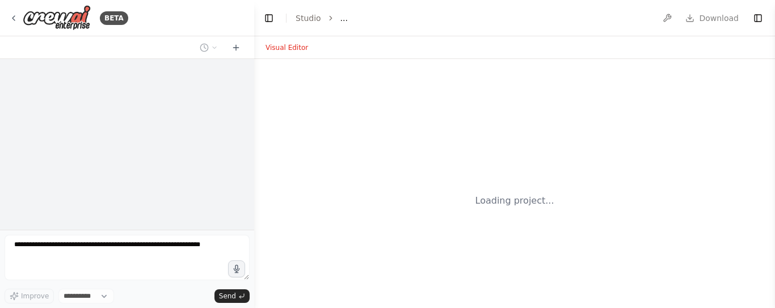
select select "****"
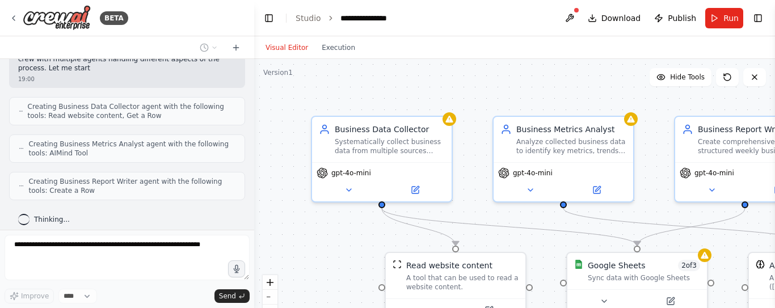
scroll to position [364, 0]
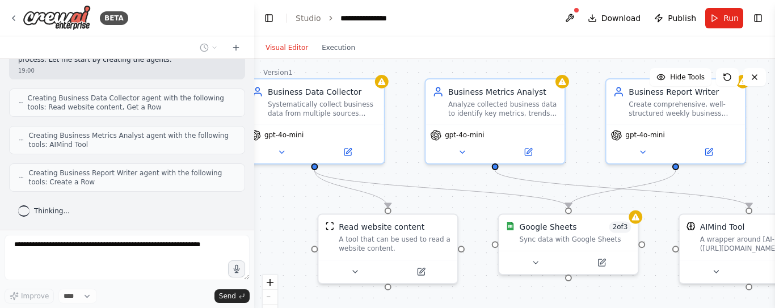
drag, startPoint x: 523, startPoint y: 100, endPoint x: 455, endPoint y: 63, distance: 77.7
click at [455, 63] on div ".deletable-edge-delete-btn { width: 20px; height: 20px; border: 0px solid #ffff…" at bounding box center [514, 201] width 521 height 284
click at [268, 294] on button "zoom out" at bounding box center [270, 297] width 15 height 15
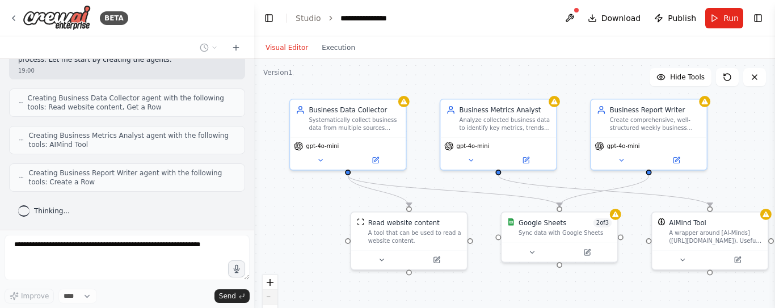
click at [268, 294] on button "zoom out" at bounding box center [270, 297] width 15 height 15
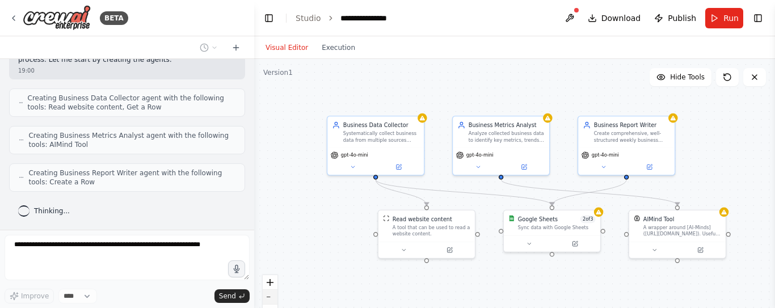
click at [268, 294] on button "zoom out" at bounding box center [270, 297] width 15 height 15
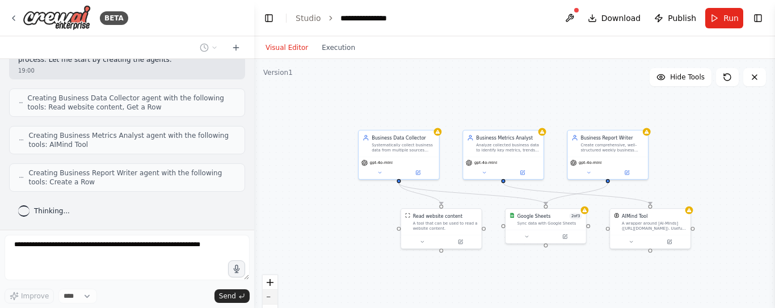
click at [268, 294] on button "zoom out" at bounding box center [270, 297] width 15 height 15
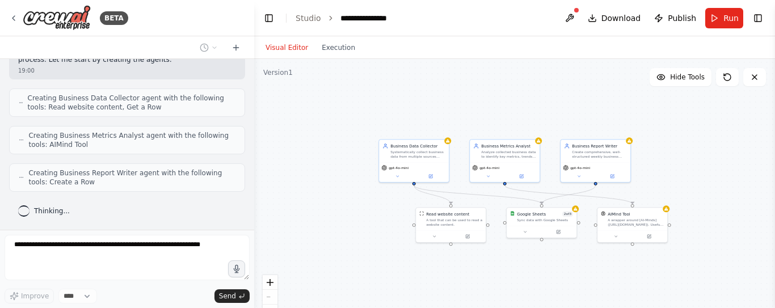
scroll to position [401, 0]
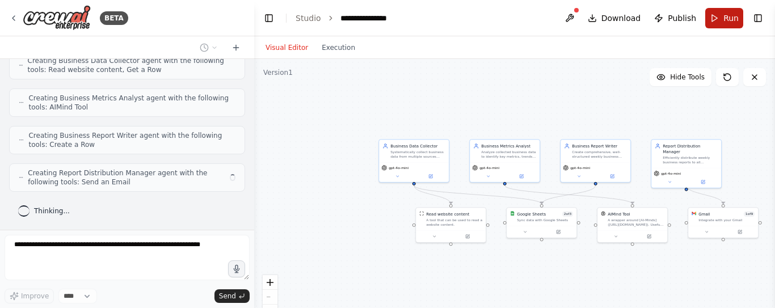
click at [714, 16] on button "Run" at bounding box center [724, 18] width 38 height 20
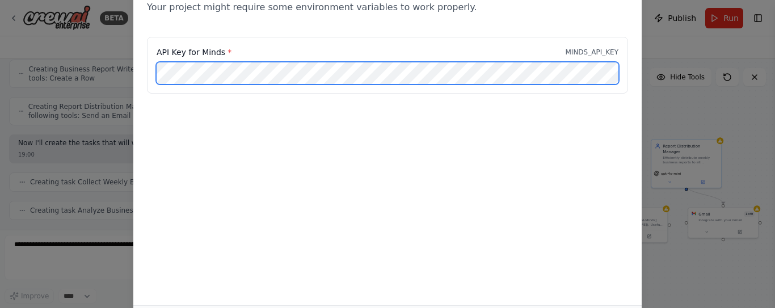
scroll to position [496, 0]
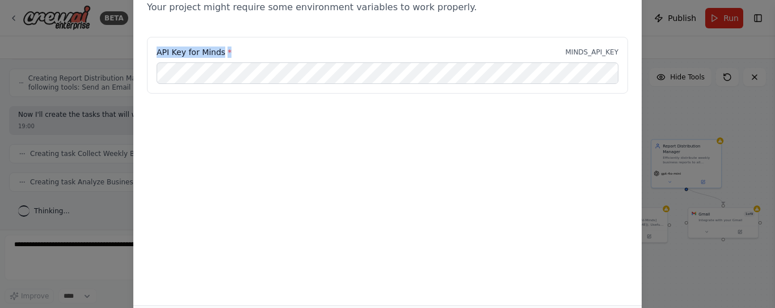
drag, startPoint x: 234, startPoint y: 50, endPoint x: 154, endPoint y: 48, distance: 80.0
click at [154, 48] on div "API Key for Minds * MINDS_API_KEY" at bounding box center [387, 65] width 481 height 57
copy label "API Key for Minds *"
